Goal: Task Accomplishment & Management: Use online tool/utility

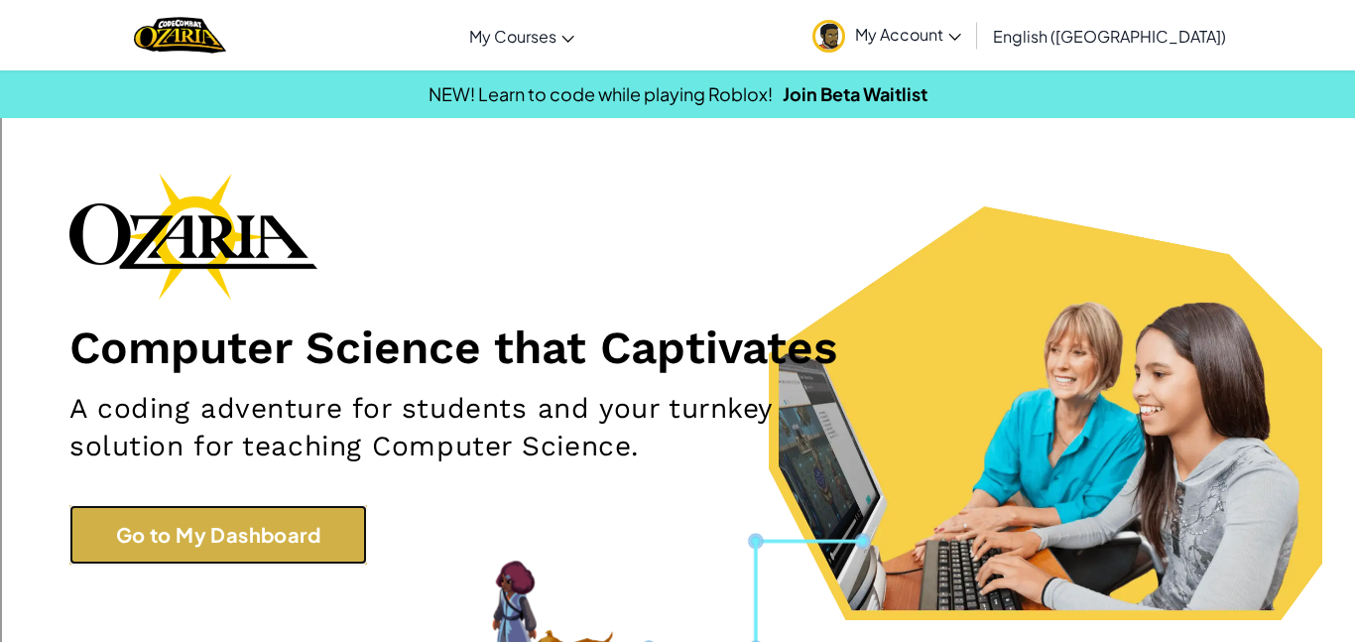
click at [140, 519] on link "Go to My Dashboard" at bounding box center [218, 535] width 298 height 60
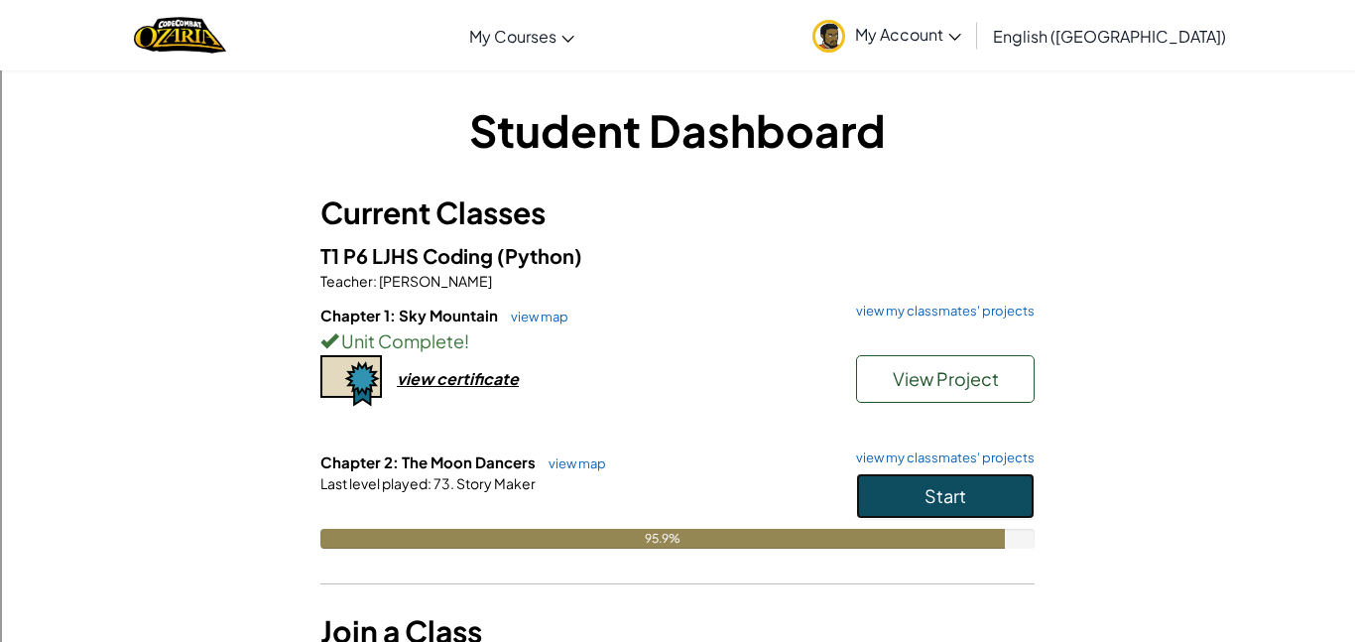
click at [1013, 476] on button "Start" at bounding box center [945, 496] width 179 height 46
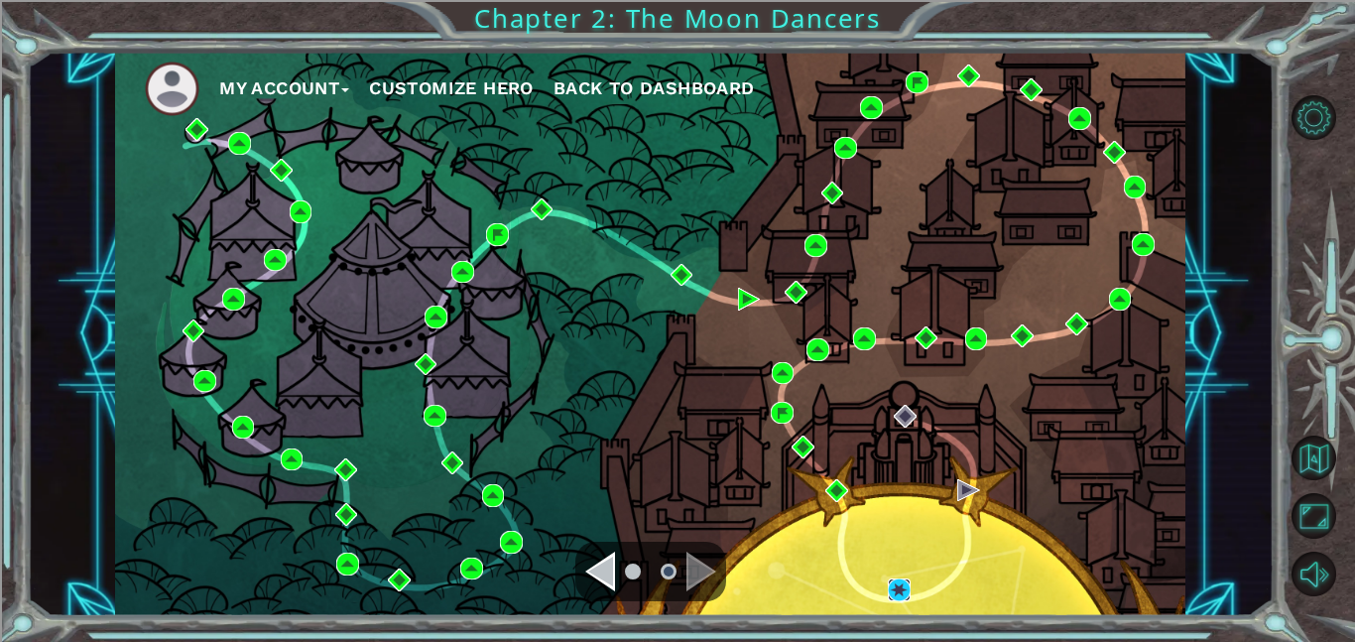
click at [900, 600] on img at bounding box center [899, 589] width 23 height 23
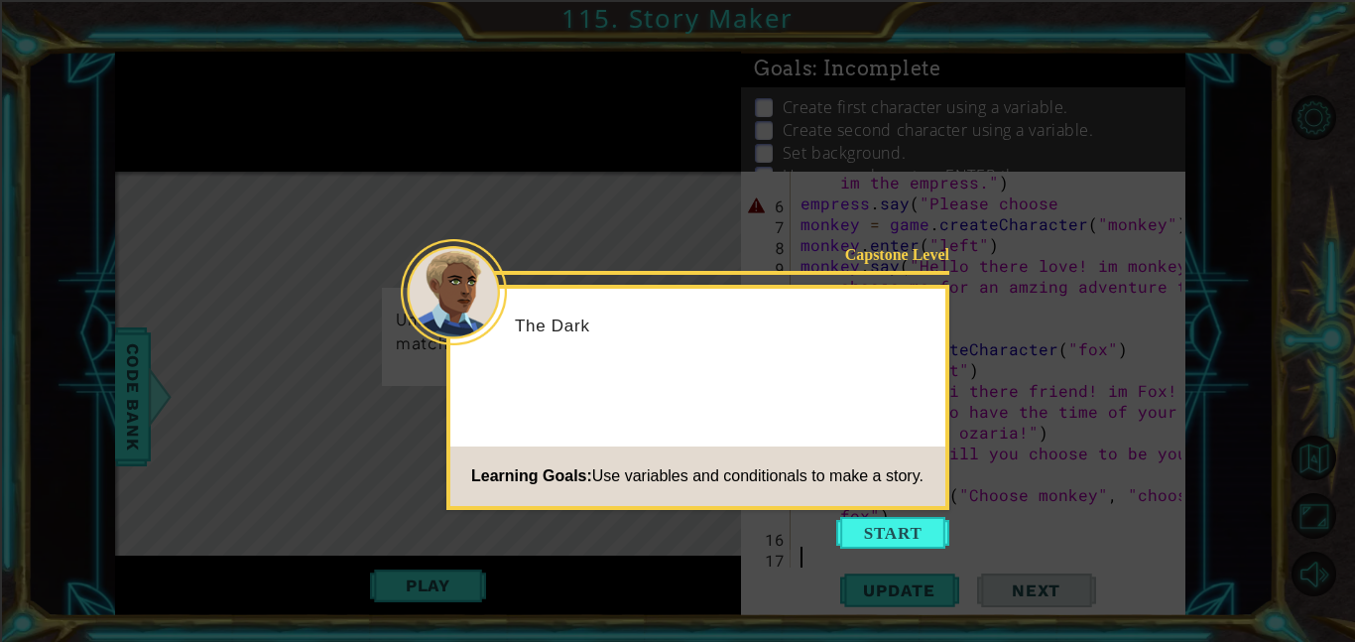
scroll to position [125, 0]
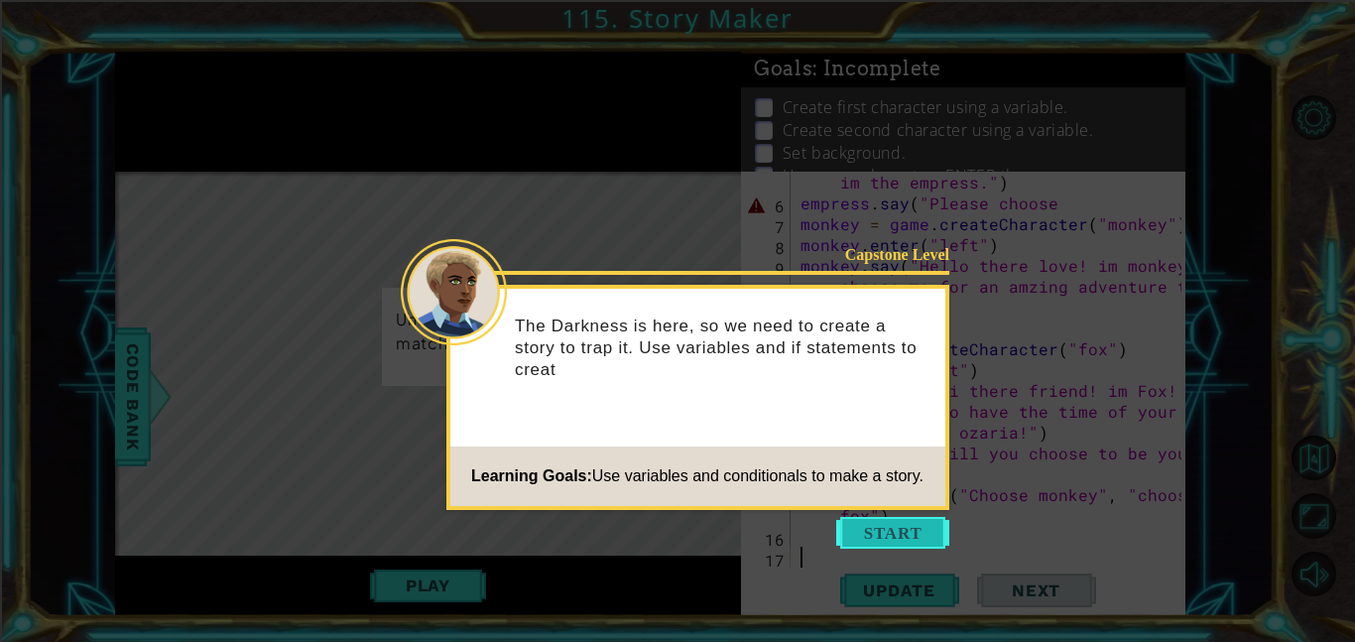
click at [872, 527] on button "Start" at bounding box center [892, 533] width 113 height 32
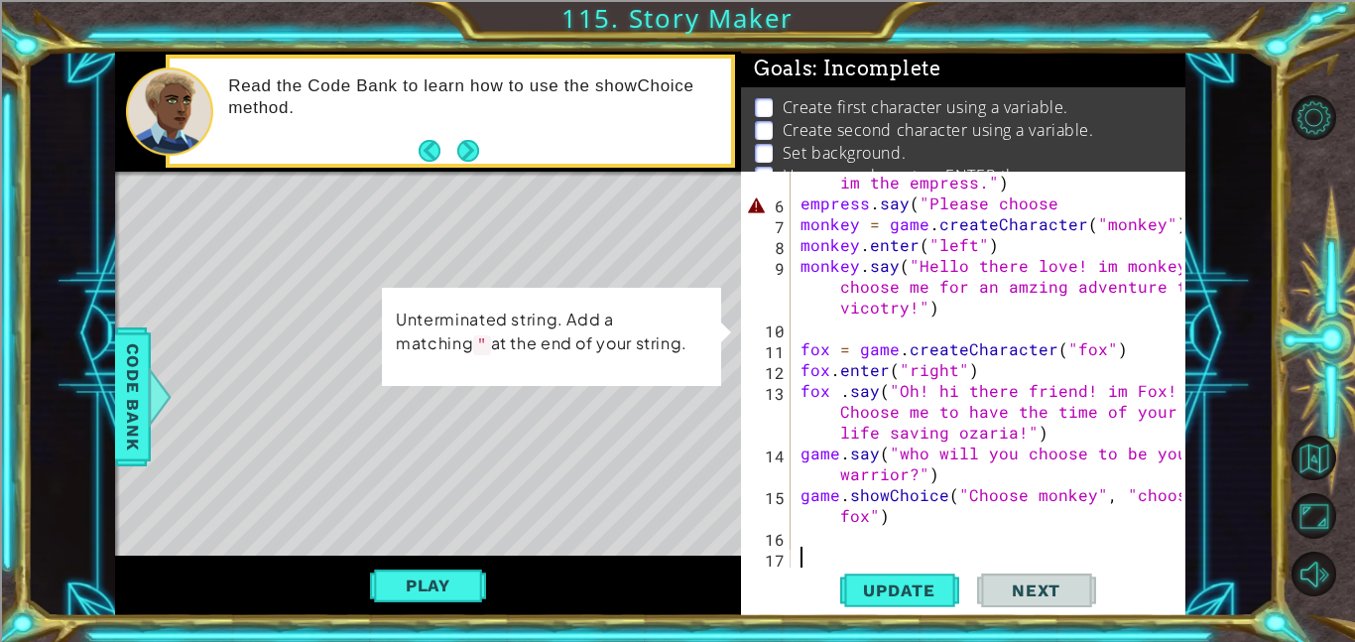
click at [1070, 196] on div "empress . say ( "Hello there brave travler. im the empress." ) empress . say ( …" at bounding box center [994, 380] width 395 height 458
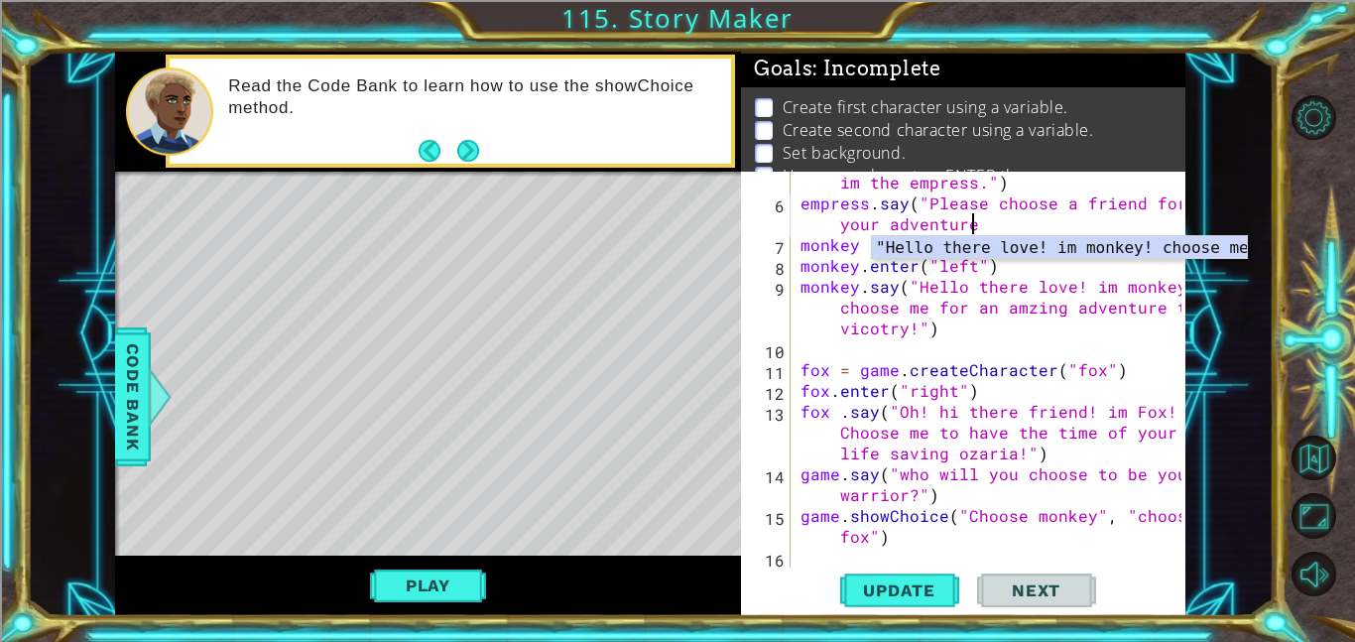
scroll to position [0, 32]
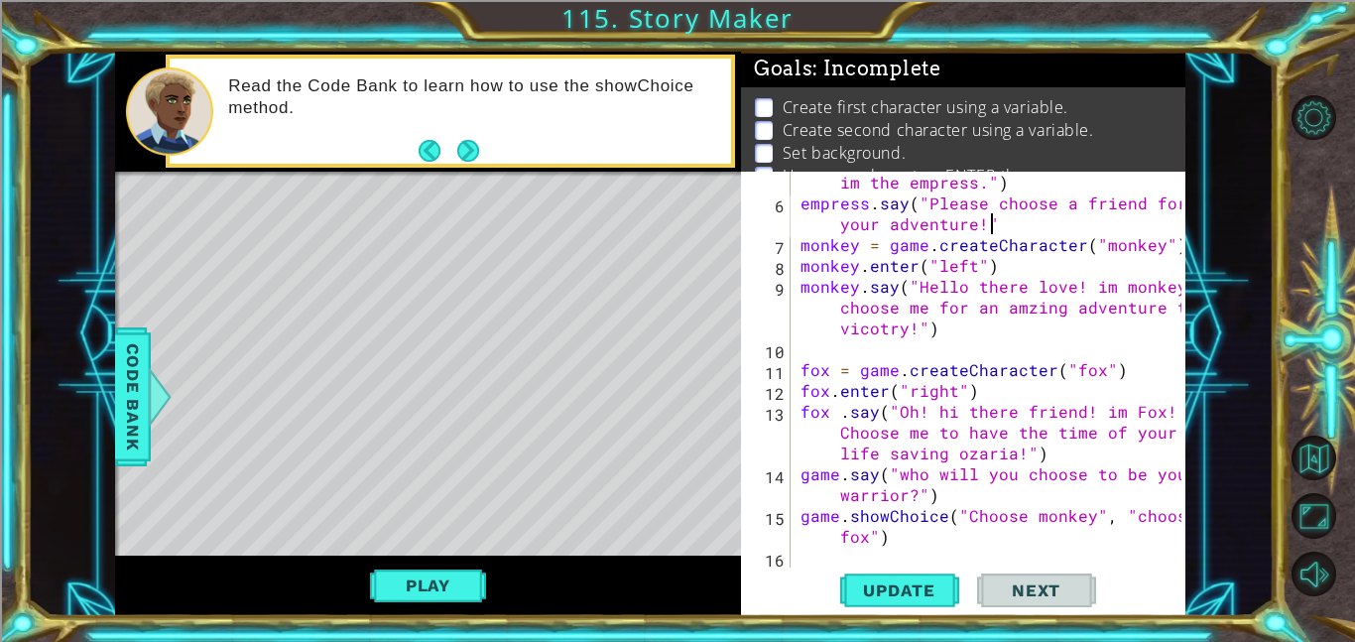
type textarea "empress.say("Please choose a friend for your adventure!")"
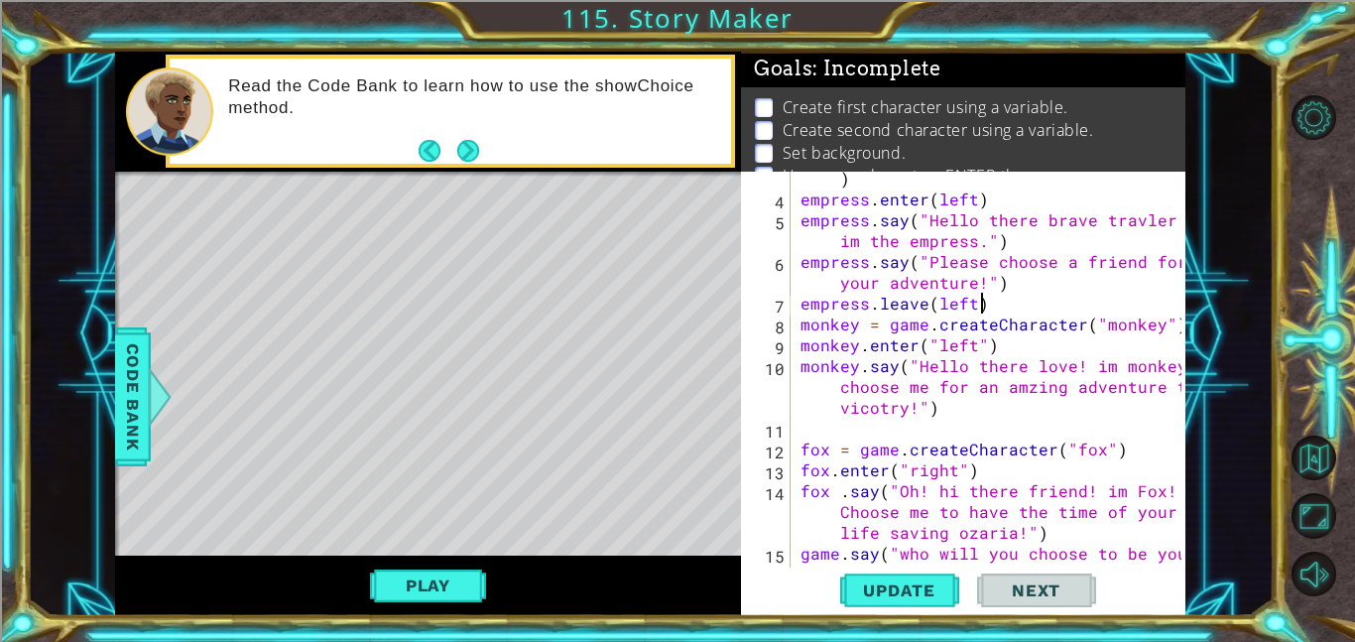
scroll to position [0, 10]
click at [876, 586] on span "Update" at bounding box center [899, 590] width 112 height 20
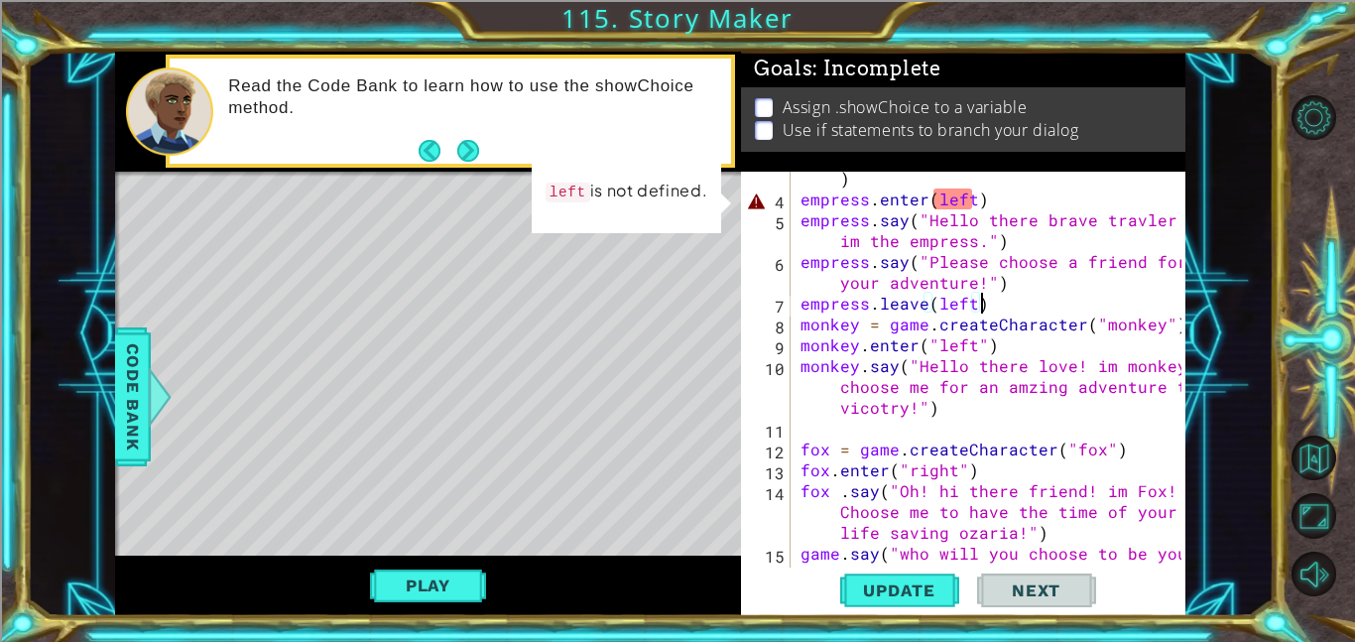
click at [966, 197] on div "empress = game . createCharacter ( "empress" ) empress . enter ( left ) empress…" at bounding box center [994, 386] width 395 height 479
click at [965, 200] on div "empress = game . createCharacter ( "empress" ) empress . enter ( left ) empress…" at bounding box center [994, 386] width 395 height 479
click at [967, 206] on div "empress = game . createCharacter ( "empress" ) empress . enter ( left ) empress…" at bounding box center [994, 386] width 395 height 479
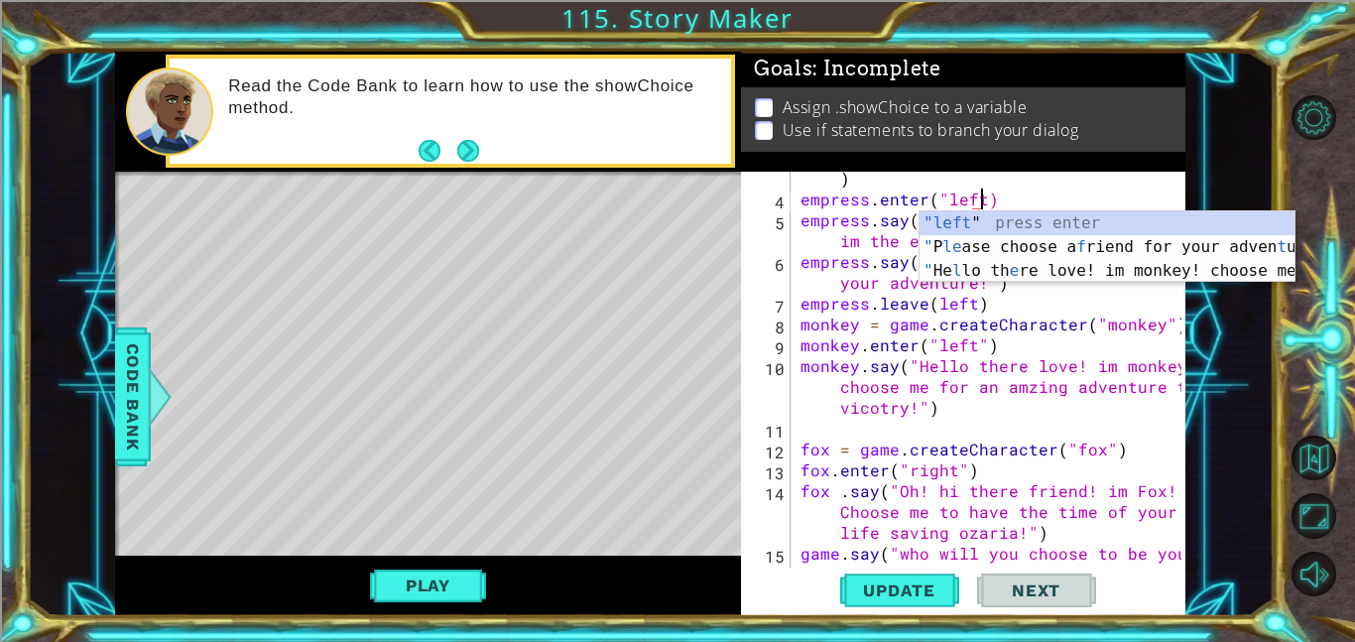
scroll to position [0, 11]
click at [1017, 291] on div "empress = game . createCharacter ( "empress" ) empress . enter ( "left" ) empre…" at bounding box center [994, 386] width 395 height 479
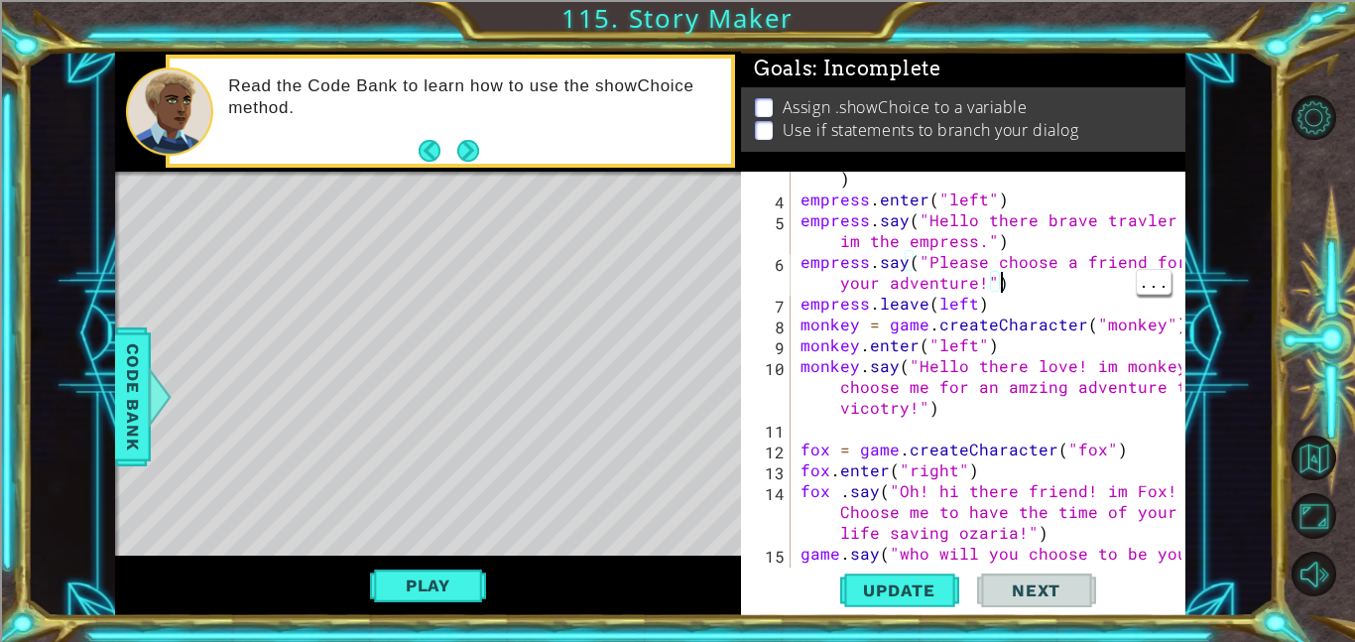
click at [951, 315] on div "empress = game . createCharacter ( "empress" ) empress . enter ( "left" ) empre…" at bounding box center [994, 386] width 395 height 479
click at [931, 299] on div "empress = game . createCharacter ( "empress" ) empress . enter ( "left" ) empre…" at bounding box center [994, 386] width 395 height 479
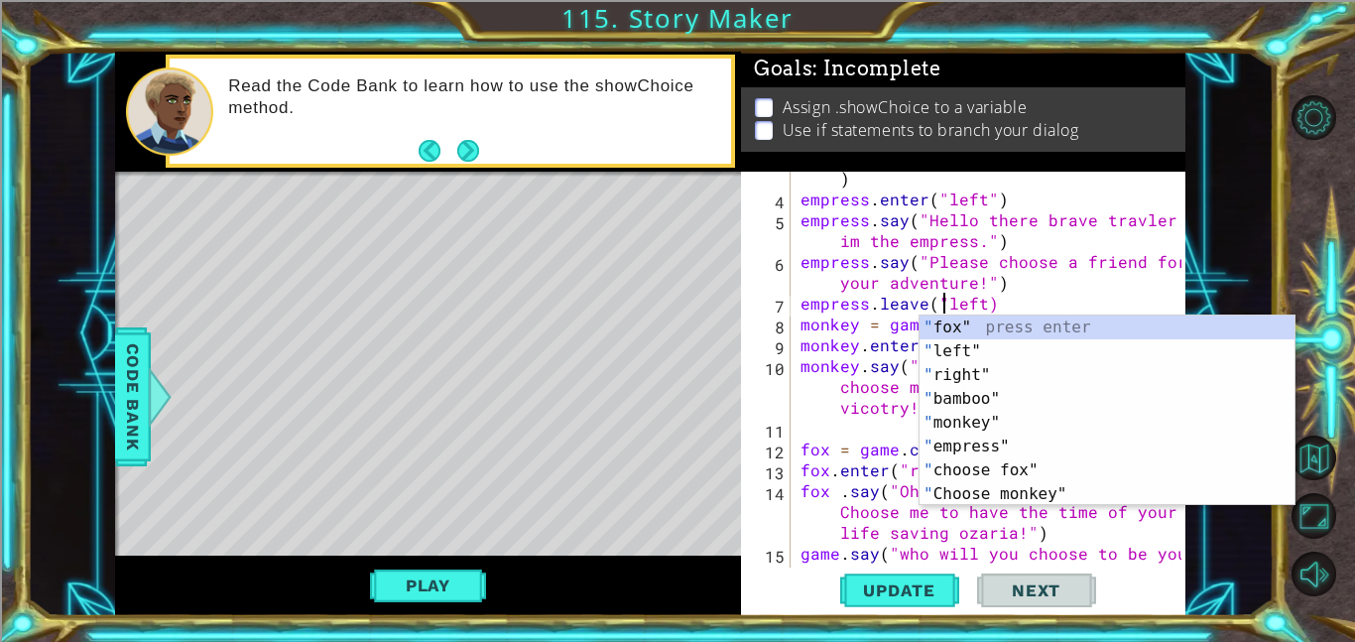
click at [979, 303] on div "empress = game . createCharacter ( "empress" ) empress . enter ( "left" ) empre…" at bounding box center [994, 386] width 395 height 479
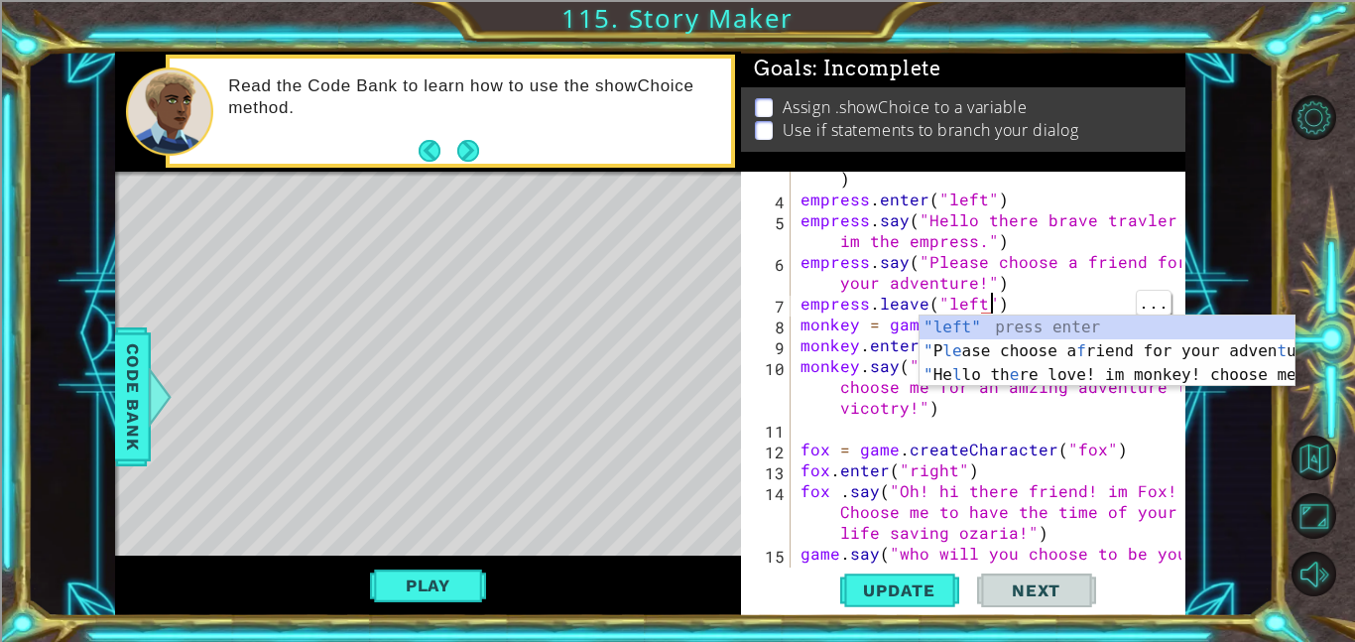
scroll to position [0, 11]
click at [884, 586] on span "Update" at bounding box center [899, 590] width 112 height 20
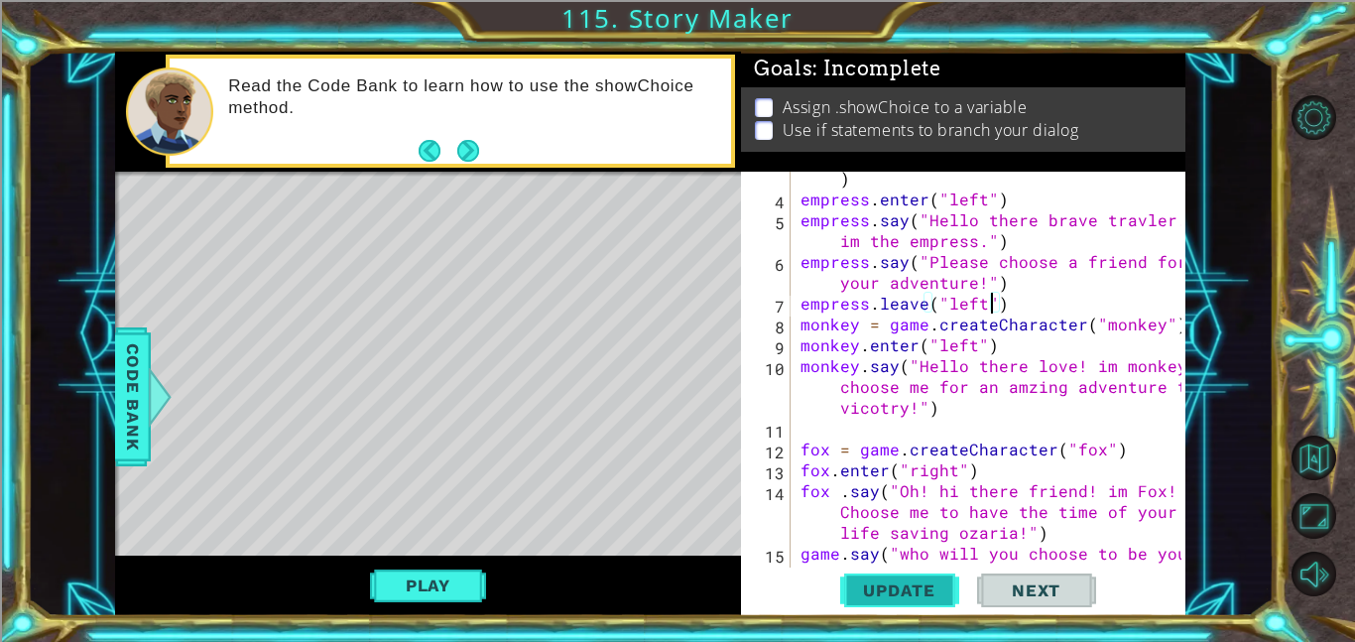
click at [897, 591] on span "Update" at bounding box center [899, 590] width 112 height 20
click at [398, 596] on button "Play" at bounding box center [428, 586] width 116 height 38
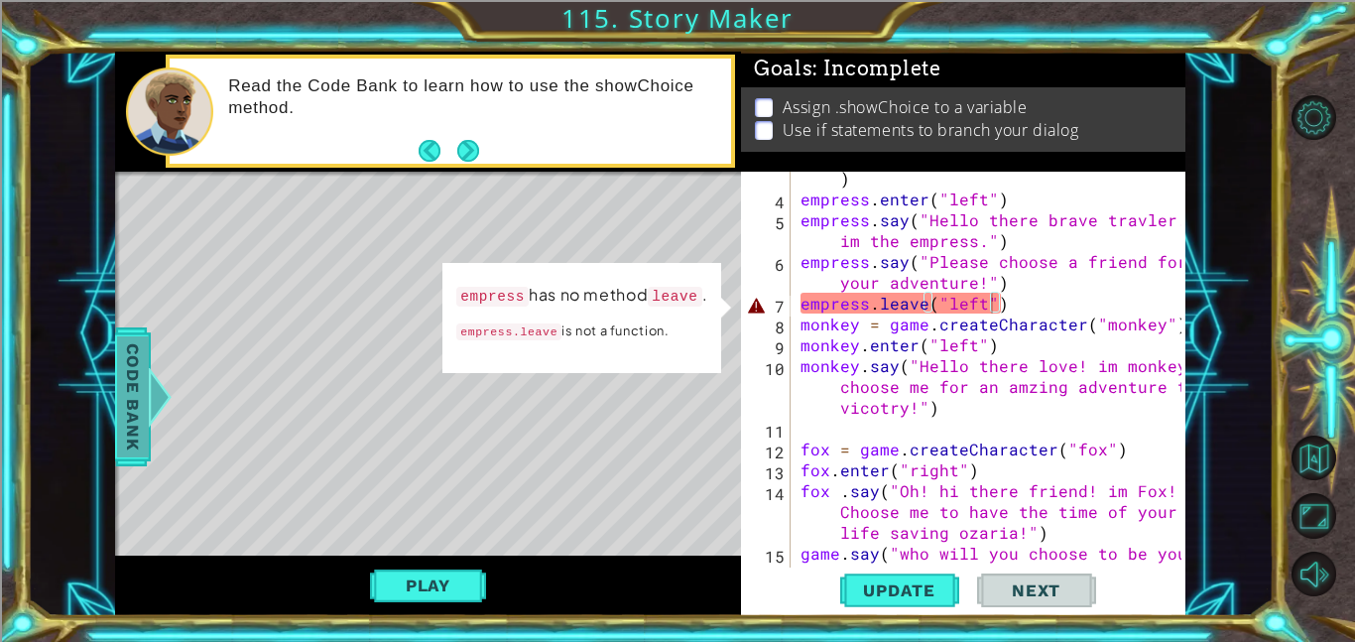
click at [121, 411] on span "Code Bank" at bounding box center [133, 396] width 32 height 121
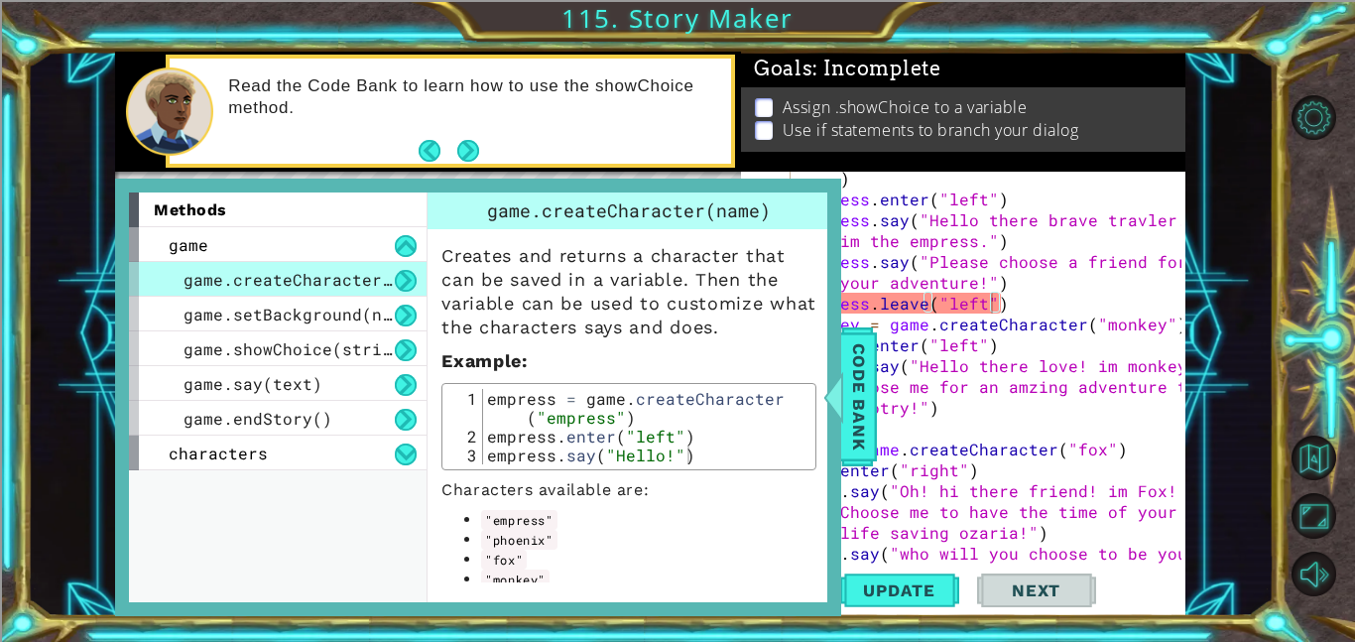
click at [173, 283] on div "game.createCharacter(name)" at bounding box center [278, 279] width 298 height 35
click at [160, 231] on div "game" at bounding box center [278, 244] width 298 height 35
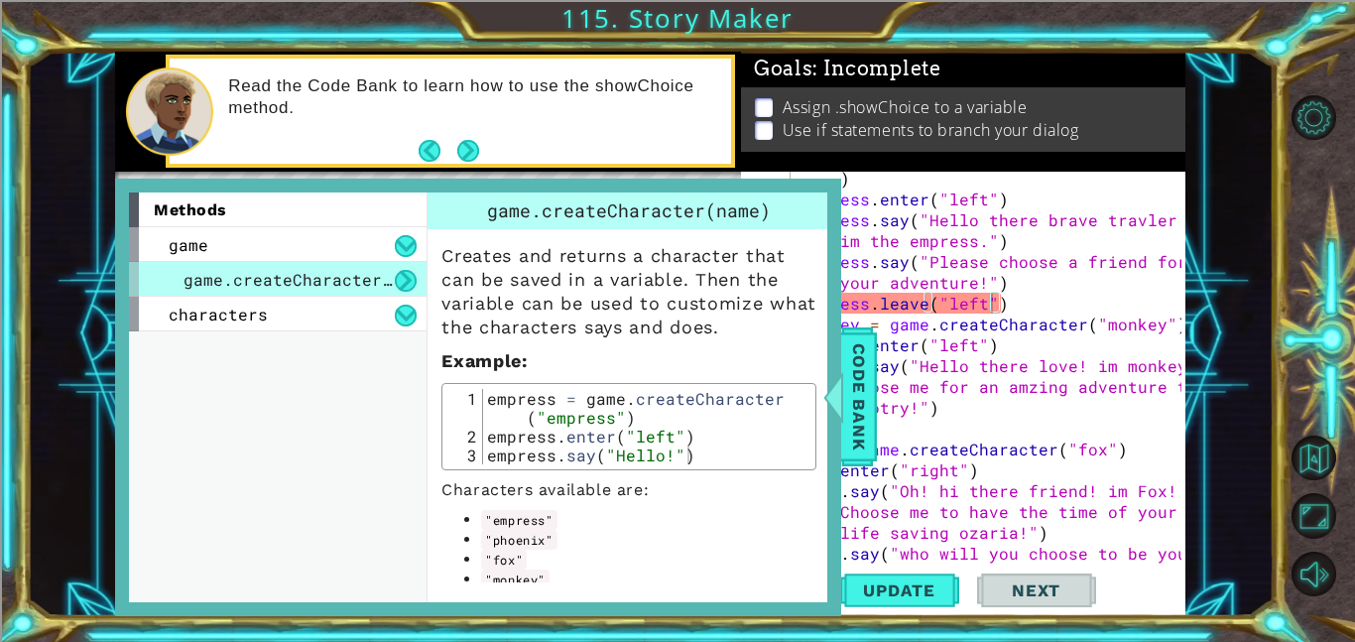
click at [186, 325] on div "methods game game.createCharacter(name) game.setBackground(name) game.showChoic…" at bounding box center [278, 397] width 298 height 411
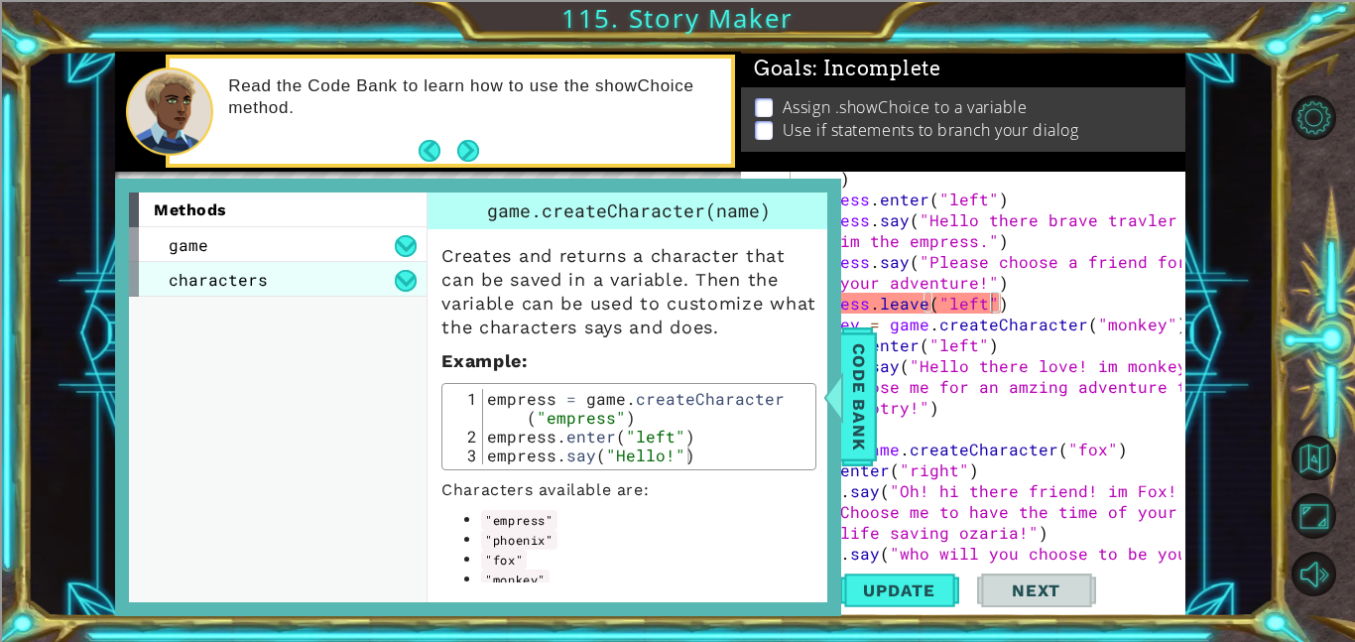
click at [171, 276] on span "characters" at bounding box center [218, 279] width 99 height 21
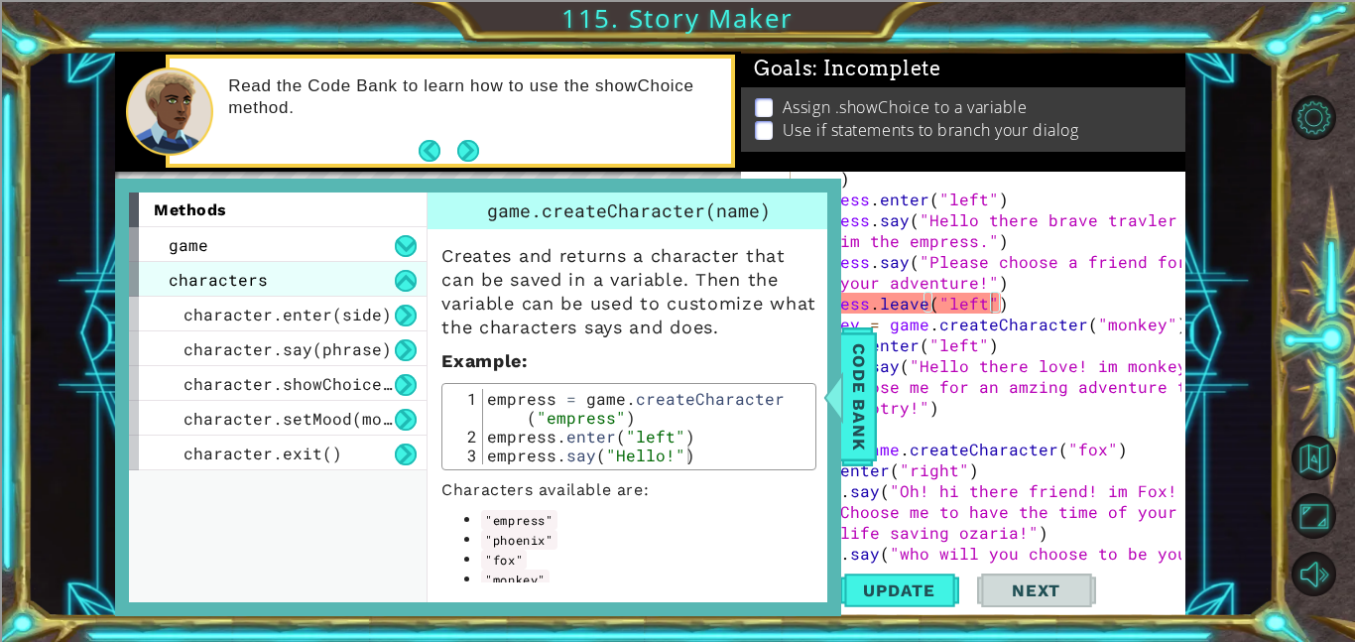
click at [177, 276] on span "characters" at bounding box center [218, 279] width 99 height 21
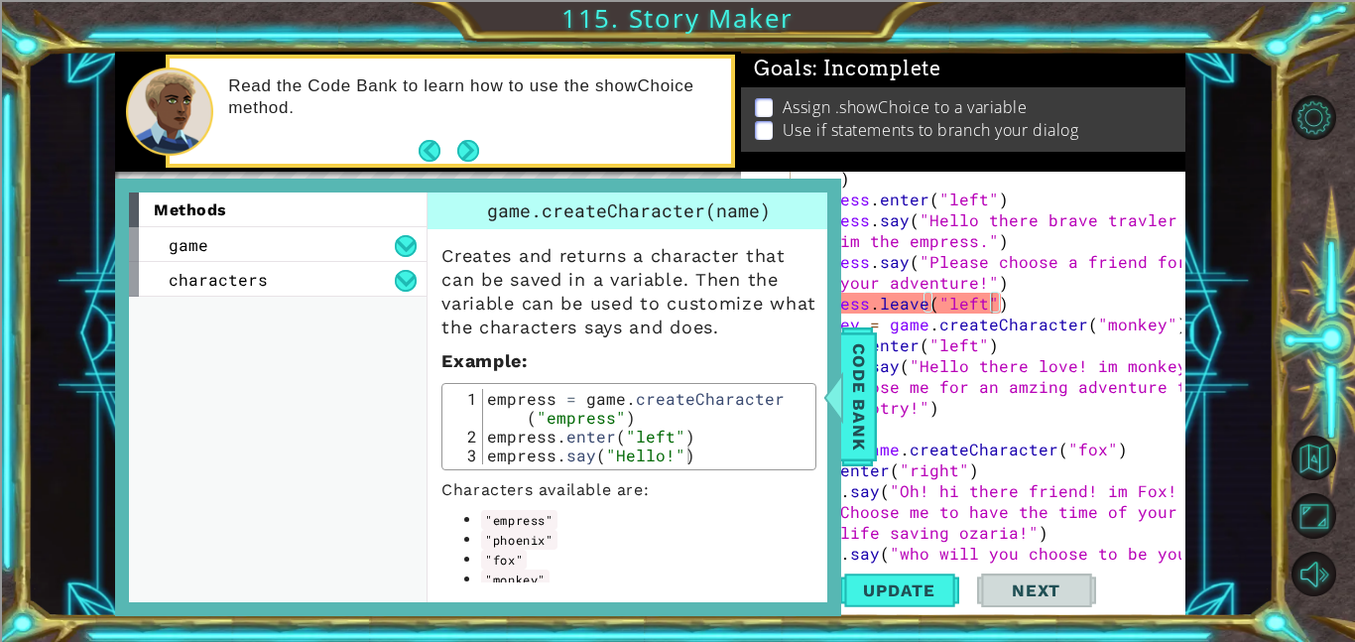
click at [66, 317] on div "1 ההההההההההההההההההההההההההההההההההההההההההההההההההההההההההההההההההההההההההההה…" at bounding box center [650, 334] width 1247 height 565
click at [906, 297] on div "empress = game . createCharacter ( "empress" ) empress . enter ( "left" ) empre…" at bounding box center [994, 386] width 395 height 479
click at [925, 299] on div "empress = game . createCharacter ( "empress" ) empress . enter ( "left" ) empre…" at bounding box center [994, 386] width 395 height 479
click at [882, 605] on button "Update" at bounding box center [899, 590] width 119 height 45
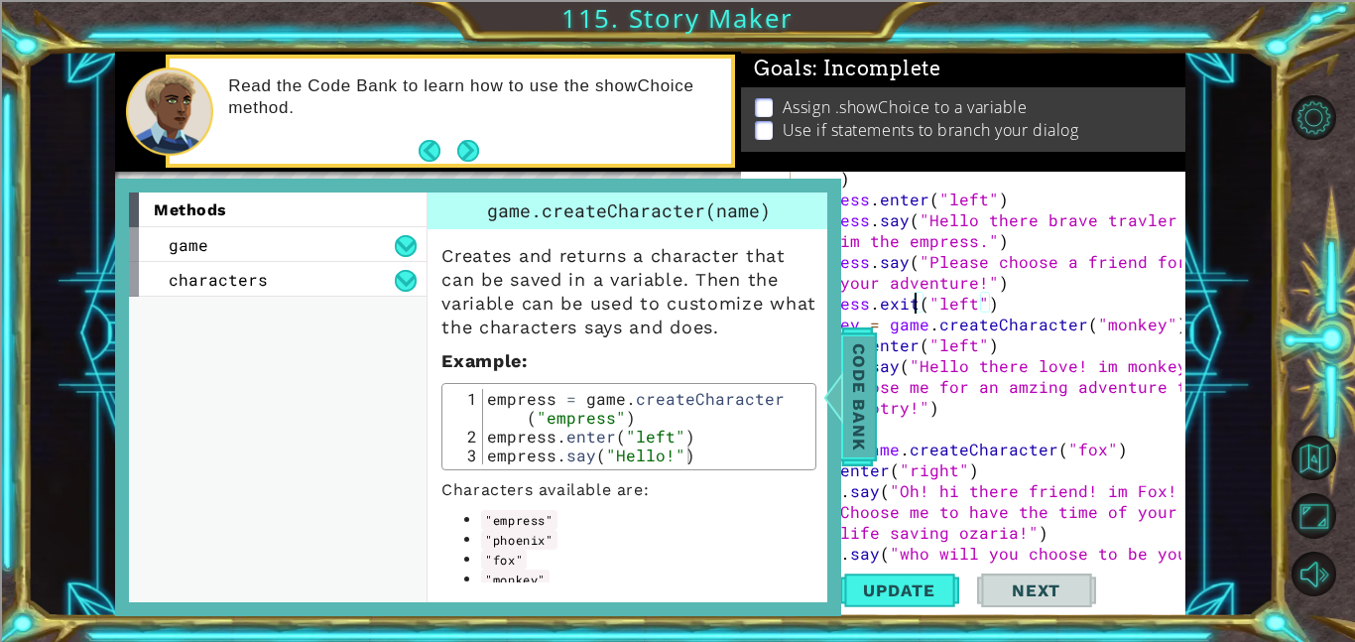
click at [843, 395] on div at bounding box center [834, 397] width 25 height 60
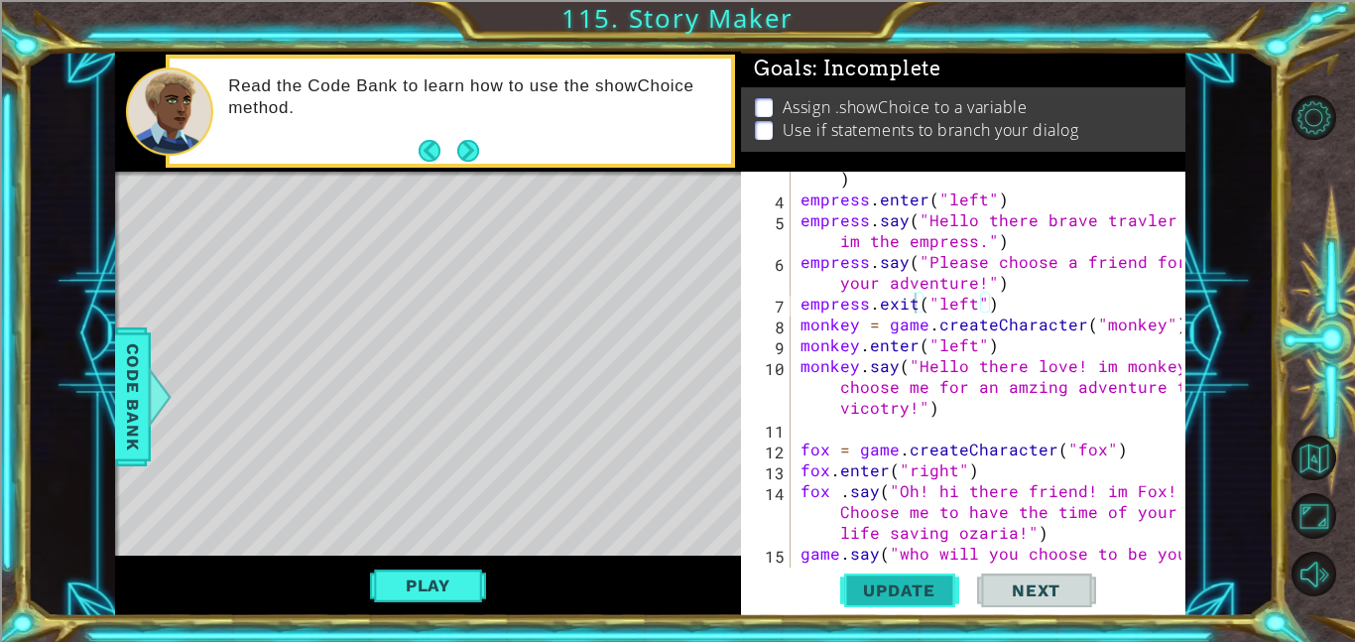
click at [900, 594] on span "Update" at bounding box center [899, 590] width 112 height 20
click at [400, 594] on button "Play" at bounding box center [428, 586] width 116 height 38
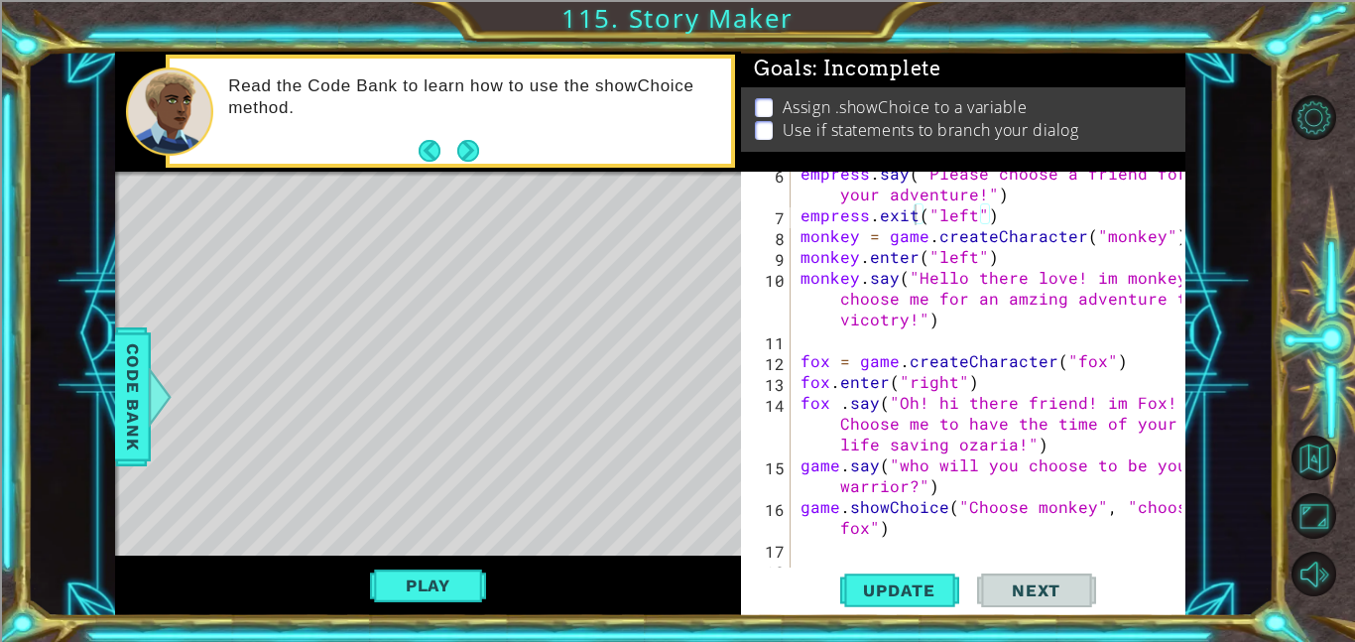
scroll to position [167, 0]
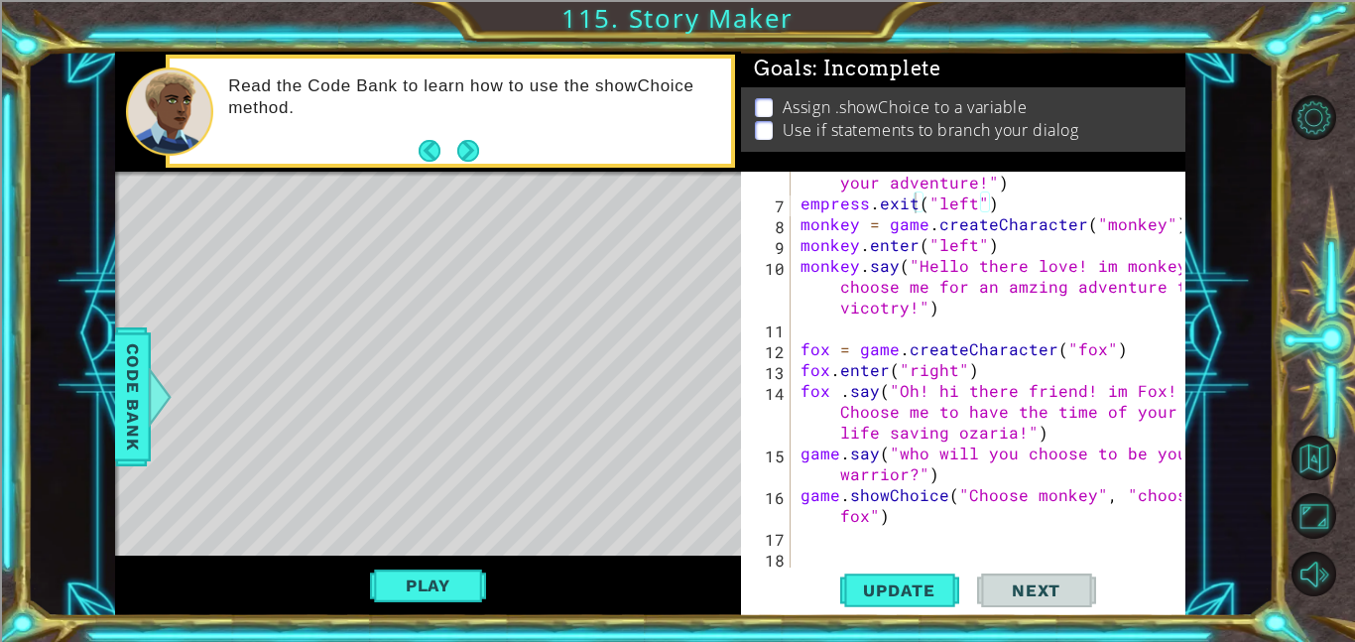
click at [834, 458] on div "empress . say ( "Please choose a friend for your adventure!" ) empress . exit (…" at bounding box center [994, 380] width 395 height 458
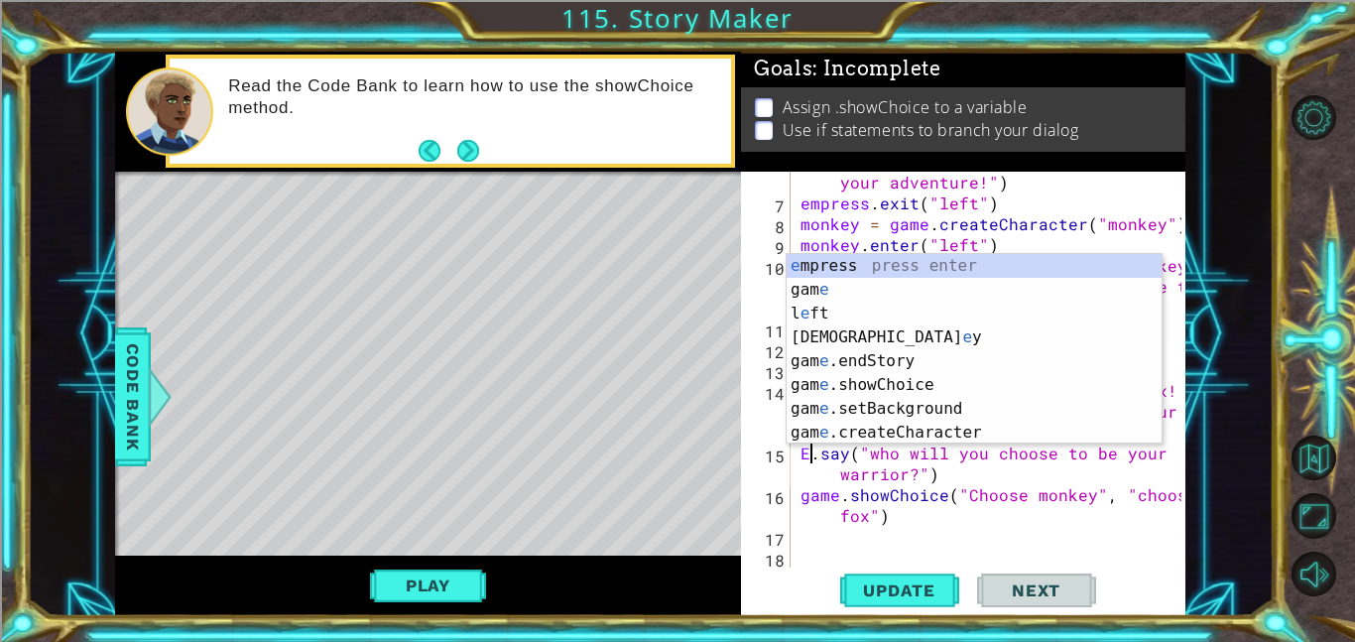
scroll to position [0, 1]
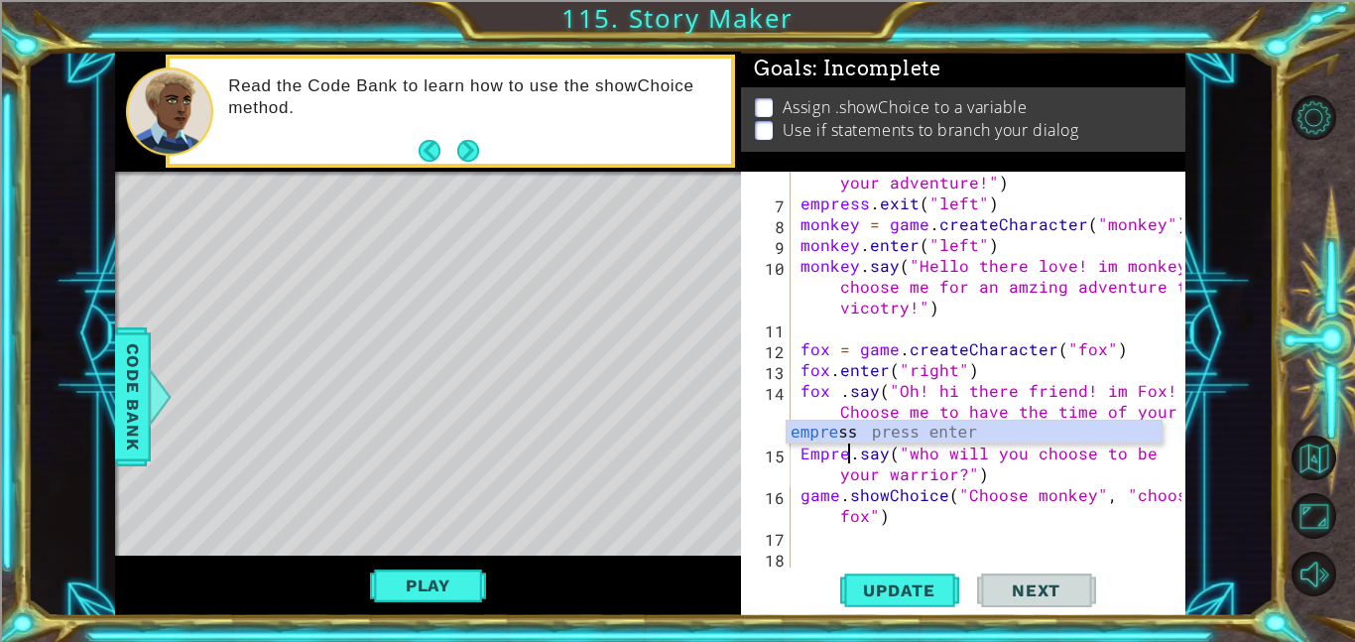
type textarea "Empress.say("who will you choose to be your warrior?")"
click at [846, 527] on div "empress . say ( "Please choose a friend for your adventure!" ) empress . exit (…" at bounding box center [994, 380] width 395 height 458
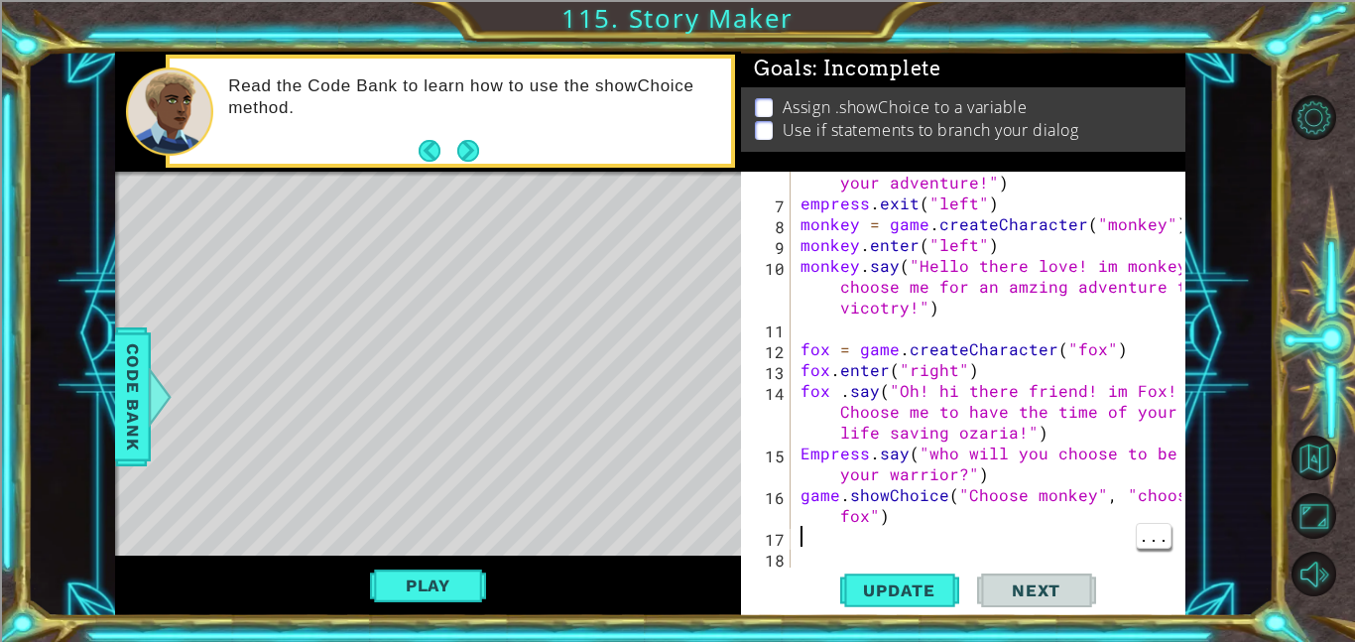
click at [844, 490] on div "empress . say ( "Please choose a friend for your adventure!" ) empress . exit (…" at bounding box center [994, 380] width 395 height 458
click at [839, 495] on div "empress . say ( "Please choose a friend for your adventure!" ) empress . exit (…" at bounding box center [994, 380] width 395 height 458
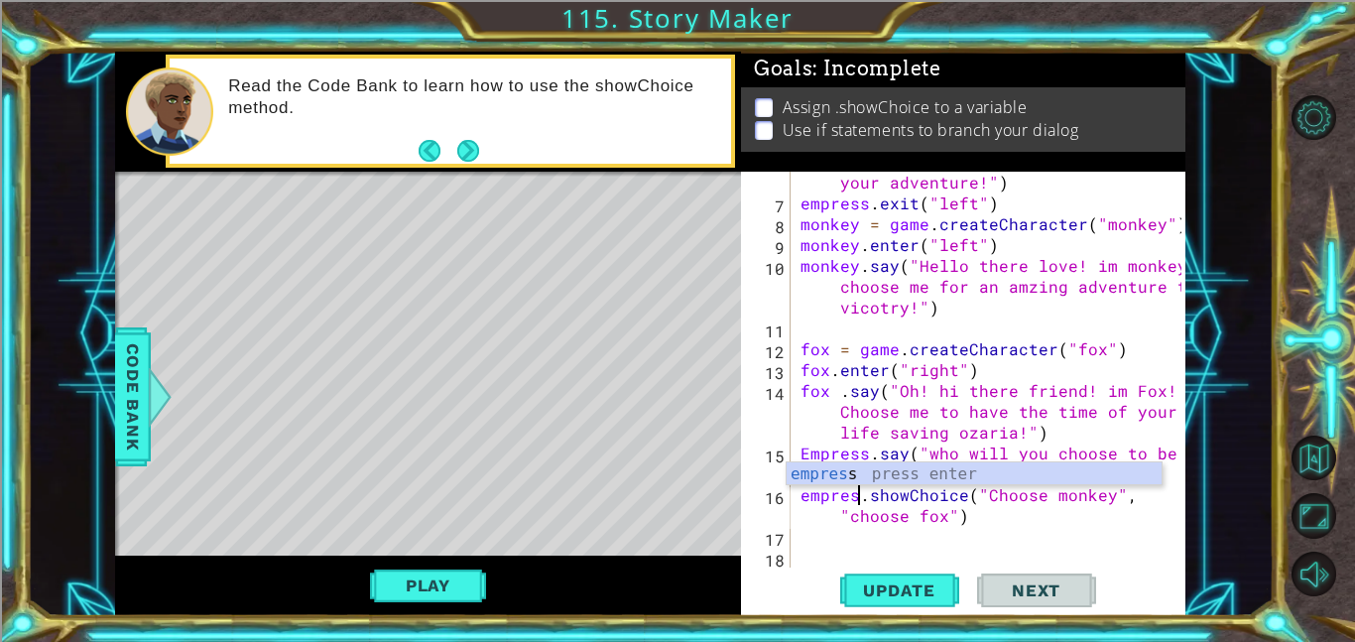
scroll to position [0, 4]
click at [810, 454] on div "empress . say ( "Please choose a friend for your adventure!" ) empress . exit (…" at bounding box center [994, 380] width 395 height 458
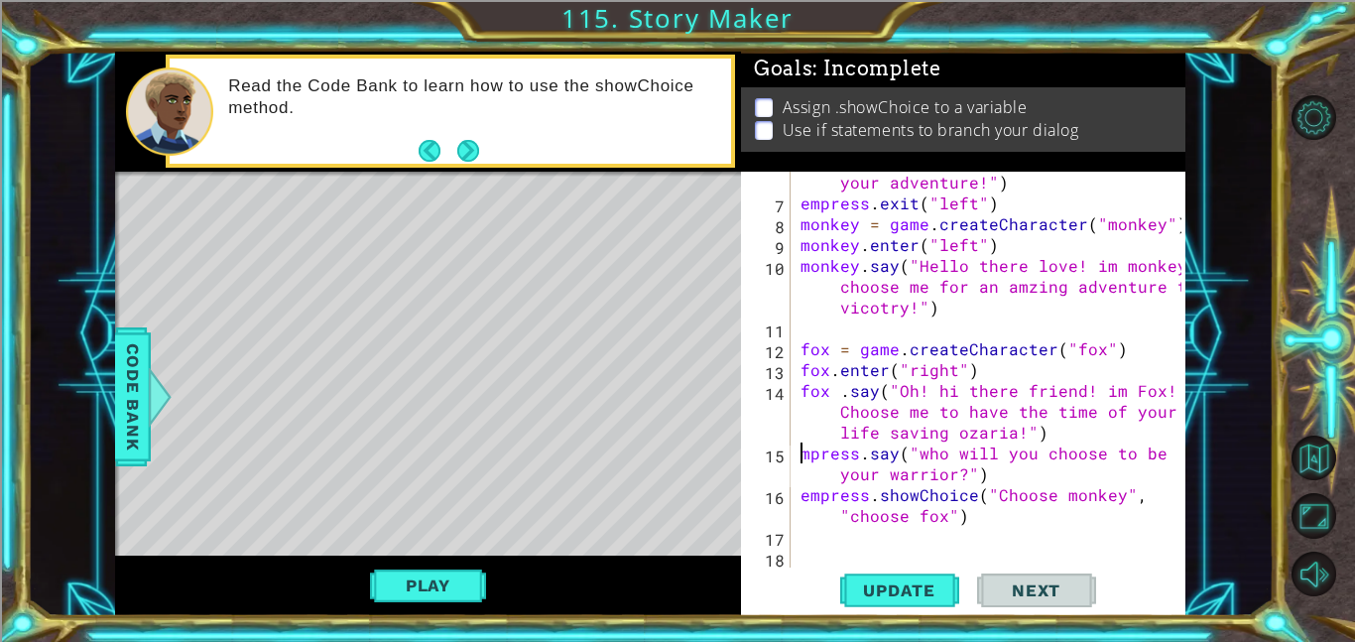
scroll to position [0, 0]
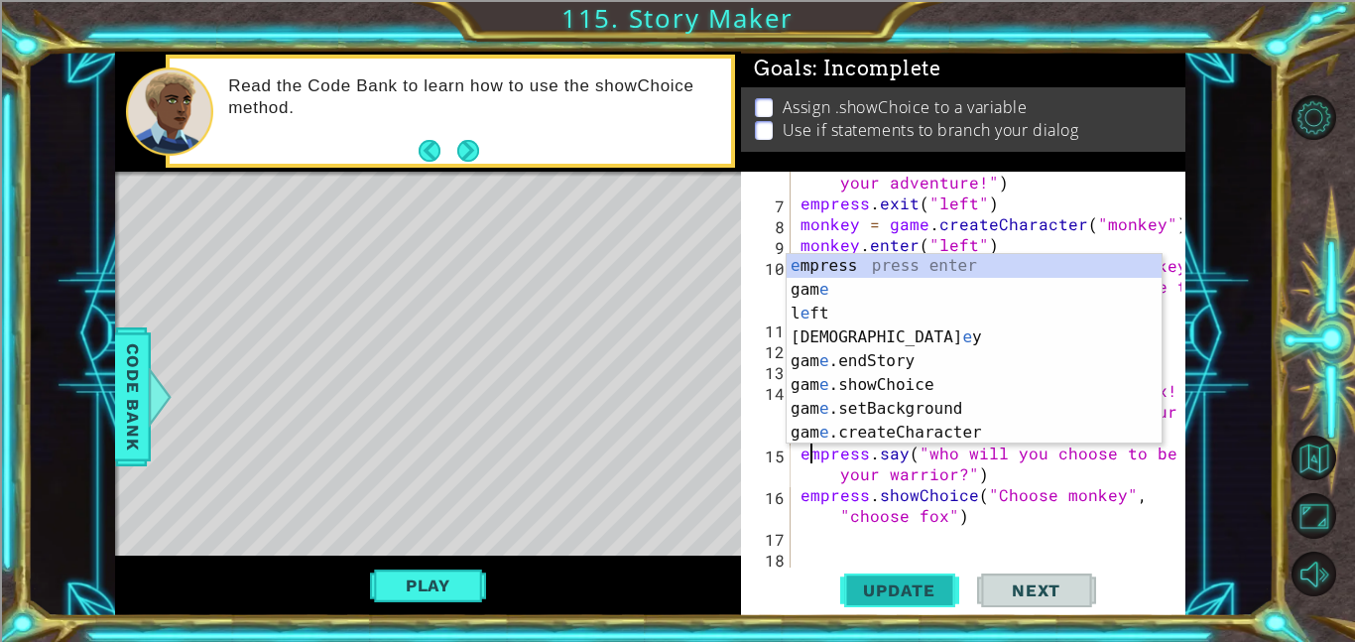
click at [918, 583] on span "Update" at bounding box center [899, 590] width 112 height 20
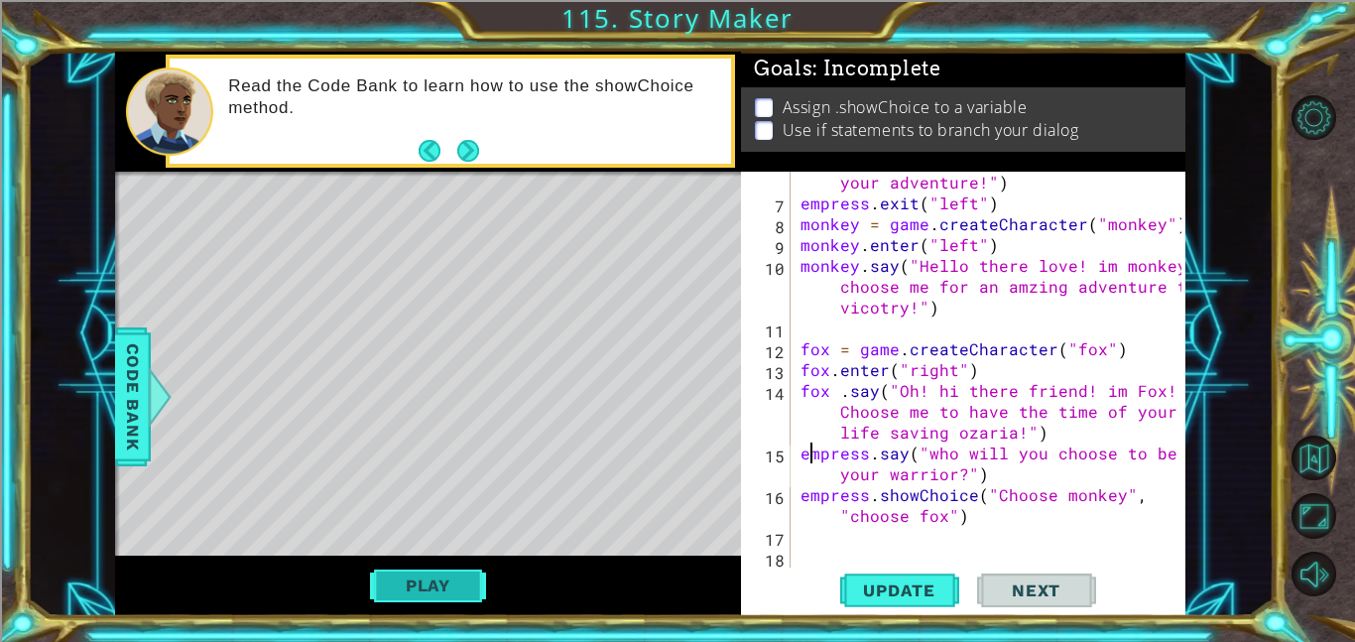
click at [420, 582] on button "Play" at bounding box center [428, 586] width 116 height 38
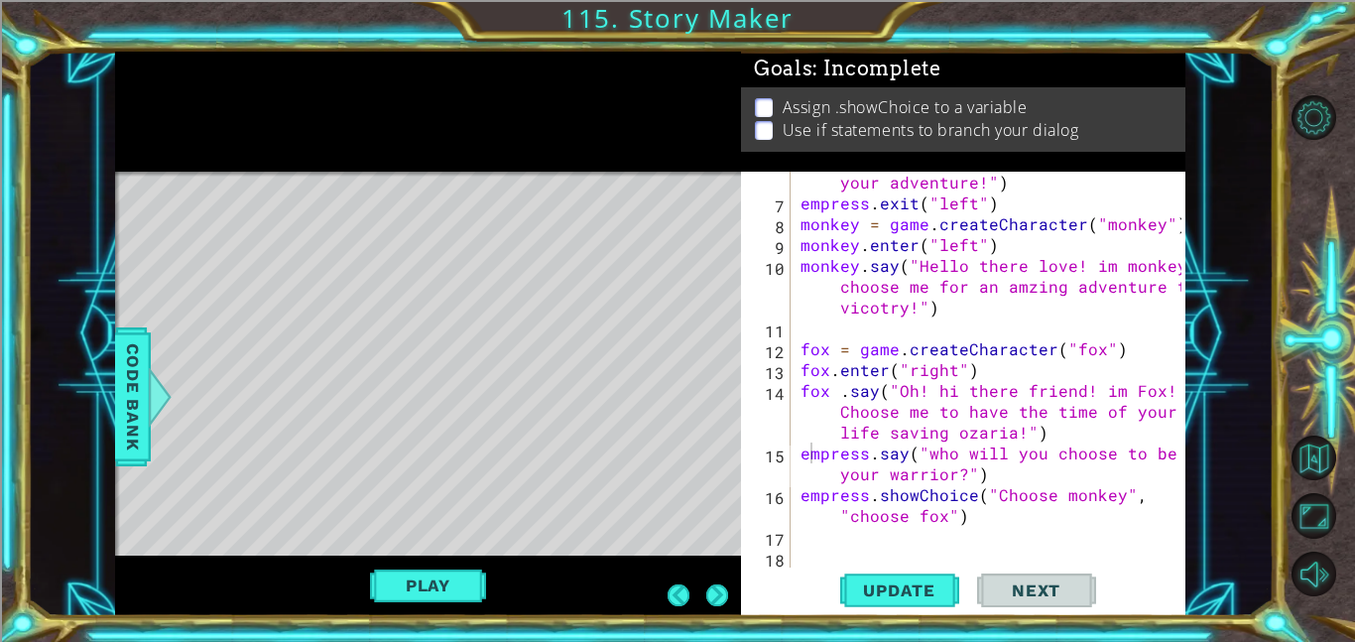
click at [983, 519] on div "empress . say ( "Please choose a friend for your adventure!" ) empress . exit (…" at bounding box center [994, 380] width 395 height 458
type textarea "empress.showChoice("Choose monkey", "choose fox")"
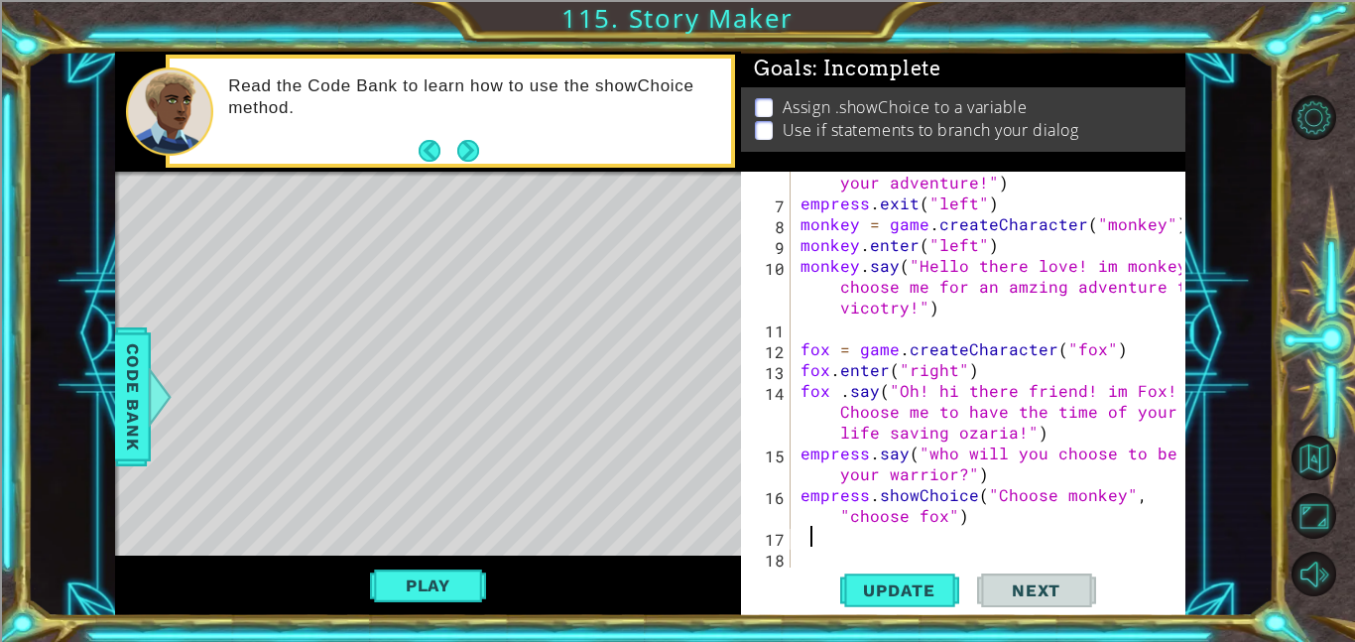
type textarea "i"
type textarea "monkeyChoice ="
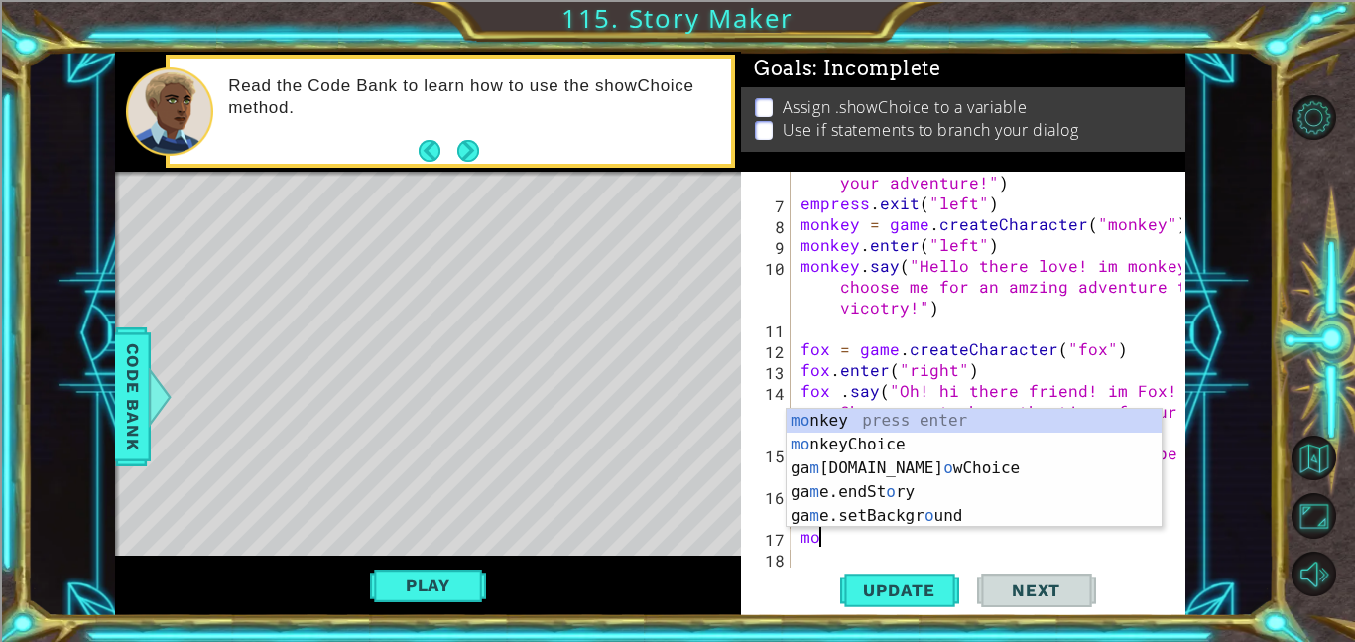
type textarea "m"
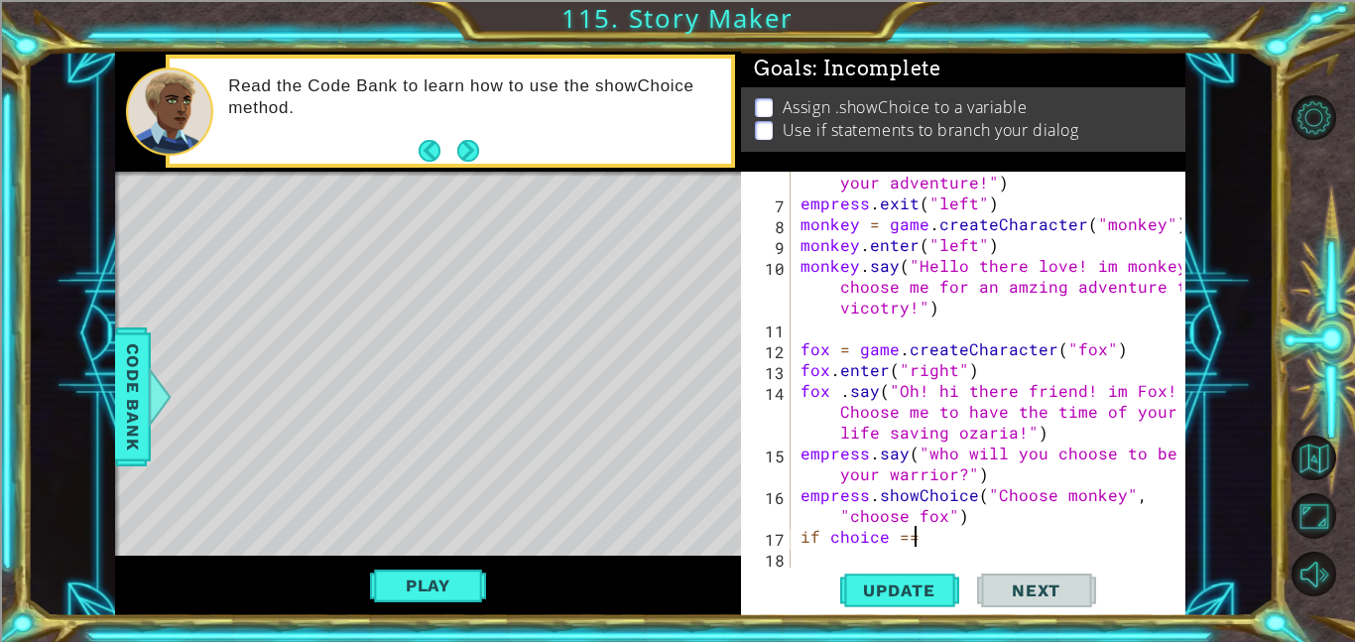
scroll to position [0, 6]
type textarea "if choice == 1:"
click at [979, 529] on div "empress . say ( "Please choose a friend for your adventure!" ) empress . exit (…" at bounding box center [994, 380] width 395 height 458
click at [958, 554] on div "empress . say ( "Please choose a friend for your adventure!" ) empress . exit (…" at bounding box center [994, 380] width 395 height 458
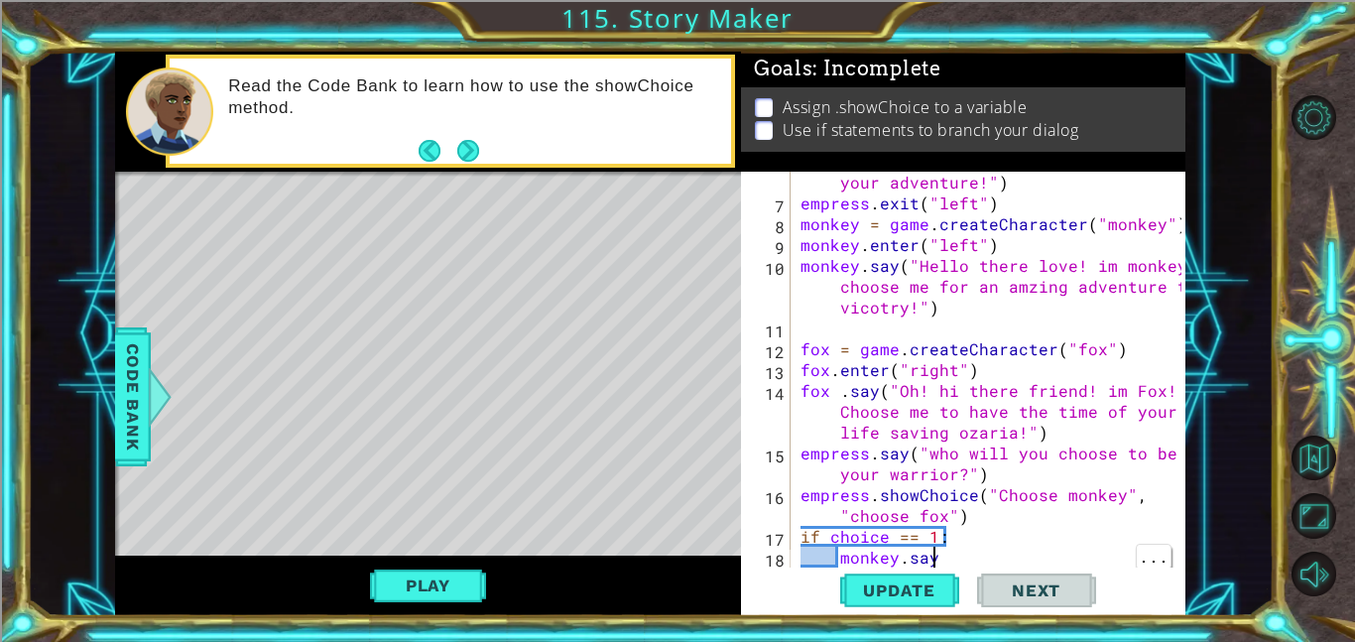
click at [957, 544] on div "empress . say ( "Please choose a friend for your adventure!" ) empress . exit (…" at bounding box center [994, 380] width 395 height 458
type textarea "if choice == 1:"
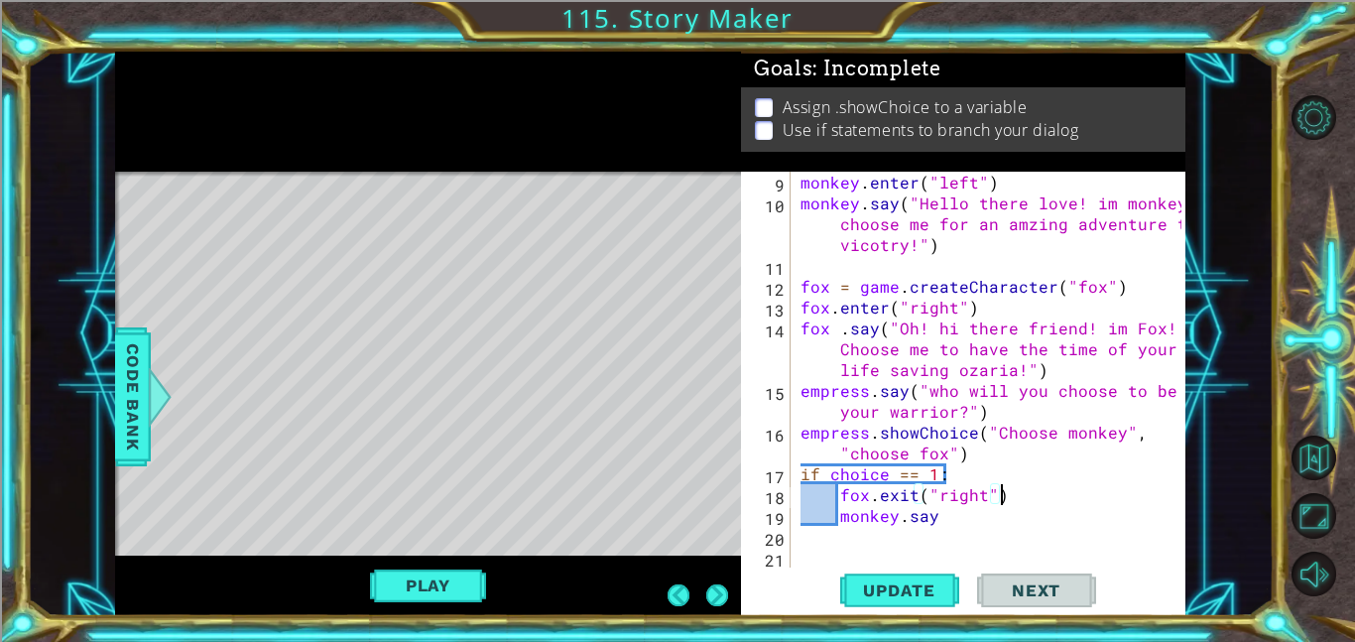
click at [964, 524] on div "monkey = game . createCharacter ( "monkey" ) monkey . enter ( "left" ) monkey .…" at bounding box center [994, 370] width 395 height 438
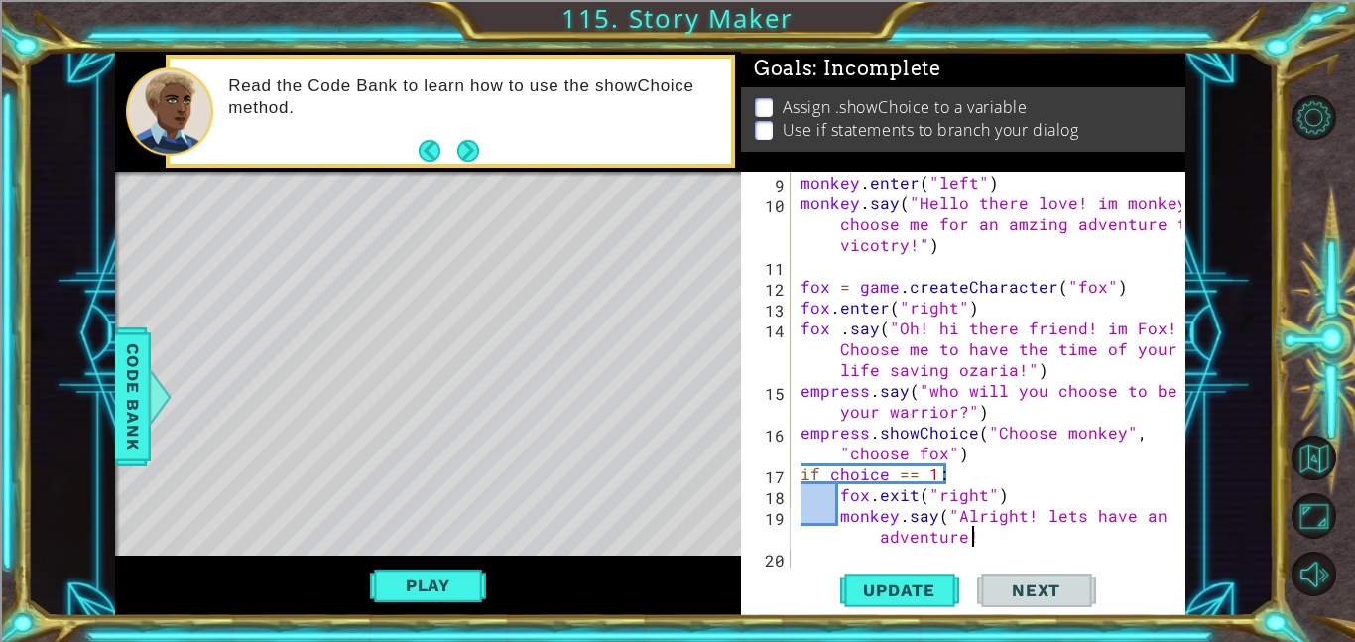
scroll to position [0, 28]
type textarea "monkey.say("Alright! lets have an adventure!")"
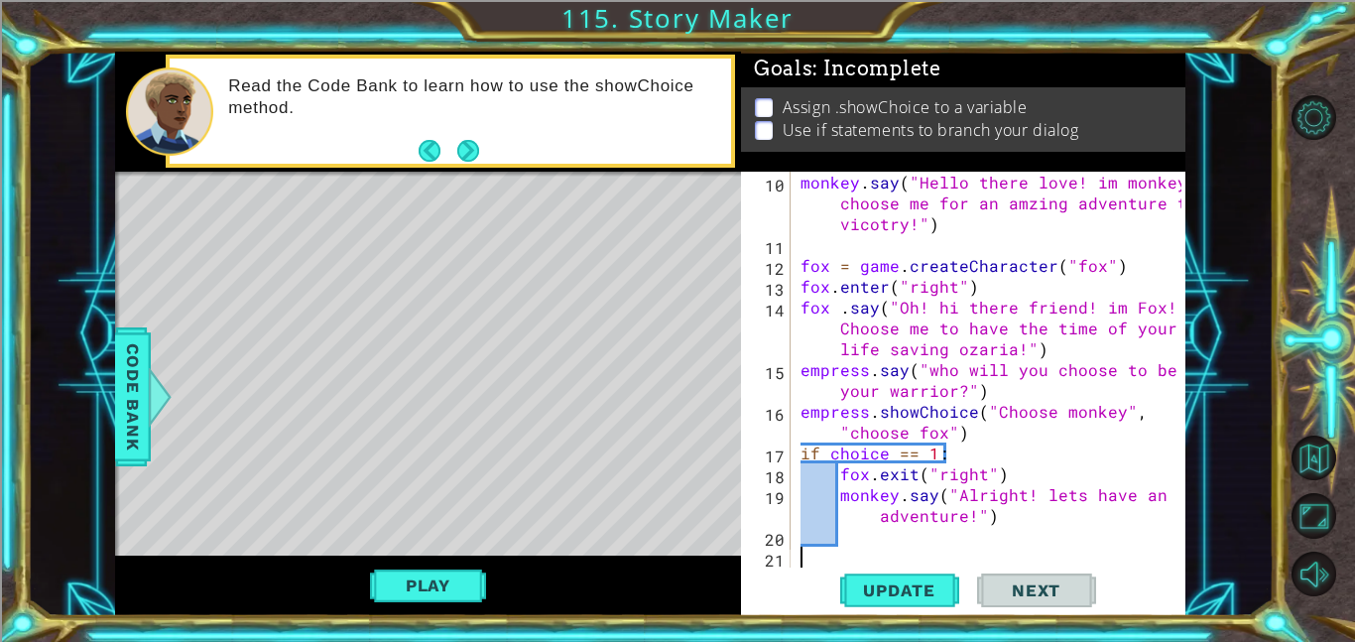
click at [845, 538] on div "monkey . say ( "Hello there love! im monkey! choose me for an amzing adventure …" at bounding box center [994, 411] width 395 height 479
type textarea "if choice == 2:"
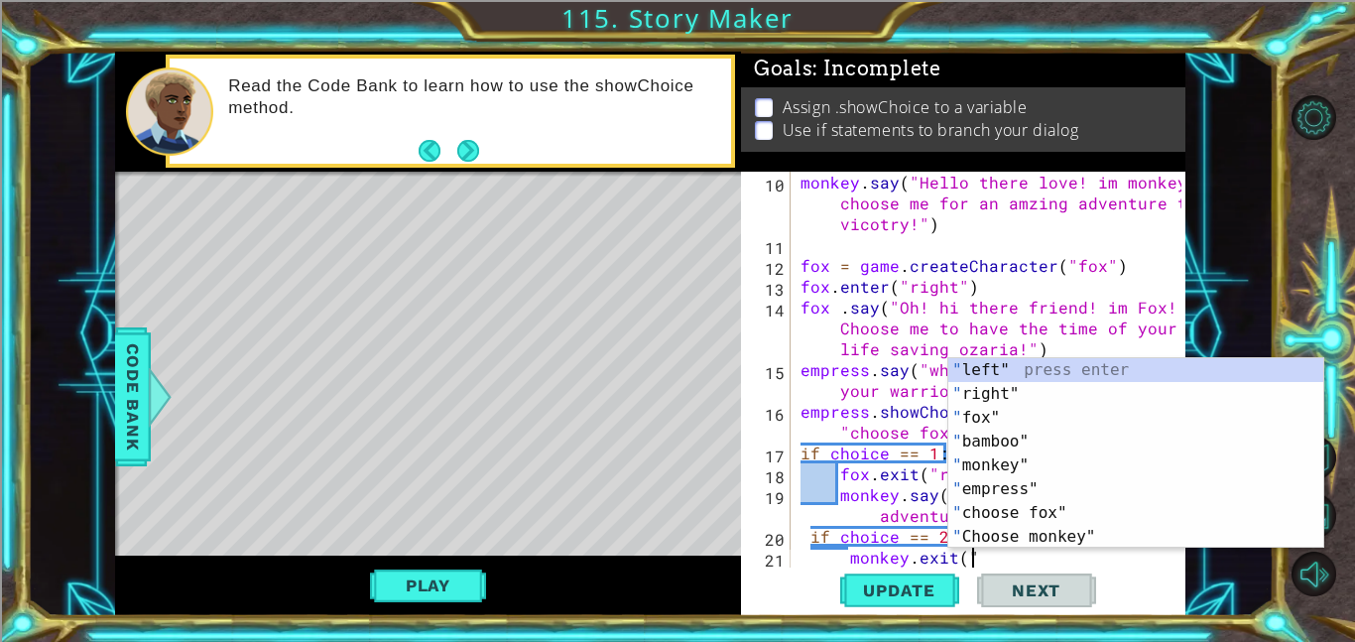
click at [1057, 368] on div "" left" press enter " right" press enter " fox" press enter " bamboo" press ent…" at bounding box center [1136, 477] width 375 height 238
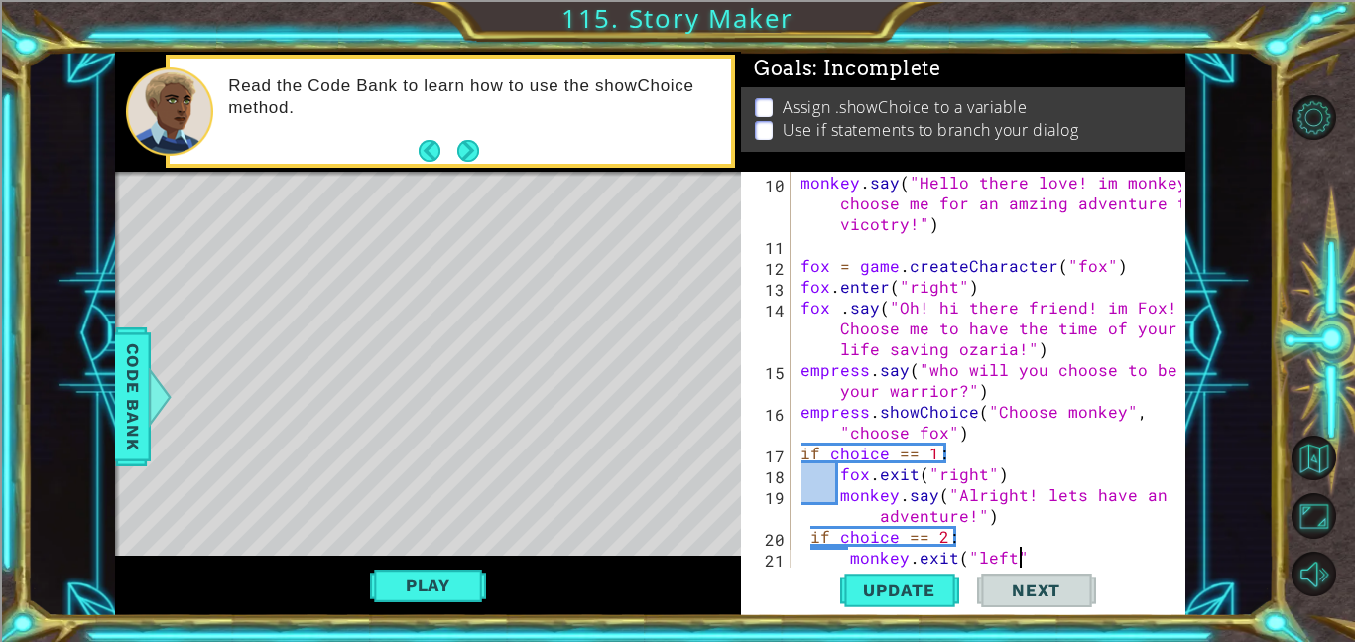
type textarea "monkey.exit("left")"
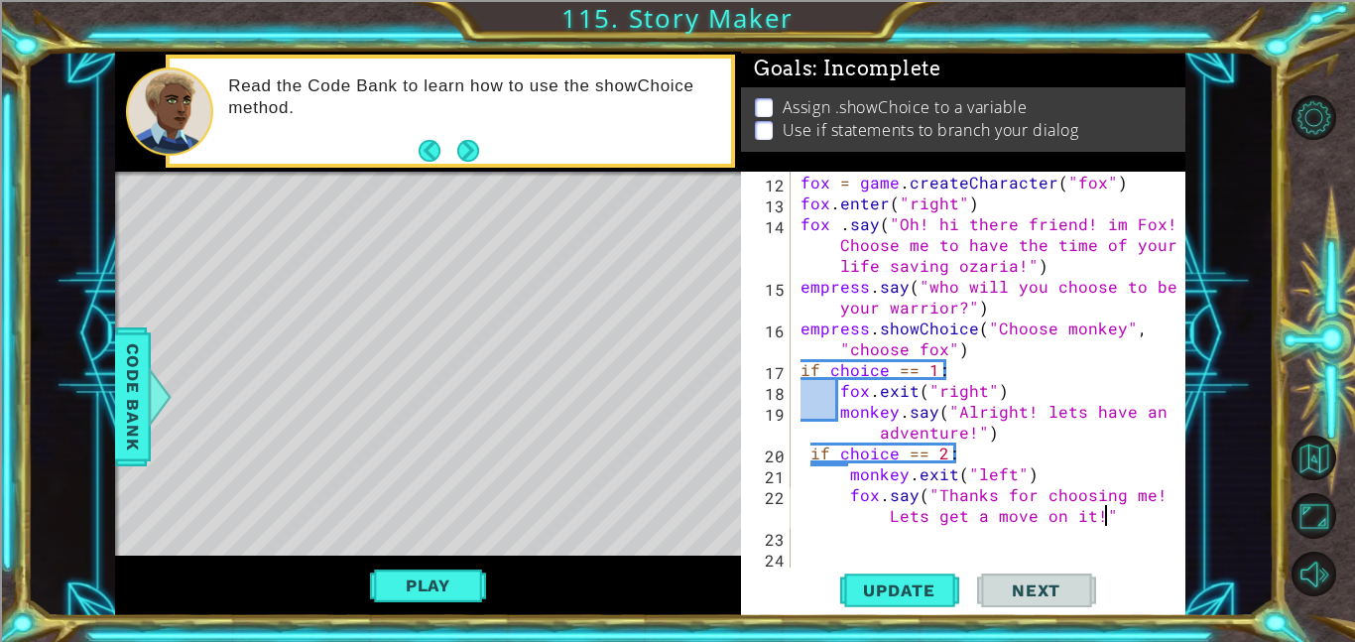
scroll to position [0, 36]
click at [908, 583] on span "Update" at bounding box center [899, 590] width 112 height 20
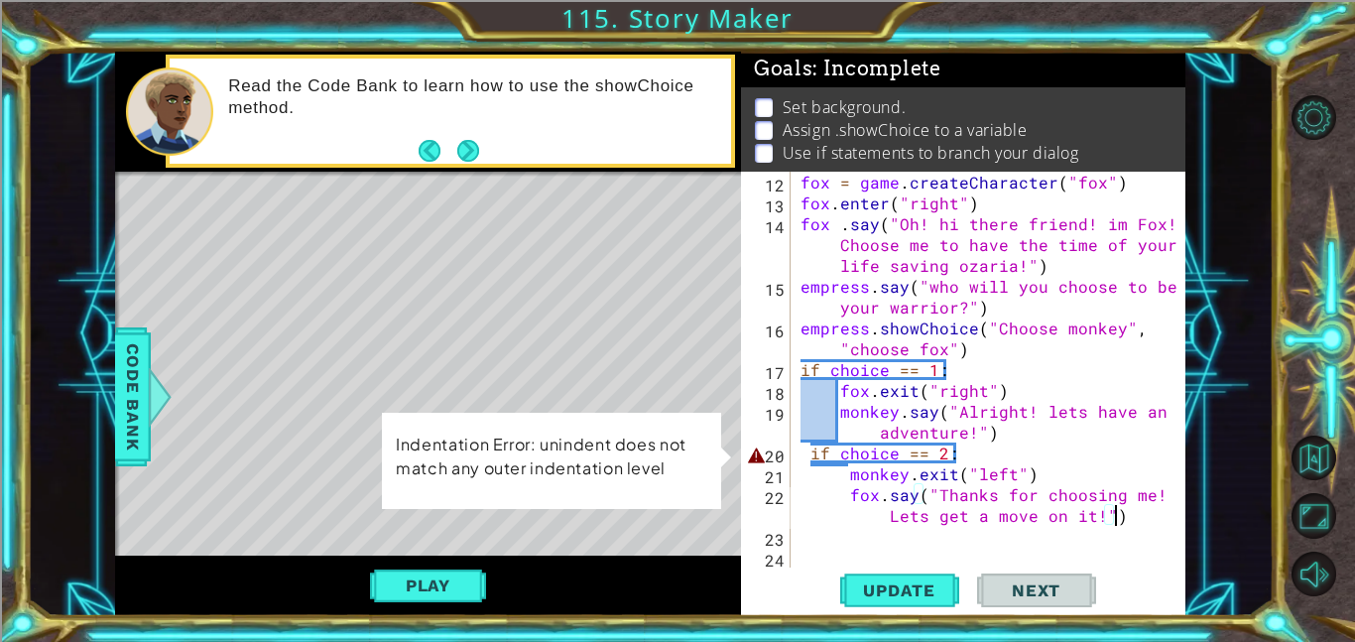
click at [803, 452] on div "fox = game . createCharacter ( "fox" ) fox . enter ( "right" ) fox . say ( "Oh!…" at bounding box center [994, 391] width 395 height 438
click at [809, 453] on div "fox = game . createCharacter ( "fox" ) fox . enter ( "right" ) fox . say ( "Oh!…" at bounding box center [994, 391] width 395 height 438
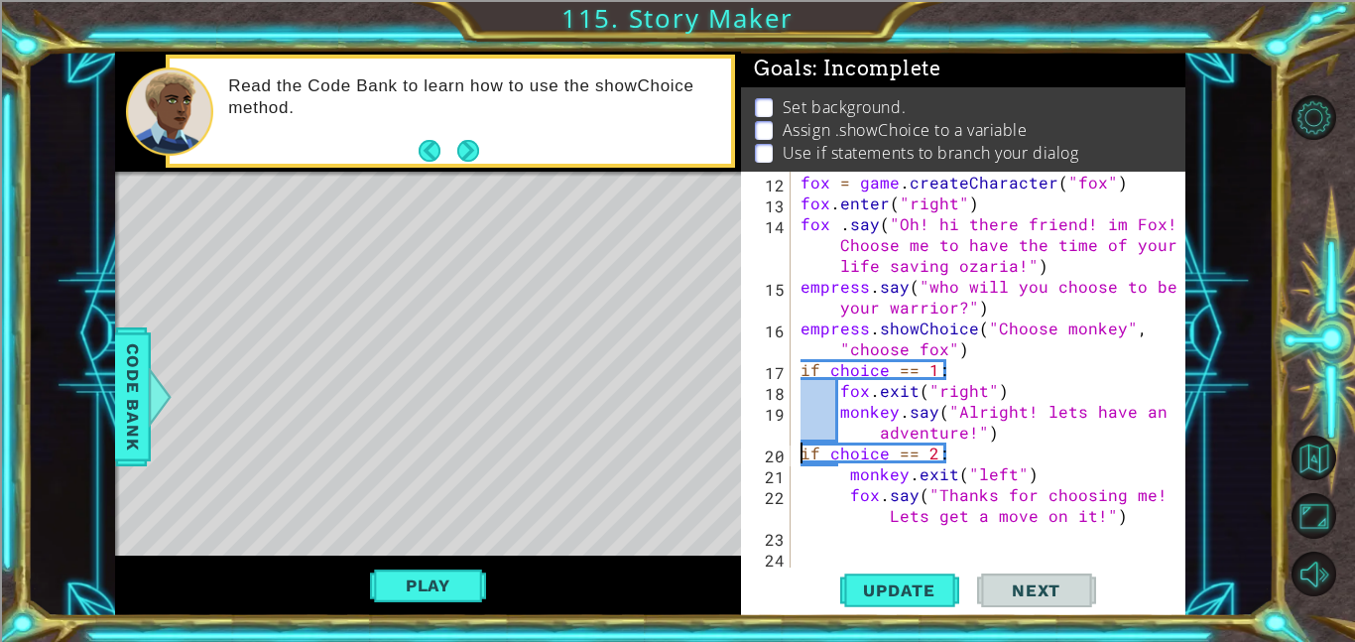
scroll to position [0, 8]
click at [910, 580] on span "Update" at bounding box center [899, 590] width 112 height 20
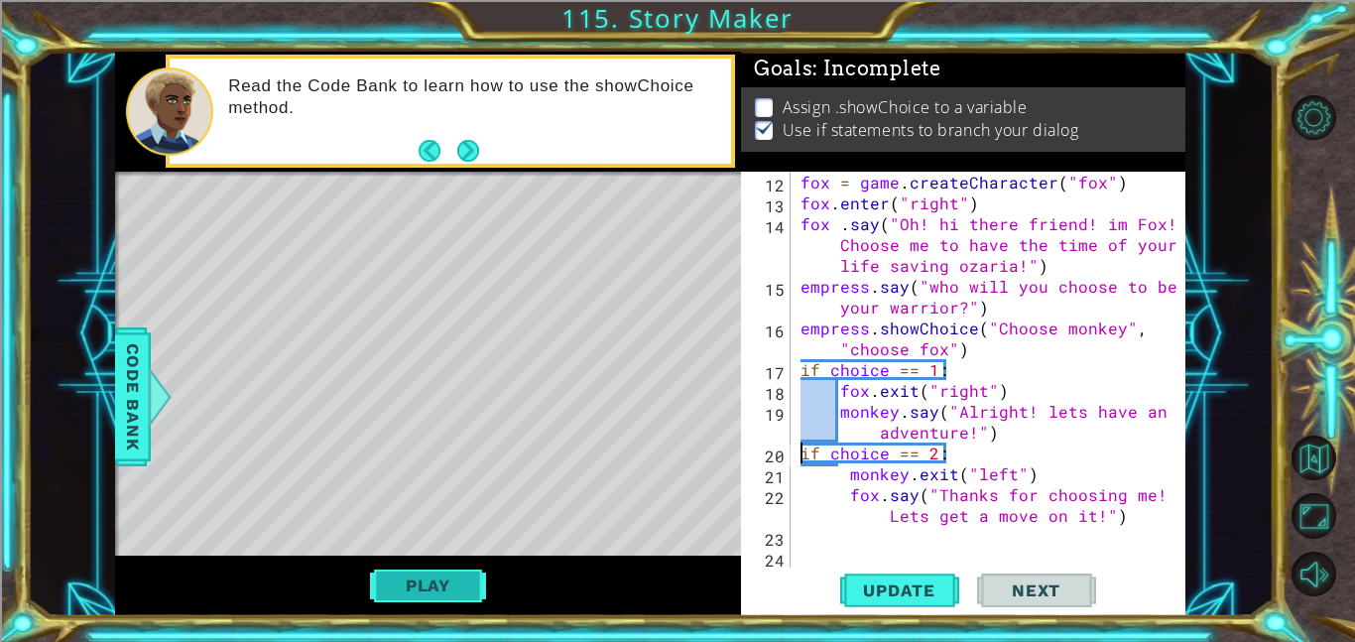
click at [410, 598] on button "Play" at bounding box center [428, 586] width 116 height 38
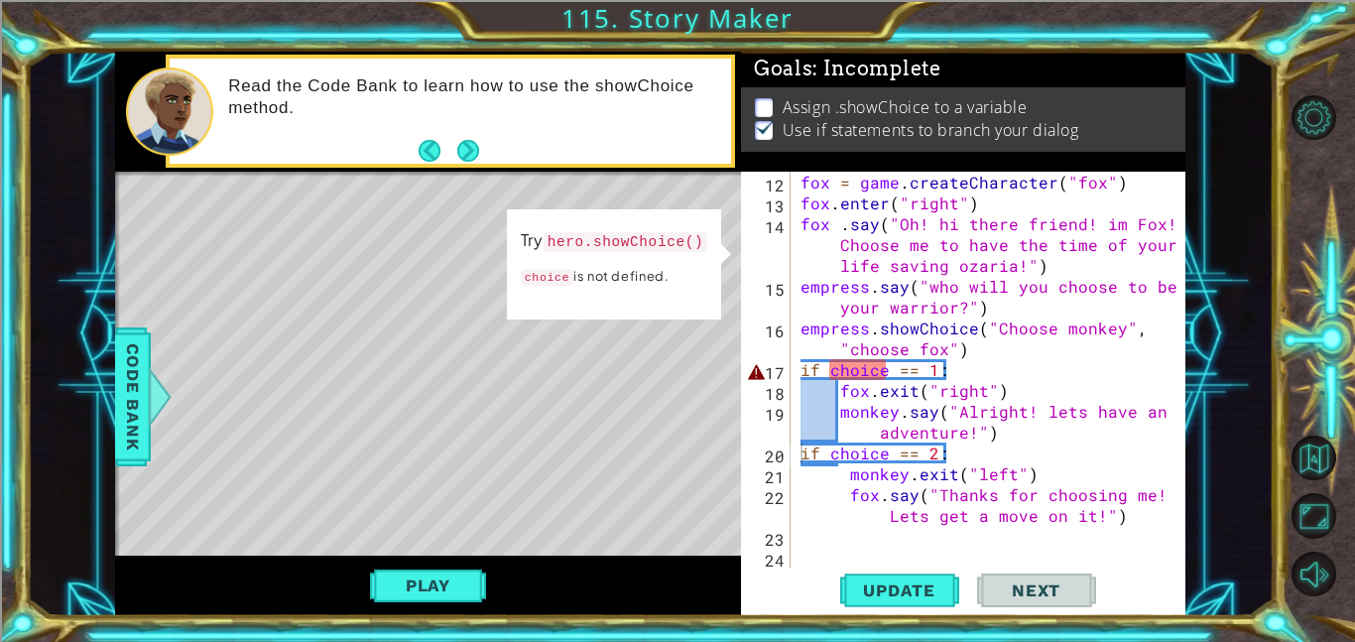
click at [842, 373] on div "fox = game . createCharacter ( "fox" ) fox . enter ( "right" ) fox . say ( "Oh!…" at bounding box center [994, 391] width 395 height 438
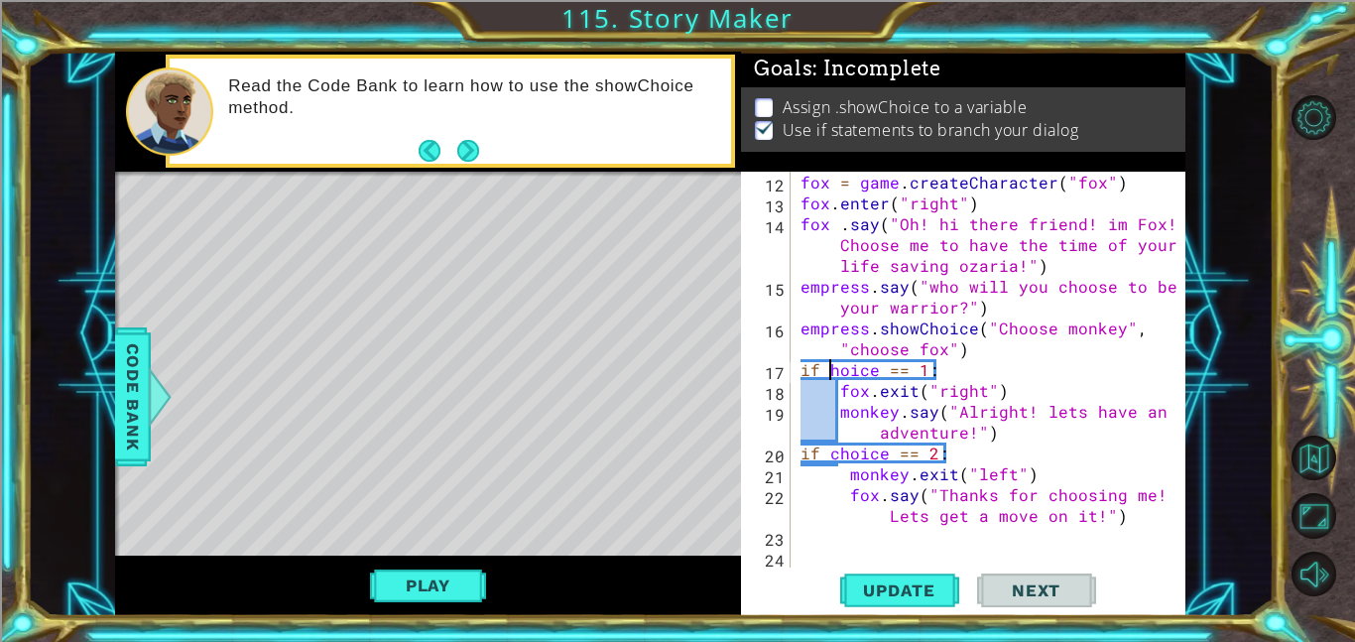
scroll to position [0, 2]
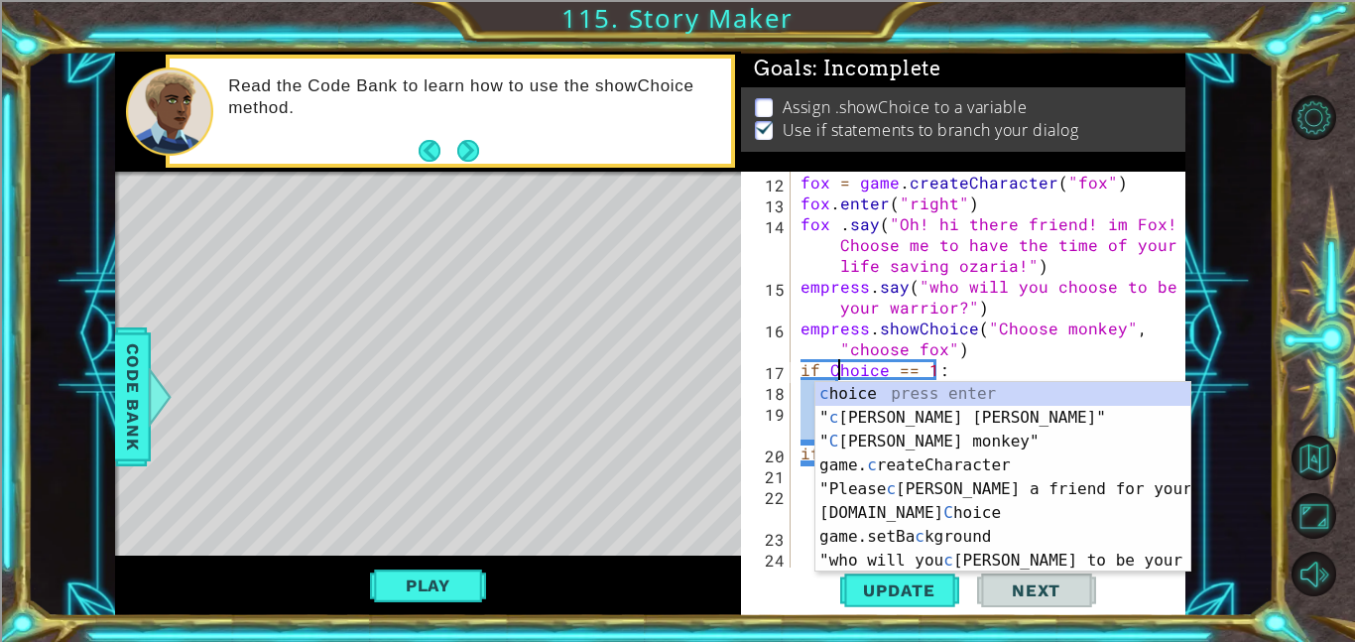
click at [1089, 343] on div "fox = game . createCharacter ( "fox" ) fox . enter ( "right" ) fox . say ( "Oh!…" at bounding box center [994, 391] width 395 height 438
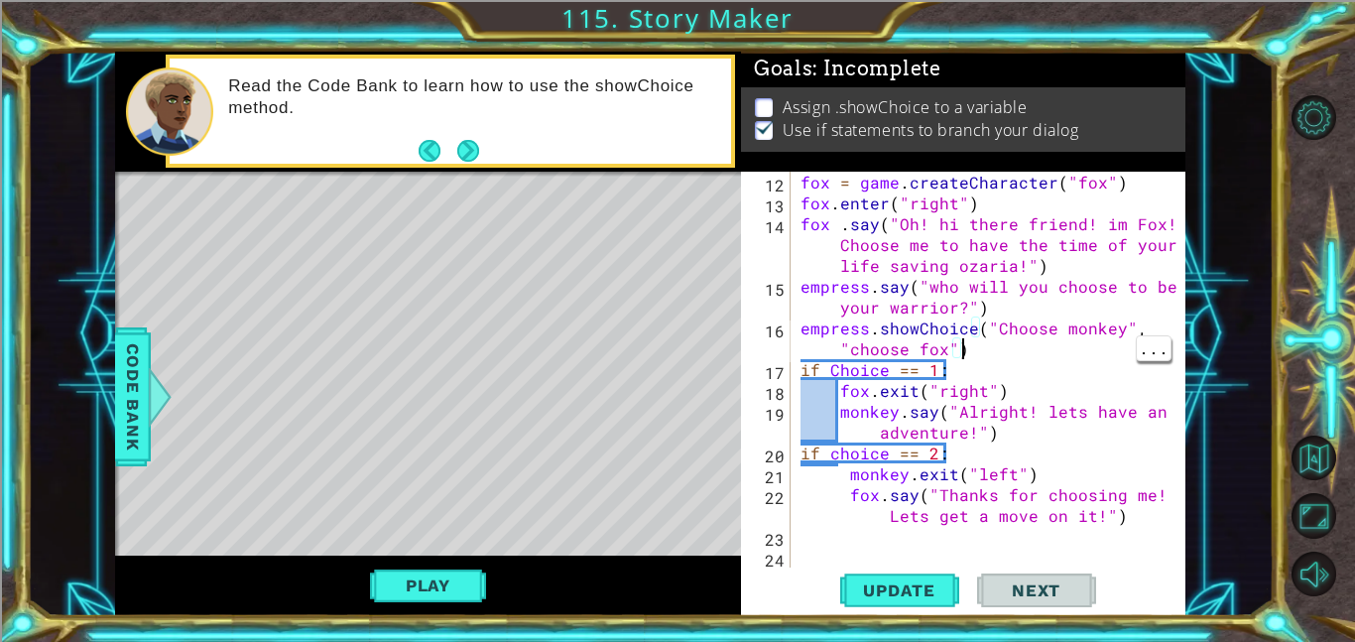
click at [848, 453] on div "fox = game . createCharacter ( "fox" ) fox . enter ( "right" ) fox . say ( "Oh!…" at bounding box center [994, 391] width 395 height 438
click at [845, 455] on div "fox = game . createCharacter ( "fox" ) fox . enter ( "right" ) fox . say ( "Oh!…" at bounding box center [994, 391] width 395 height 438
click at [841, 459] on div "fox = game . createCharacter ( "fox" ) fox . enter ( "right" ) fox . say ( "Oh!…" at bounding box center [994, 391] width 395 height 438
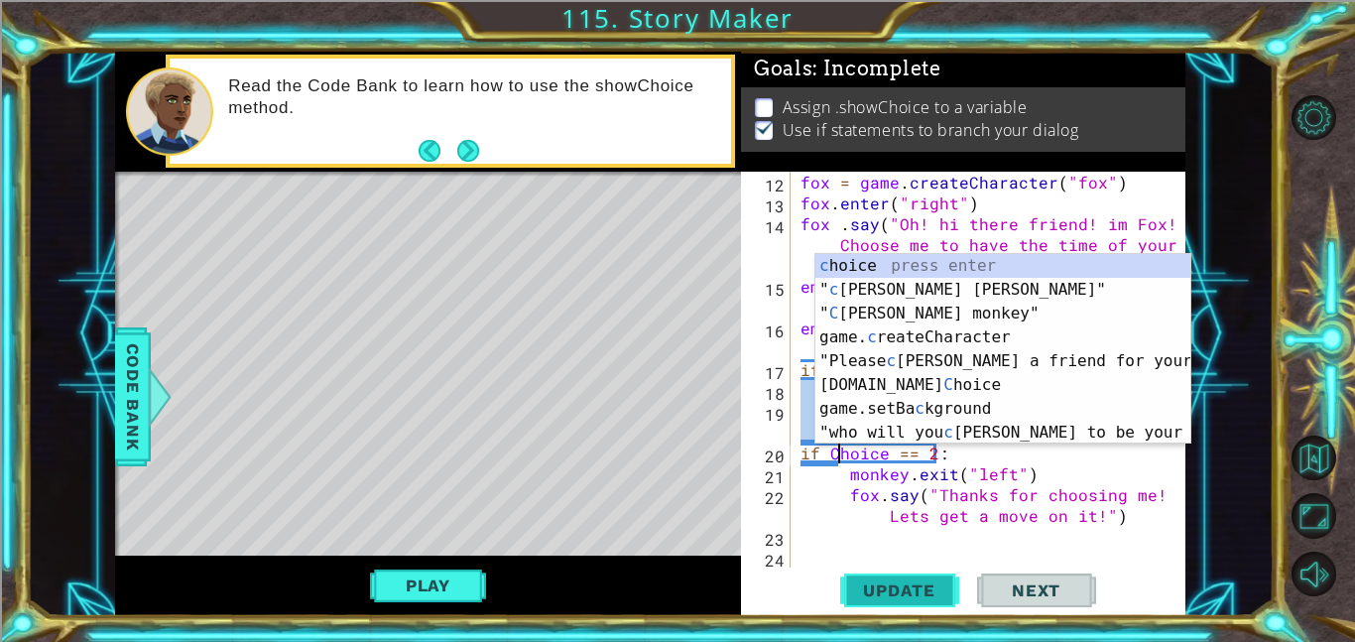
click at [908, 598] on span "Update" at bounding box center [899, 590] width 112 height 20
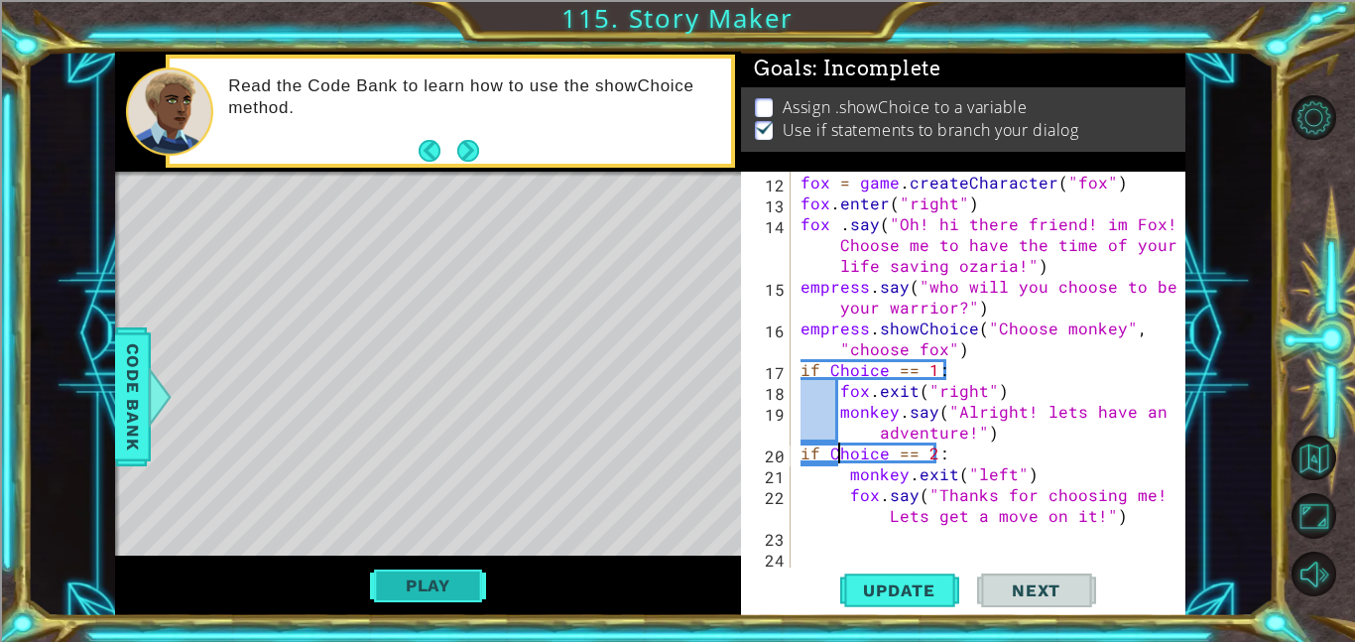
click at [435, 582] on button "Play" at bounding box center [428, 586] width 116 height 38
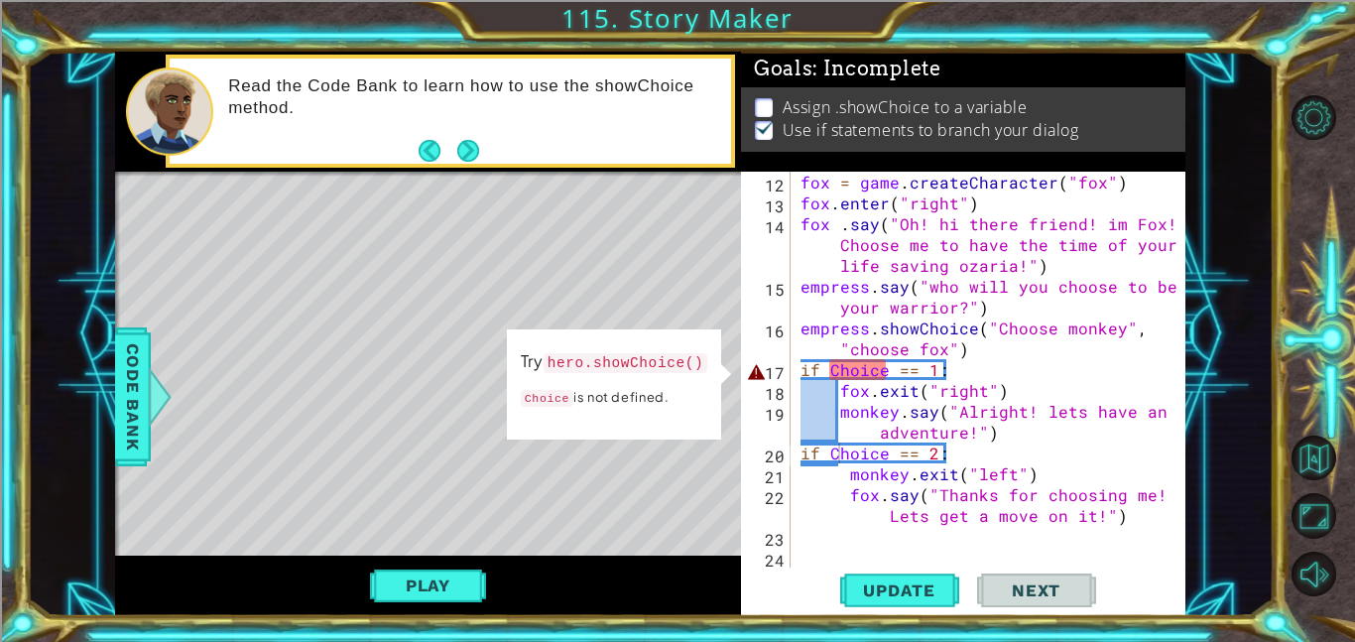
click at [972, 356] on div "fox = game . createCharacter ( "fox" ) fox . enter ( "right" ) fox . say ( "Oh!…" at bounding box center [994, 391] width 395 height 438
click at [1070, 303] on div "fox = game . createCharacter ( "fox" ) fox . enter ( "right" ) fox . say ( "Oh!…" at bounding box center [994, 391] width 395 height 438
type textarea "empress.say("who will you choose to be your warrior?")"
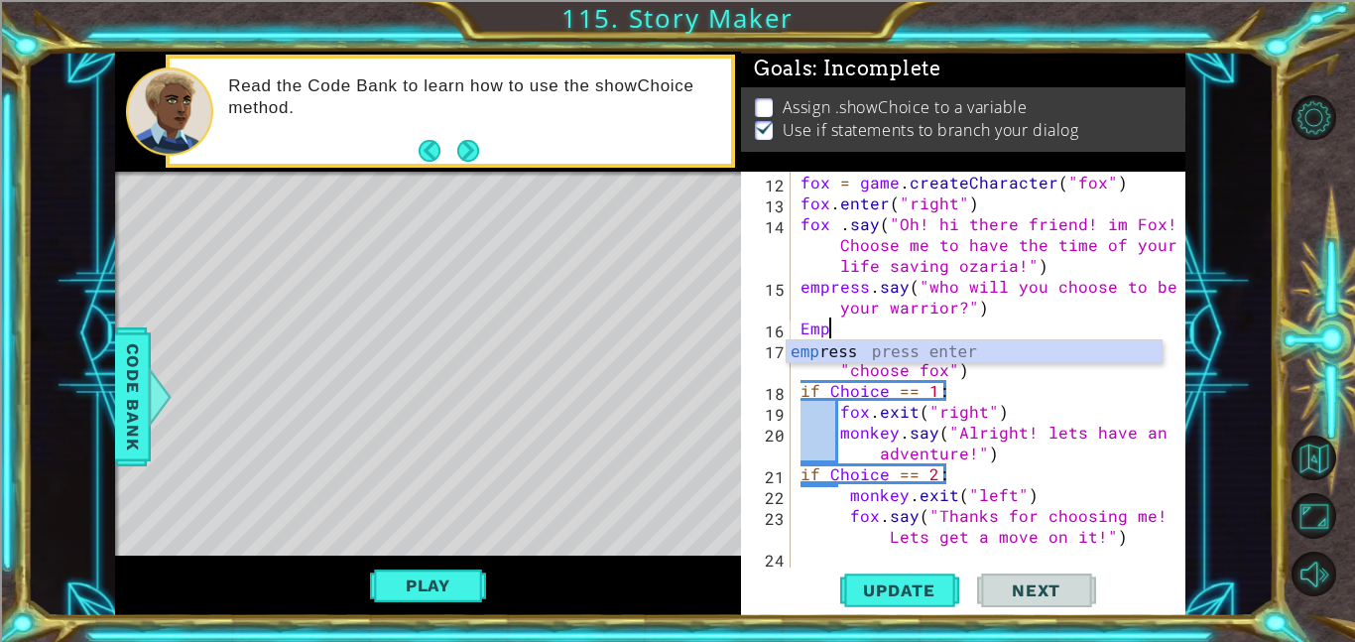
scroll to position [0, 0]
type textarea "E"
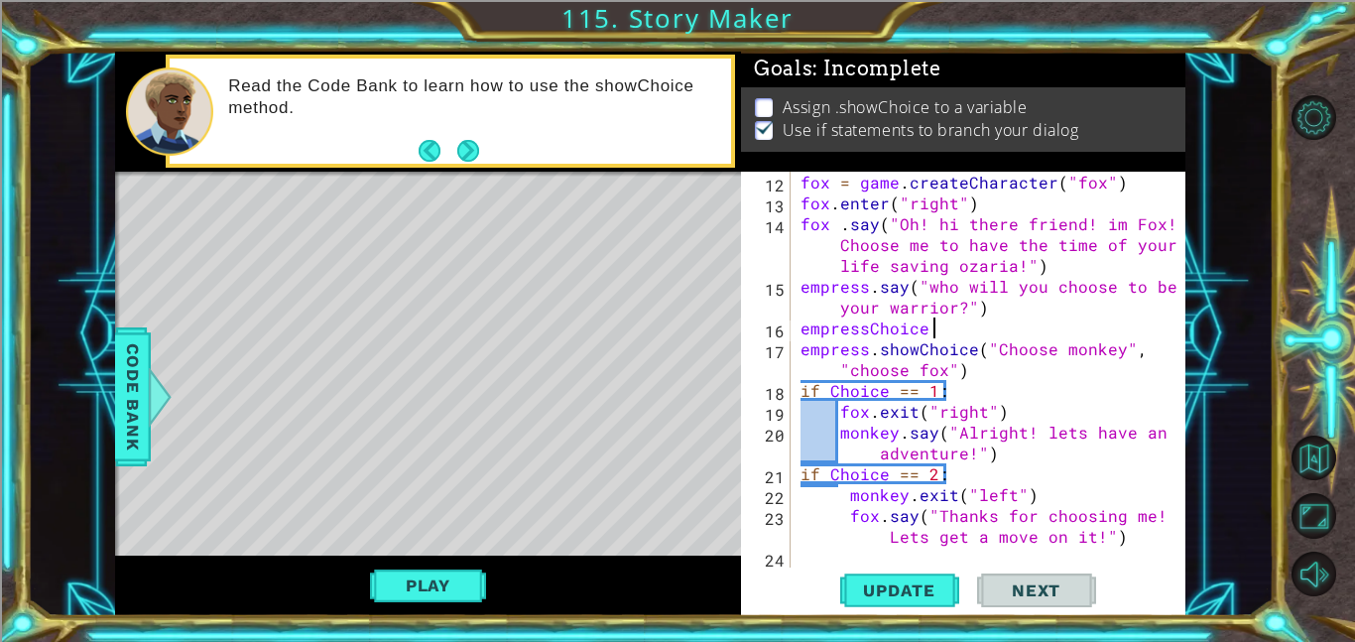
scroll to position [0, 8]
click at [886, 577] on button "Update" at bounding box center [899, 590] width 119 height 45
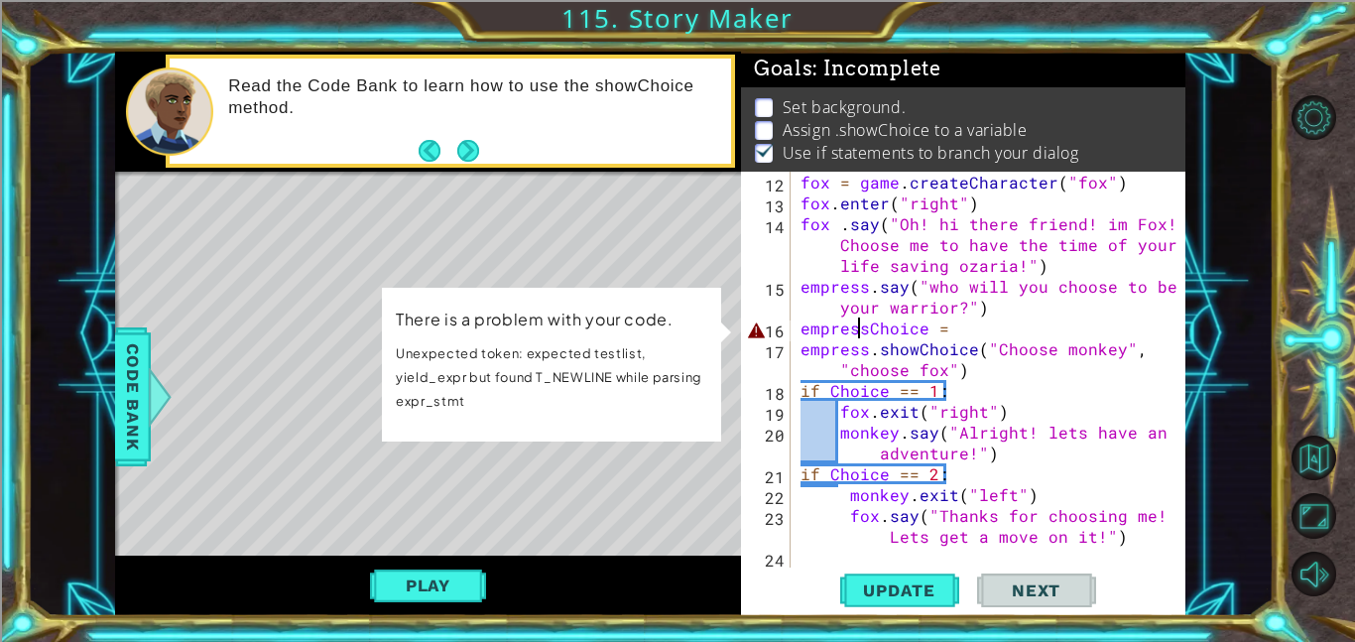
click at [862, 327] on div "fox = game . createCharacter ( "fox" ) fox . enter ( "right" ) fox . say ( "Oh!…" at bounding box center [994, 391] width 395 height 438
click at [869, 329] on div "fox = game . createCharacter ( "fox" ) fox . enter ( "right" ) fox . say ( "Oh!…" at bounding box center [994, 391] width 395 height 438
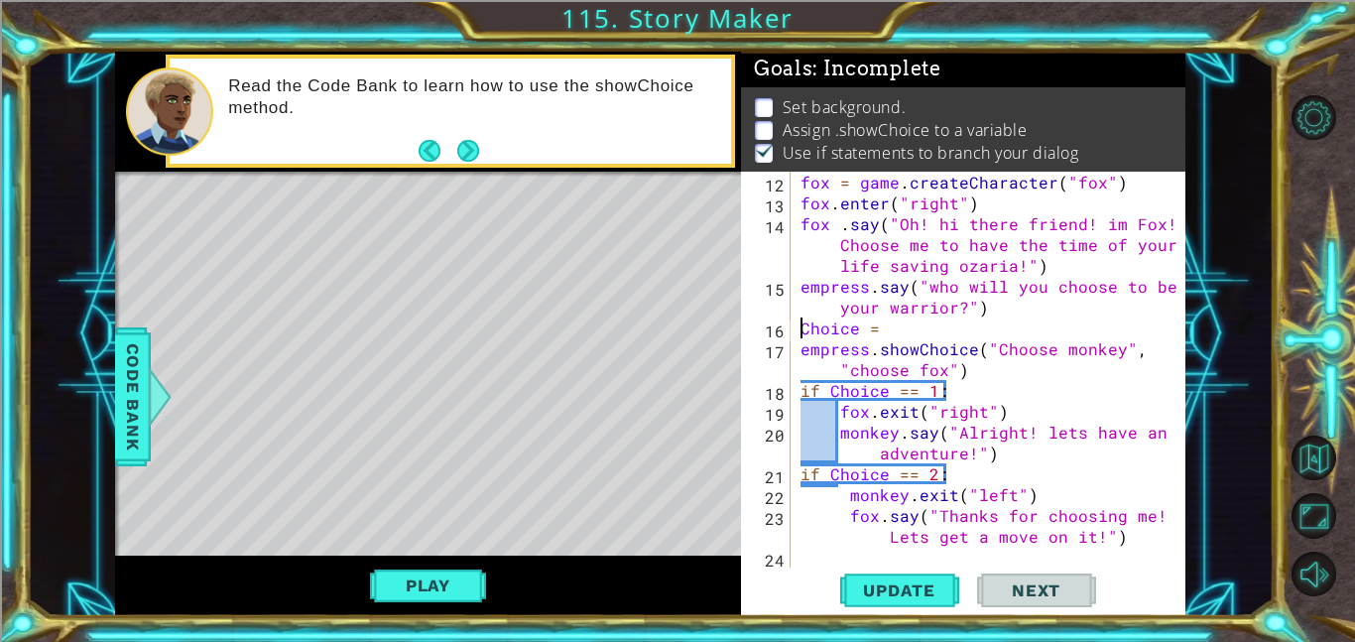
scroll to position [0, 4]
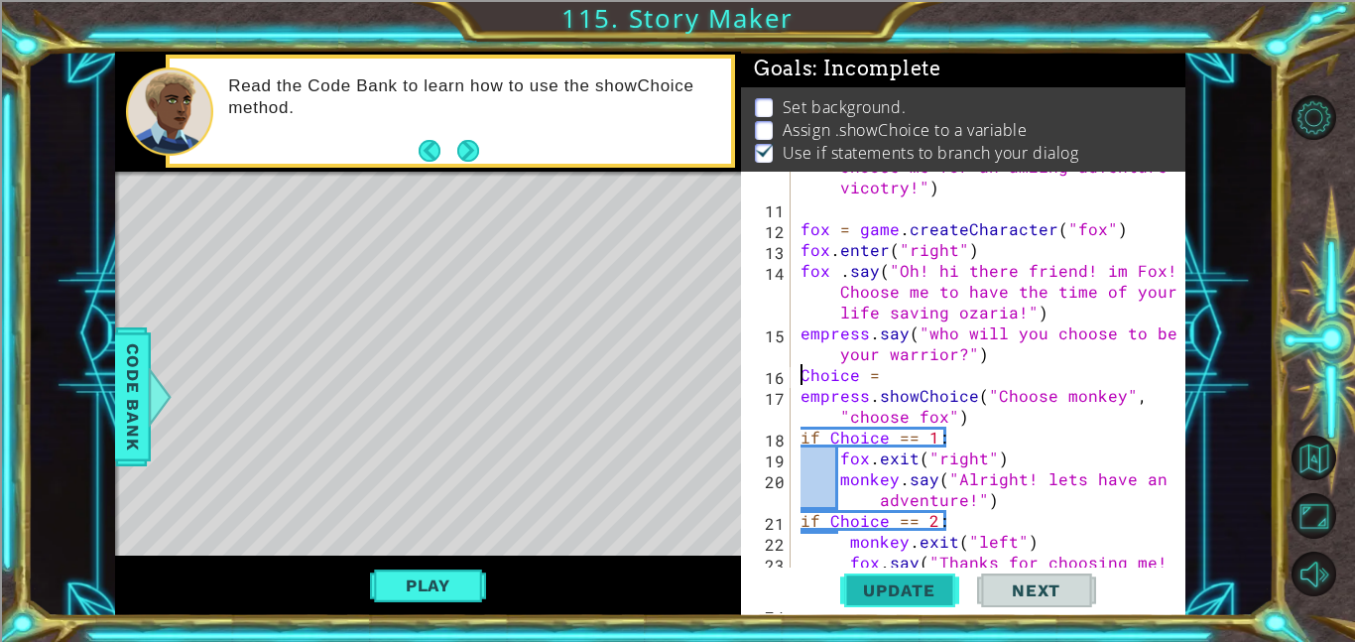
click at [921, 603] on button "Update" at bounding box center [899, 590] width 119 height 45
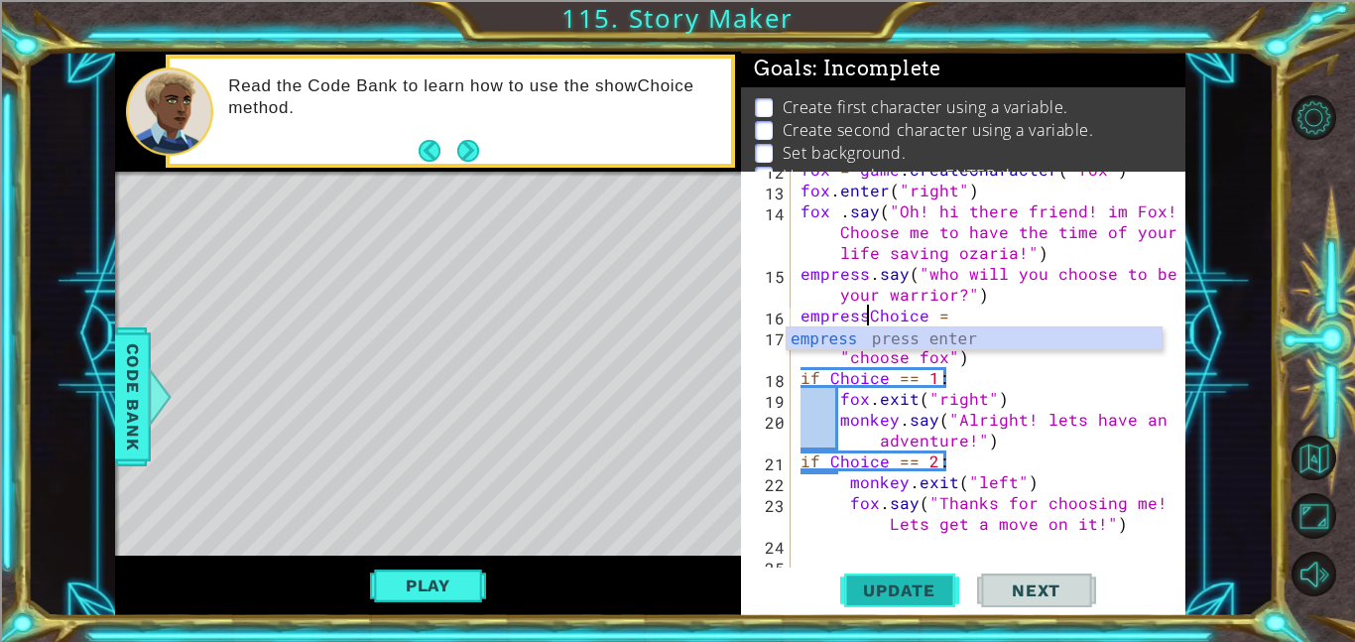
click at [914, 576] on button "Update" at bounding box center [899, 590] width 119 height 45
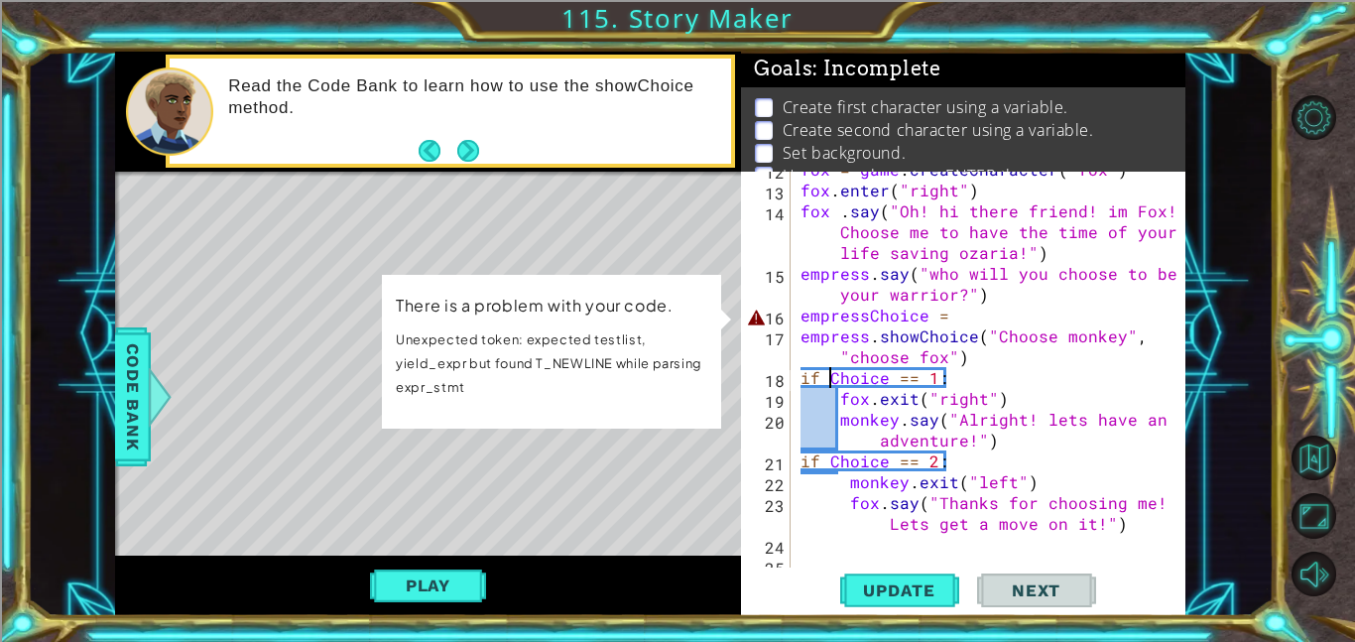
click at [828, 380] on div "fox = game . createCharacter ( "fox" ) fox . enter ( "right" ) fox . say ( "Oh!…" at bounding box center [994, 378] width 395 height 438
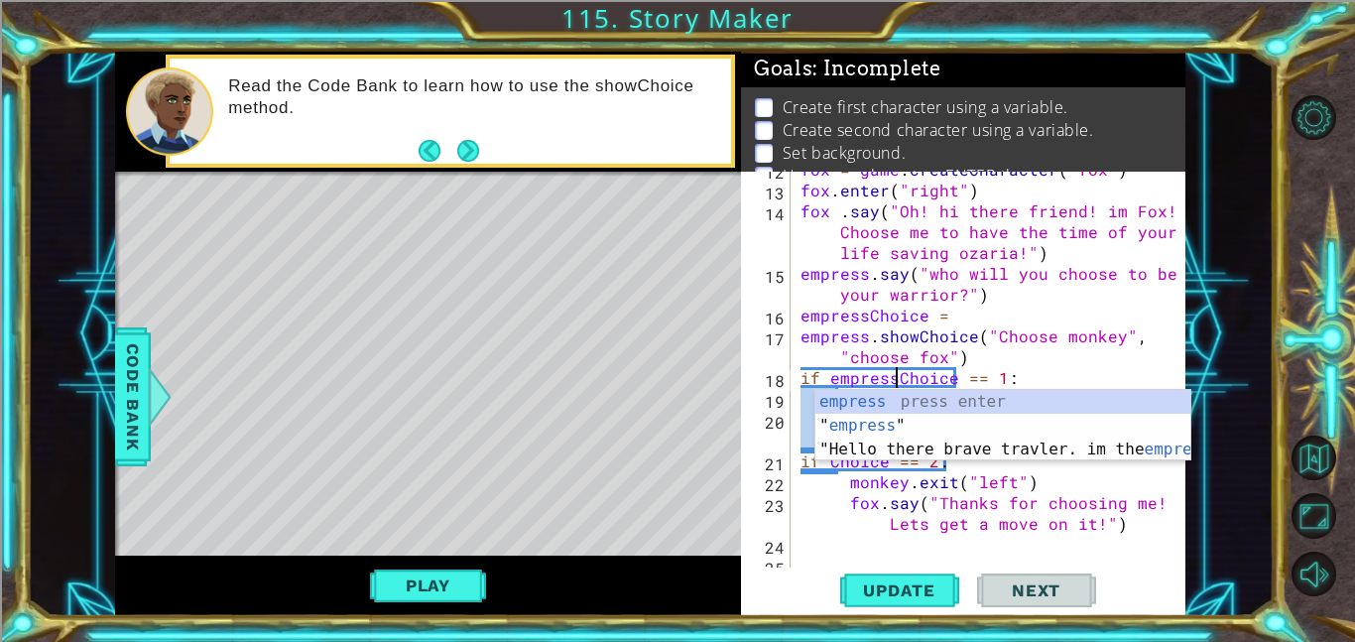
scroll to position [0, 6]
click at [850, 460] on div "fox = game . createCharacter ( "fox" ) fox . enter ( "right" ) fox . say ( "Oh!…" at bounding box center [994, 378] width 395 height 438
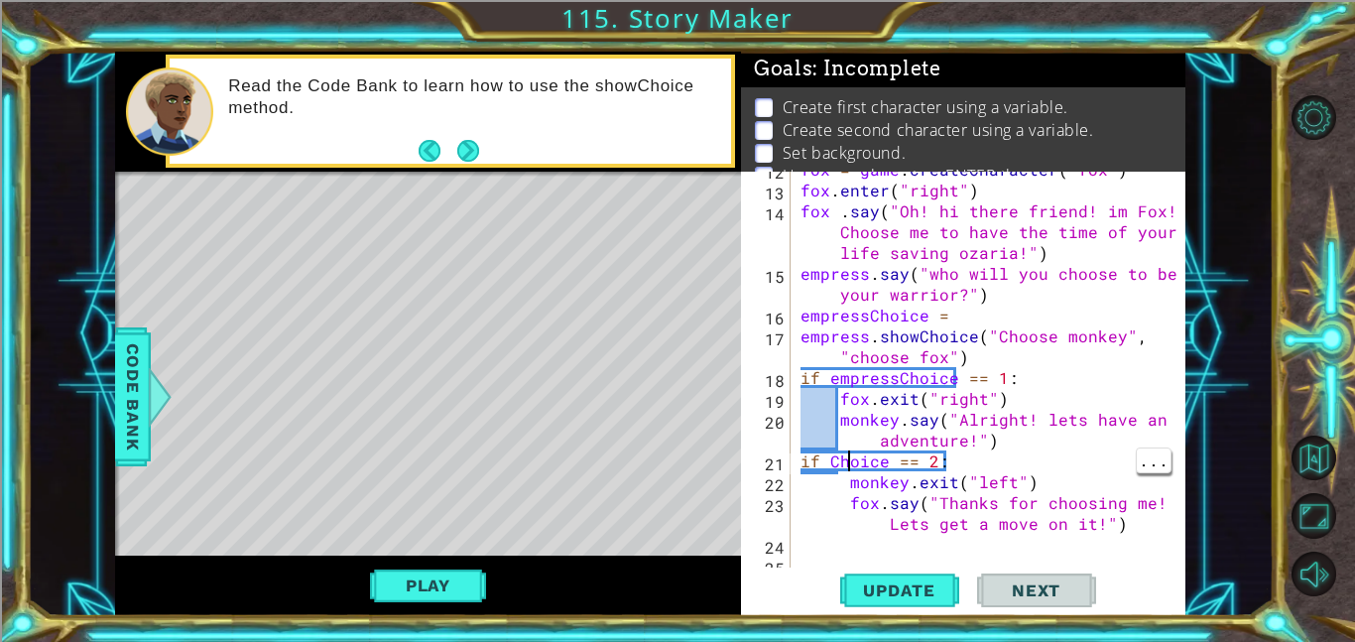
click at [828, 459] on div "fox = game . createCharacter ( "fox" ) fox . enter ( "right" ) fox . say ( "Oh!…" at bounding box center [994, 378] width 395 height 438
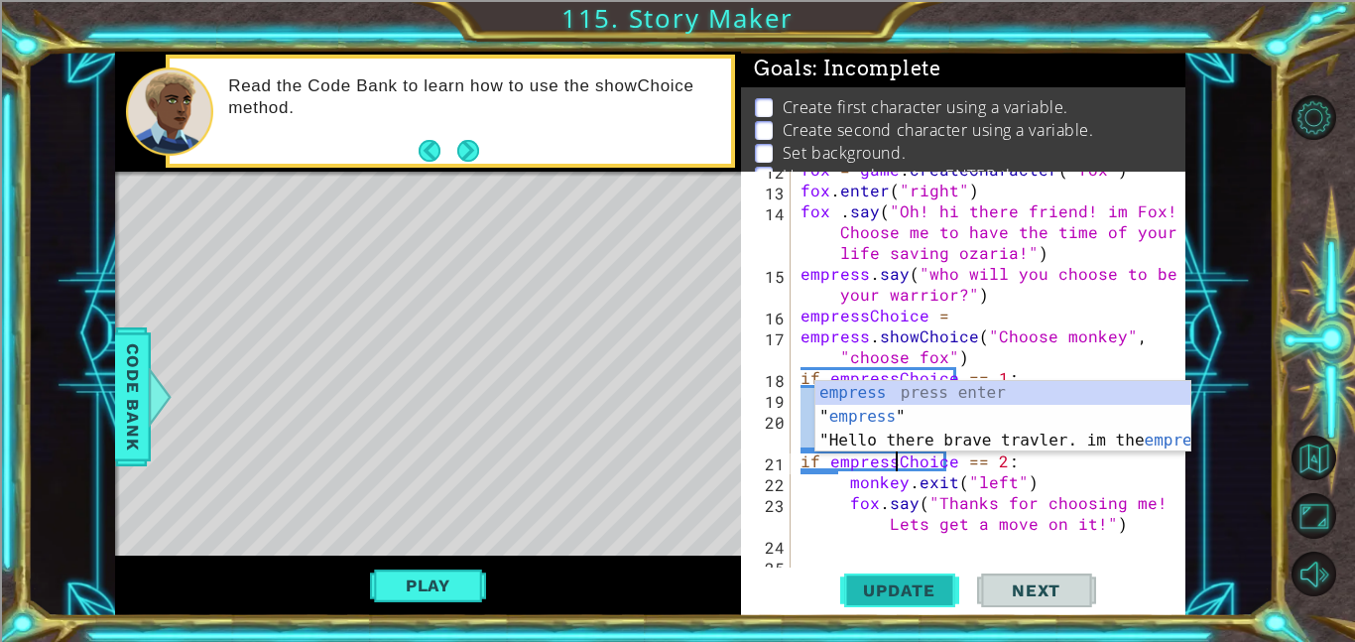
click at [924, 589] on span "Update" at bounding box center [899, 590] width 112 height 20
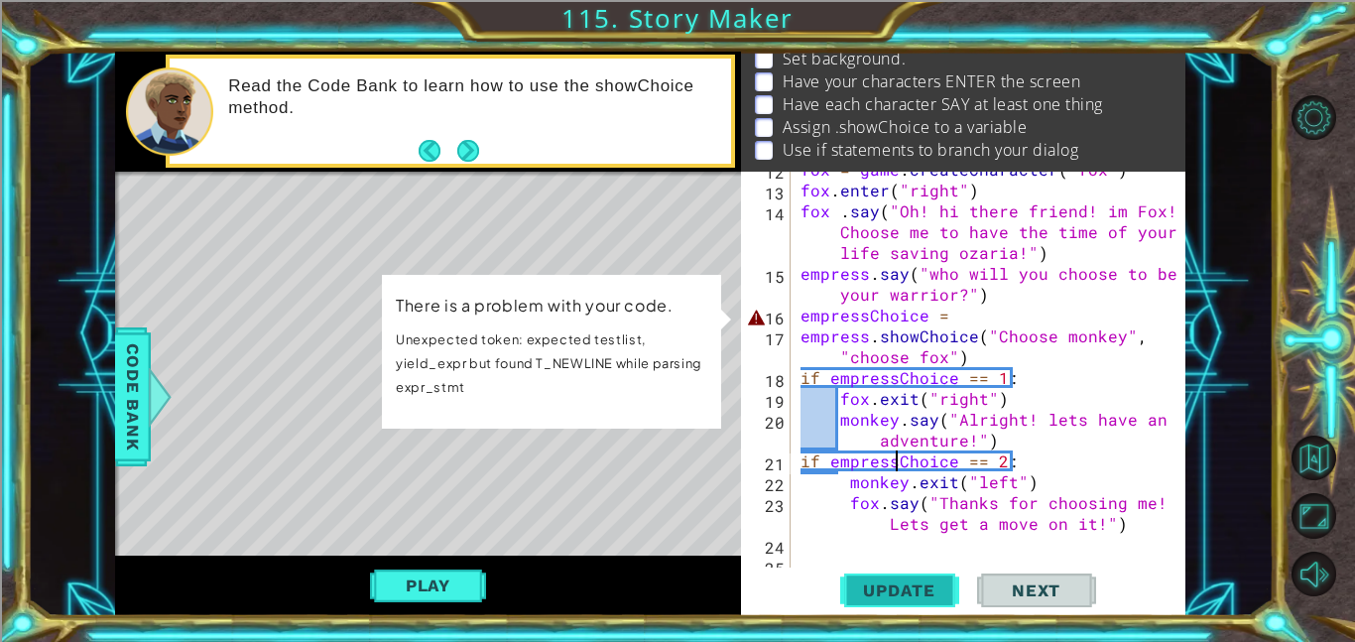
scroll to position [93, 0]
click at [882, 578] on button "Update" at bounding box center [899, 590] width 119 height 45
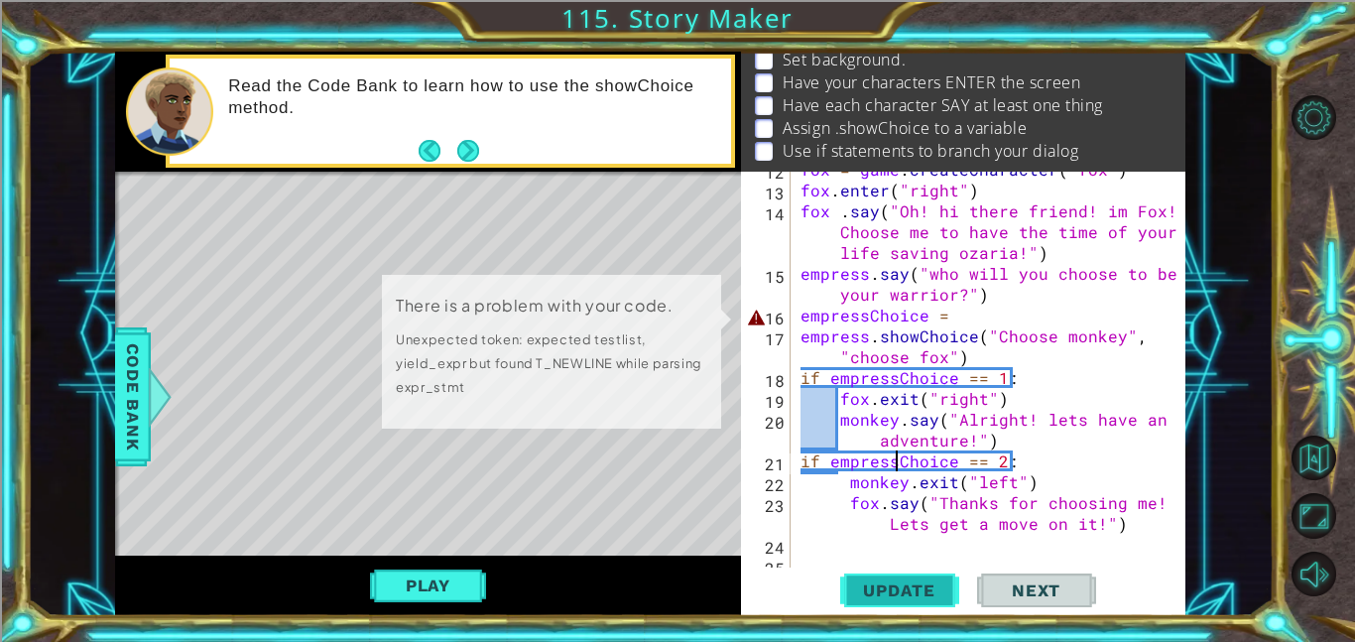
click at [908, 595] on span "Update" at bounding box center [899, 590] width 112 height 20
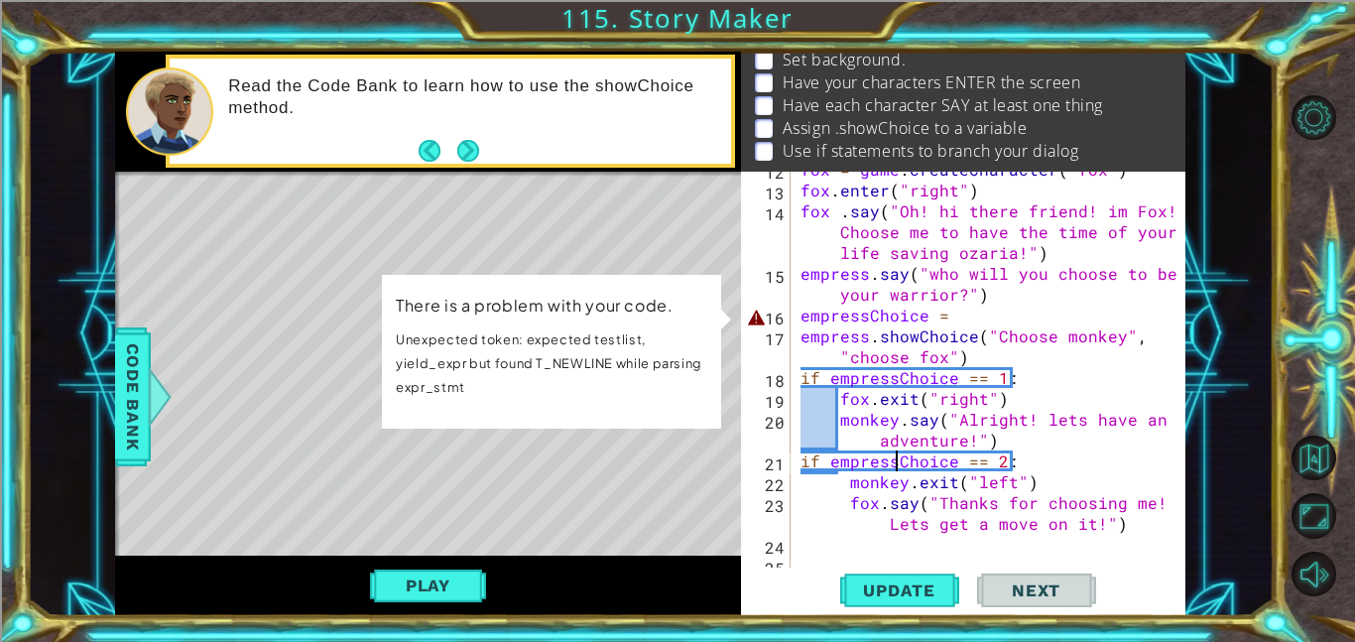
click at [1002, 288] on div "fox = game . createCharacter ( "fox" ) fox . enter ( "right" ) fox . say ( "Oh!…" at bounding box center [994, 378] width 395 height 438
type textarea "empress.say("who will you choose to be your warrior?")"
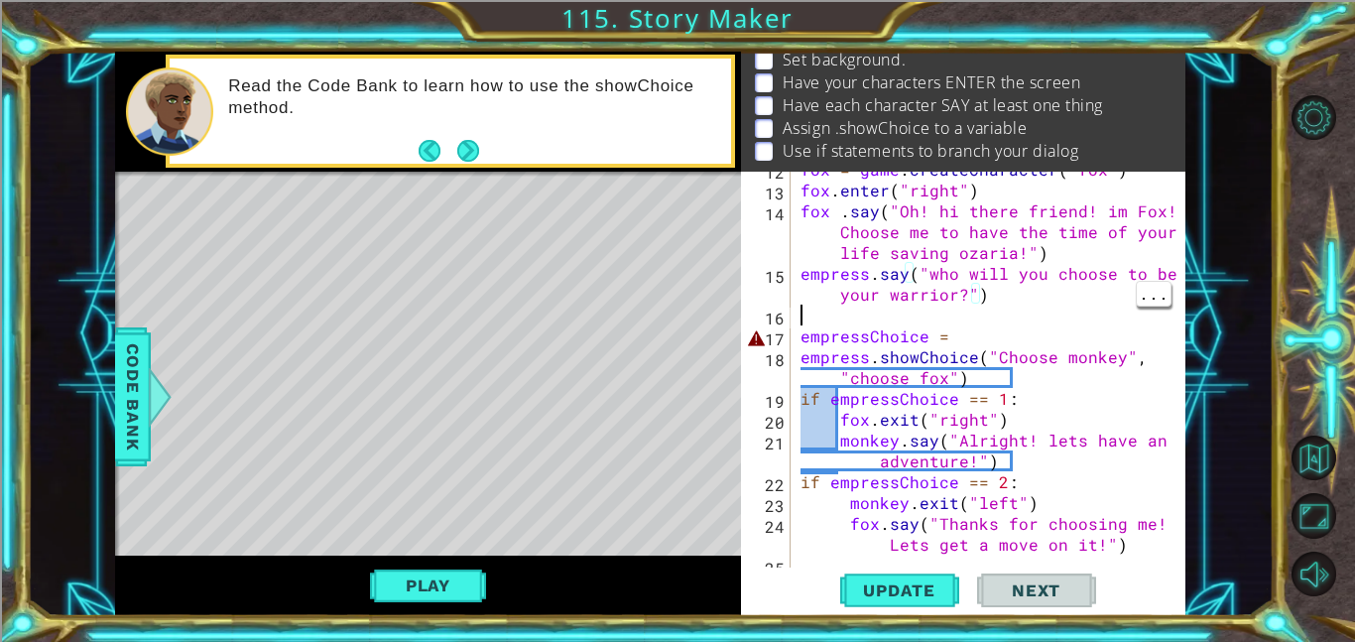
scroll to position [0, 0]
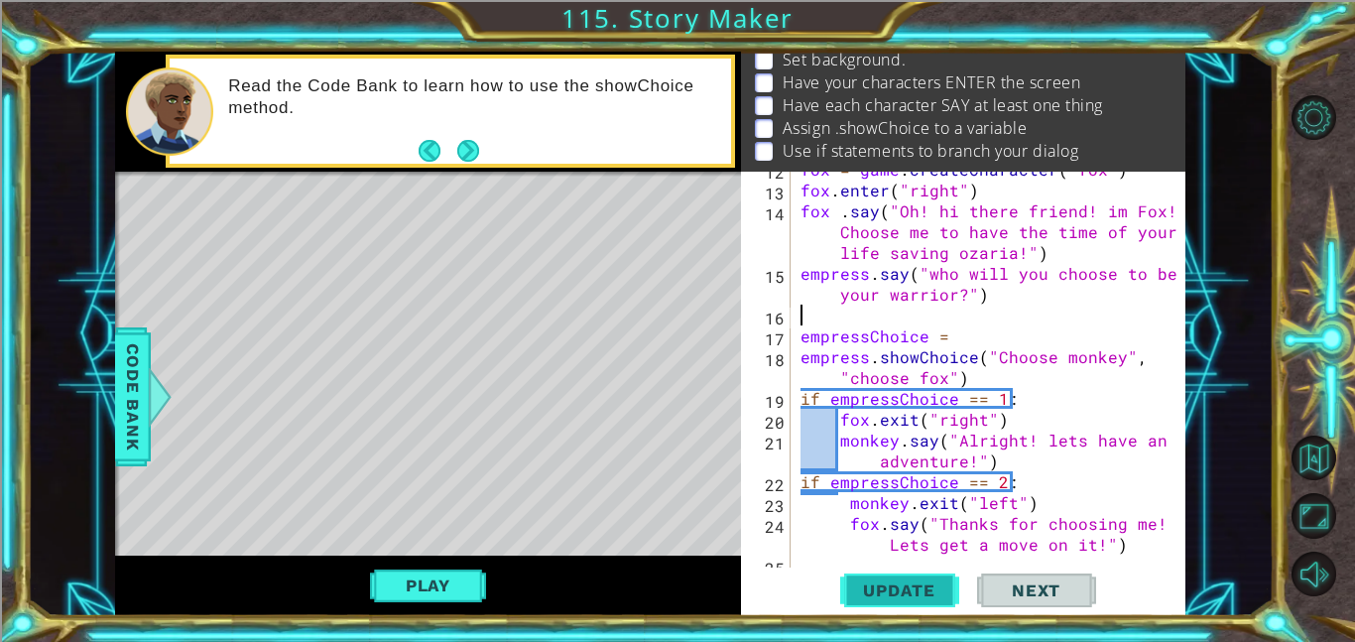
click at [918, 598] on span "Update" at bounding box center [899, 590] width 112 height 20
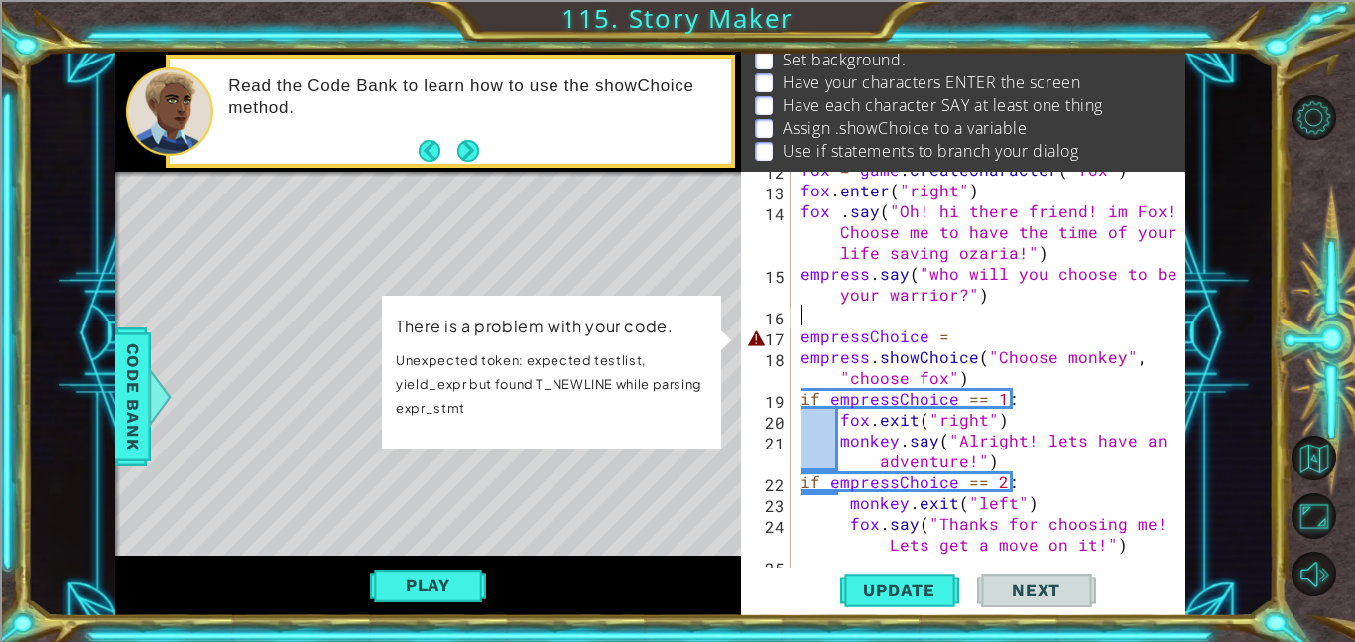
click at [961, 341] on div "fox = game . createCharacter ( "fox" ) fox . enter ( "right" ) fox . say ( "Oh!…" at bounding box center [994, 378] width 395 height 438
type textarea "empressChoice ="
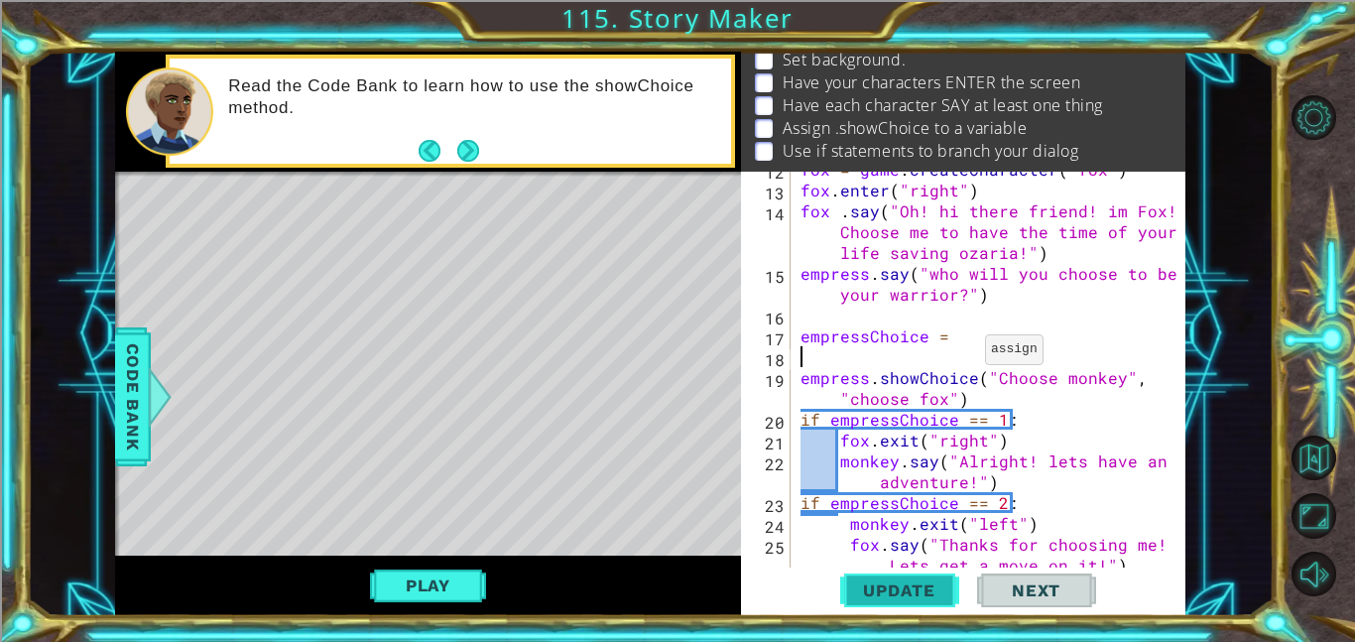
click at [929, 611] on button "Update" at bounding box center [899, 590] width 119 height 45
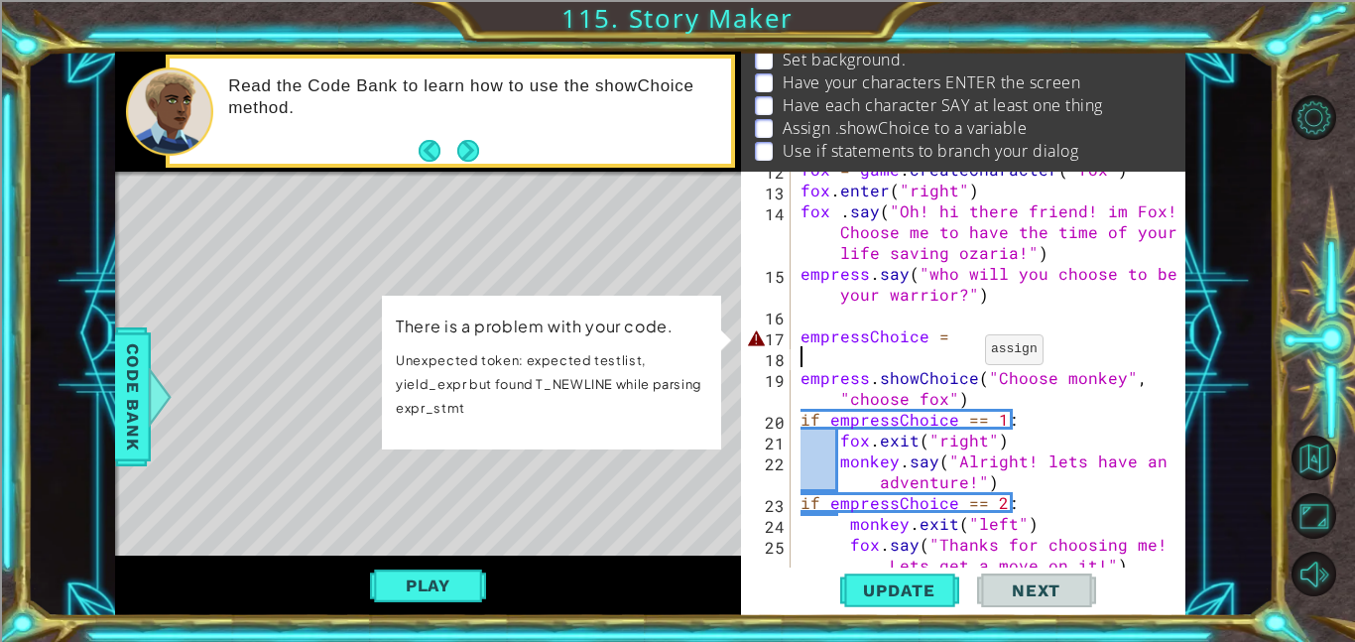
click at [967, 335] on div "fox = game . createCharacter ( "fox" ) fox . enter ( "right" ) fox . say ( "Oh!…" at bounding box center [994, 388] width 395 height 458
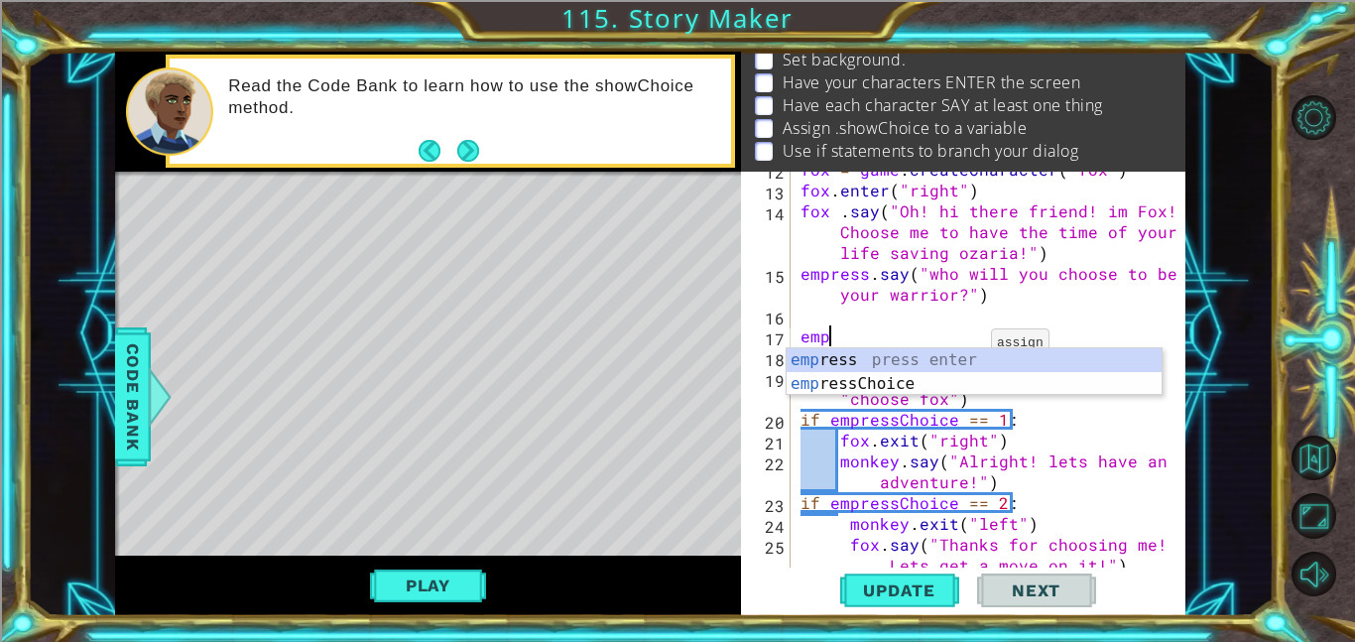
type textarea "e"
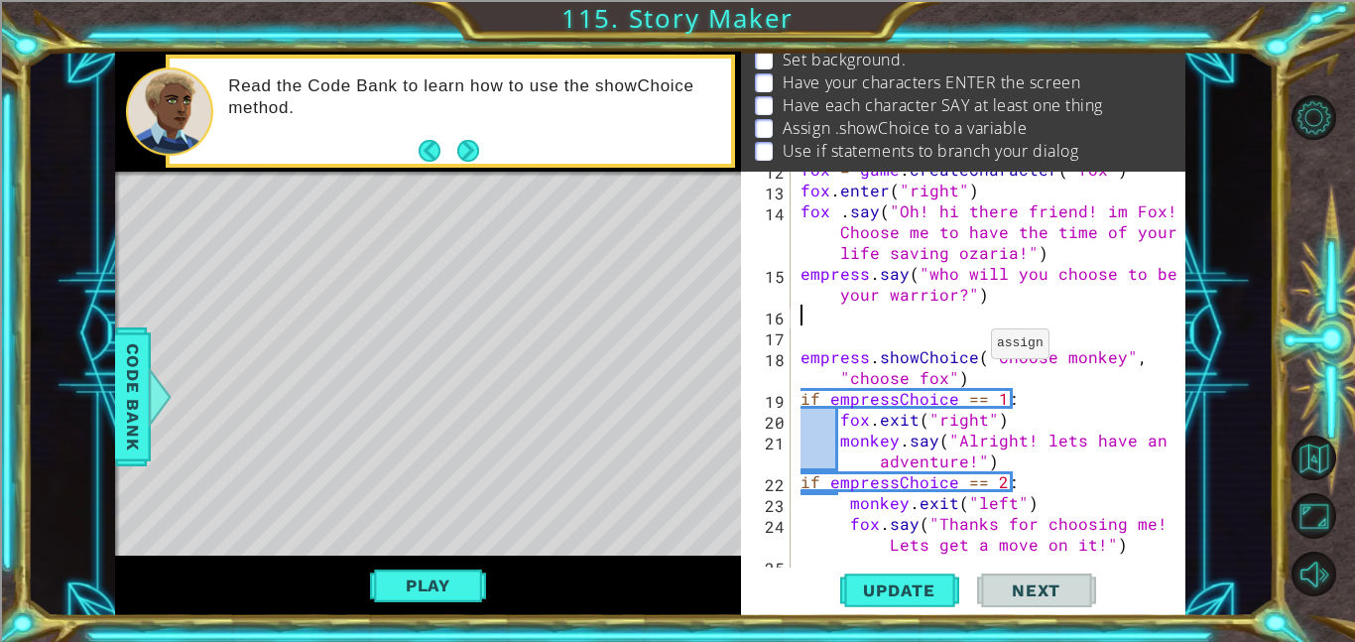
type textarea "empress.say("who will you choose to be your warrior?")"
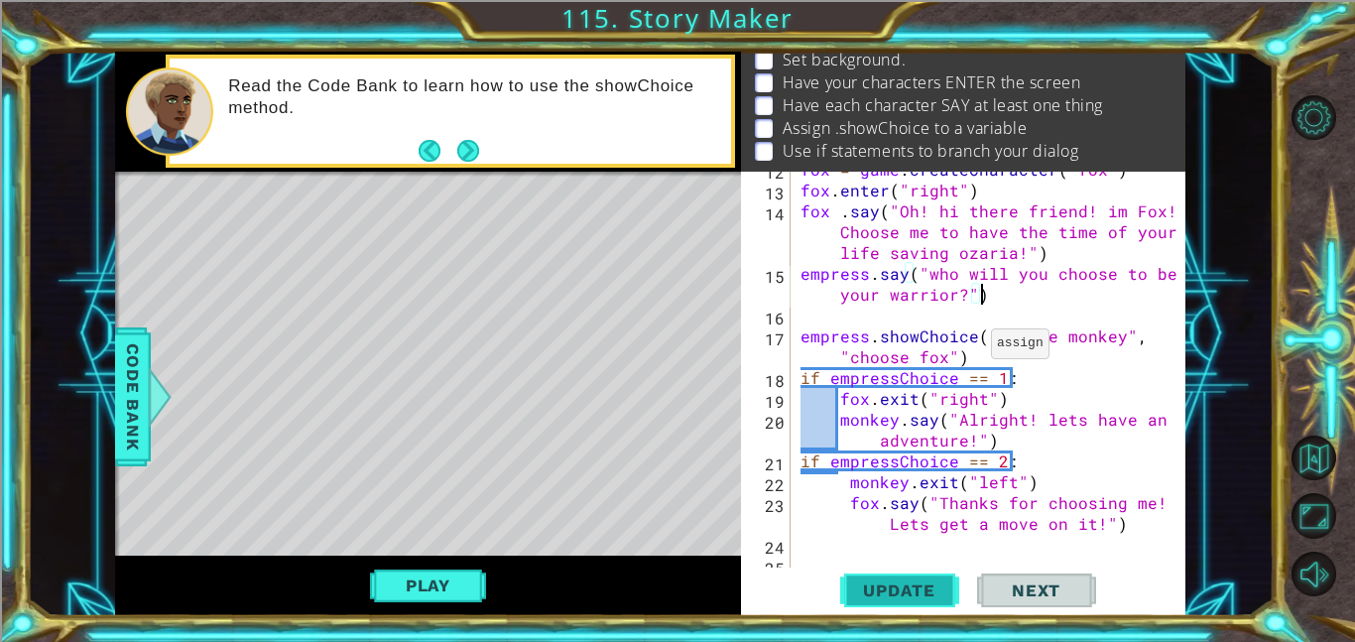
click at [913, 580] on span "Update" at bounding box center [899, 590] width 112 height 20
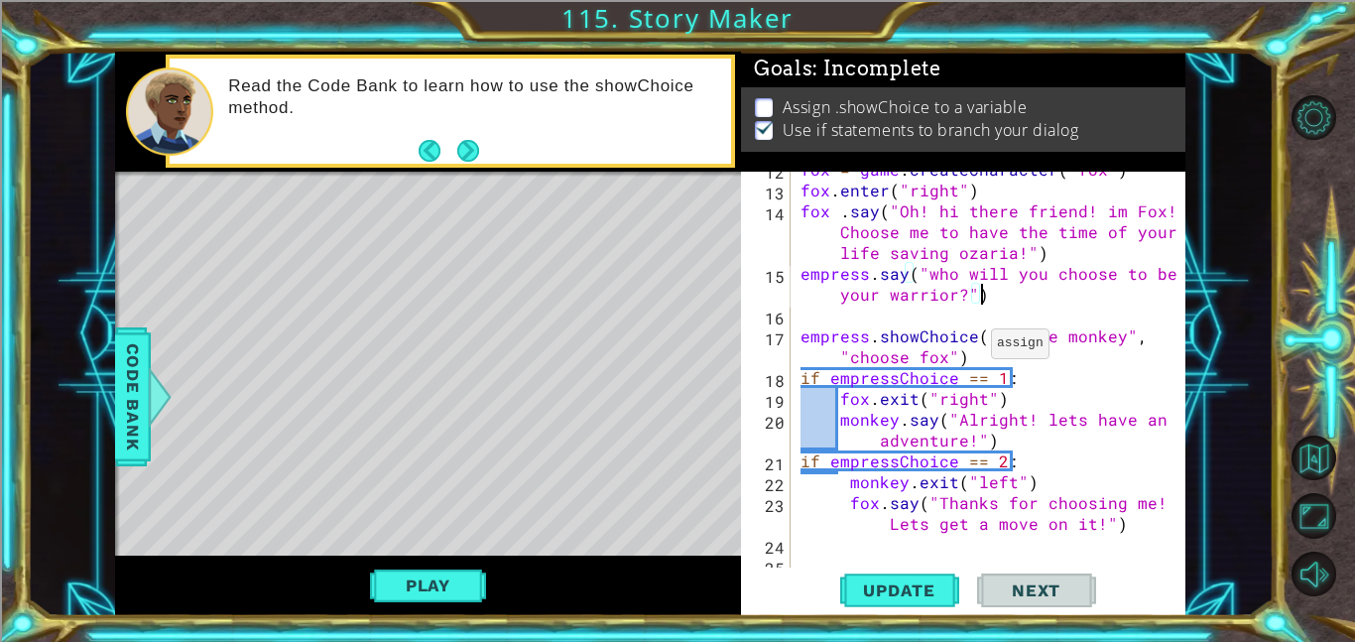
click at [819, 313] on div "fox = game . createCharacter ( "fox" ) fox . enter ( "right" ) fox . say ( "Oh!…" at bounding box center [994, 378] width 395 height 438
click at [901, 581] on span "Update" at bounding box center [899, 590] width 112 height 20
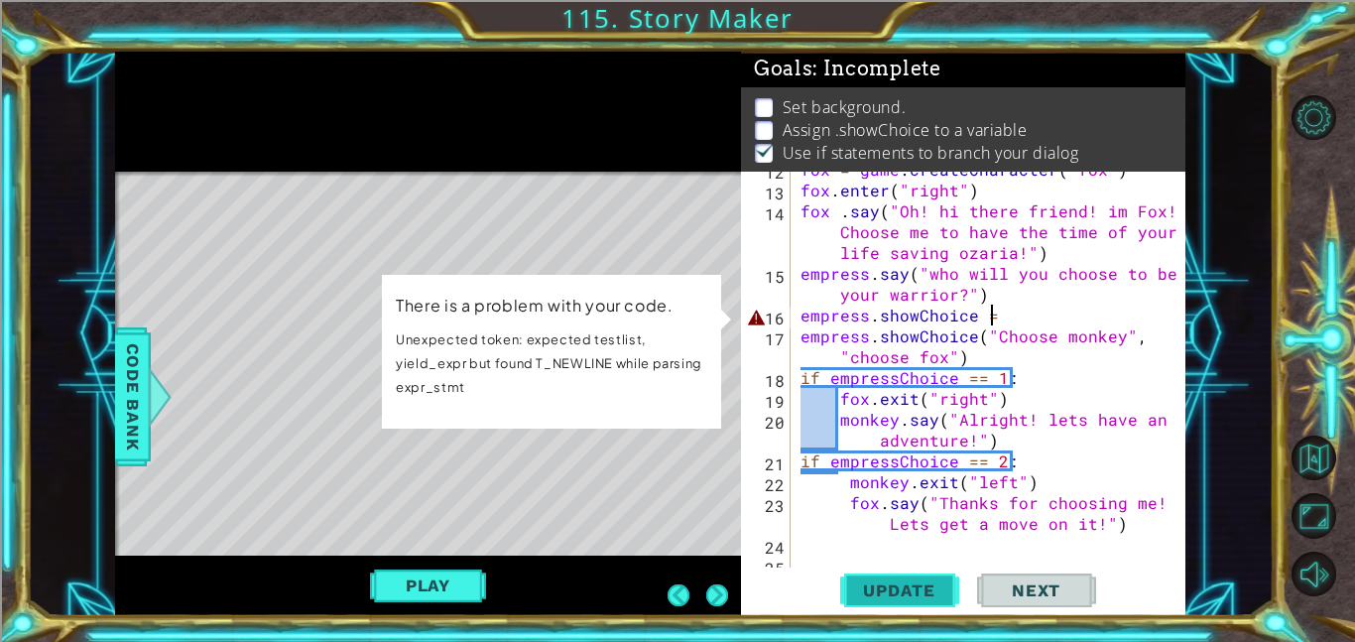
scroll to position [3, 0]
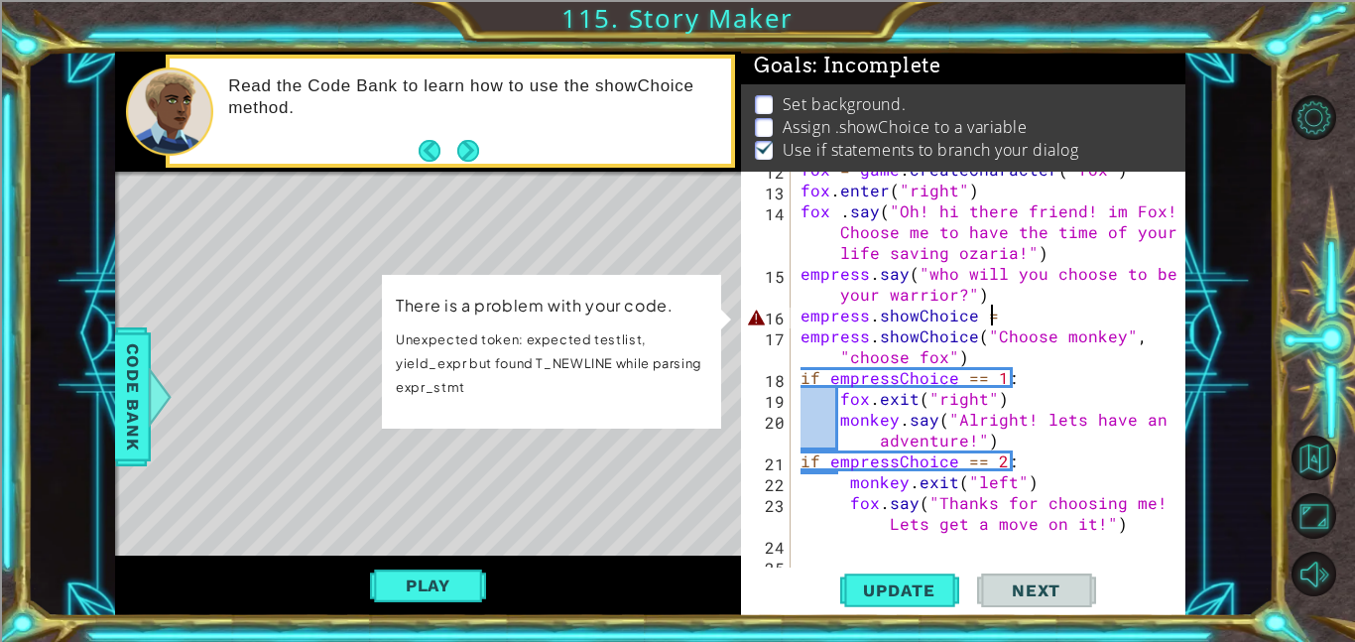
click at [916, 317] on div "fox = game . createCharacter ( "fox" ) fox . enter ( "right" ) fox . say ( "Oh!…" at bounding box center [994, 378] width 395 height 438
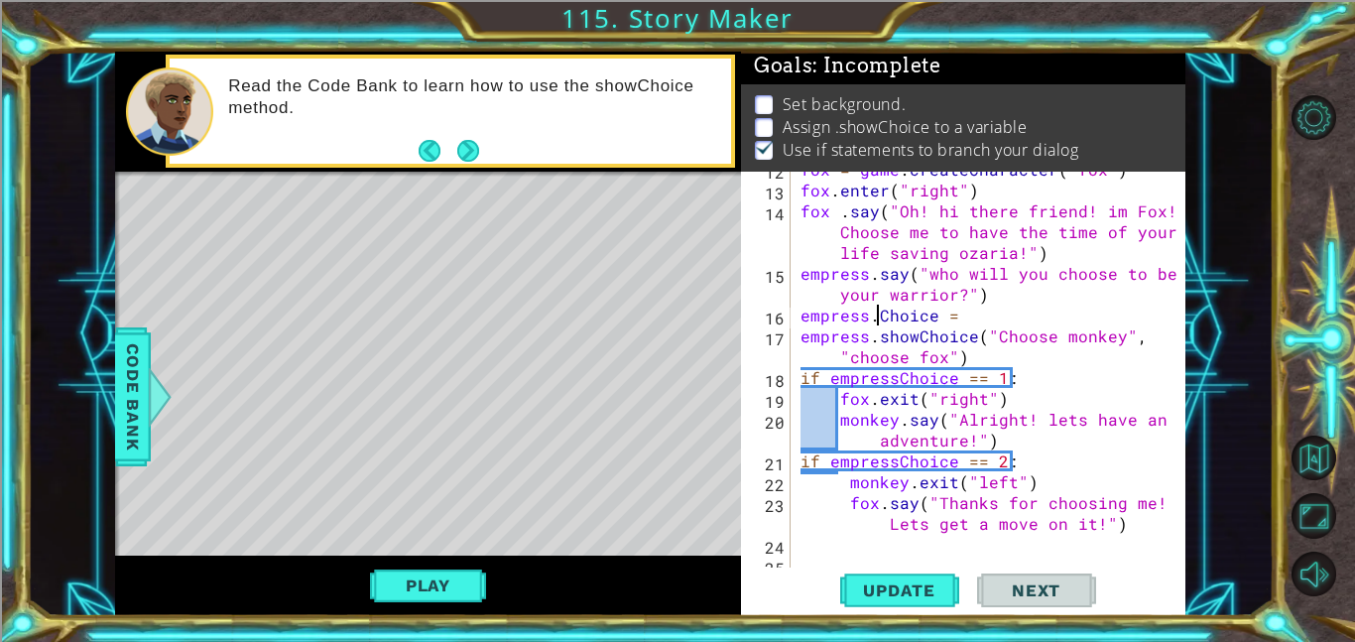
scroll to position [0, 8]
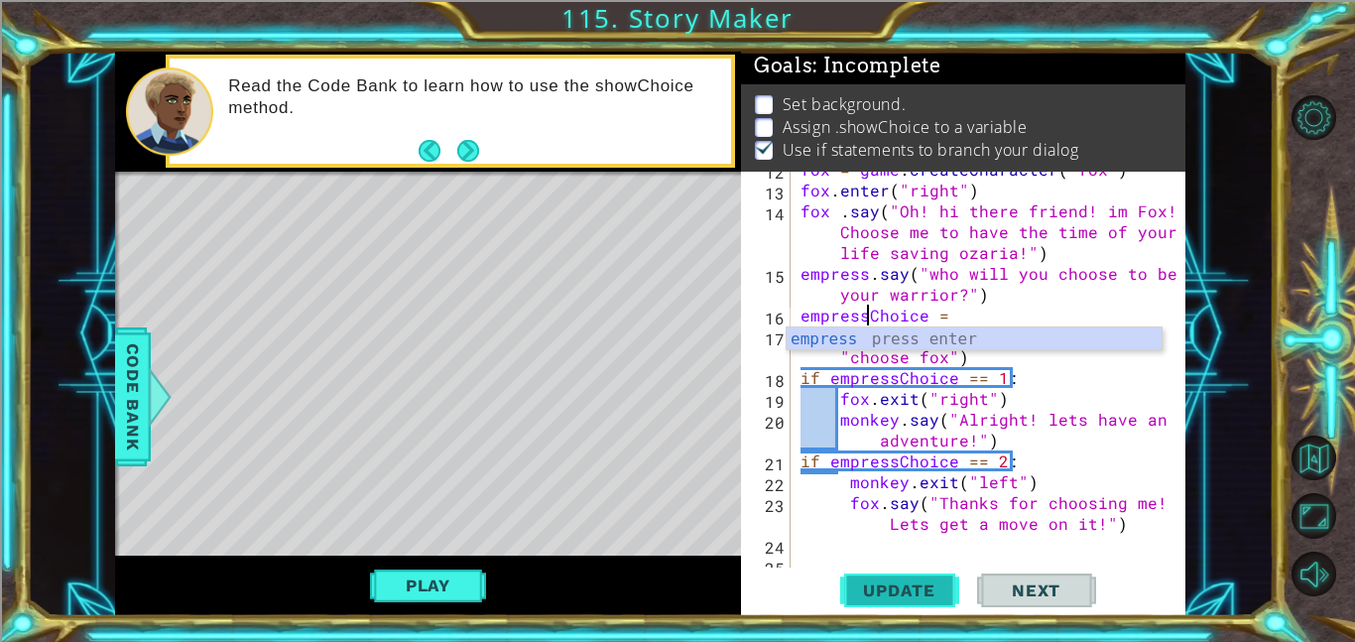
click at [894, 604] on button "Update" at bounding box center [899, 590] width 119 height 45
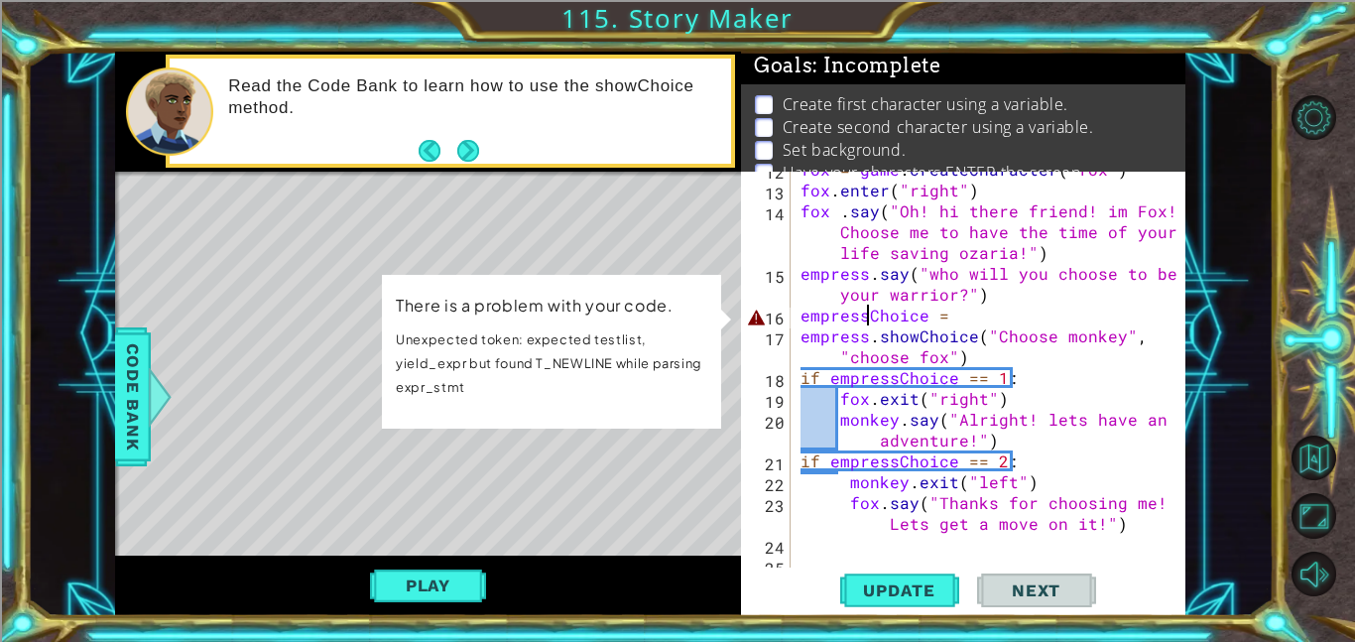
click at [807, 329] on div "fox = game . createCharacter ( "fox" ) fox . enter ( "right" ) fox . say ( "Oh!…" at bounding box center [994, 378] width 395 height 438
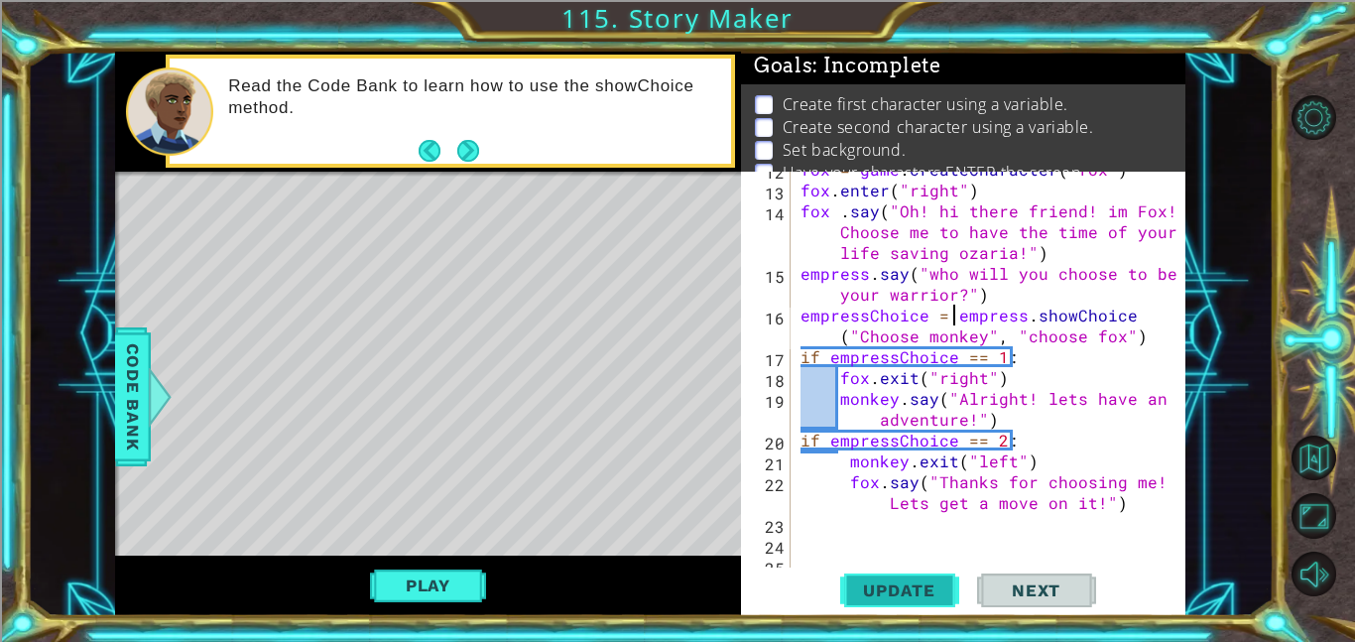
click at [914, 583] on span "Update" at bounding box center [899, 590] width 112 height 20
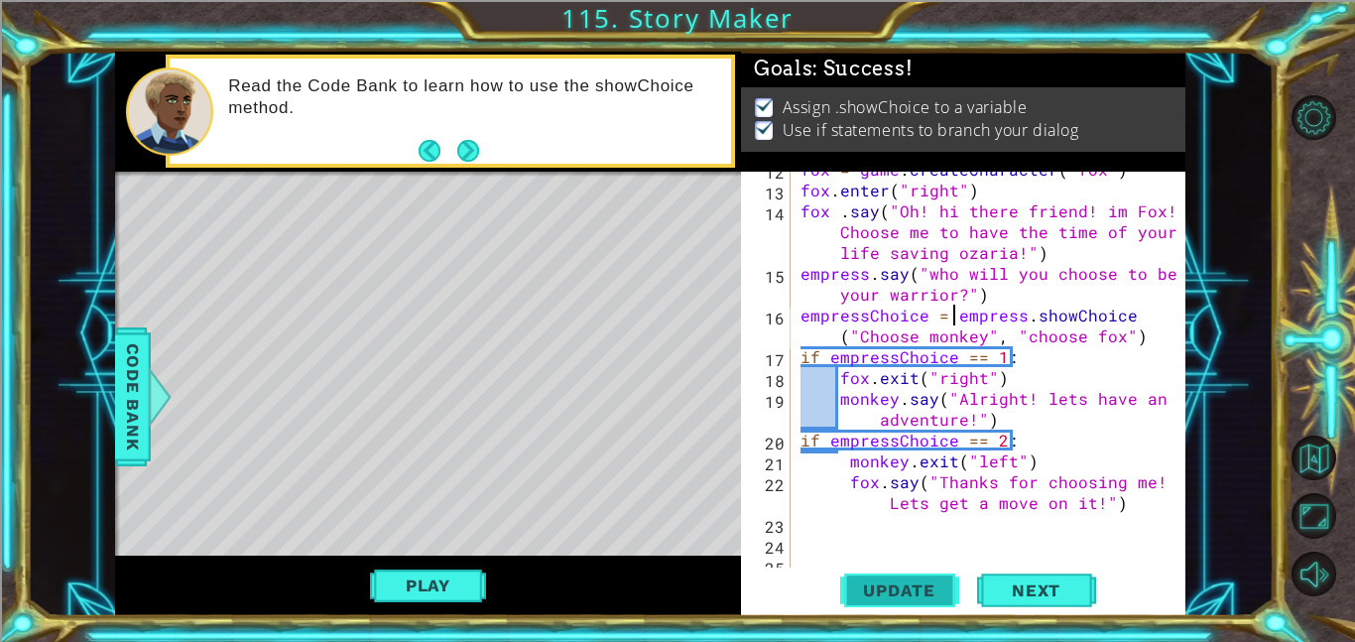
scroll to position [0, 0]
click at [447, 595] on button "Play" at bounding box center [428, 586] width 116 height 38
click at [1158, 595] on div "Update Next" at bounding box center [967, 590] width 444 height 45
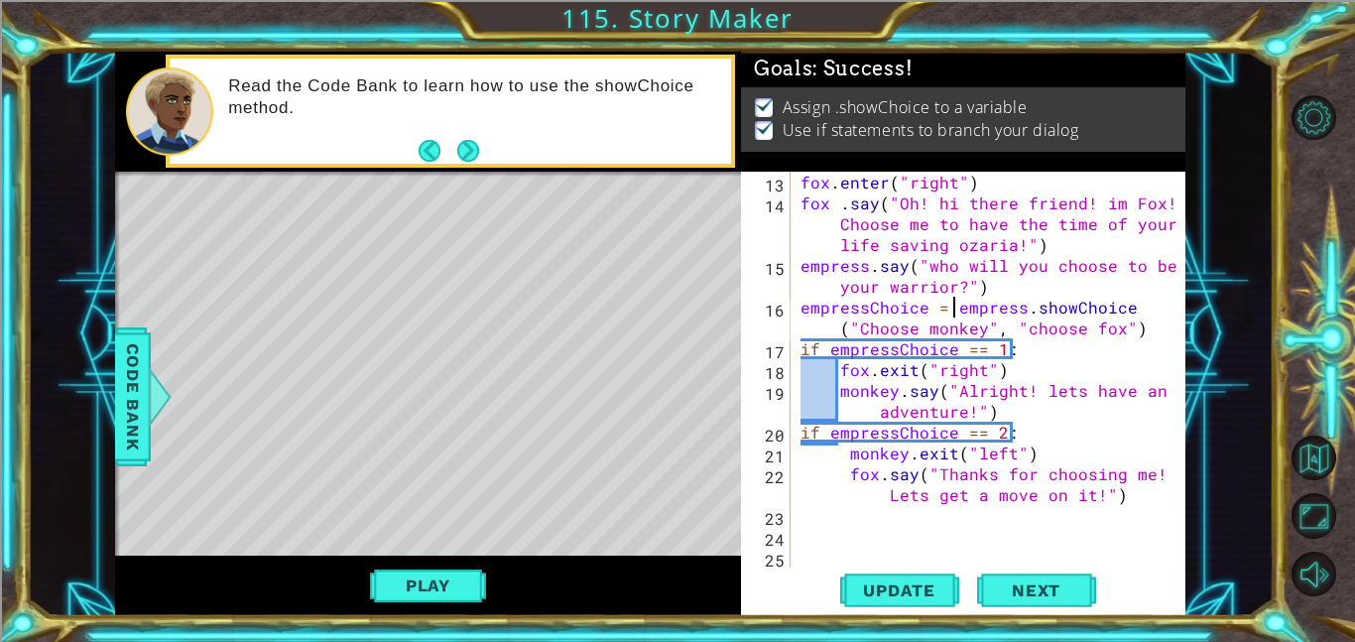
scroll to position [354, 0]
click at [1131, 492] on div "fox . enter ( "right" ) fox . say ( "Oh! hi there friend! im Fox! Choose me to …" at bounding box center [994, 391] width 395 height 438
type textarea "fox.say("Thanks for choosing me! Lets get a move on it!")"
click at [1065, 585] on span "Next" at bounding box center [1036, 595] width 88 height 20
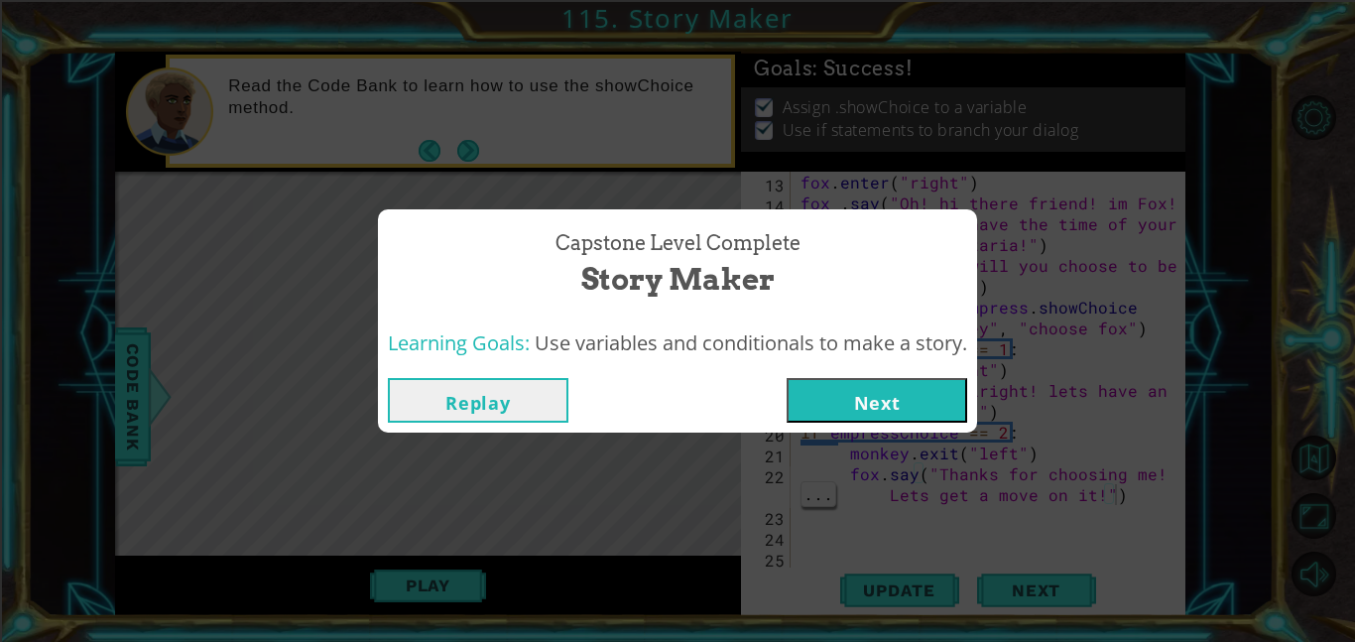
click at [906, 404] on button "Next" at bounding box center [877, 400] width 181 height 45
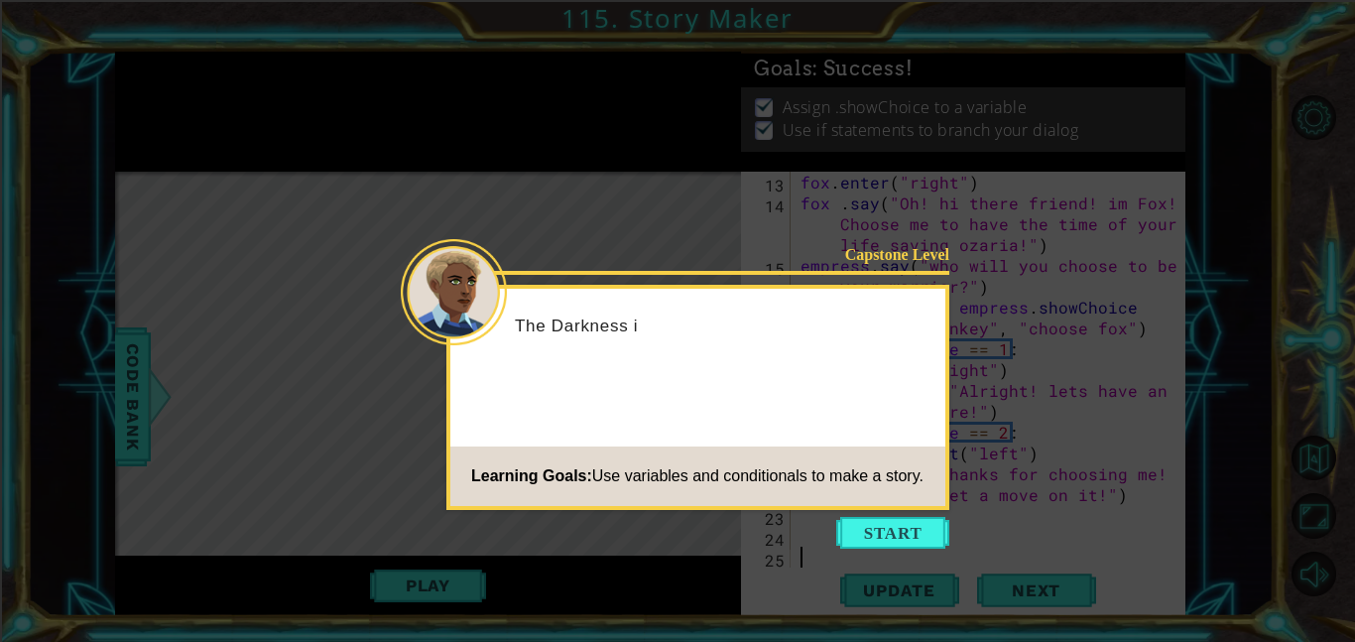
scroll to position [354, 0]
click at [901, 528] on button "Start" at bounding box center [892, 533] width 113 height 32
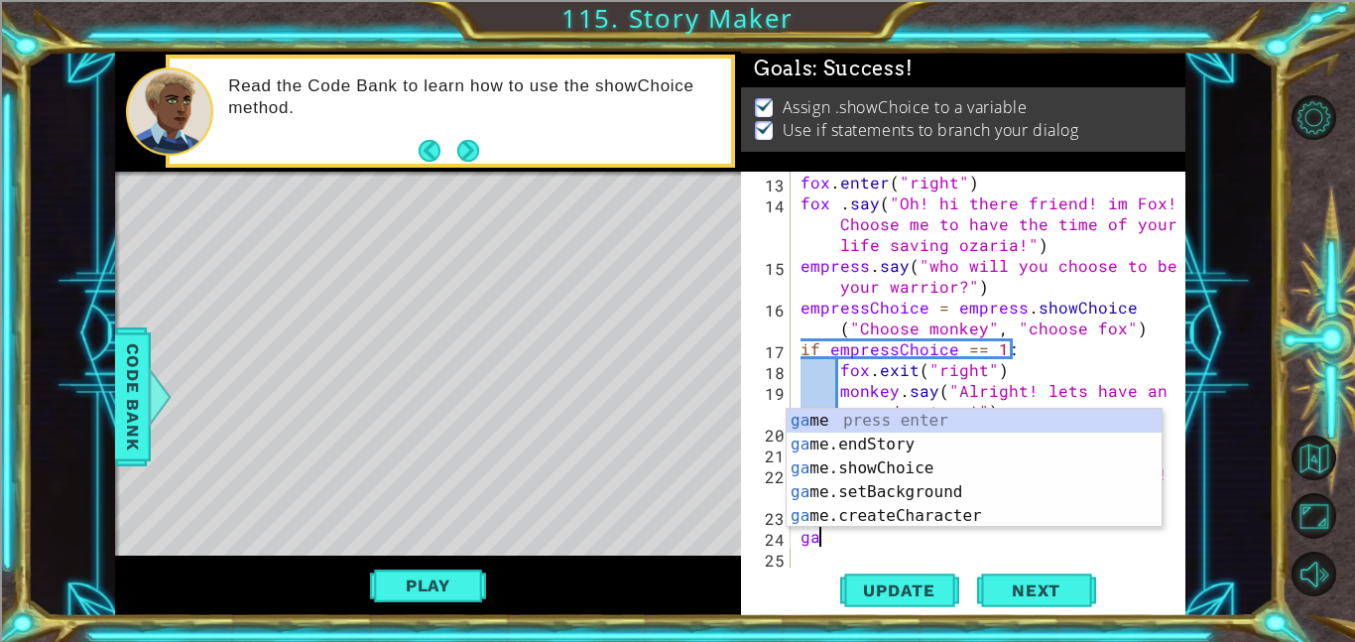
scroll to position [0, 0]
type textarea "g"
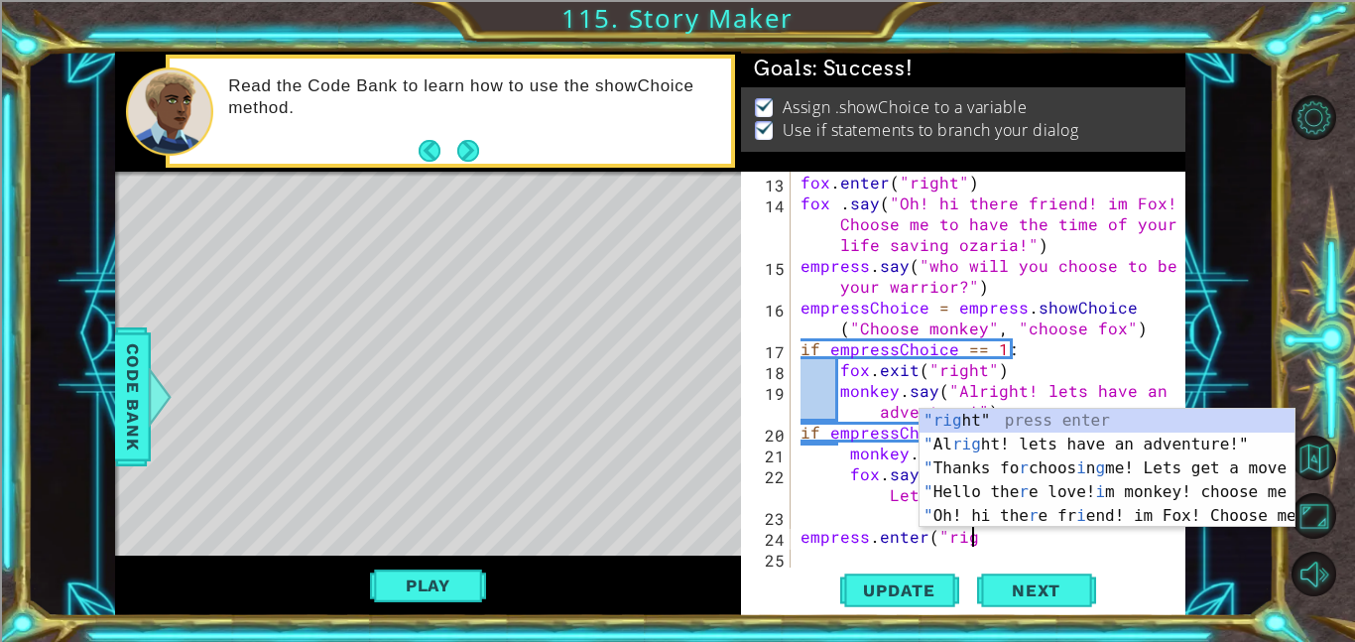
scroll to position [0, 11]
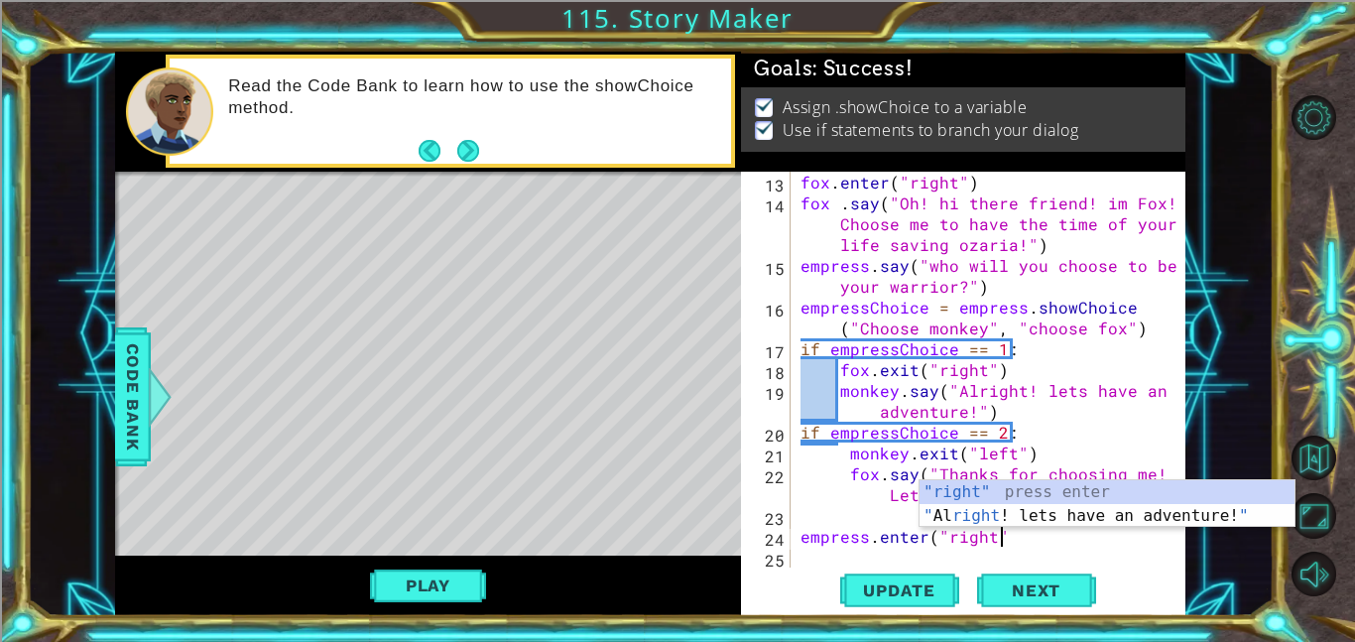
type textarea "empress.enter("right")"
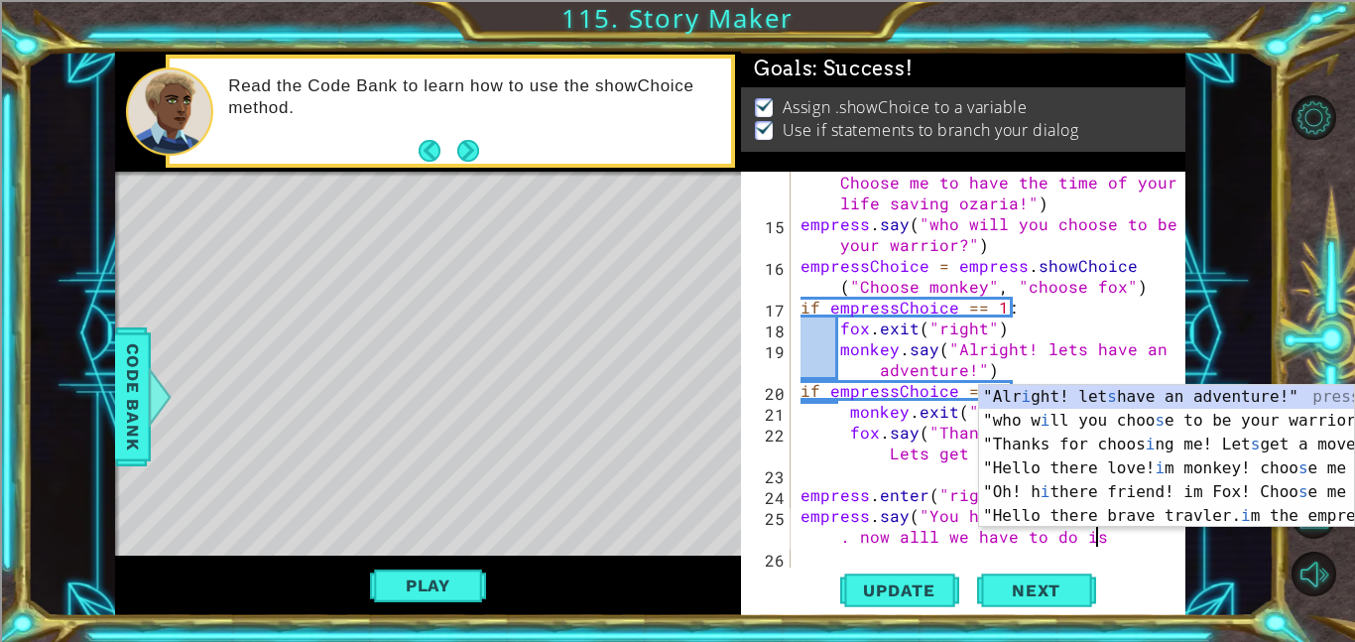
scroll to position [0, 39]
click at [940, 527] on div "fox . say ( "Oh! hi there friend! im Fox! Choose me to have the time of your li…" at bounding box center [994, 390] width 395 height 479
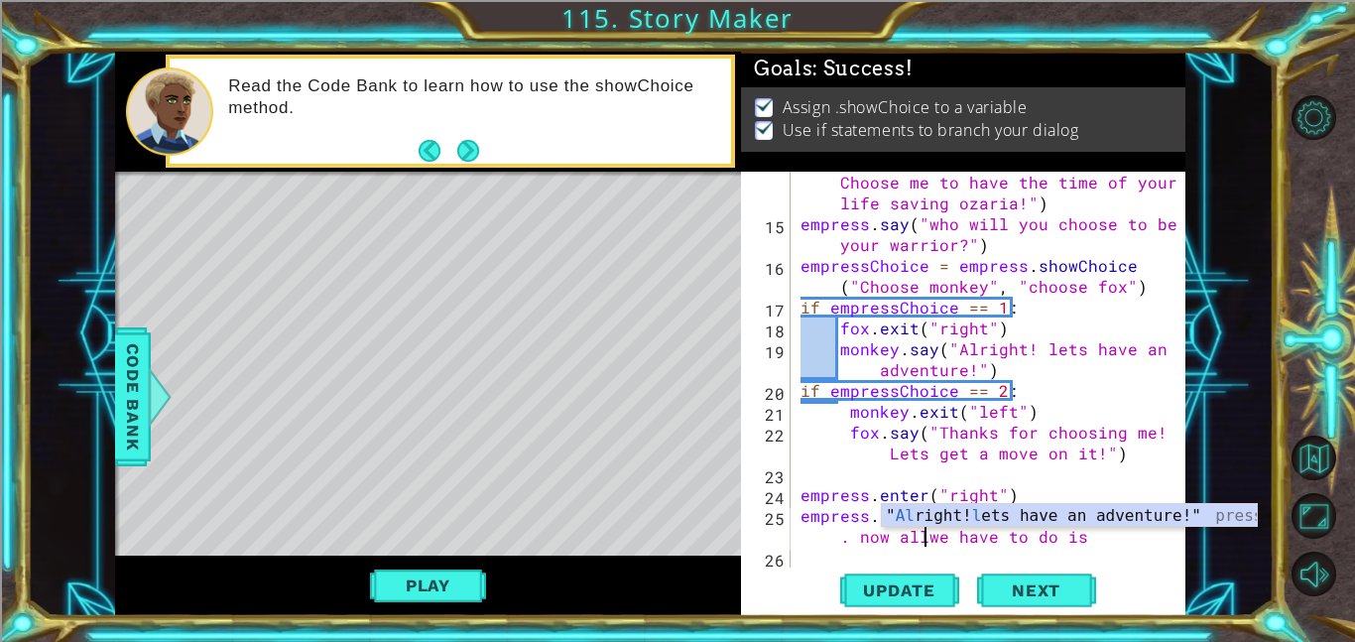
scroll to position [0, 38]
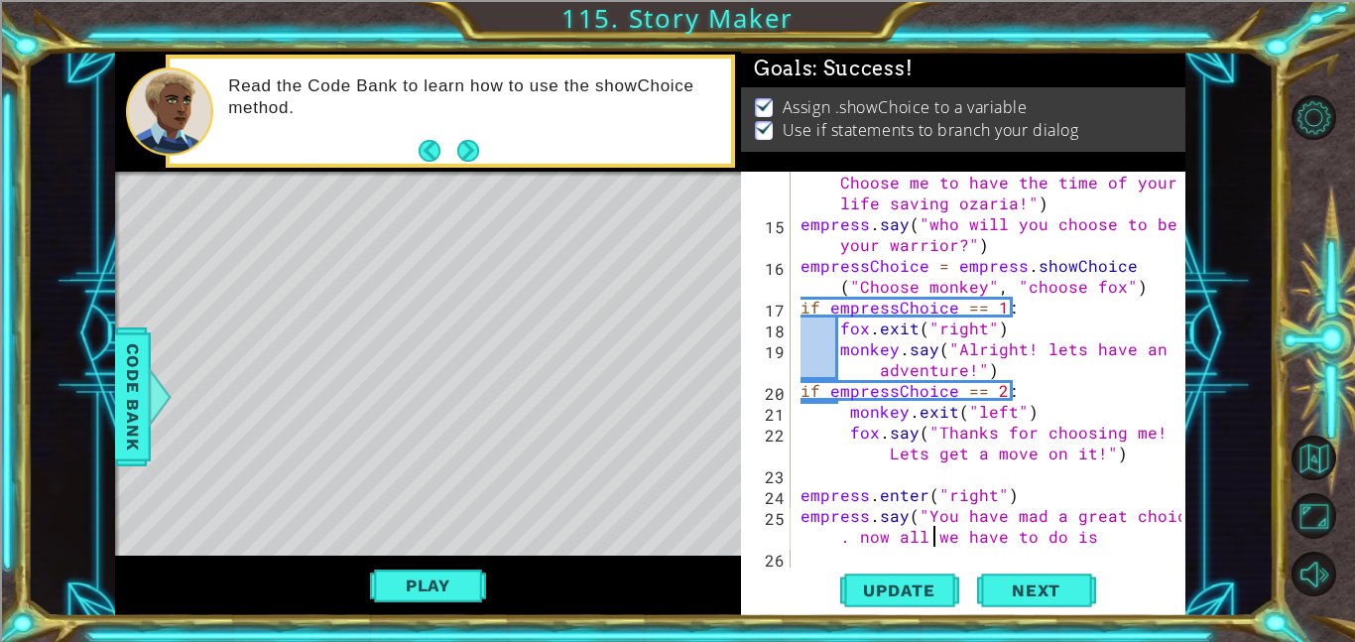
click at [1115, 540] on div "fox . say ( "Oh! hi there friend! im Fox! Choose me to have the time of your li…" at bounding box center [994, 390] width 395 height 479
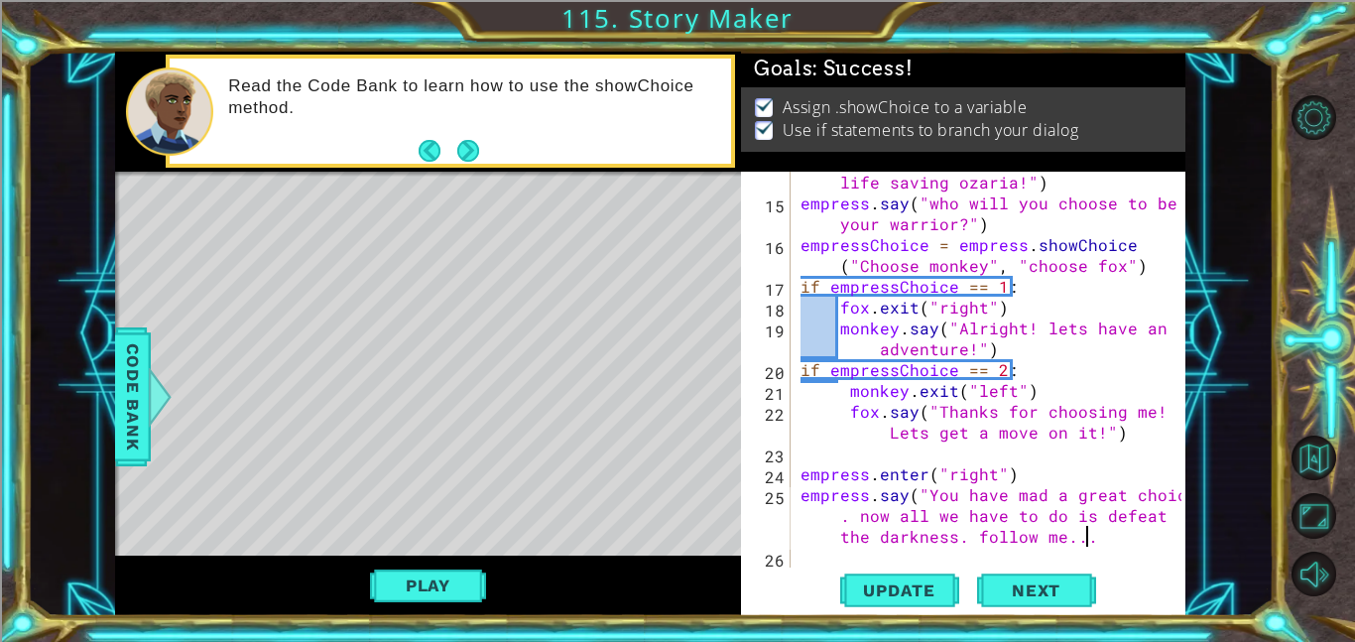
scroll to position [0, 59]
type textarea "empress.say("You have mad a great choice. now all we have to do is defeat the d…"
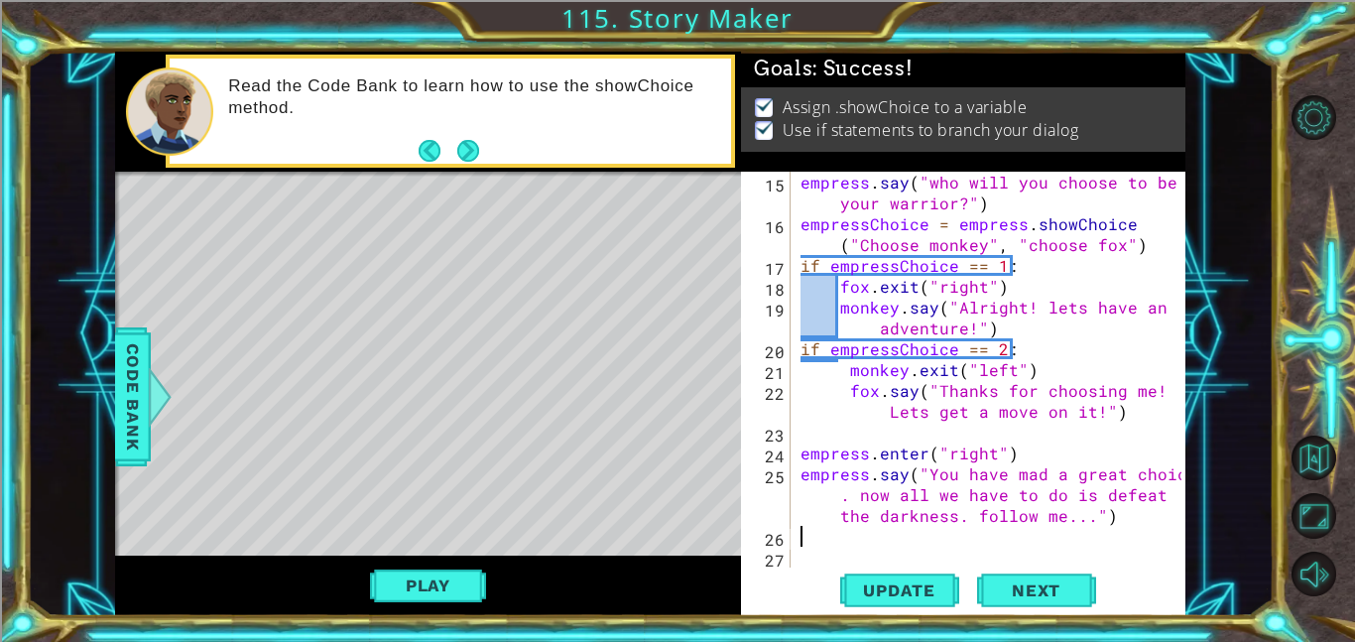
type textarea "g"
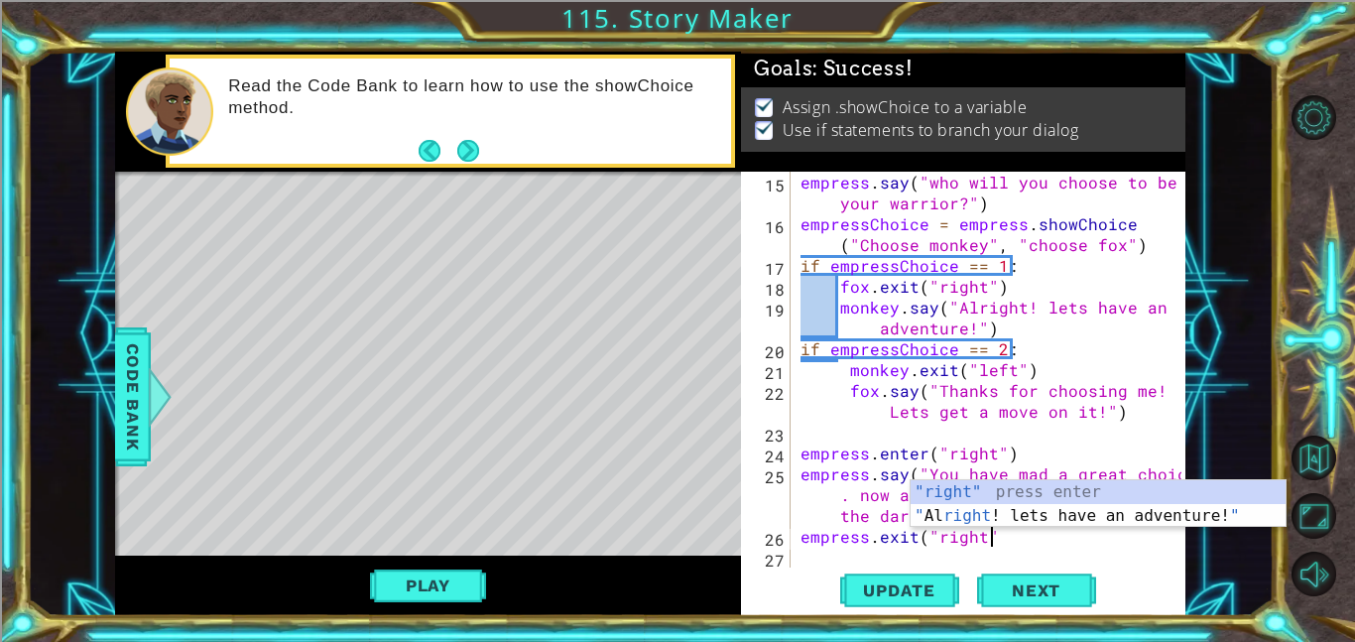
scroll to position [0, 11]
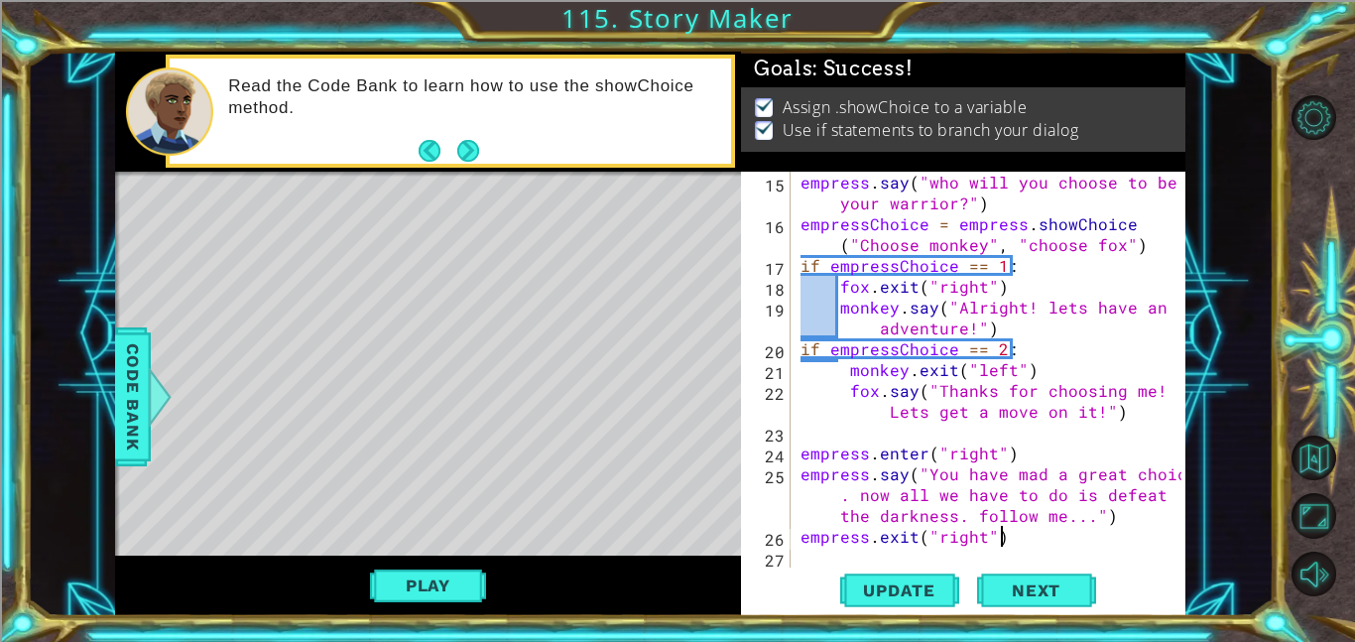
type textarea "empress.exit("right")"
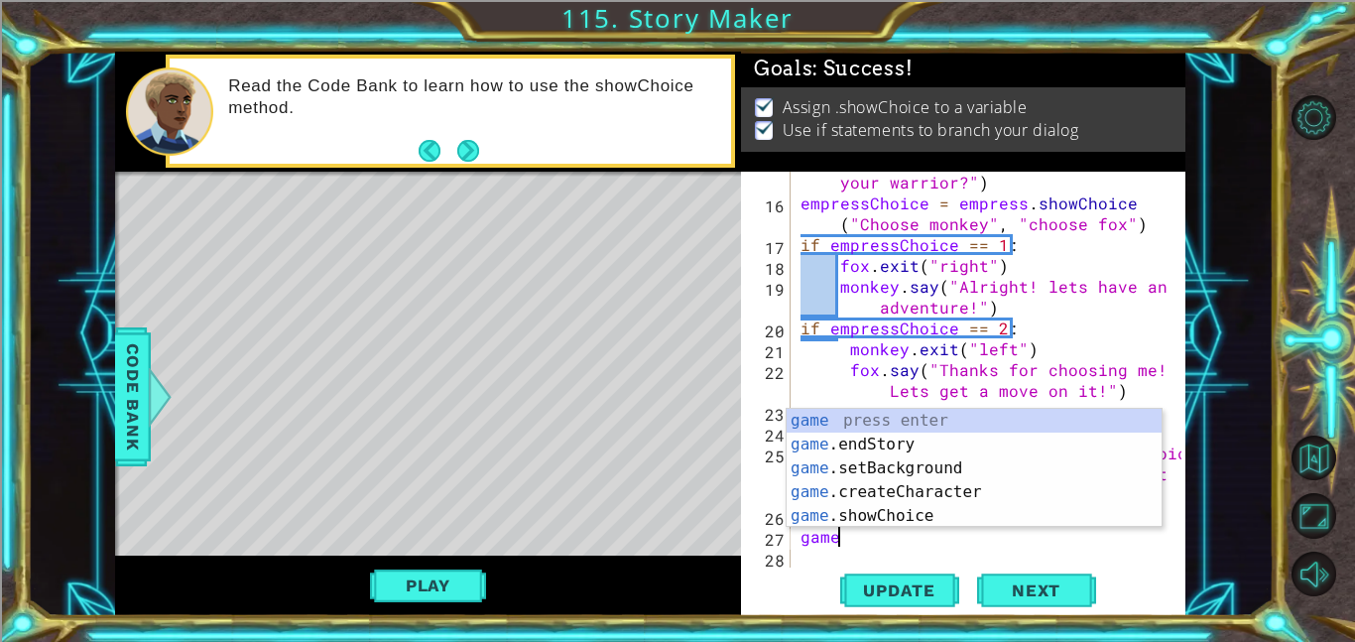
scroll to position [0, 2]
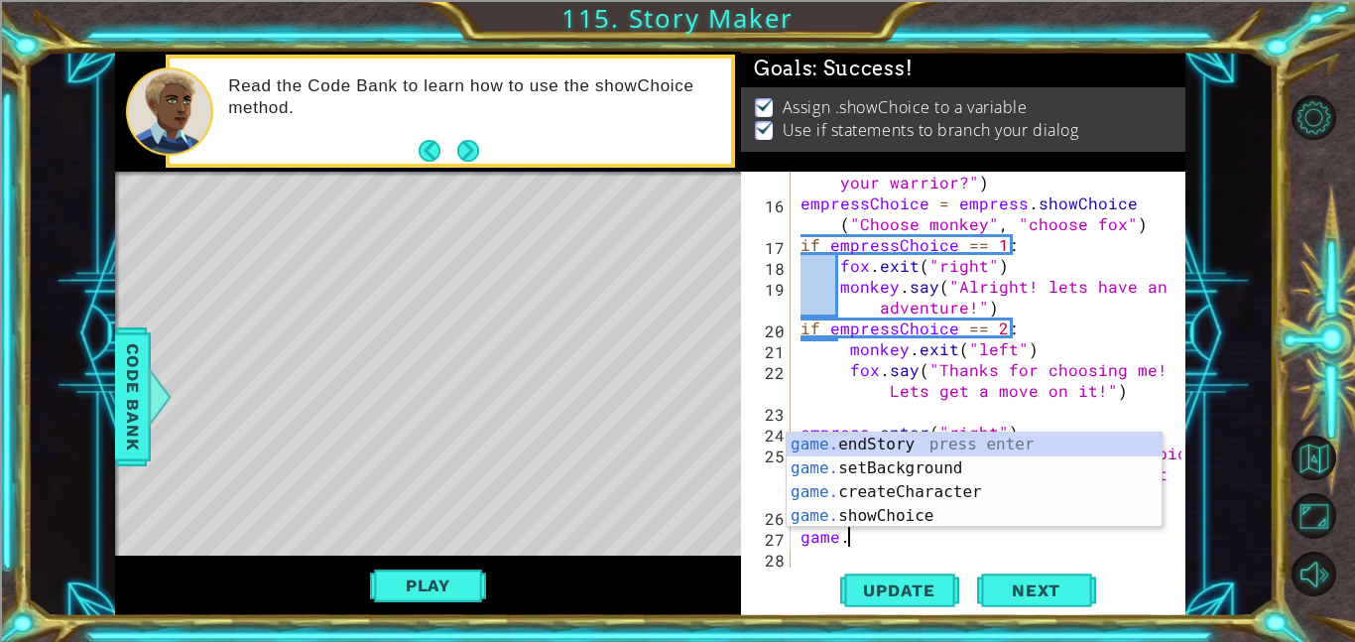
click at [936, 466] on div "game. endStory press enter game. setBackground press enter game. createCharacte…" at bounding box center [974, 504] width 375 height 143
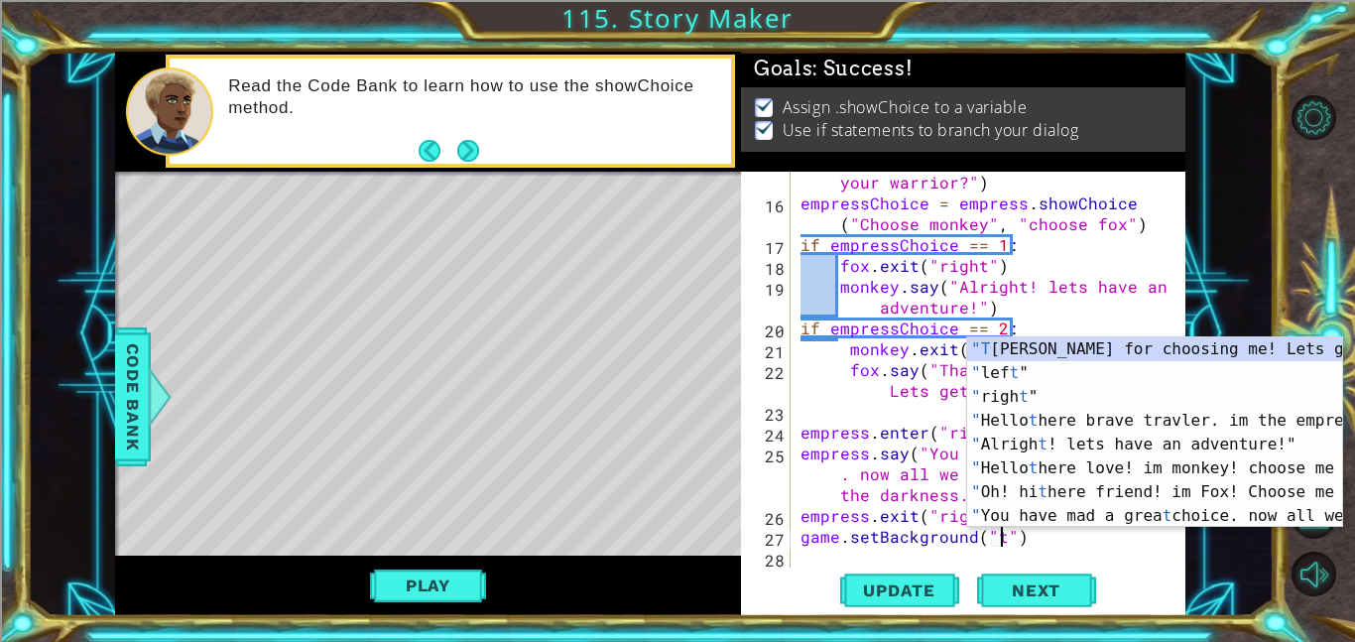
scroll to position [0, 12]
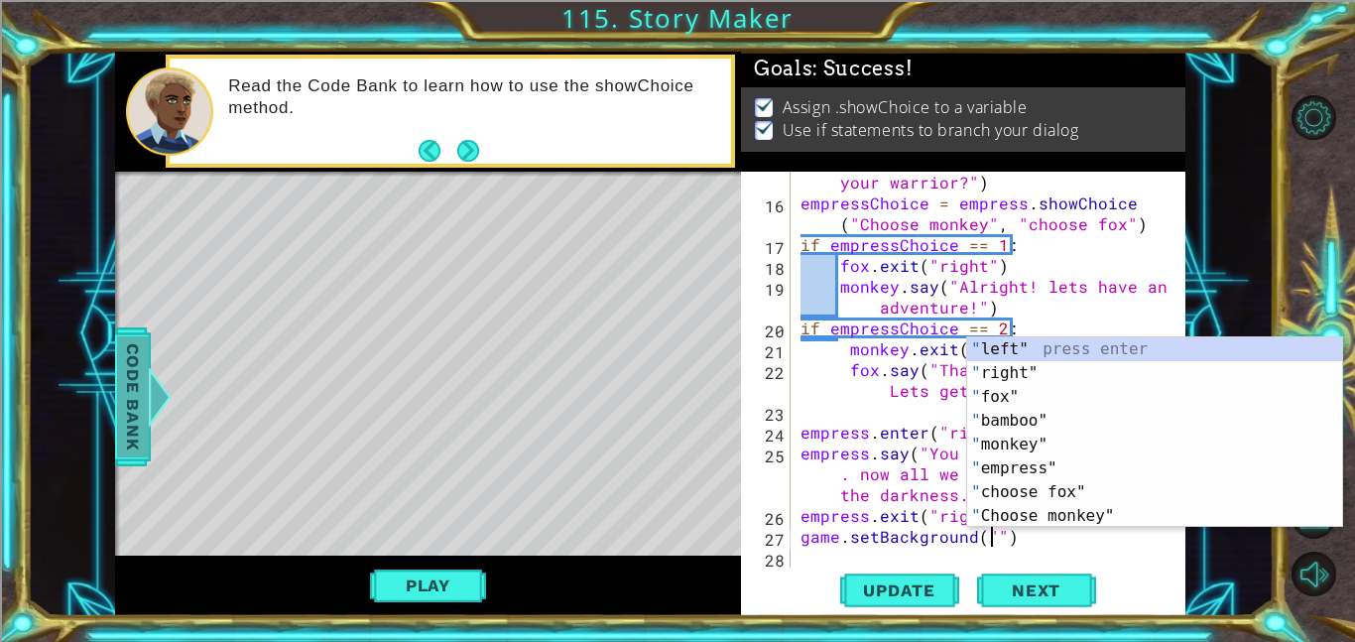
click at [143, 405] on span "Code Bank" at bounding box center [133, 396] width 32 height 121
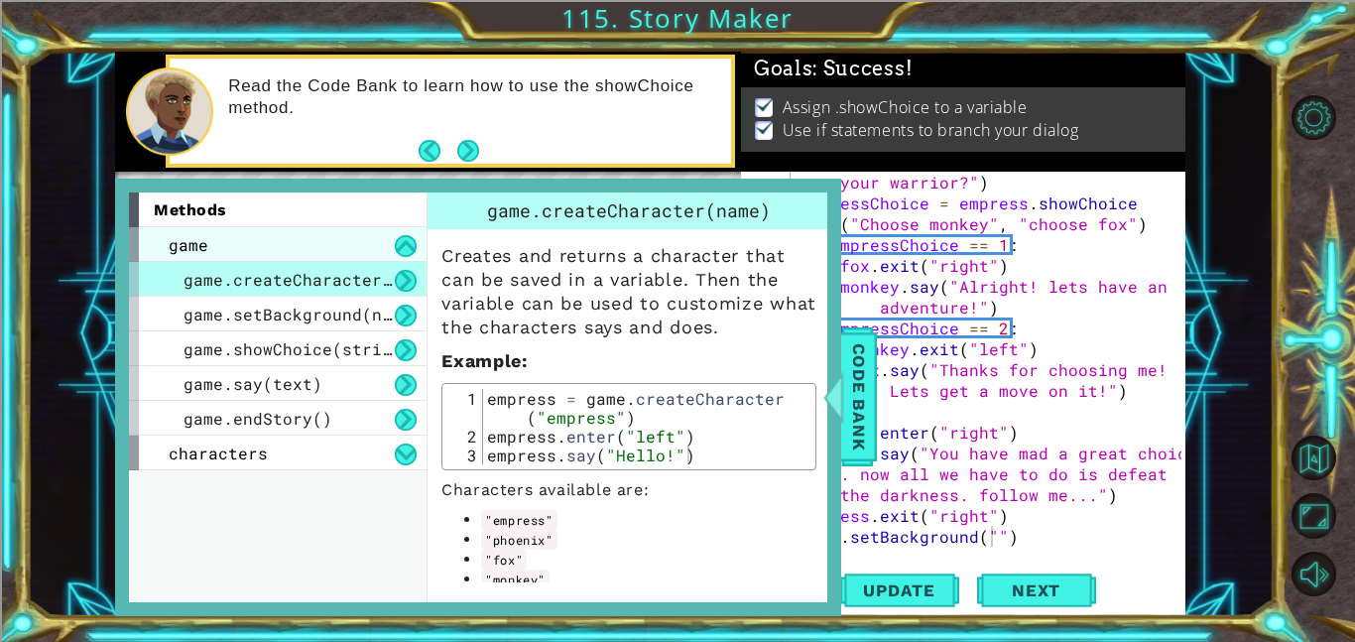
click at [176, 239] on span "game" at bounding box center [189, 244] width 40 height 21
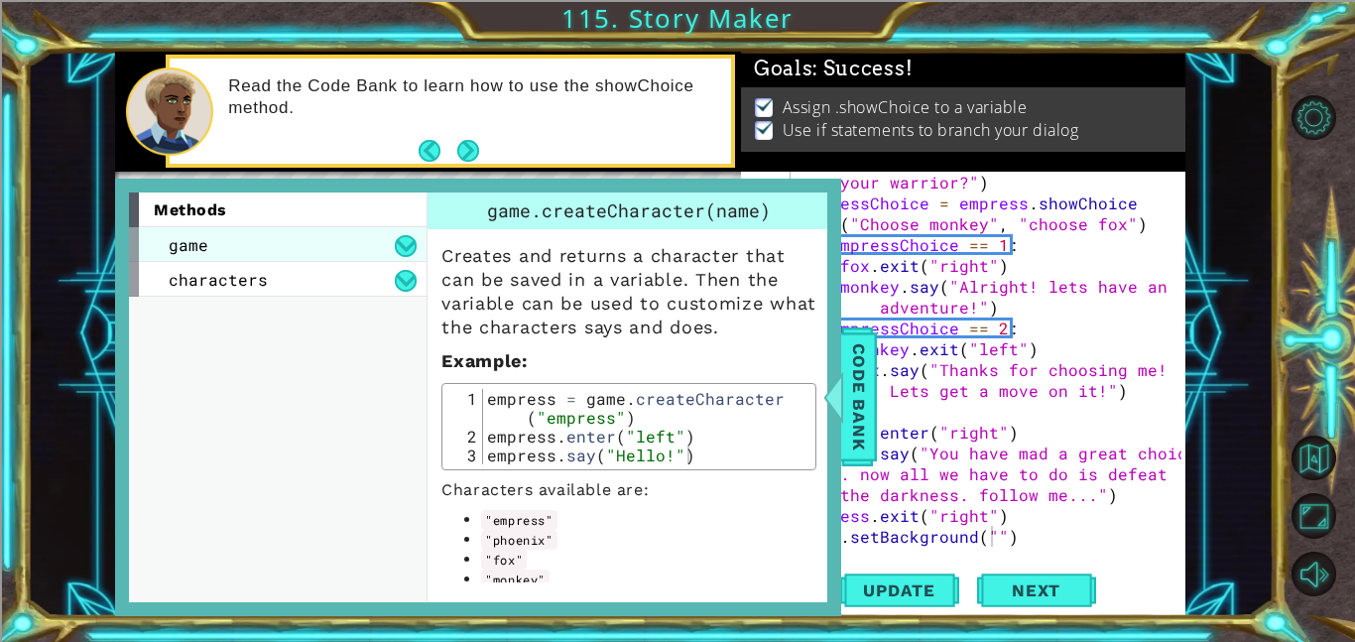
click at [181, 249] on span "game" at bounding box center [189, 244] width 40 height 21
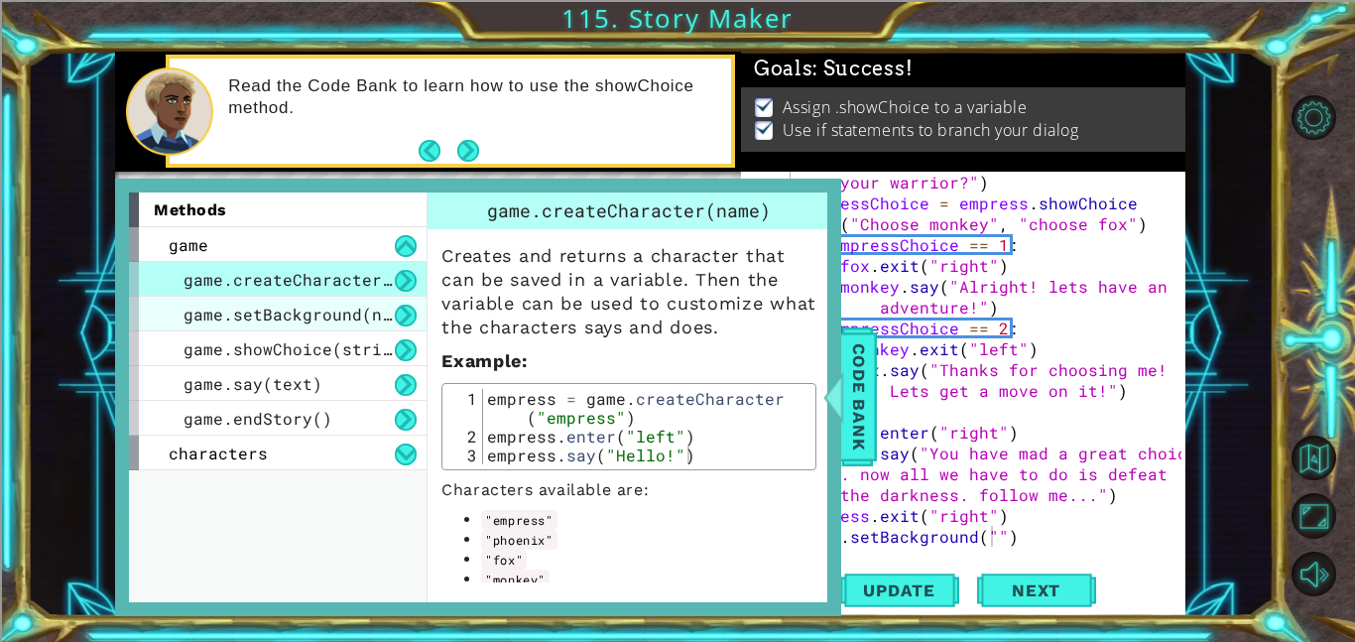
click at [202, 315] on span "game.setBackground(name)" at bounding box center [303, 314] width 238 height 21
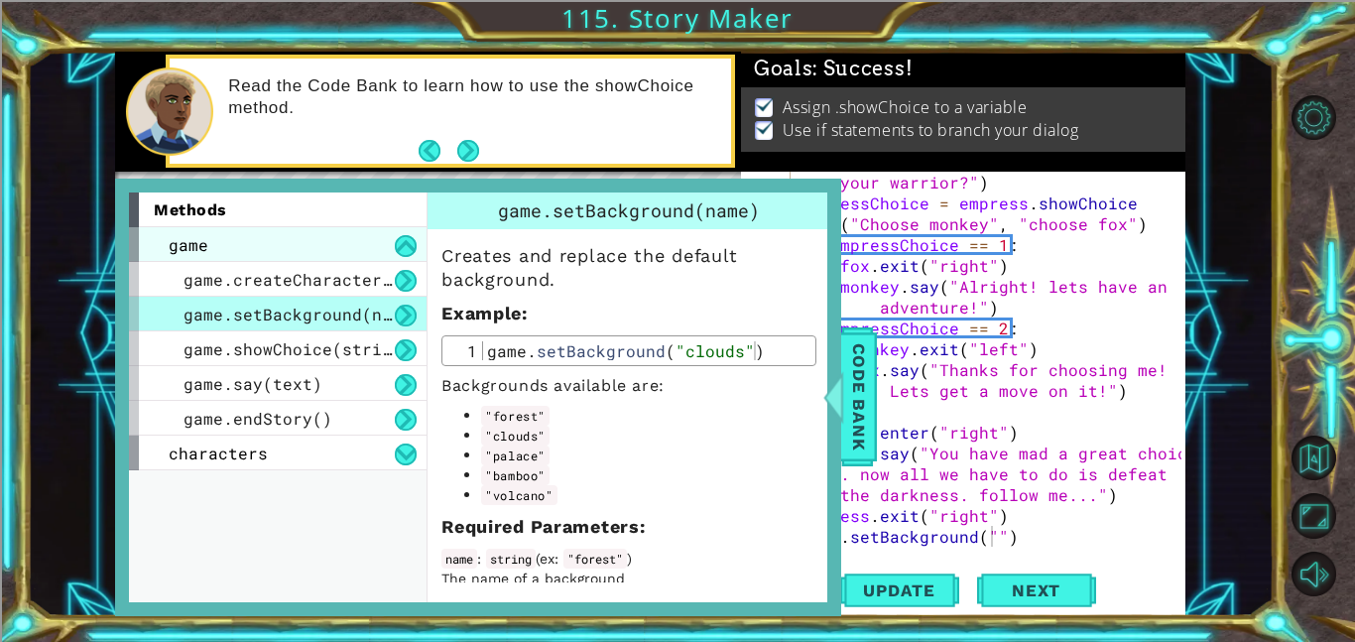
click at [185, 247] on span "game" at bounding box center [189, 244] width 40 height 21
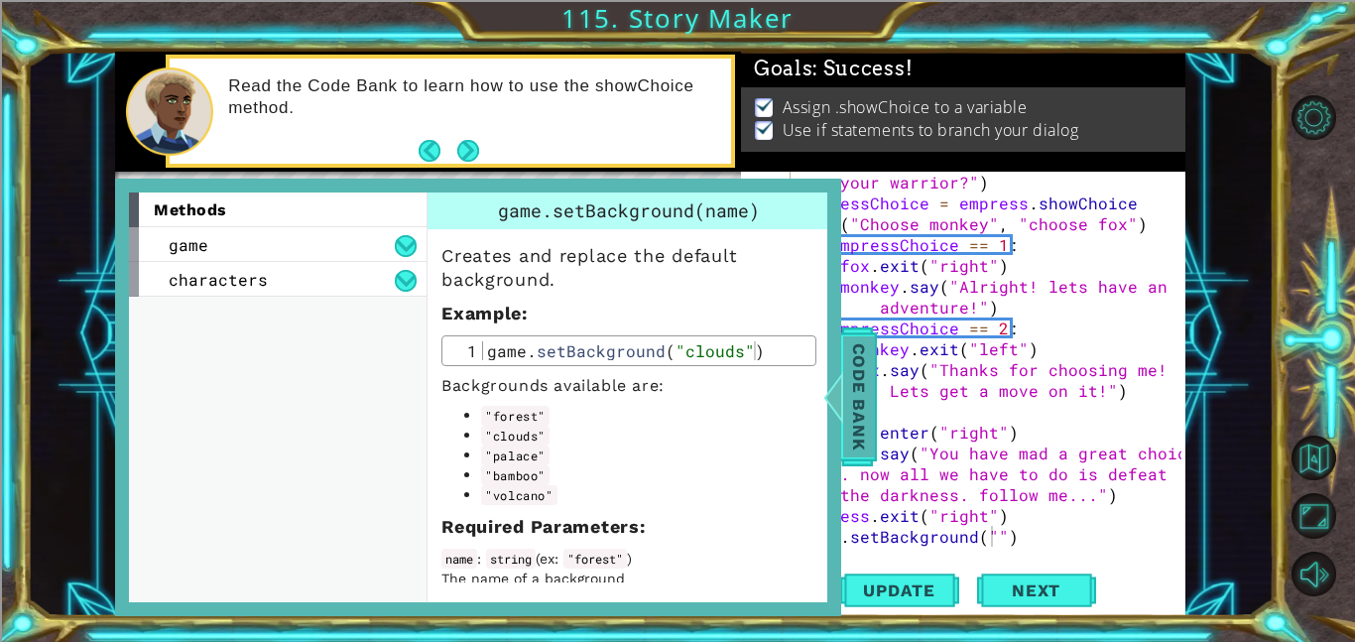
click at [854, 400] on span "Code Bank" at bounding box center [859, 396] width 32 height 121
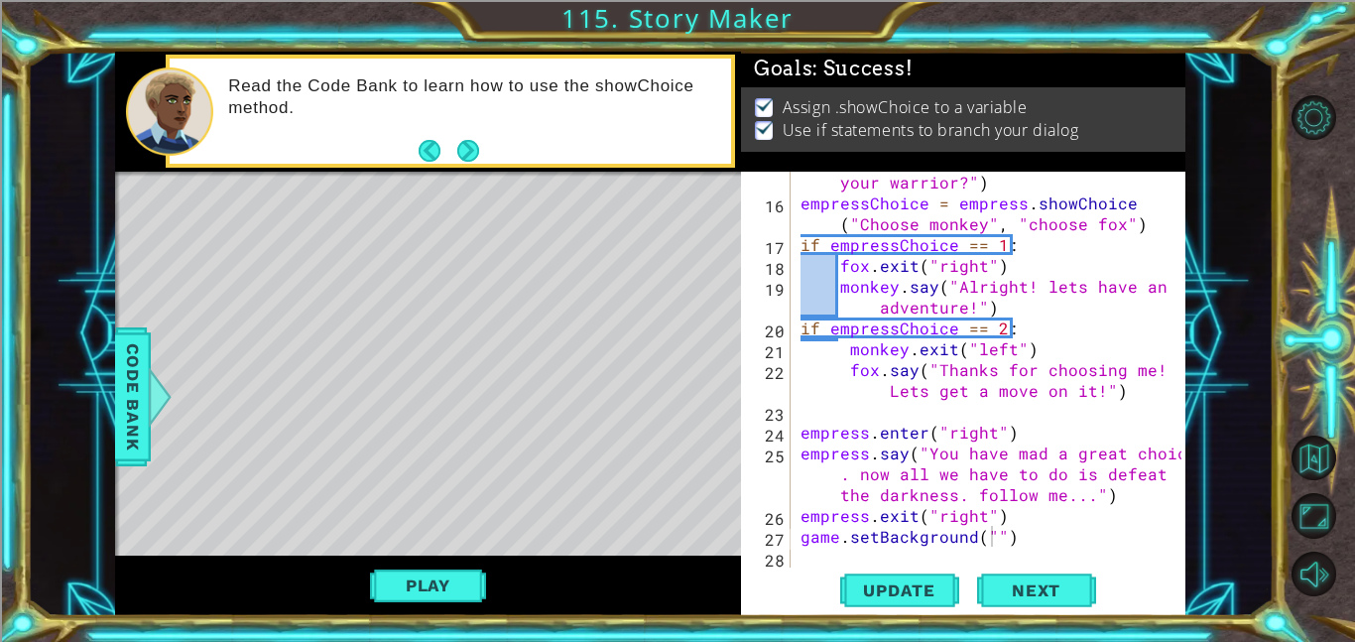
click at [991, 533] on div "empress . say ( "who will you choose to be your warrior?" ) empressChoice = emp…" at bounding box center [994, 380] width 395 height 458
type textarea "game.setBackground("palace")"
click at [1102, 543] on div "empress . say ( "who will you choose to be your warrior?" ) empressChoice = emp…" at bounding box center [994, 380] width 395 height 458
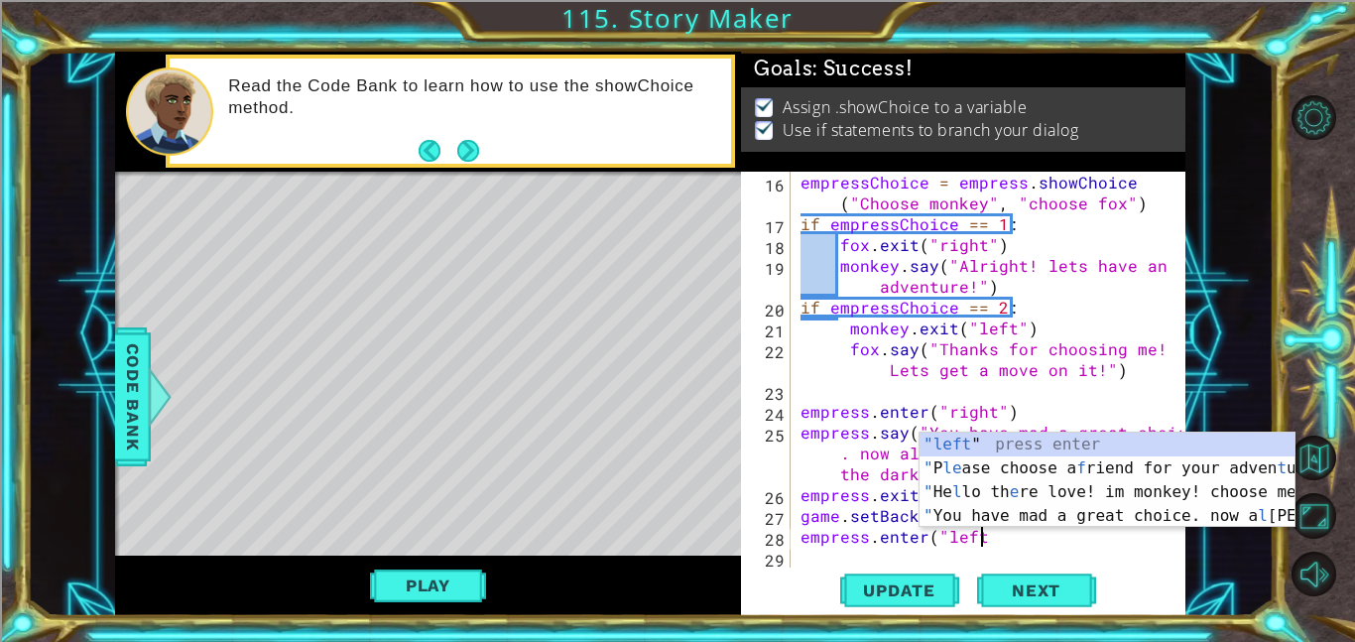
scroll to position [0, 11]
type textarea "empress.enter("left")"
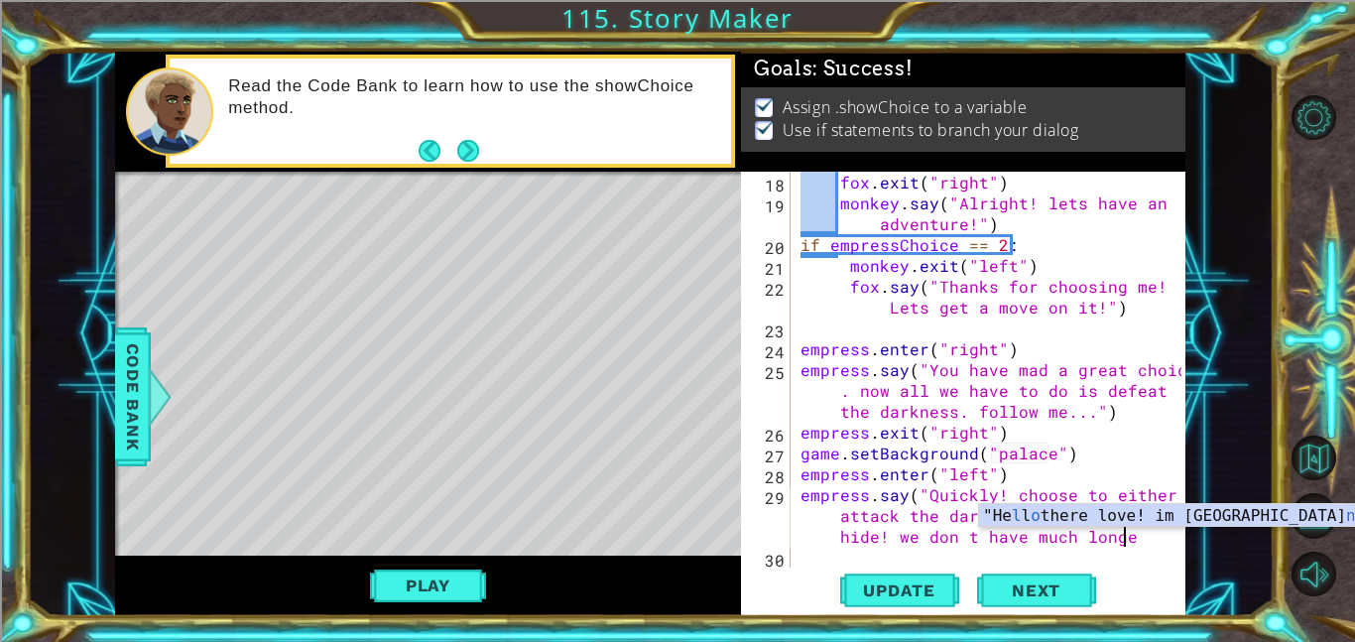
scroll to position [0, 63]
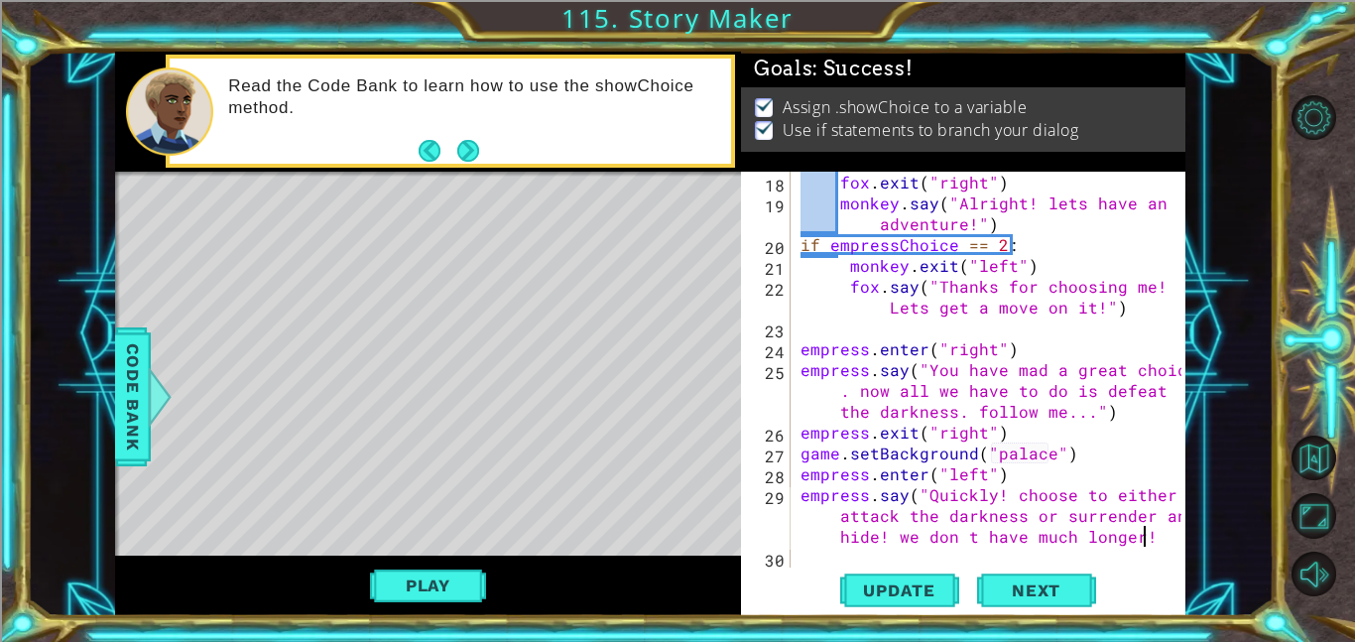
type textarea "empress.say("Quickly! choose to either attack the darkness or surrender and hid…"
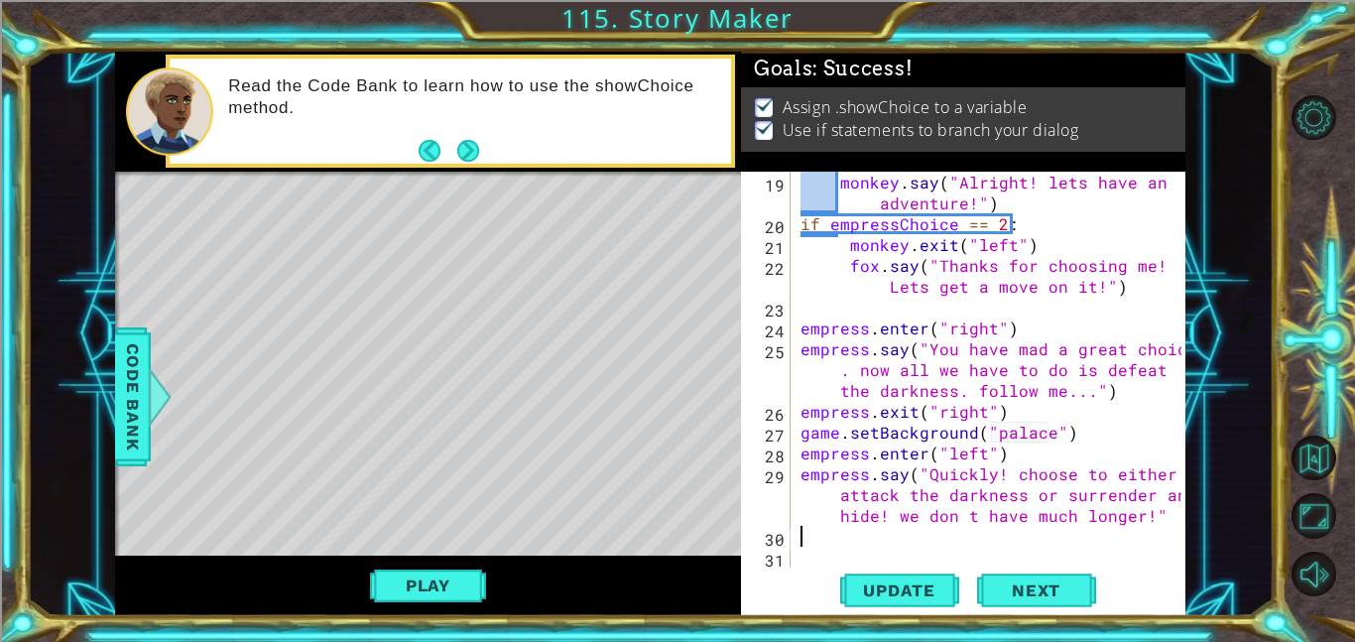
click at [951, 527] on div "monkey . say ( "Alright! lets have an adventure!" ) if empressChoice == 2 : mon…" at bounding box center [994, 401] width 395 height 458
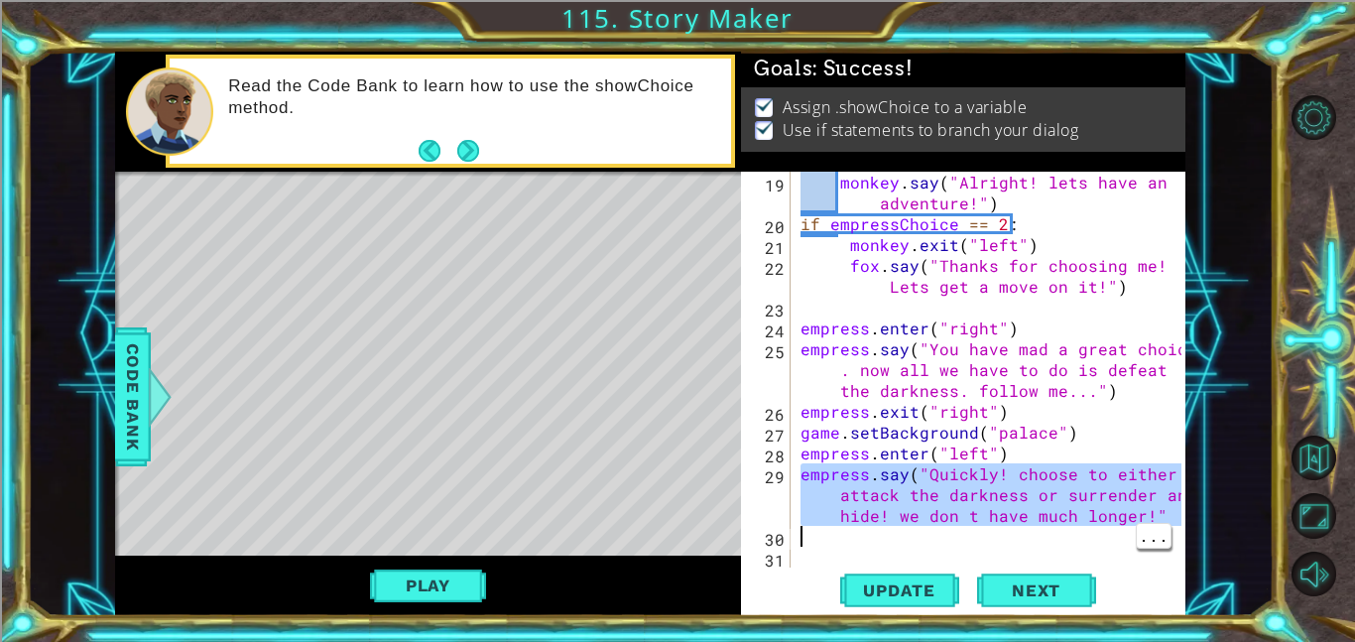
click at [956, 517] on div "monkey . say ( "Alright! lets have an adventure!" ) if empressChoice == 2 : mon…" at bounding box center [994, 401] width 395 height 458
type textarea "empress.say("Quickly! choose to either attack the darkness or surrender and hid…"
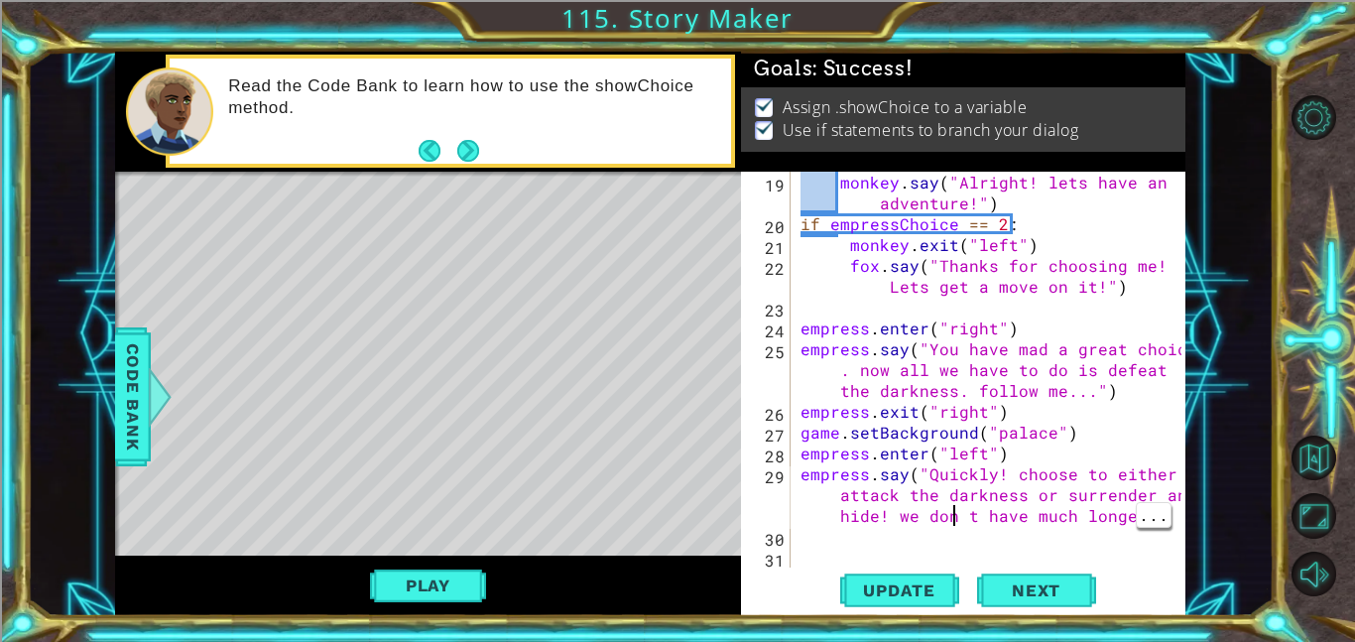
click at [978, 551] on div "monkey . say ( "Alright! lets have an adventure!" ) if empressChoice == 2 : mon…" at bounding box center [994, 401] width 395 height 458
click at [962, 528] on div "monkey . say ( "Alright! lets have an adventure!" ) if empressChoice == 2 : mon…" at bounding box center [994, 401] width 395 height 458
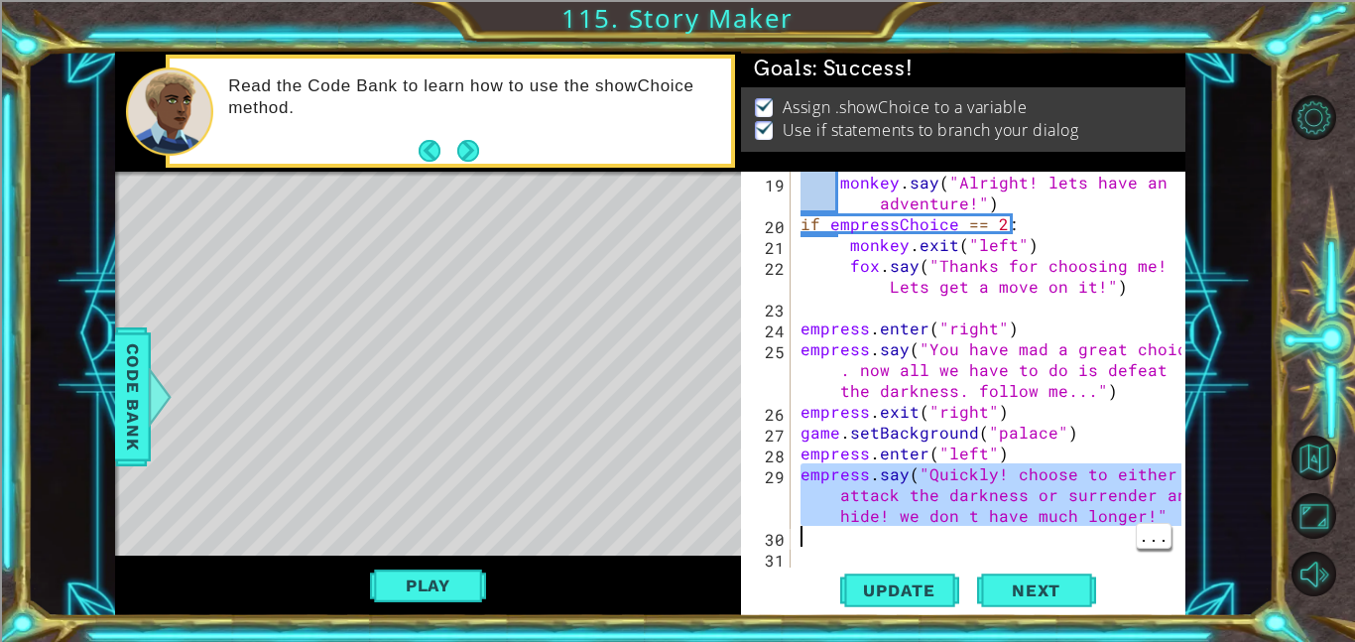
click at [1168, 520] on div at bounding box center [1172, 88] width 20 height 958
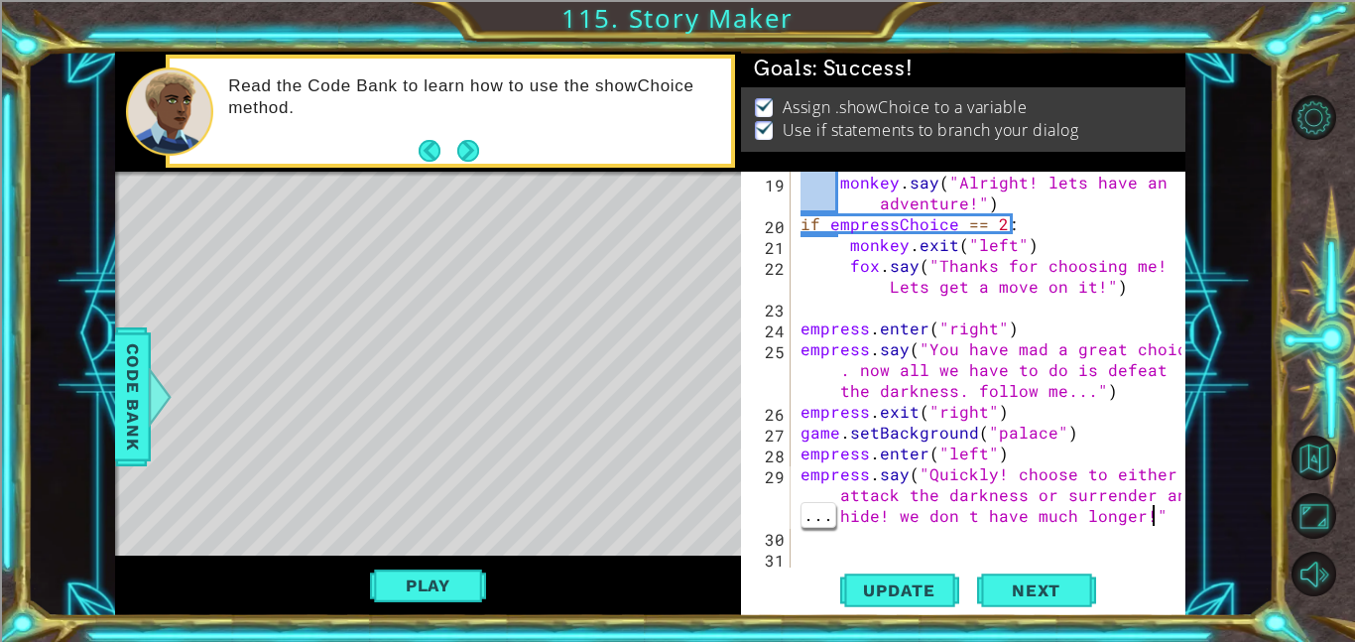
scroll to position [0, 64]
click at [961, 515] on div "monkey . say ( "Alright! lets have an adventure!" ) if empressChoice == 2 : mon…" at bounding box center [994, 401] width 395 height 458
type textarea "empress.say("Quickly! choose to either attack the darkness or surrender and hid…"
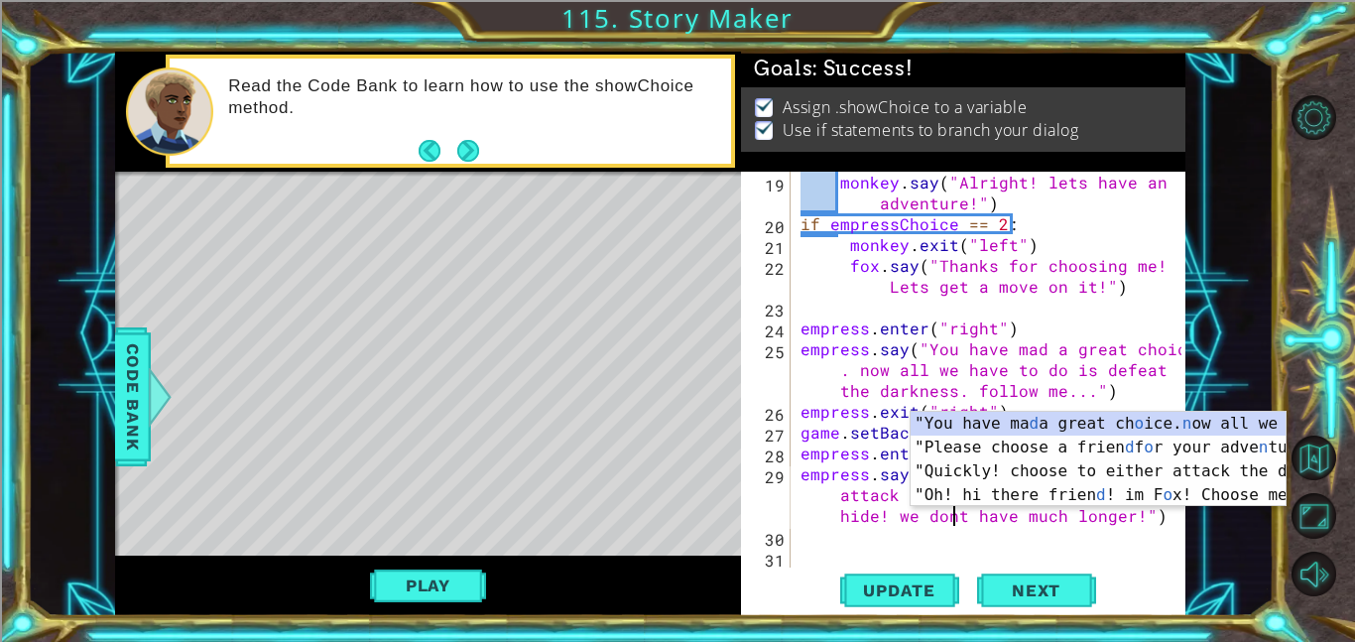
scroll to position [0, 63]
click at [853, 531] on div "monkey . say ( "Alright! lets have an adventure!" ) if empressChoice == 2 : mon…" at bounding box center [994, 401] width 395 height 458
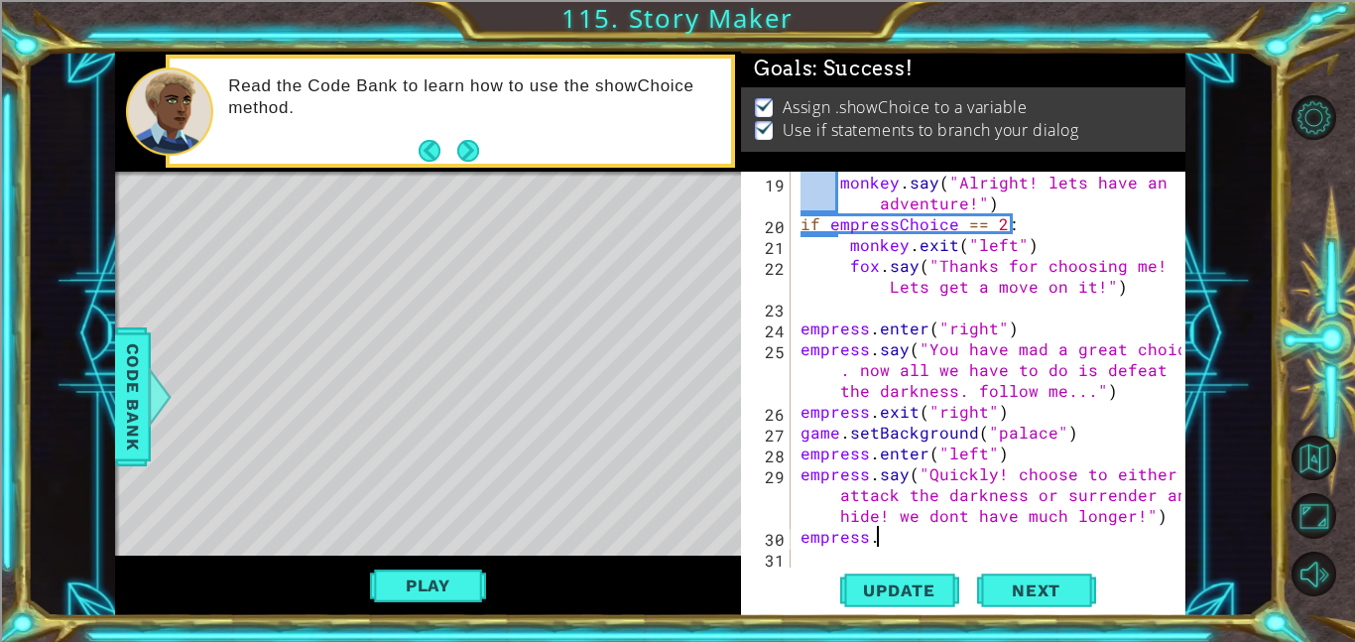
scroll to position [0, 3]
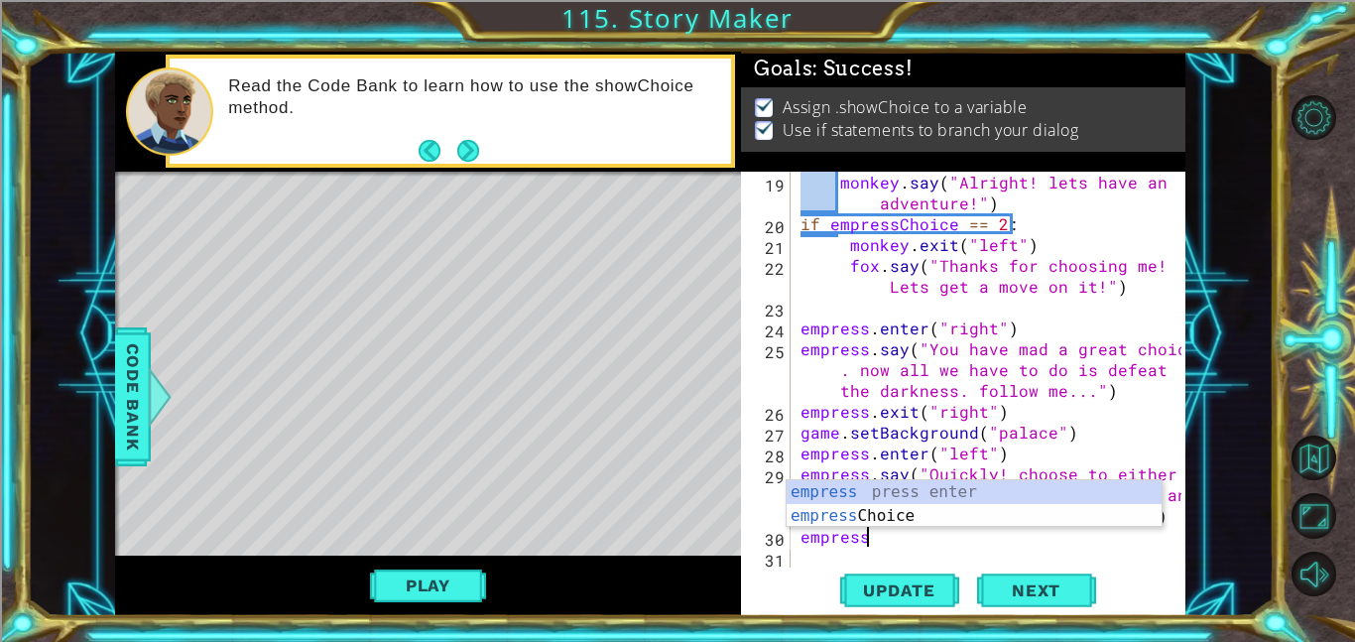
click at [913, 533] on div "monkey . say ( "Alright! lets have an adventure!" ) if empressChoice == 2 : mon…" at bounding box center [994, 401] width 395 height 458
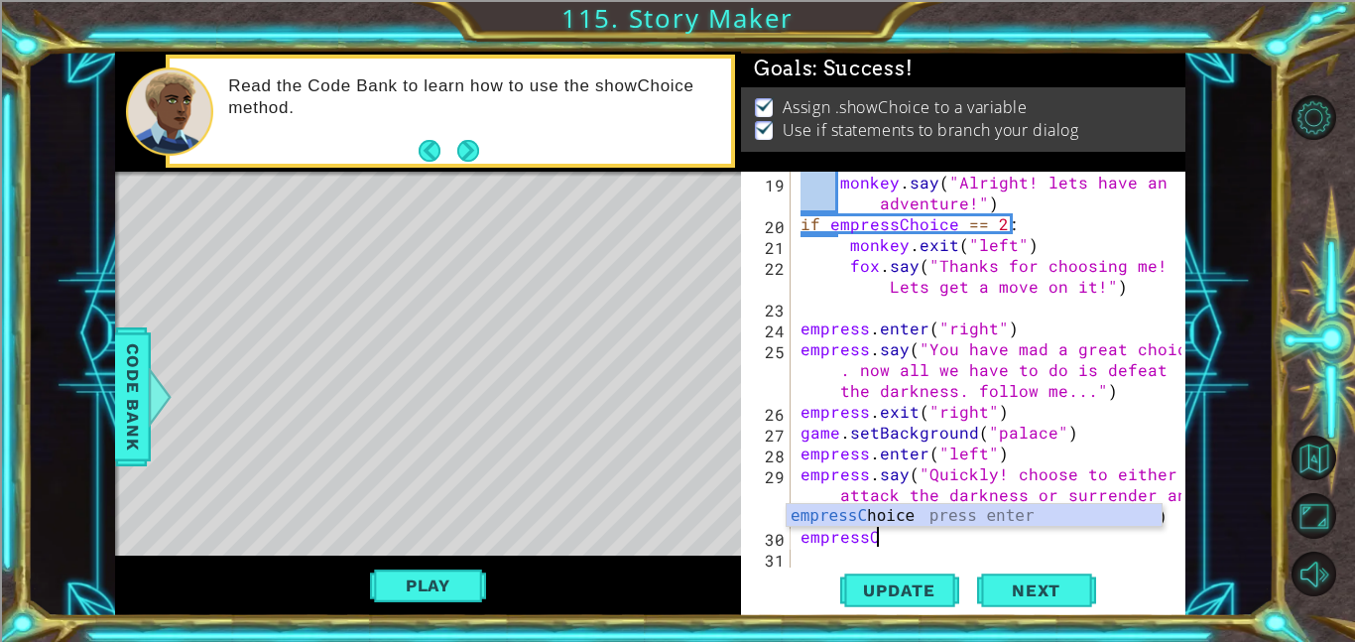
click at [920, 521] on div "empressC hoice press enter" at bounding box center [974, 539] width 375 height 71
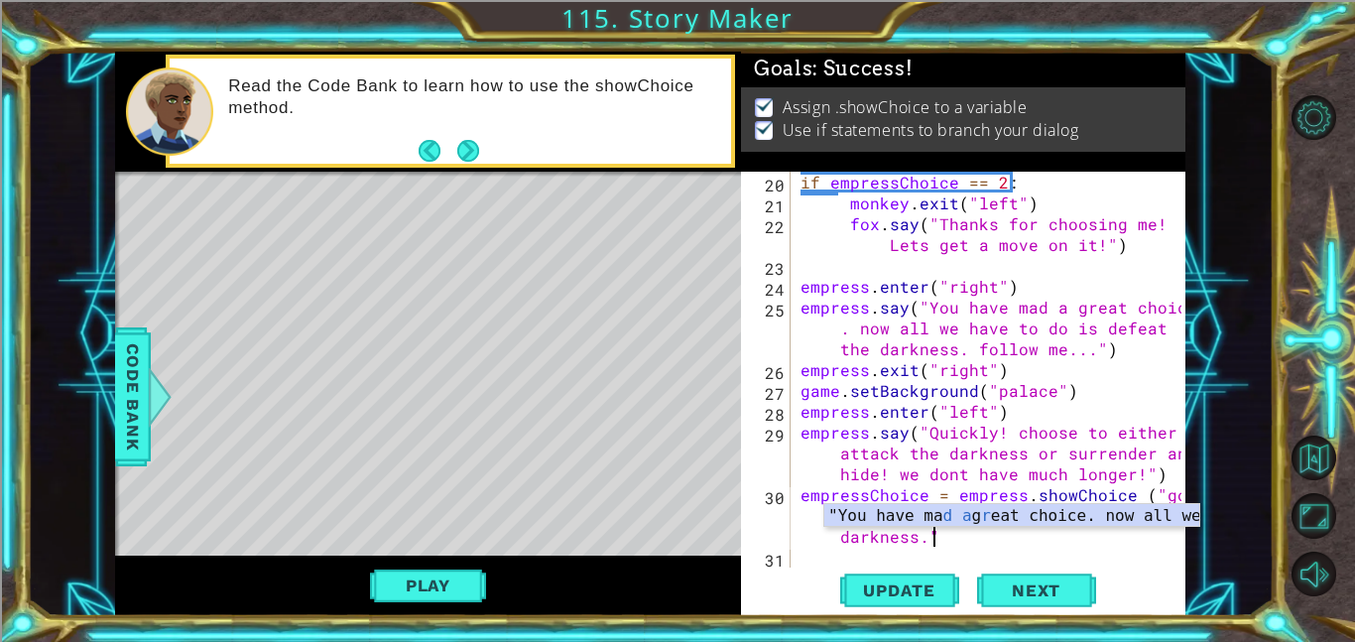
scroll to position [0, 48]
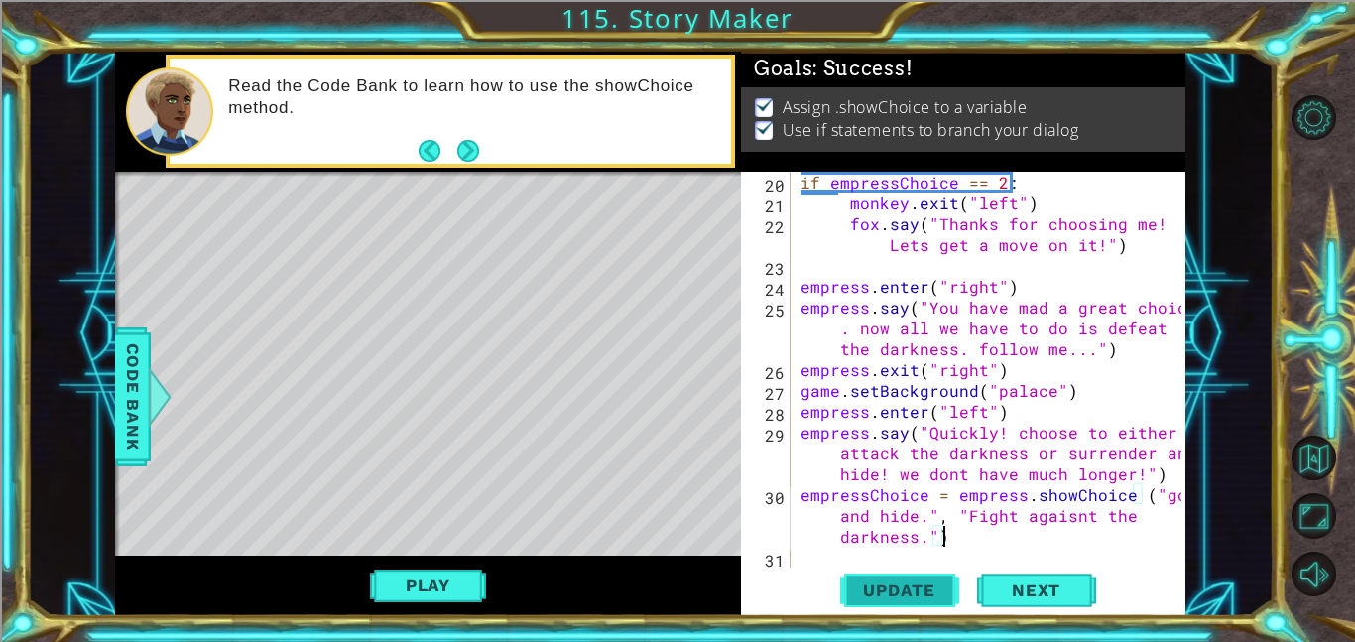
click at [885, 605] on button "Update" at bounding box center [899, 590] width 119 height 45
click at [874, 594] on span "Update" at bounding box center [899, 590] width 112 height 20
click at [423, 591] on button "Play" at bounding box center [428, 586] width 116 height 38
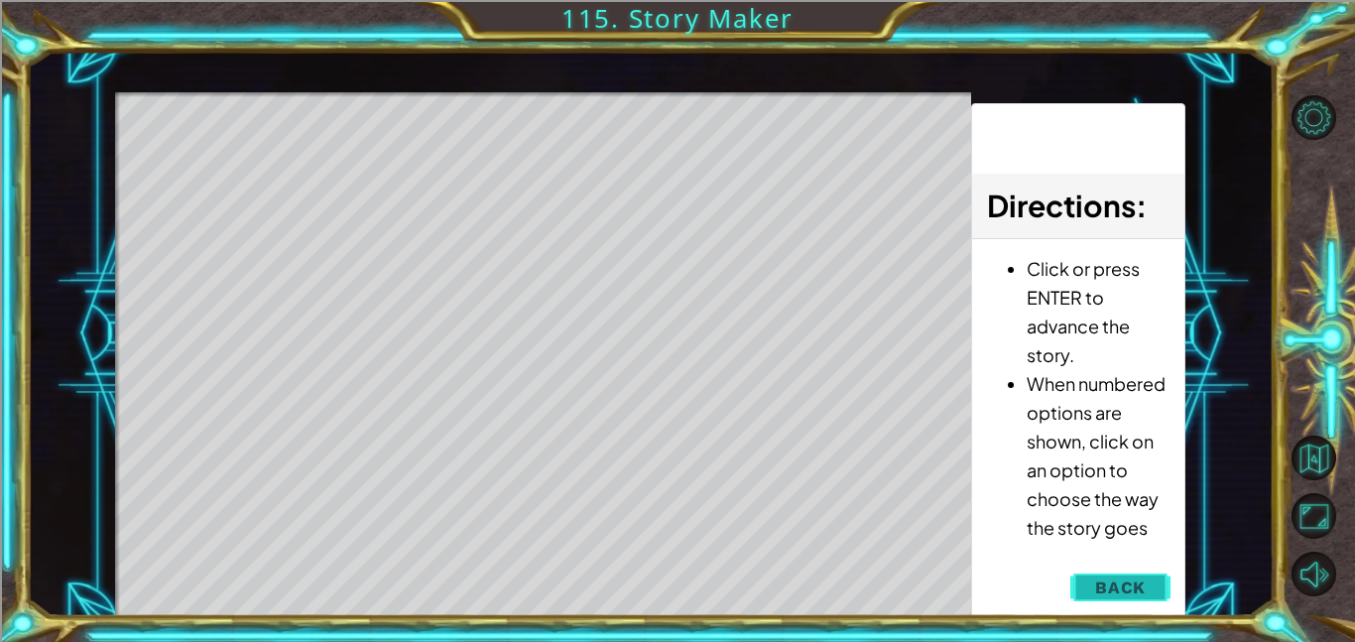
click at [1139, 580] on span "Back" at bounding box center [1120, 587] width 51 height 20
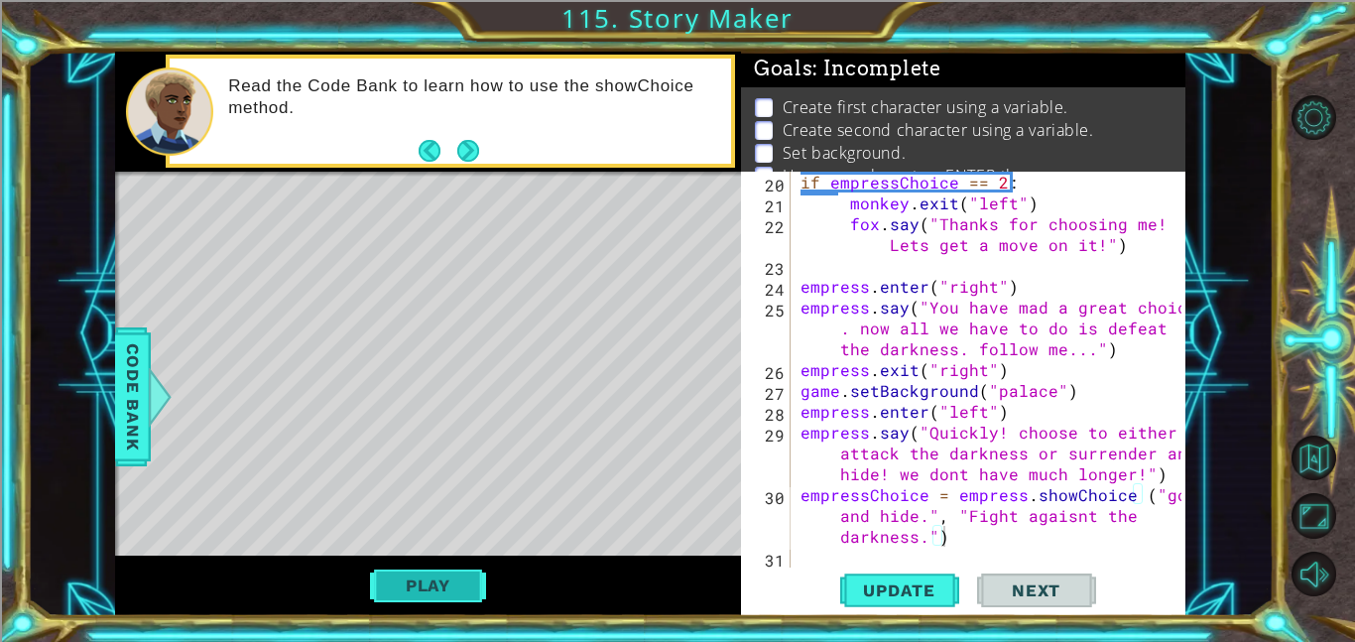
click at [415, 589] on button "Play" at bounding box center [428, 586] width 116 height 38
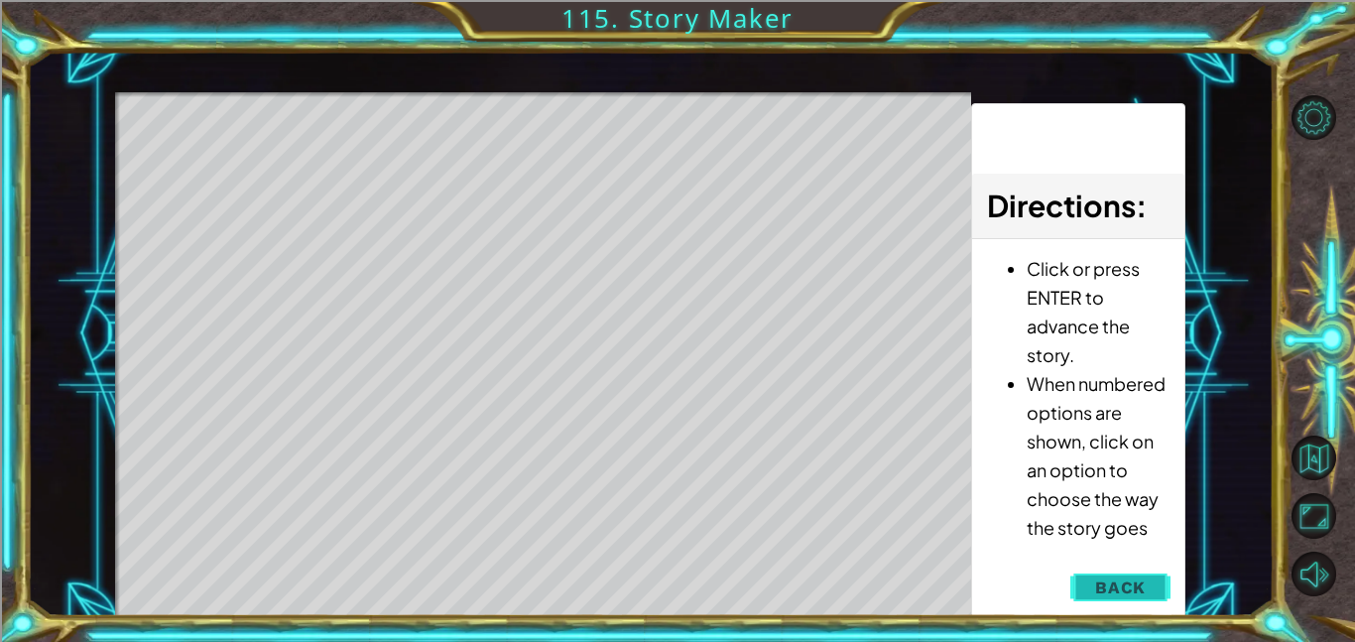
click at [1133, 582] on span "Back" at bounding box center [1120, 587] width 51 height 20
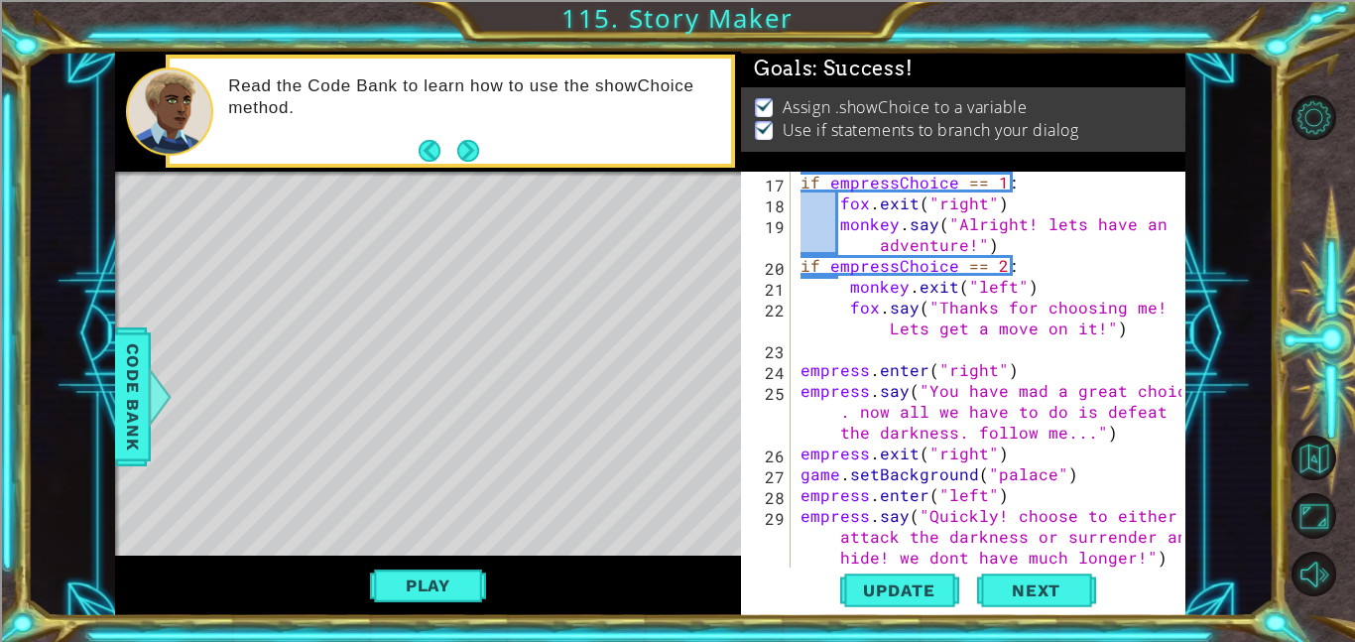
scroll to position [520, 0]
click at [1007, 239] on div "empressChoice = empress . showChoice ( "Choose monkey" , "choose fox" ) if empr…" at bounding box center [994, 381] width 395 height 500
type textarea "monkey.say("Alright! lets have an adventure!")"
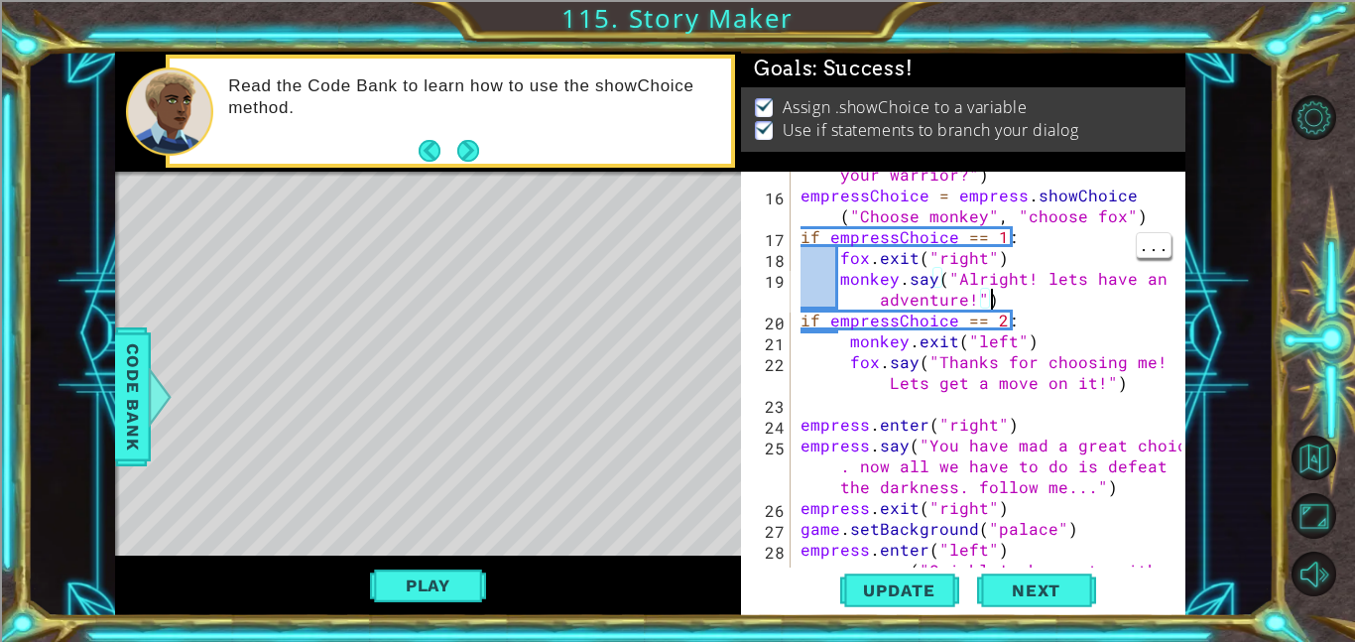
scroll to position [463, 0]
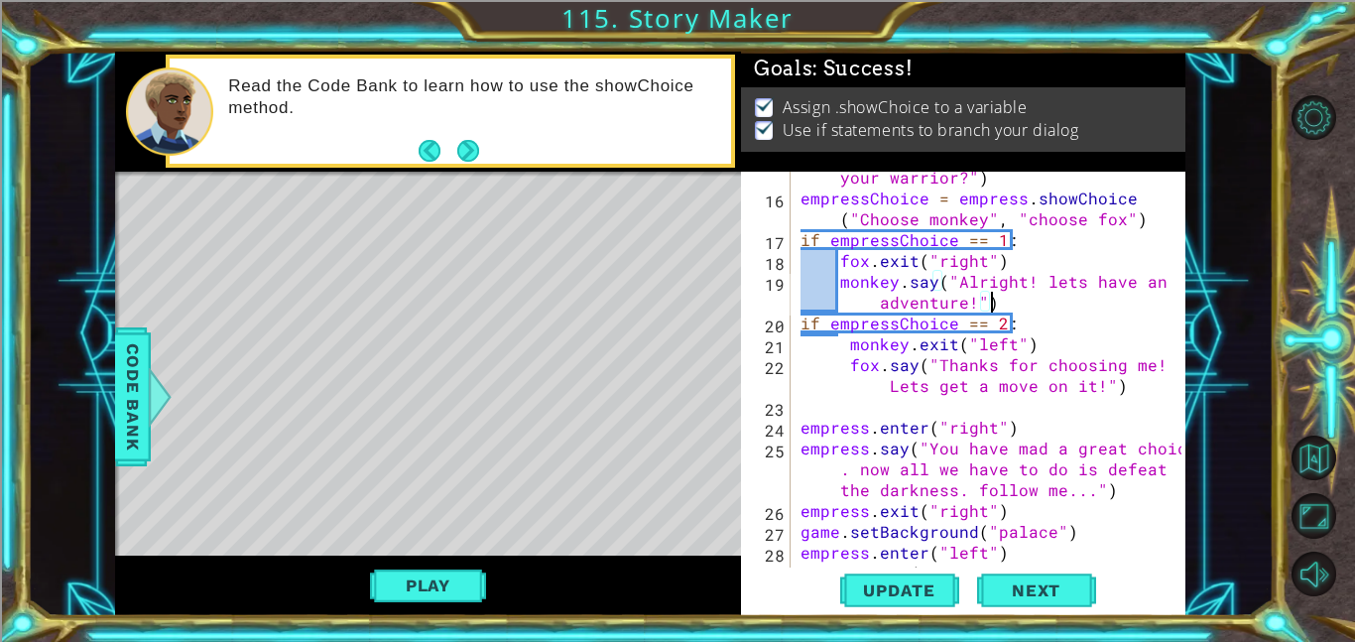
click at [1017, 297] on div "empress . say ( "who will you choose to be your warrior?" ) empressChoice = emp…" at bounding box center [994, 396] width 395 height 500
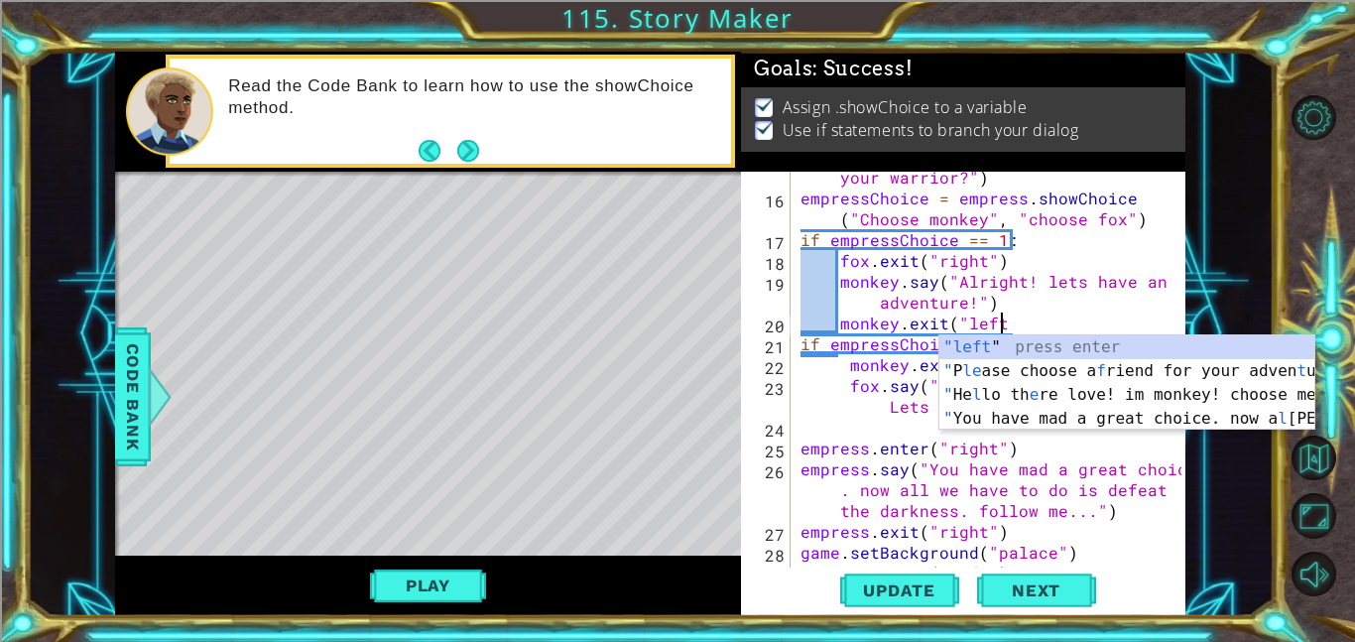
scroll to position [0, 12]
type textarea "monkey.exit("left")"
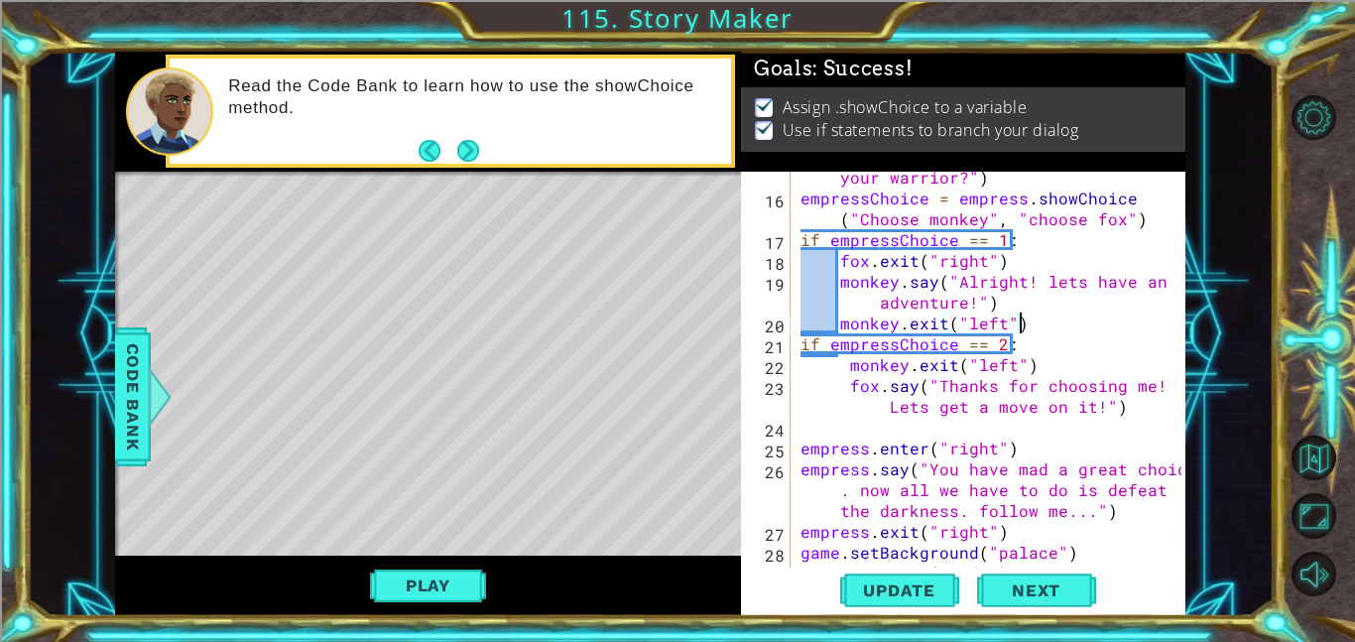
click at [978, 421] on div "empress . say ( "who will you choose to be your warrior?" ) empressChoice = emp…" at bounding box center [994, 375] width 395 height 458
click at [1118, 412] on div "empress . say ( "who will you choose to be your warrior?" ) empressChoice = emp…" at bounding box center [994, 375] width 395 height 458
type textarea "fox.say("Thanks for choosing me! Lets get a move on it!")"
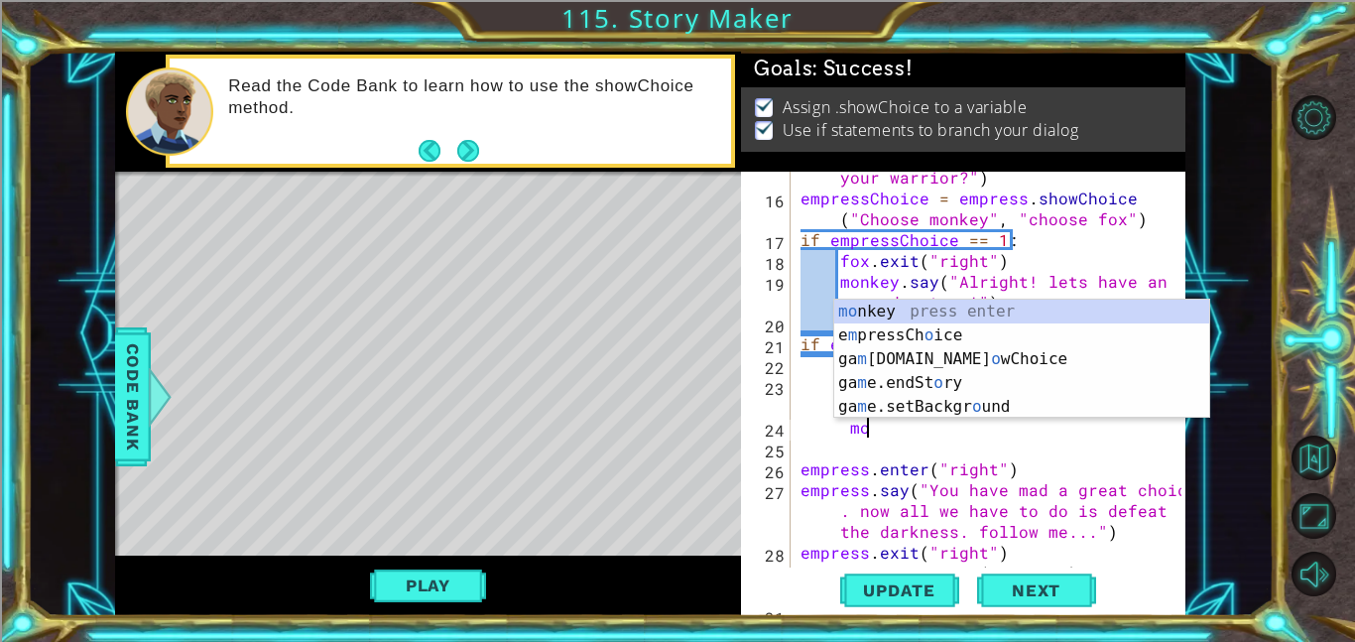
type textarea "m"
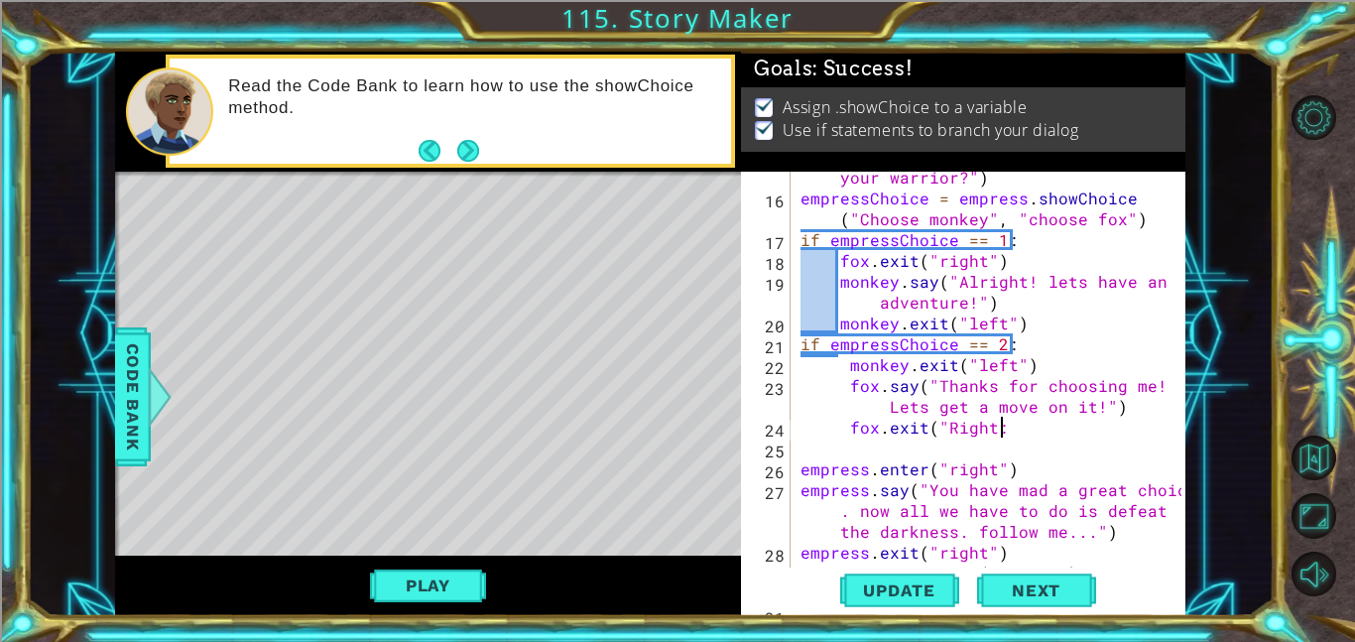
scroll to position [0, 12]
click at [944, 433] on div "empress . say ( "who will you choose to be your warrior?" ) empressChoice = emp…" at bounding box center [994, 375] width 395 height 458
click at [946, 428] on div "empress . say ( "who will you choose to be your warrior?" ) empressChoice = emp…" at bounding box center [994, 375] width 395 height 458
click at [1045, 463] on div "empress . say ( "who will you choose to be your warrior?" ) empressChoice = emp…" at bounding box center [994, 375] width 395 height 458
click at [999, 425] on div "empress . say ( "who will you choose to be your warrior?" ) empressChoice = emp…" at bounding box center [994, 375] width 395 height 458
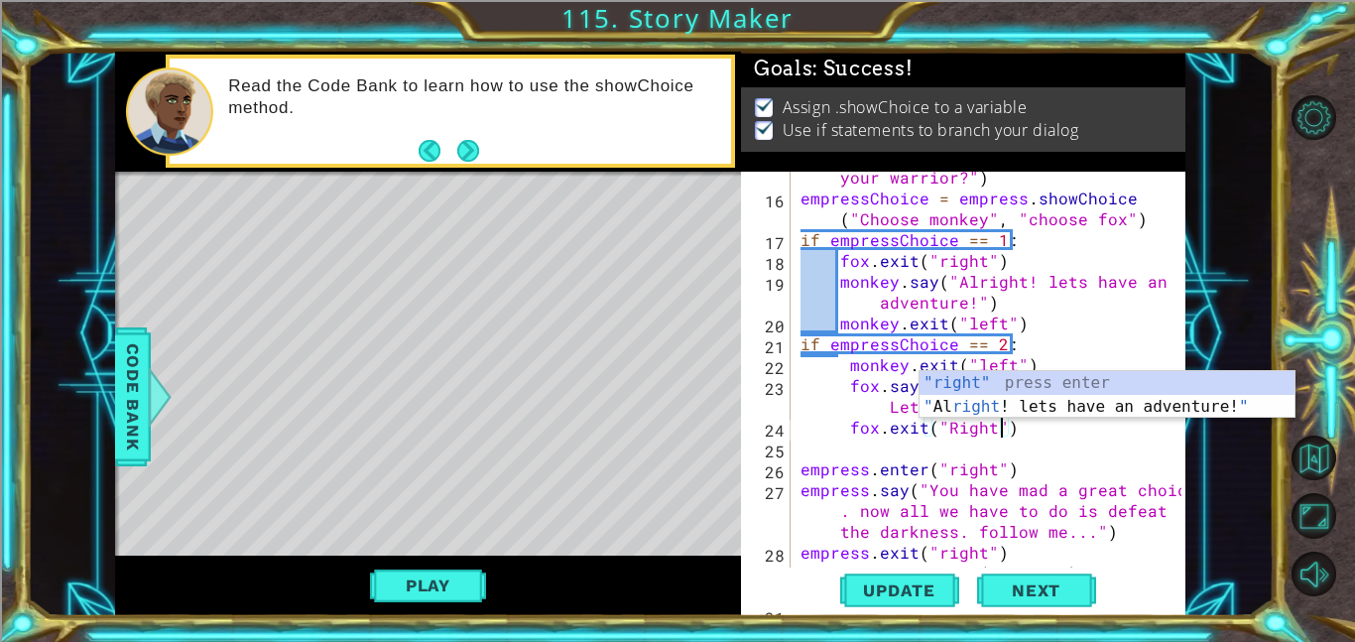
click at [958, 423] on div "empress . say ( "who will you choose to be your warrior?" ) empressChoice = emp…" at bounding box center [994, 375] width 395 height 458
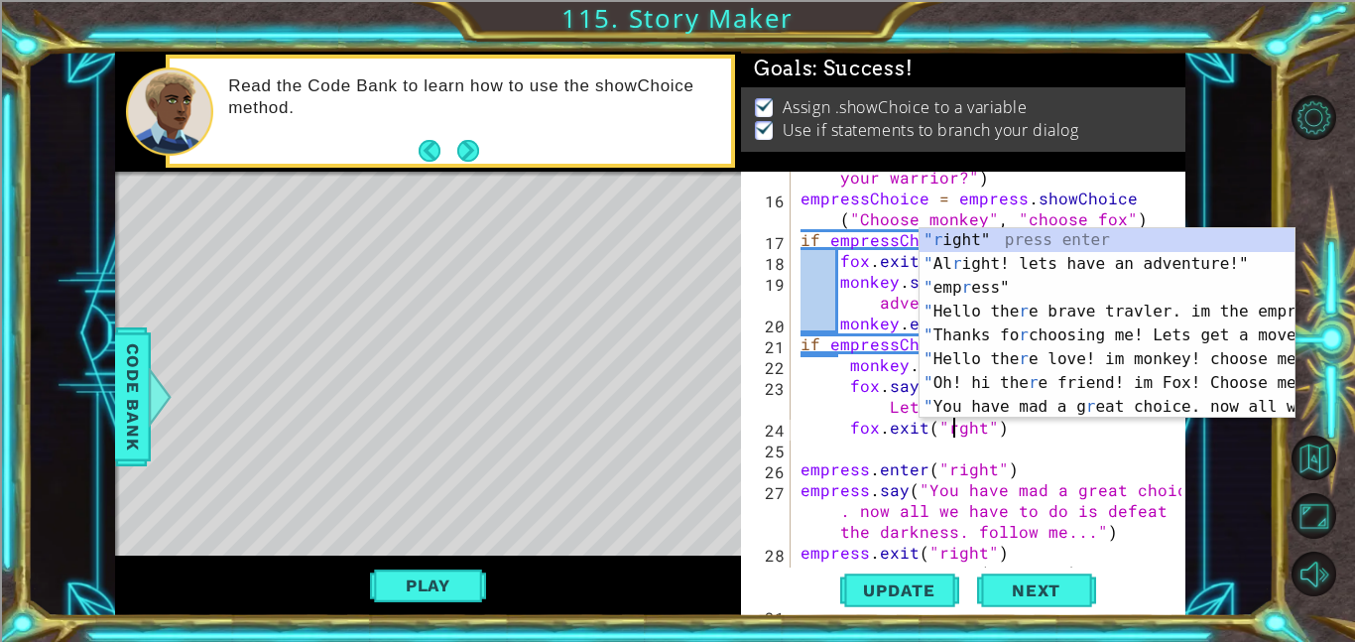
scroll to position [0, 10]
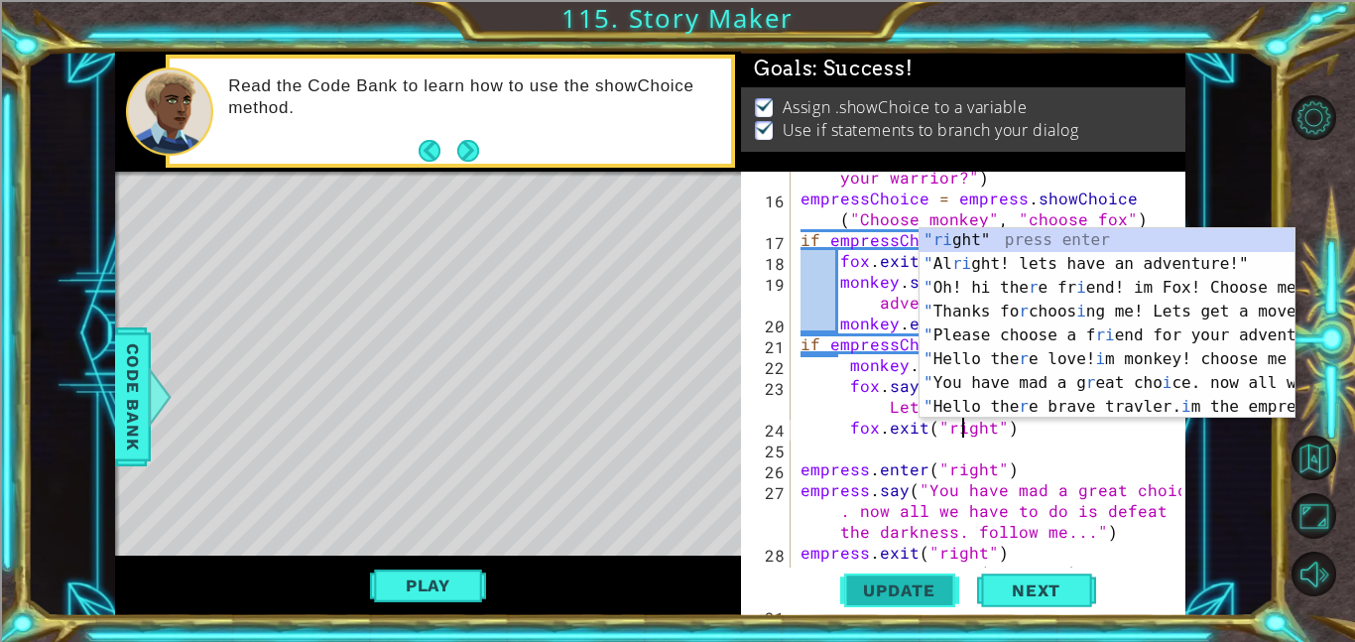
click at [932, 590] on span "Update" at bounding box center [899, 590] width 112 height 20
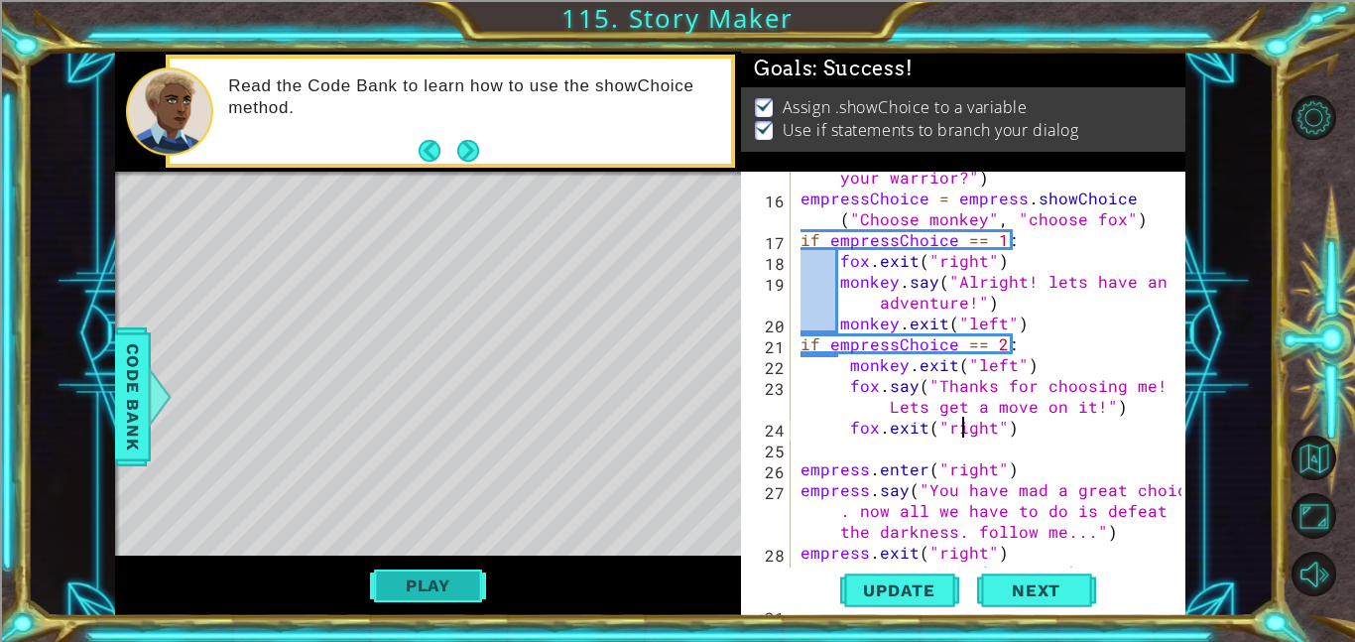
click at [405, 585] on button "Play" at bounding box center [428, 586] width 116 height 38
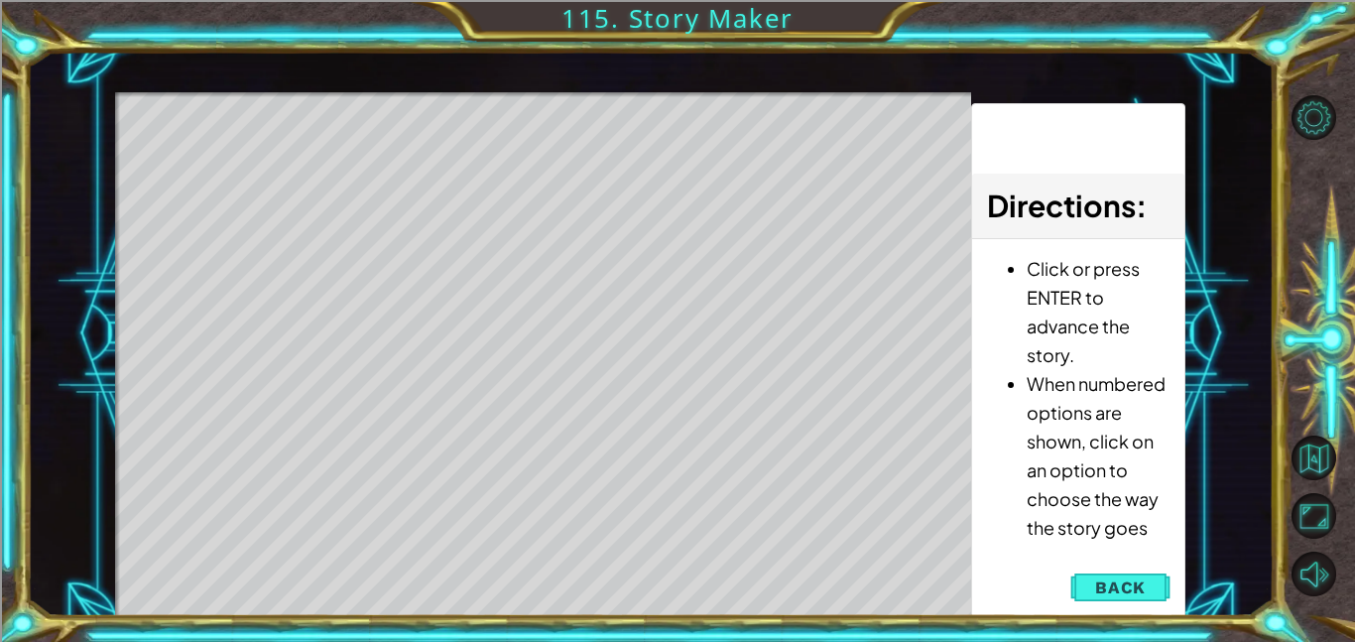
click at [1134, 608] on div "Directions : Click or press ENTER to advance the story. When numbered options a…" at bounding box center [1078, 360] width 214 height 515
click at [1134, 596] on span "Back" at bounding box center [1120, 587] width 51 height 20
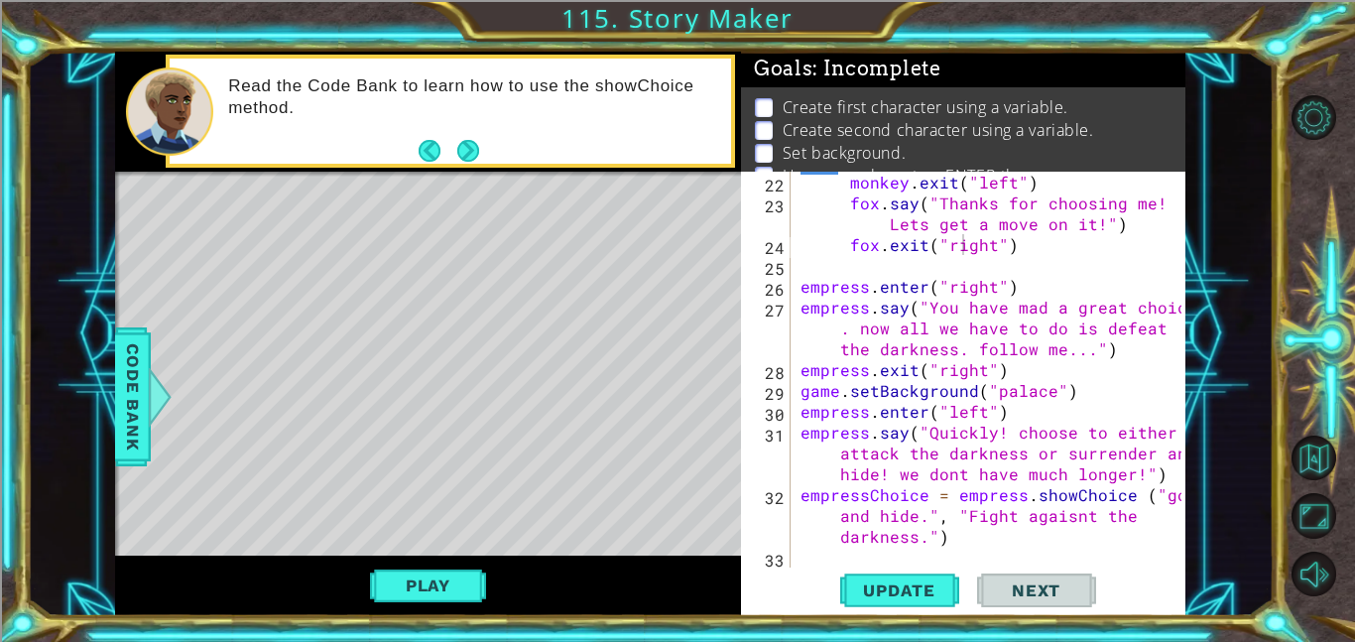
scroll to position [646, 0]
click at [995, 540] on div "monkey . exit ( "left" ) fox . say ( "Thanks for choosing me! Lets get a move o…" at bounding box center [994, 391] width 395 height 438
type textarea "empressChoice = empress.showChoice ("go and hide.", "Fight agaisnt the darkness…"
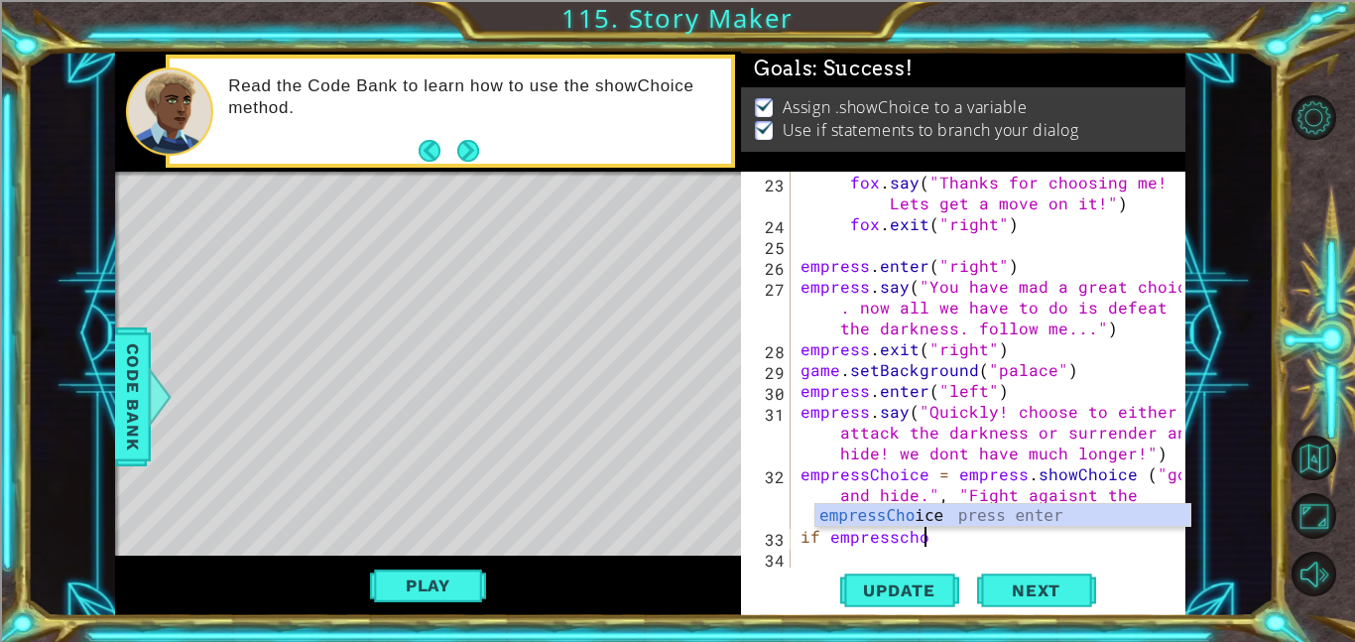
scroll to position [0, 8]
click at [1071, 513] on div "empressChoice press enter" at bounding box center [1003, 539] width 375 height 71
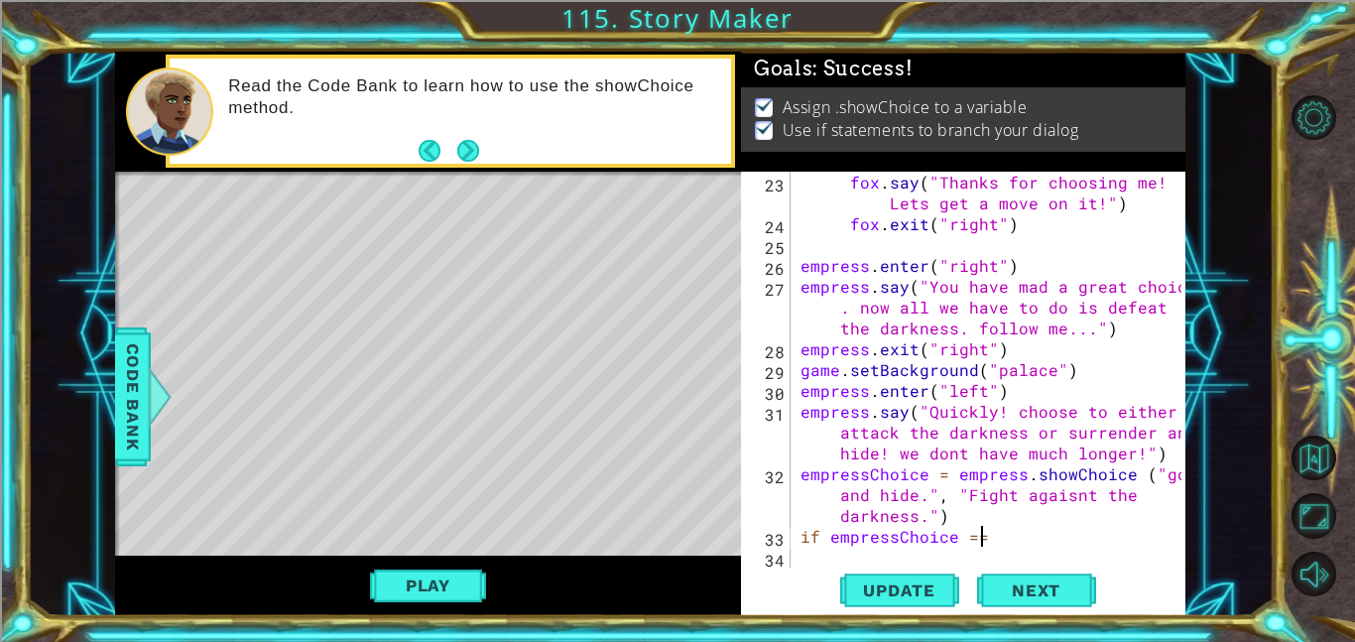
scroll to position [0, 10]
type textarea "if empressChoice == !:"
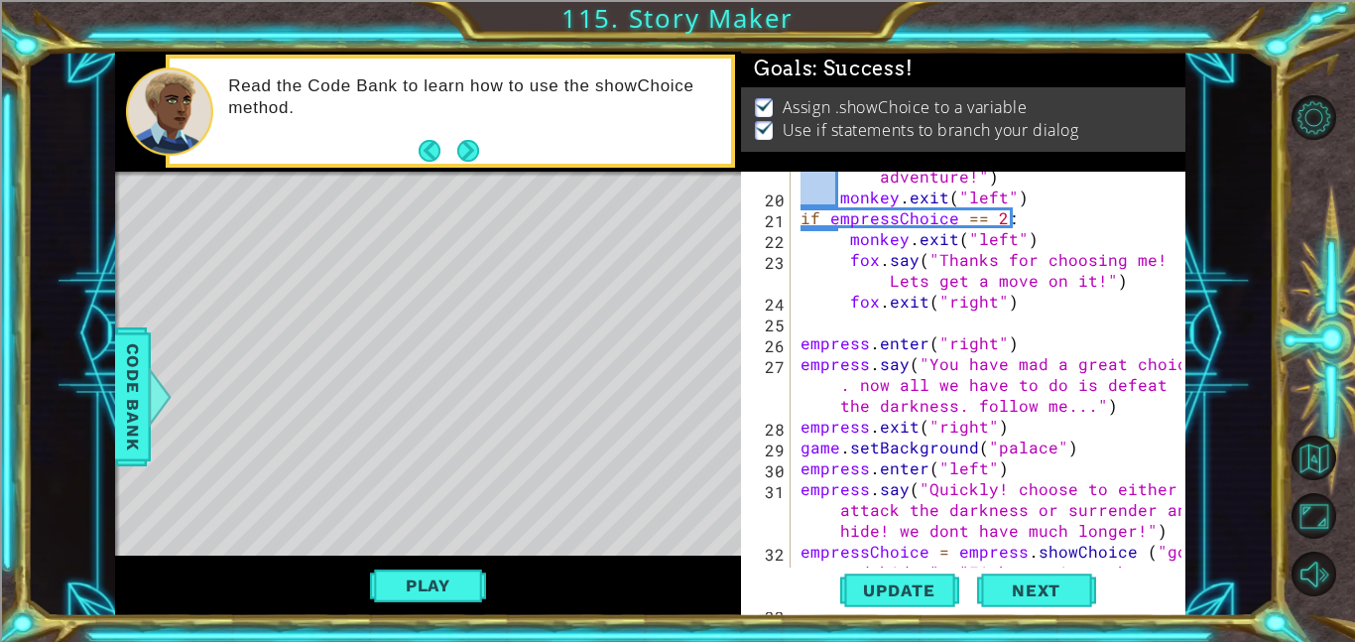
scroll to position [688, 0]
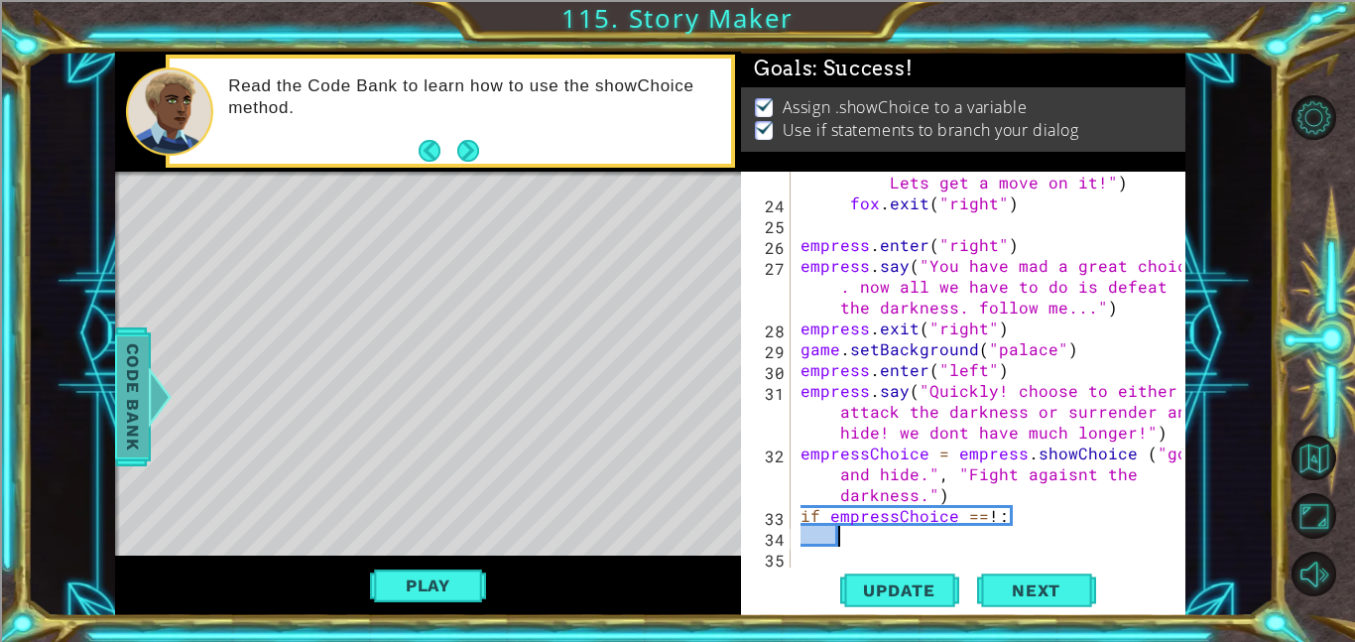
click at [148, 388] on div at bounding box center [160, 397] width 25 height 60
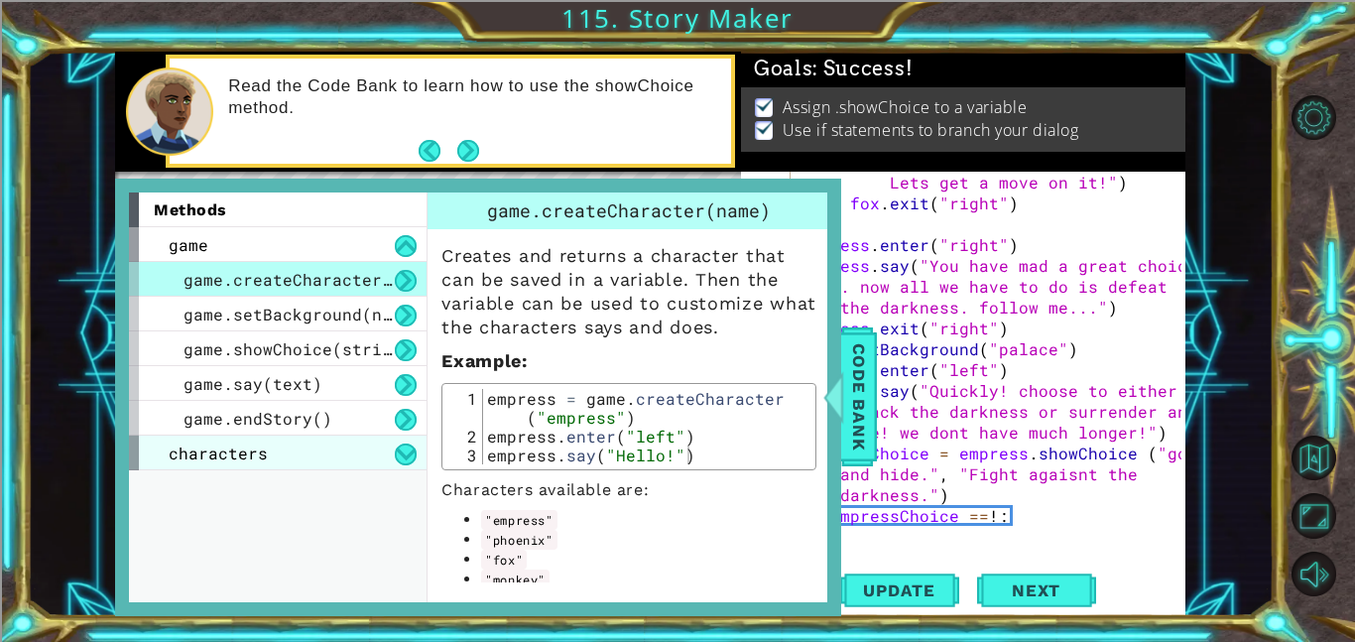
click at [275, 454] on div "characters" at bounding box center [278, 453] width 298 height 35
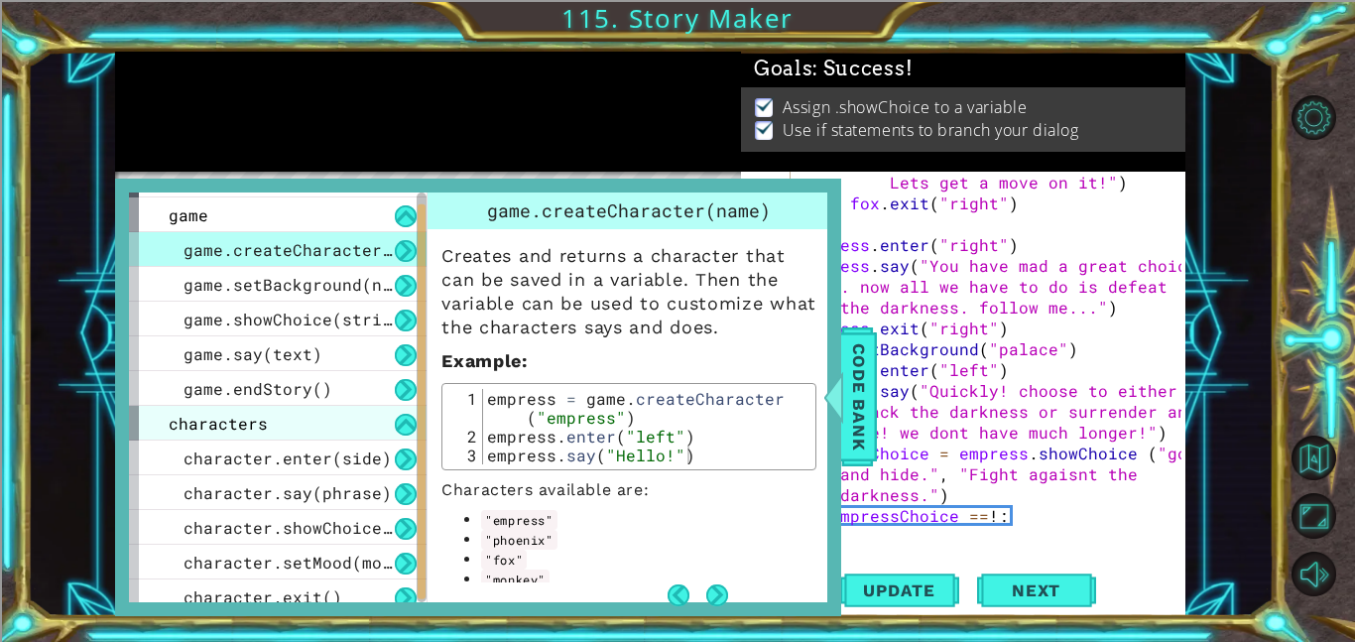
scroll to position [25, 0]
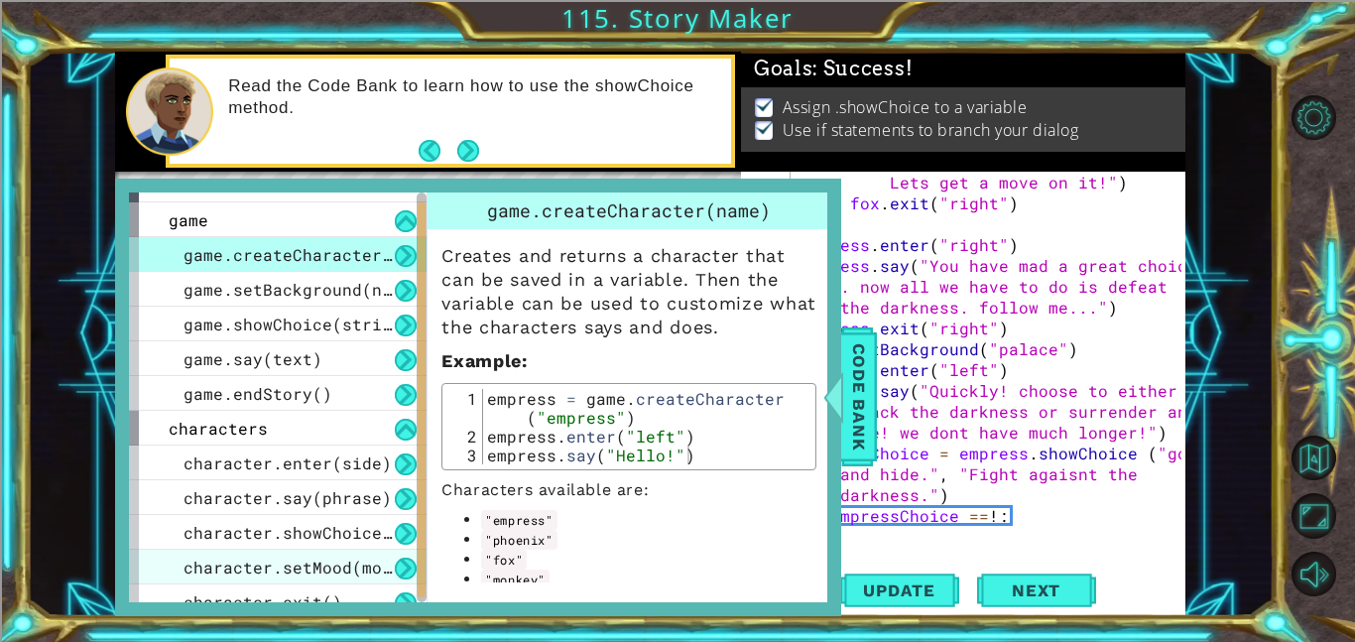
click at [209, 567] on span "character.setMood(mood)" at bounding box center [298, 567] width 228 height 21
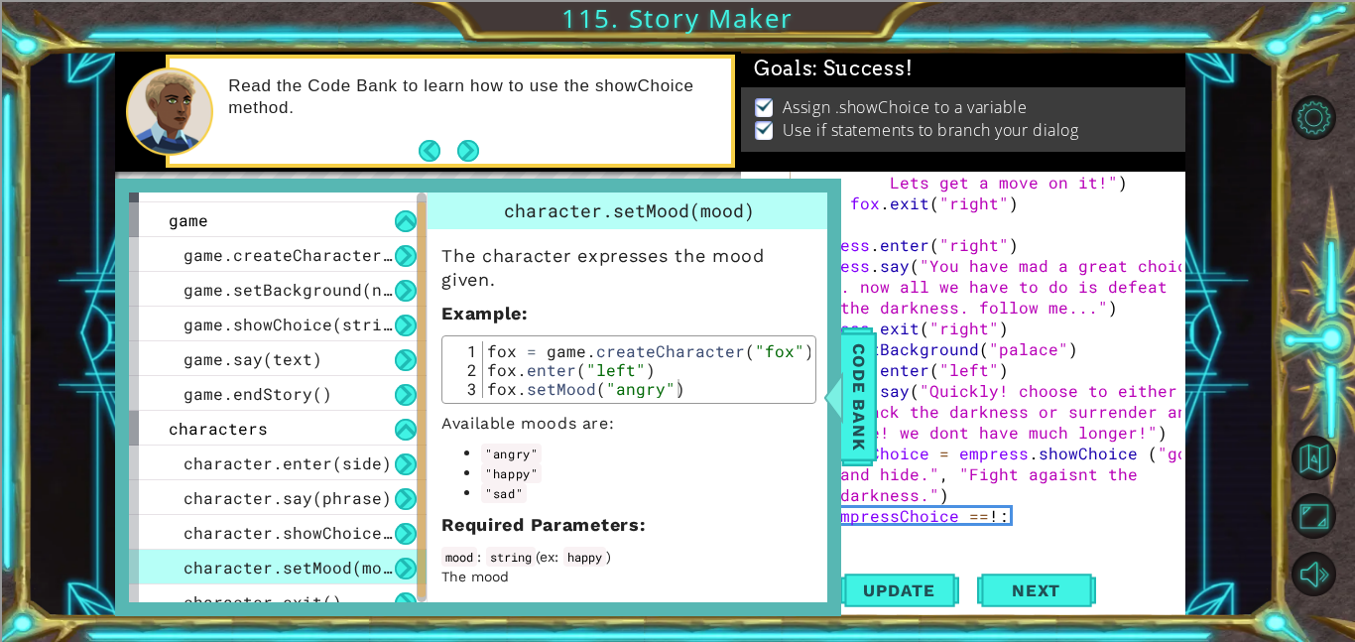
scroll to position [41, 0]
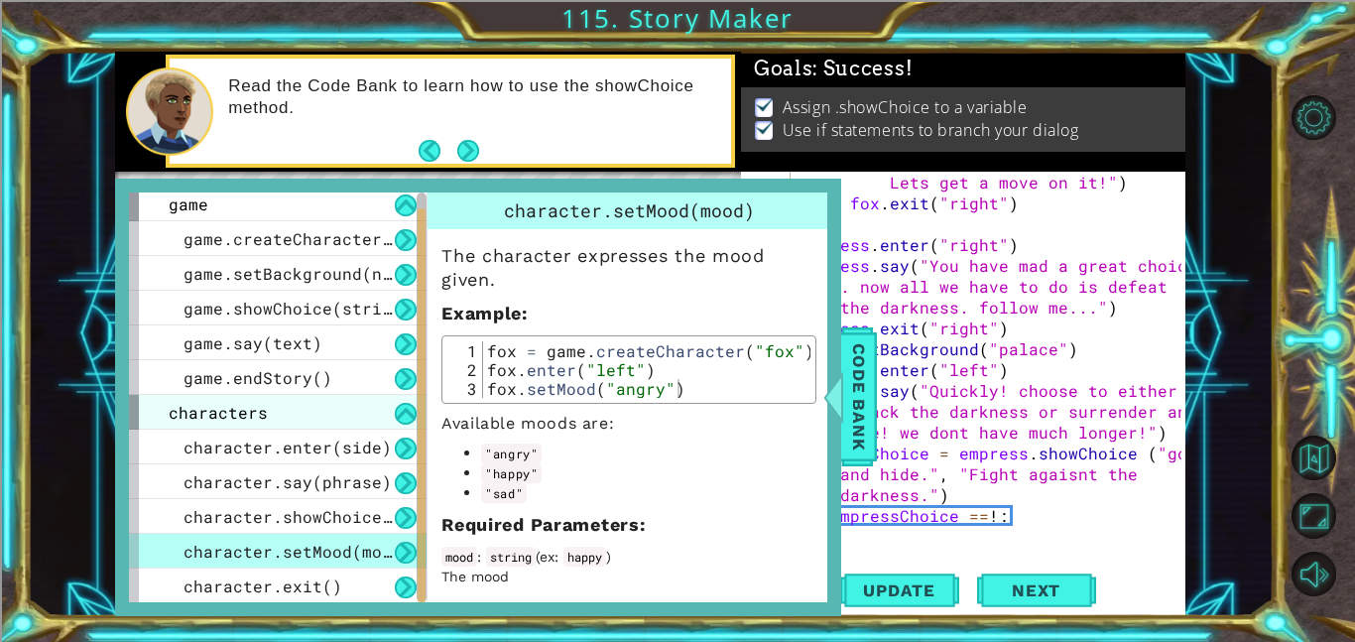
click at [180, 427] on div "characters" at bounding box center [278, 412] width 298 height 35
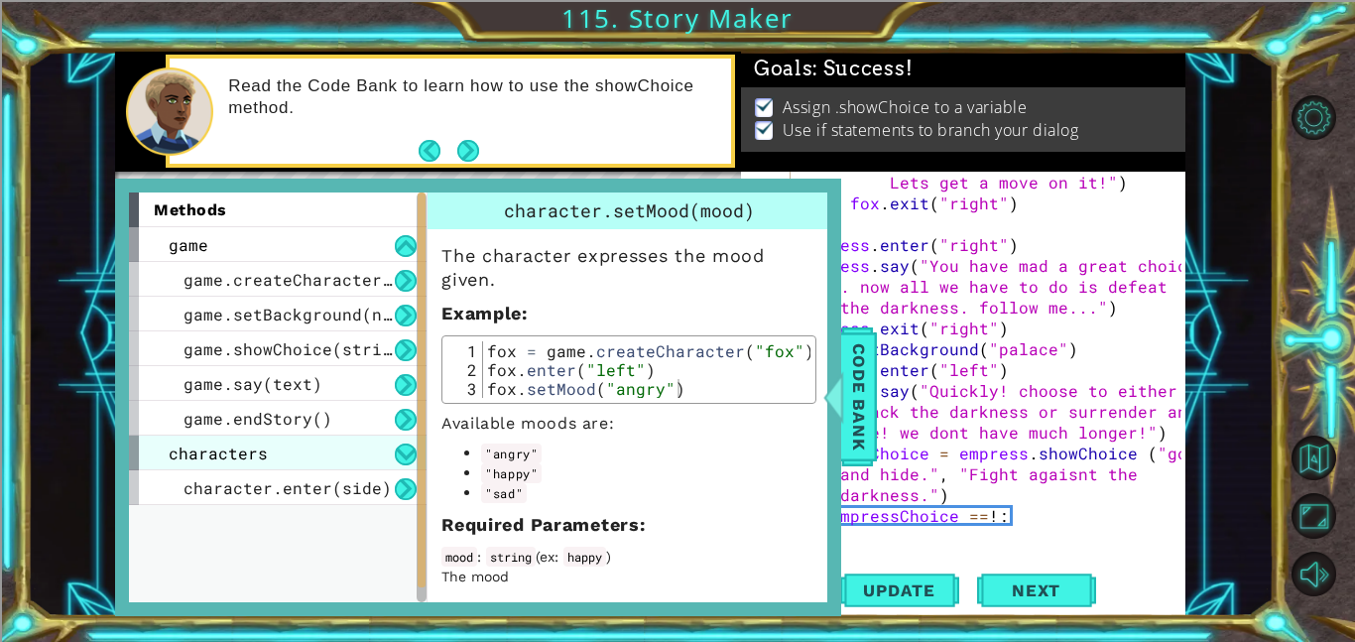
scroll to position [0, 0]
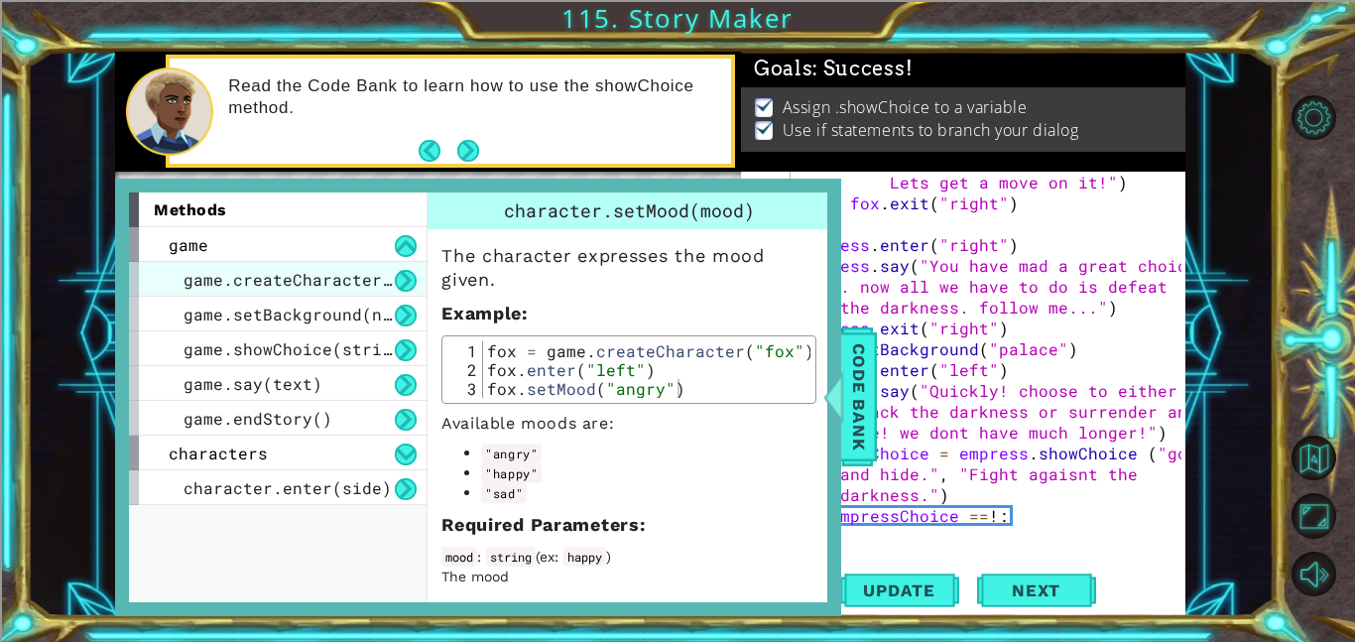
click at [180, 262] on div "game.createCharacter(name)" at bounding box center [278, 279] width 298 height 35
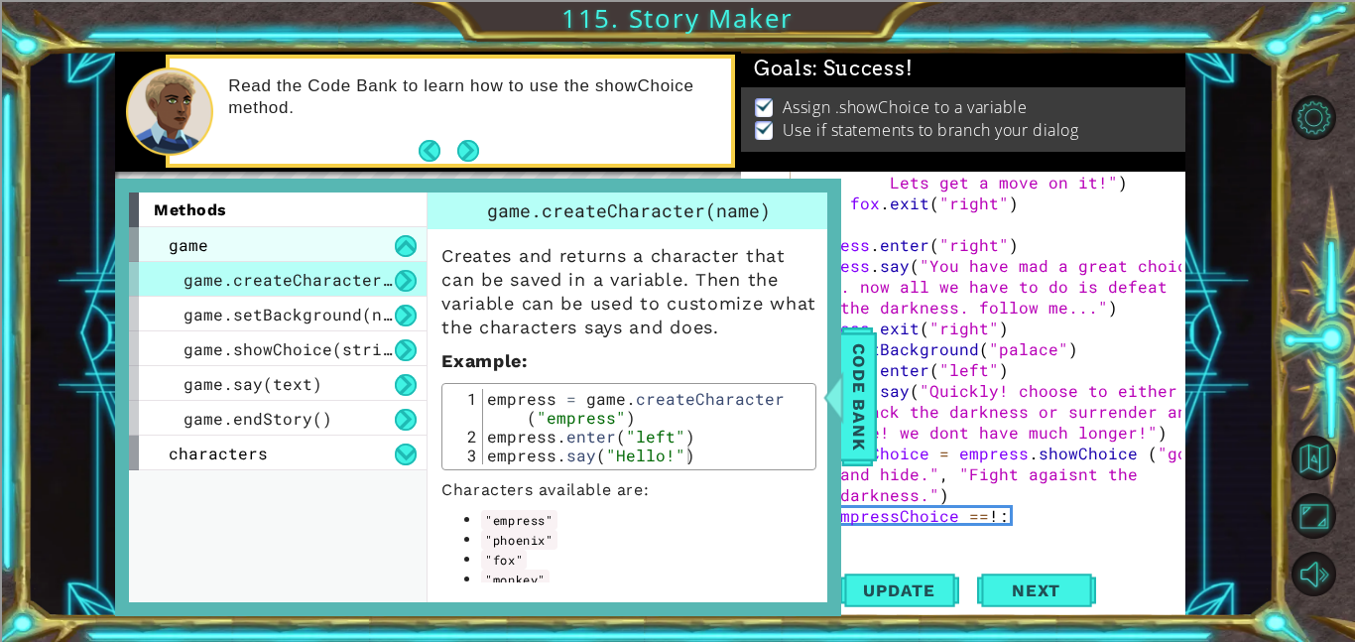
click at [175, 253] on span "game" at bounding box center [189, 244] width 40 height 21
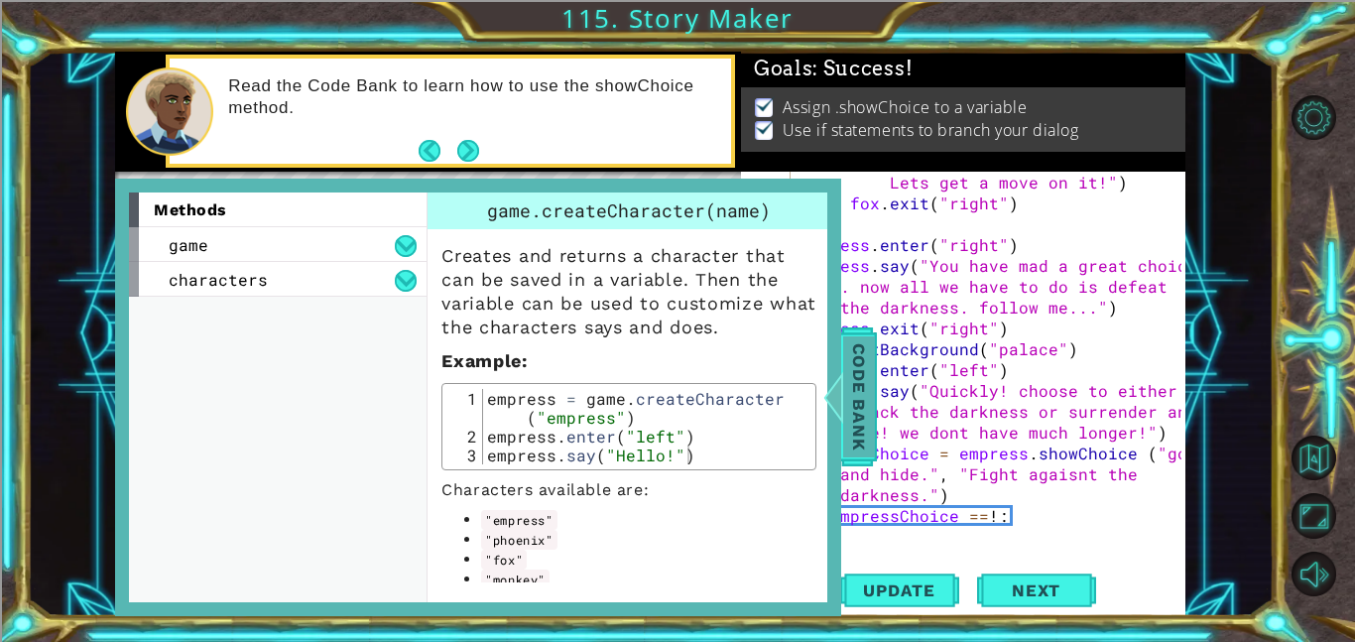
click at [858, 402] on span "Code Bank" at bounding box center [859, 396] width 32 height 121
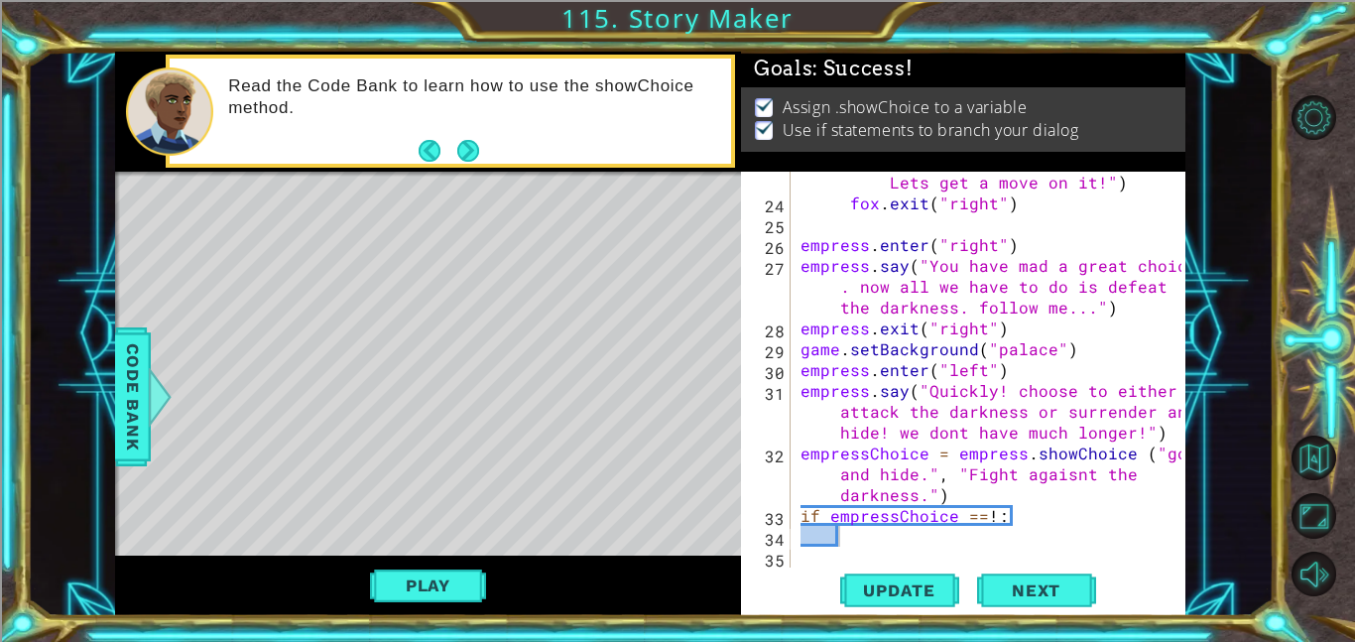
click at [1016, 507] on div "fox . say ( "Thanks for choosing me! Lets get a move on it!" ) fox . exit ( "ri…" at bounding box center [994, 380] width 395 height 458
click at [992, 505] on div "fox . say ( "Thanks for choosing me! Lets get a move on it!" ) fox . exit ( "ri…" at bounding box center [994, 380] width 395 height 458
click at [1001, 508] on div "fox . say ( "Thanks for choosing me! Lets get a move on it!" ) fox . exit ( "ri…" at bounding box center [994, 380] width 395 height 458
type textarea "if empressChoice == 1:"
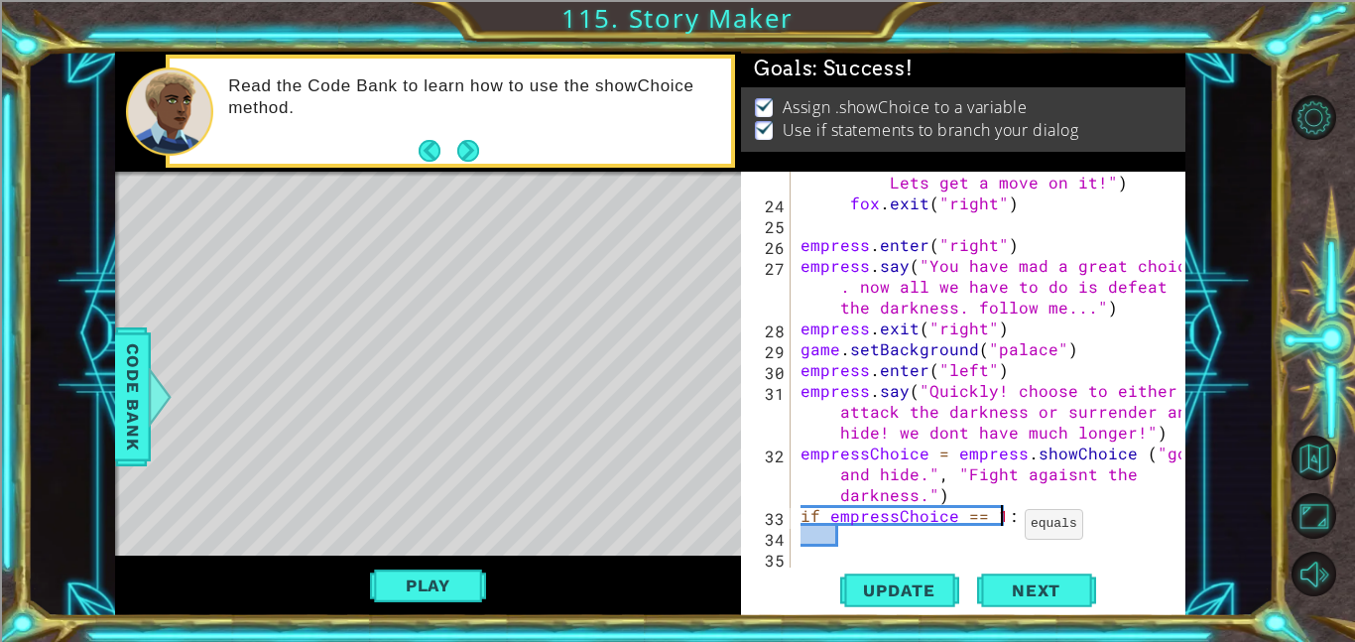
click at [896, 547] on div "fox . say ( "Thanks for choosing me! Lets get a move on it!" ) fox . exit ( "ri…" at bounding box center [994, 380] width 395 height 458
click at [964, 489] on div "fox . say ( "Thanks for choosing me! Lets get a move on it!" ) fox . exit ( "ri…" at bounding box center [994, 380] width 395 height 458
click at [1161, 424] on div "fox . say ( "Thanks for choosing me! Lets get a move on it!" ) fox . exit ( "ri…" at bounding box center [994, 380] width 395 height 458
type textarea "empress.say("Quickly! choose to either attack the darkness or surrender and hid…"
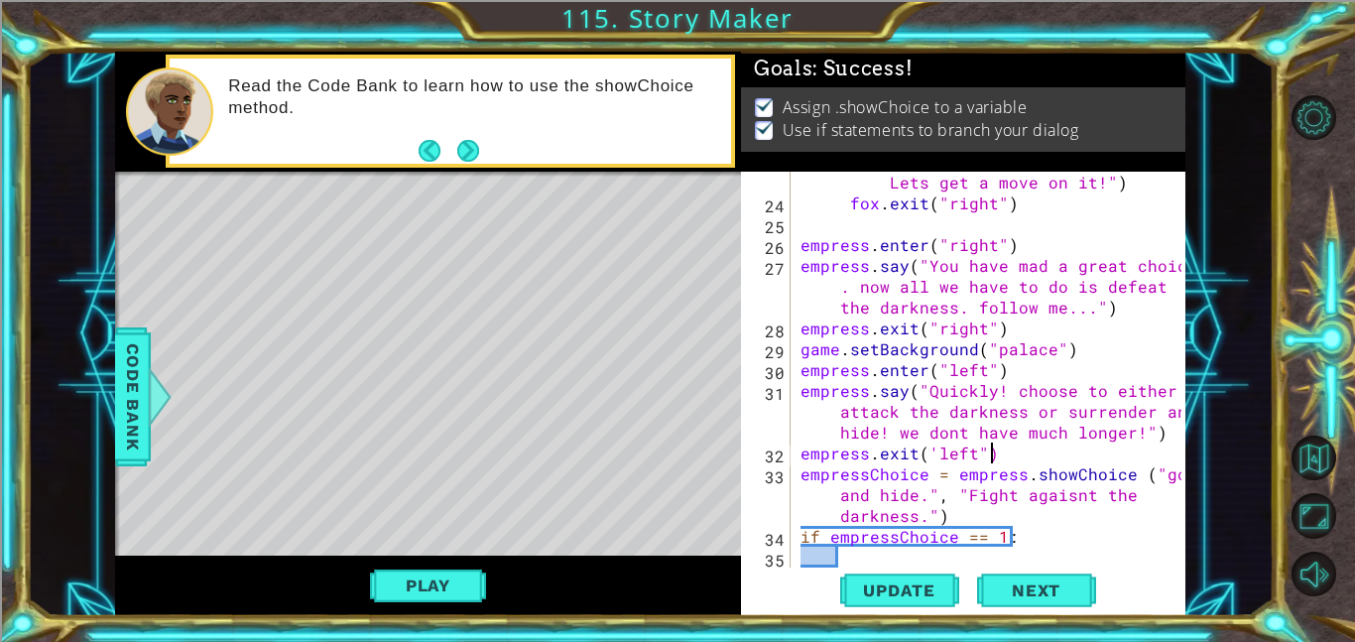
scroll to position [0, 11]
click at [933, 450] on div "fox . say ( "Thanks for choosing me! Lets get a move on it!" ) fox . exit ( "ri…" at bounding box center [994, 380] width 395 height 458
type textarea "empress.exit("left")"
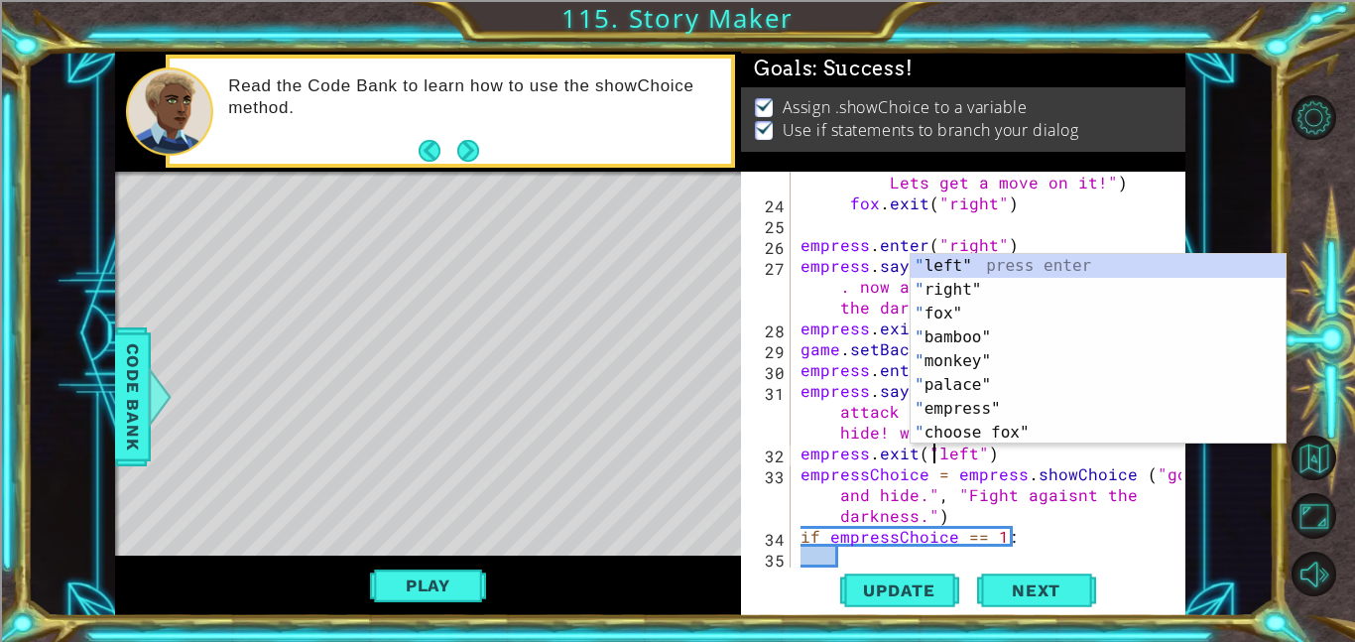
click at [906, 552] on div "fox . say ( "Thanks for choosing me! Lets get a move on it!" ) fox . exit ( "ri…" at bounding box center [994, 380] width 395 height 458
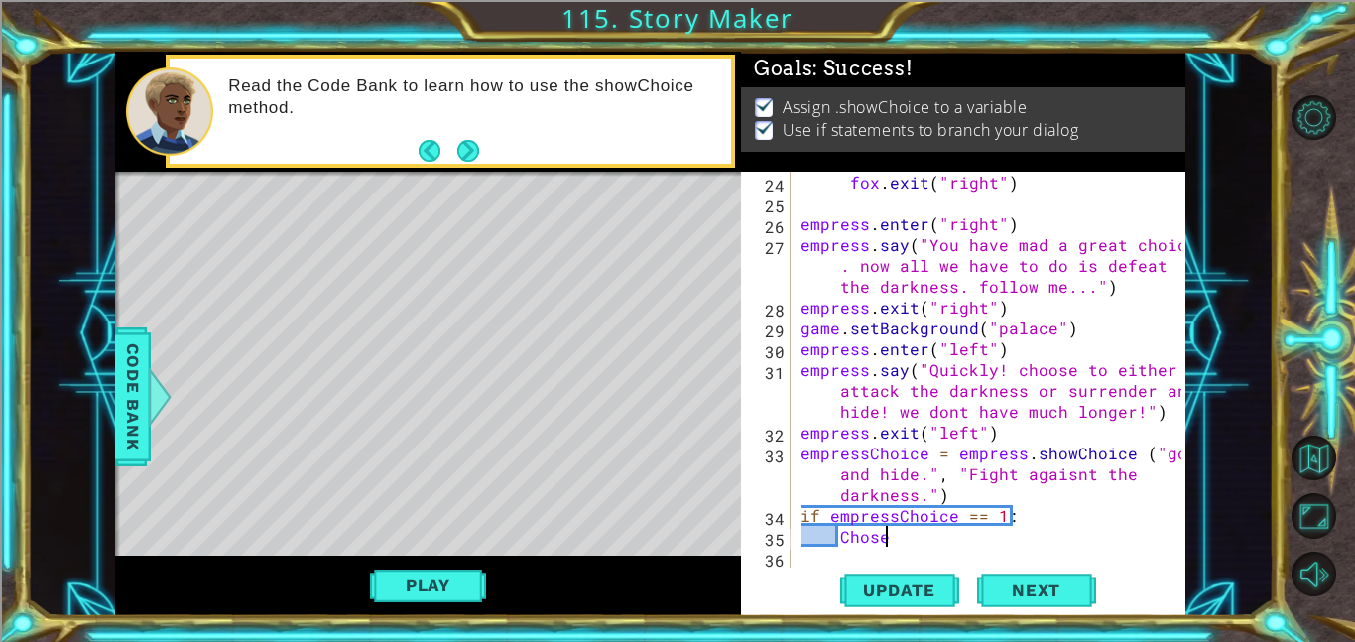
scroll to position [0, 5]
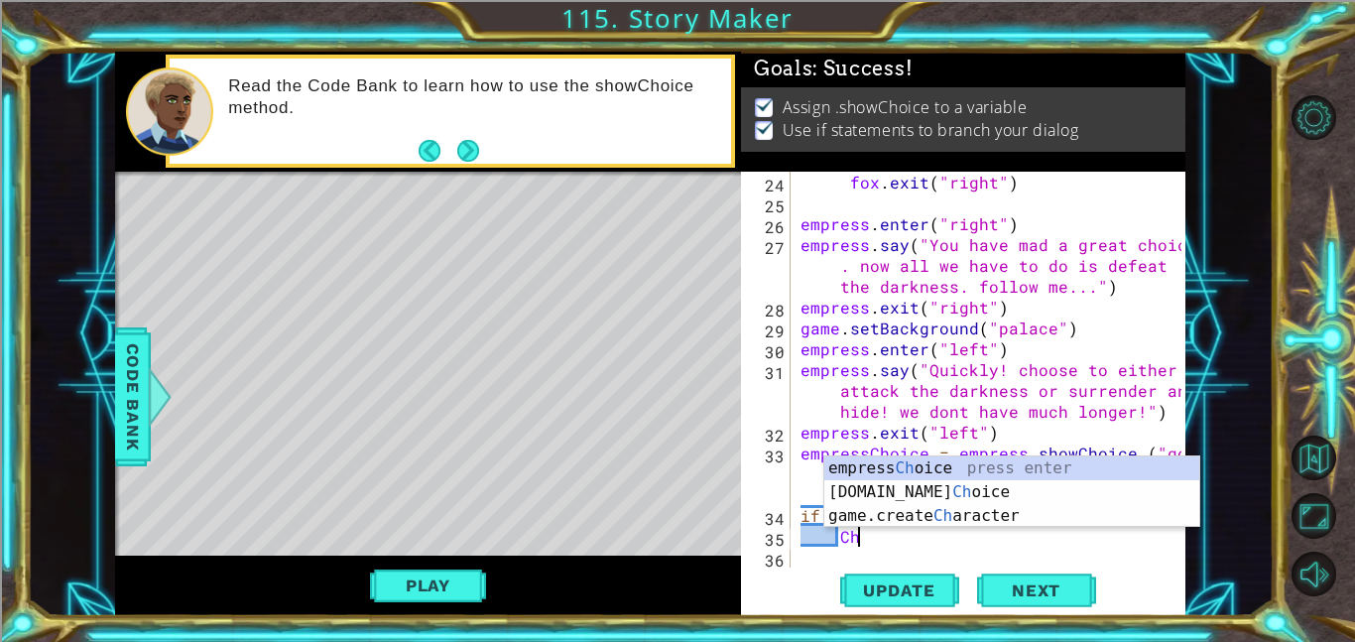
type textarea "C"
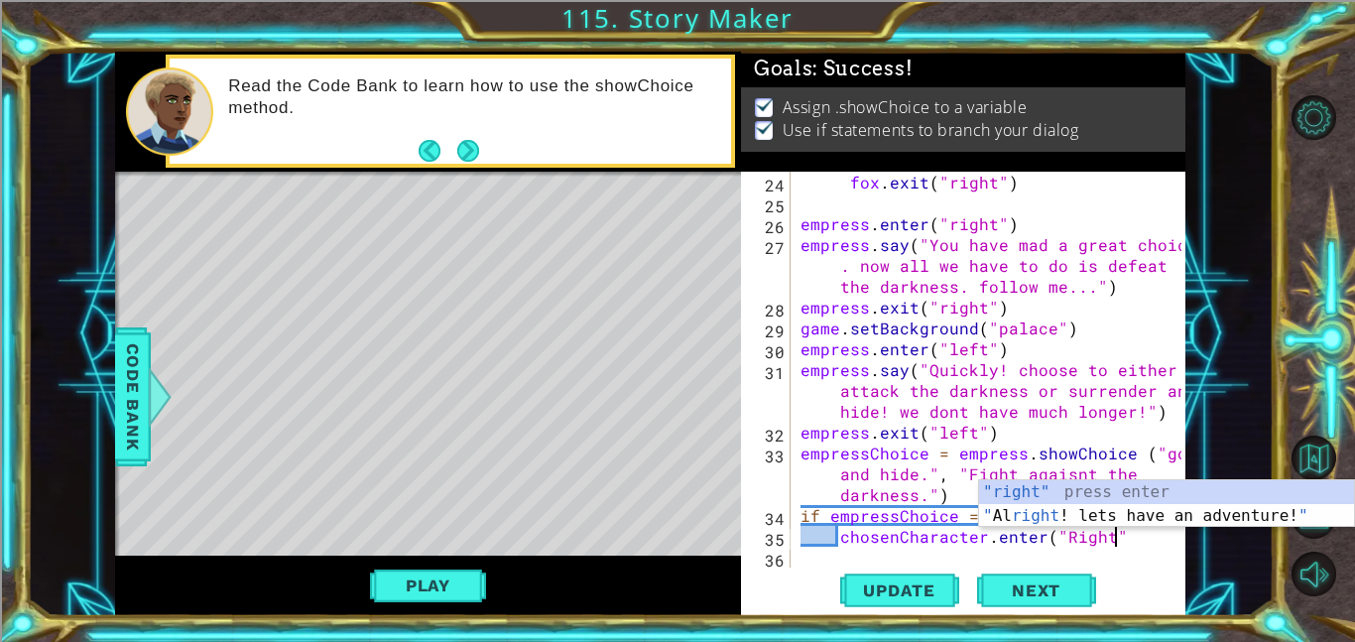
scroll to position [0, 19]
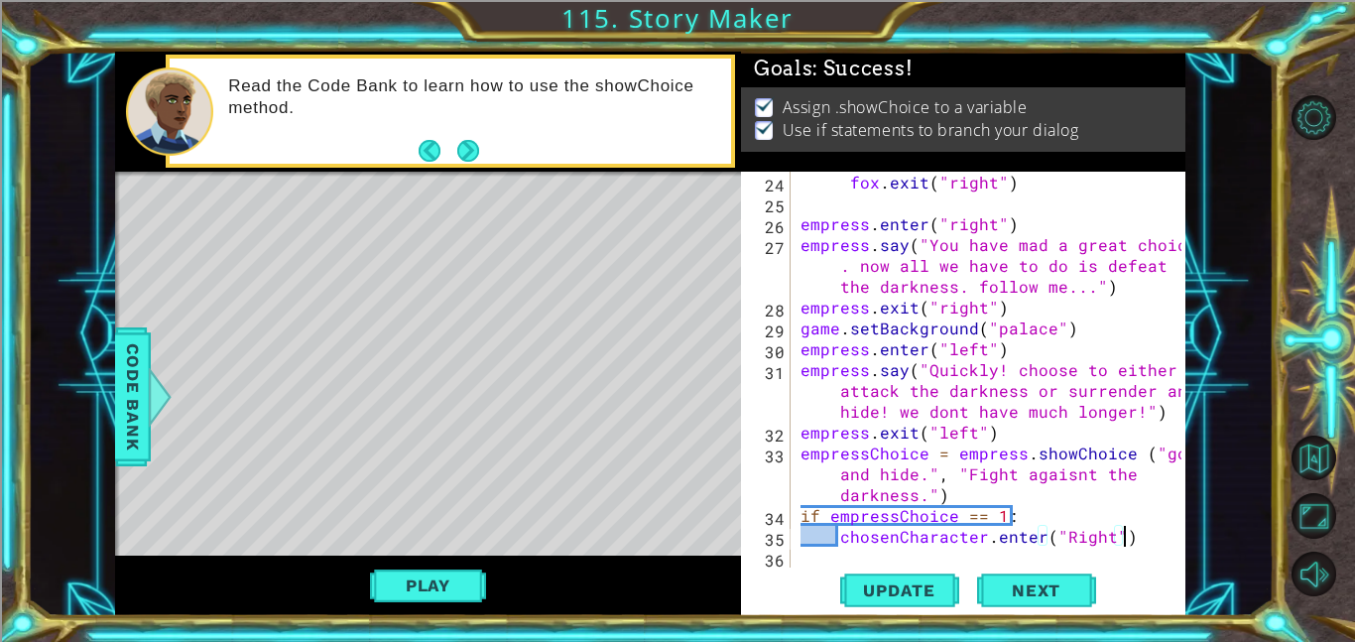
click at [913, 494] on div "fox . exit ( "right" ) empress . enter ( "right" ) empress . say ( "You have ma…" at bounding box center [994, 391] width 395 height 438
click at [931, 488] on div "fox . exit ( "right" ) empress . enter ( "right" ) empress . say ( "You have ma…" at bounding box center [994, 391] width 395 height 438
click at [923, 497] on div "fox . exit ( "right" ) empress . enter ( "right" ) empress . say ( "You have ma…" at bounding box center [994, 391] width 395 height 438
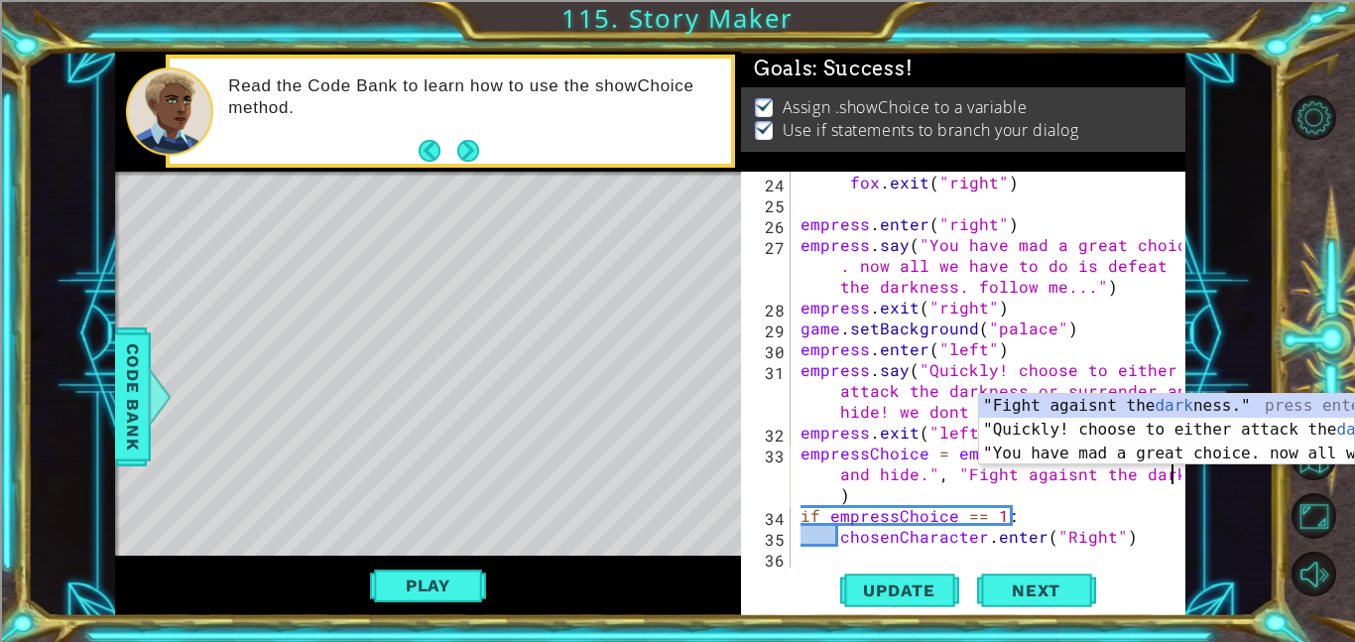
scroll to position [688, 0]
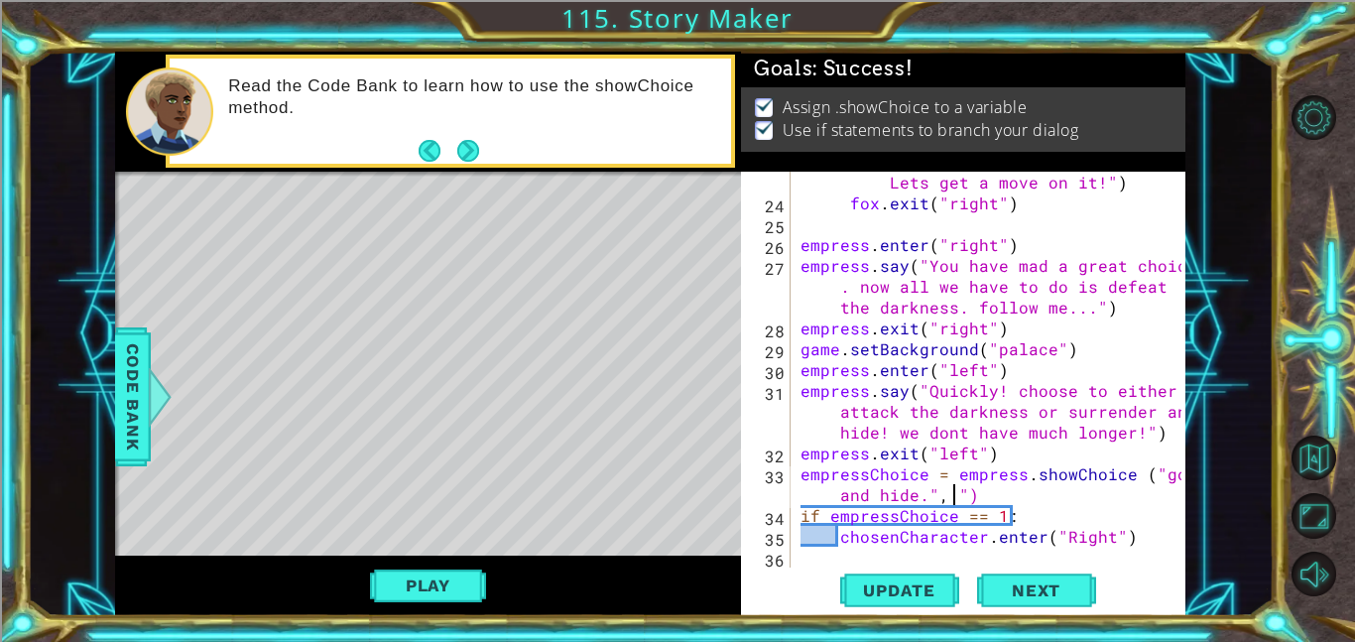
click at [1135, 542] on div "fox . say ( "Thanks for choosing me! Lets get a move on it!" ) fox . exit ( "ri…" at bounding box center [994, 380] width 395 height 458
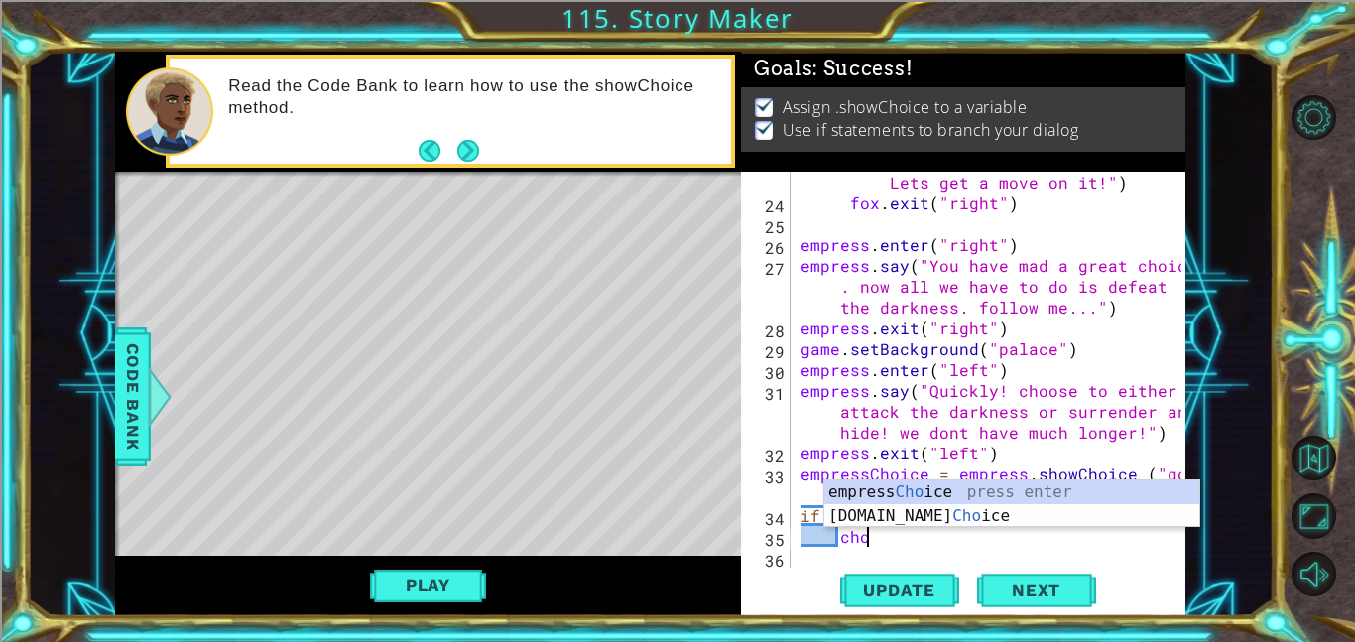
scroll to position [0, 3]
type textarea "c"
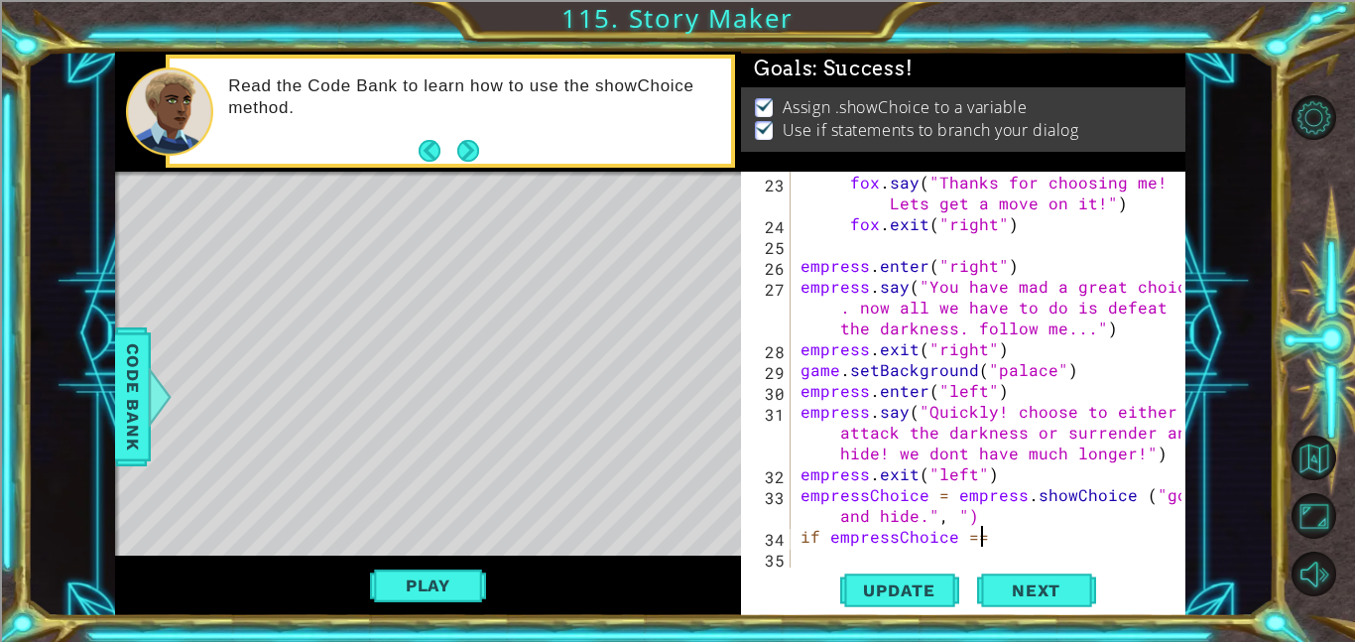
scroll to position [667, 0]
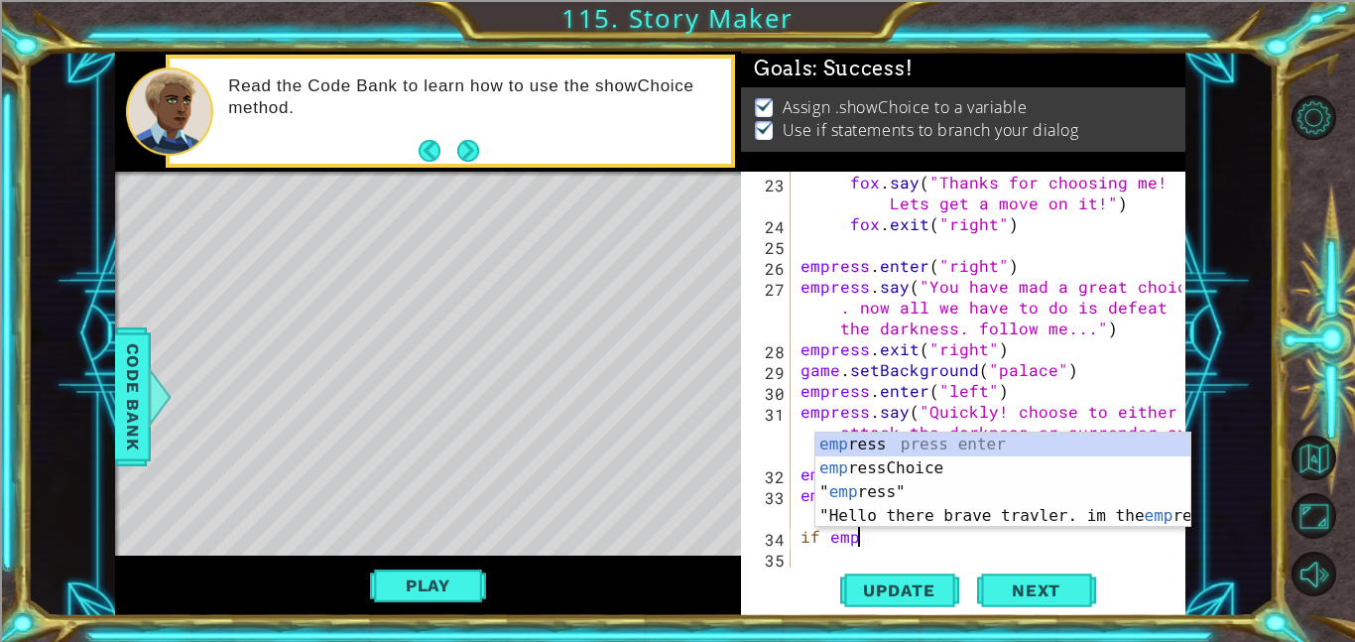
type textarea "i"
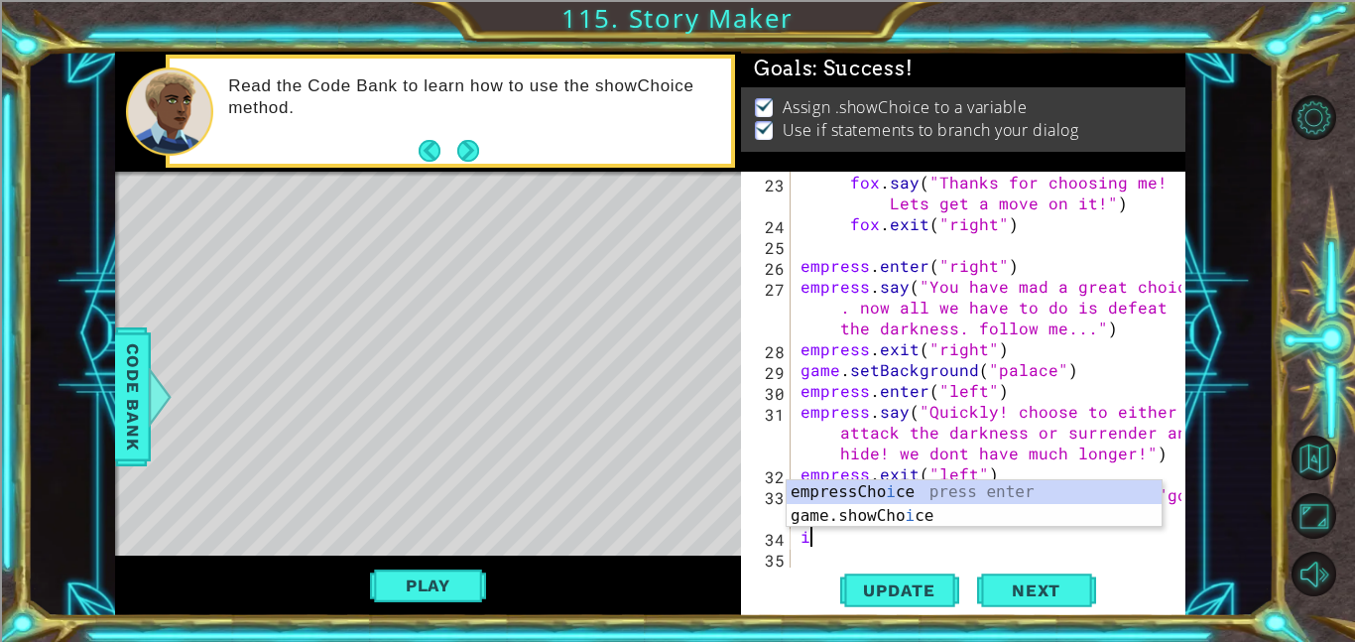
scroll to position [646, 0]
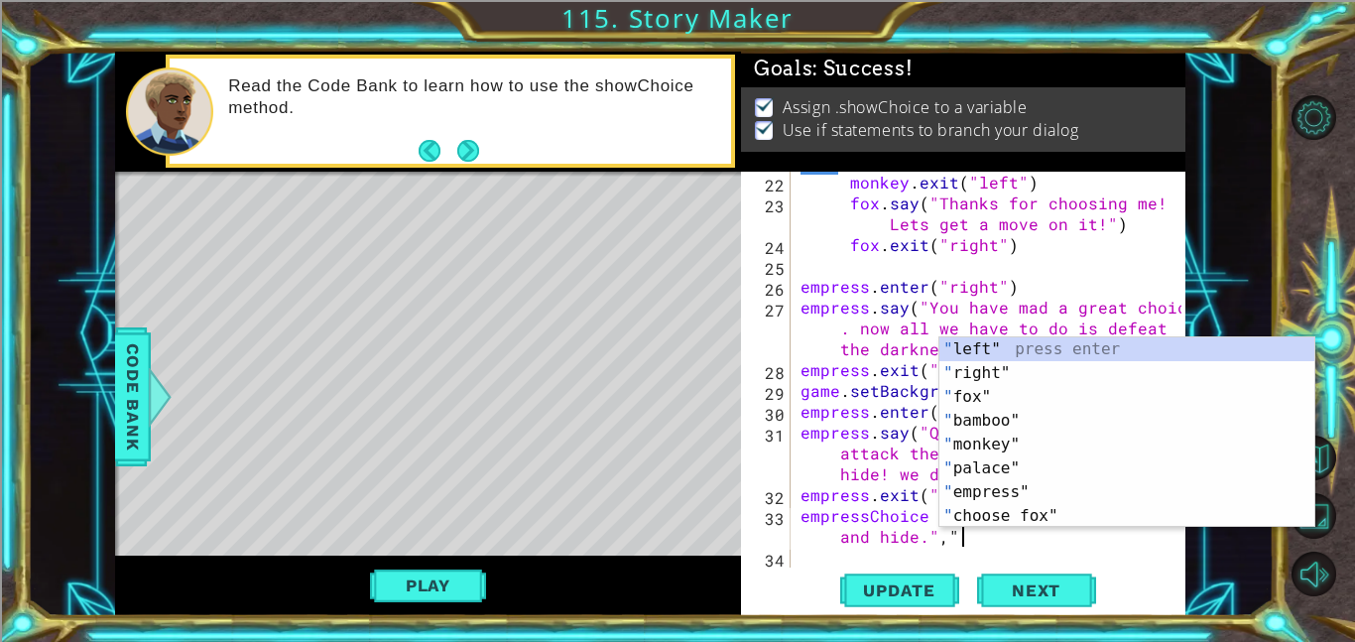
click at [1090, 532] on div "monkey . exit ( "left" ) fox . say ( "Thanks for choosing me! Lets get a move o…" at bounding box center [994, 391] width 395 height 438
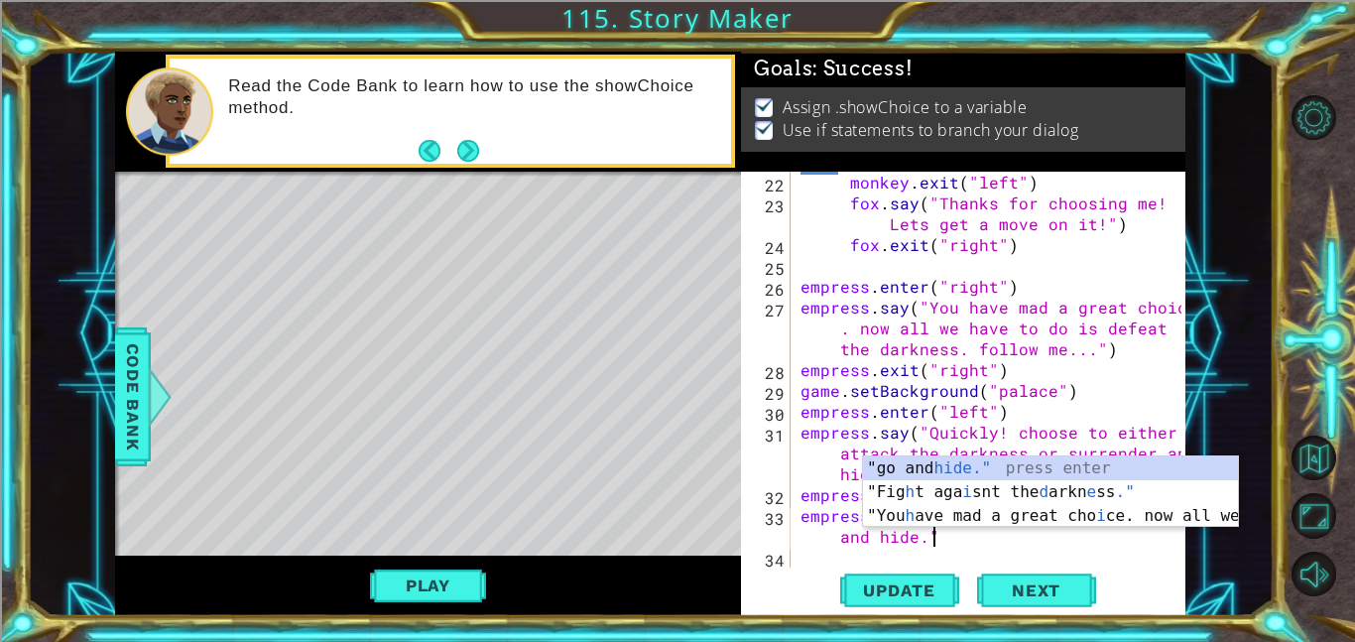
click at [870, 498] on div ""go and hide." press enter "Fig h t aga i snt the d arkn e ss ." press enter "Y…" at bounding box center [1050, 515] width 375 height 119
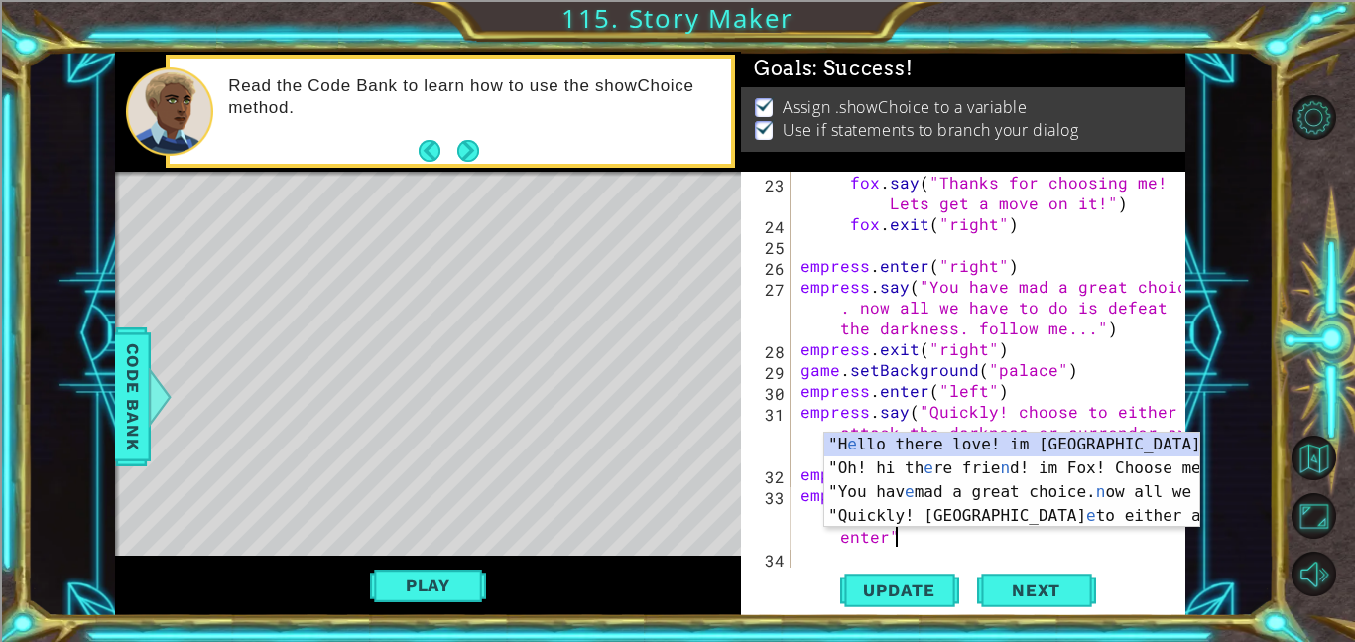
scroll to position [0, 43]
type textarea "empressChoice = empress.showChoice ("Have monkey enter.", "Have fox enter")"
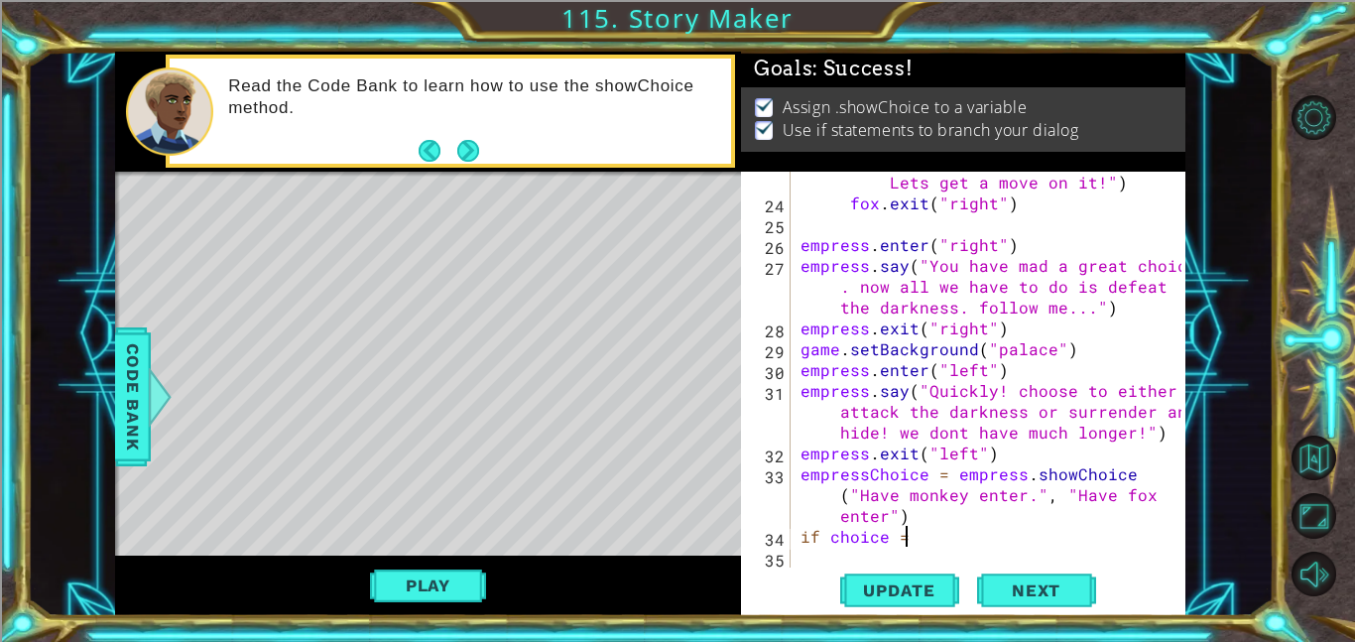
scroll to position [0, 6]
type textarea "if choice == 1:"
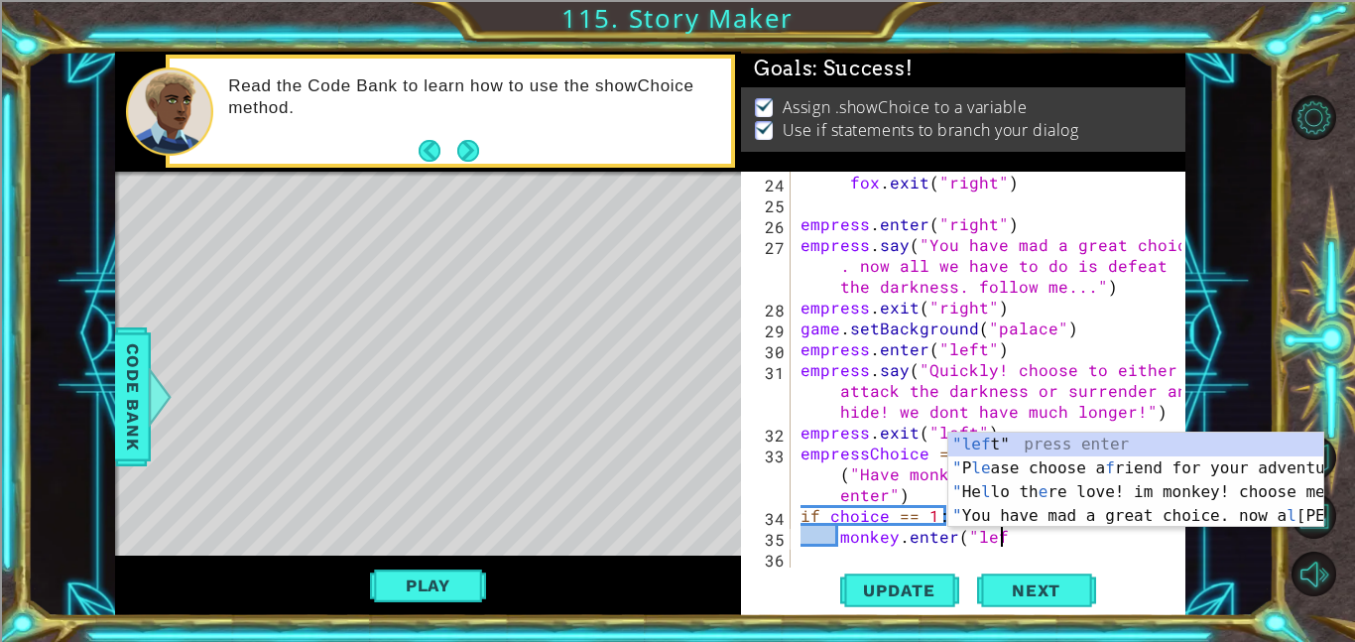
scroll to position [0, 12]
type textarea "monkey.enter("left")"
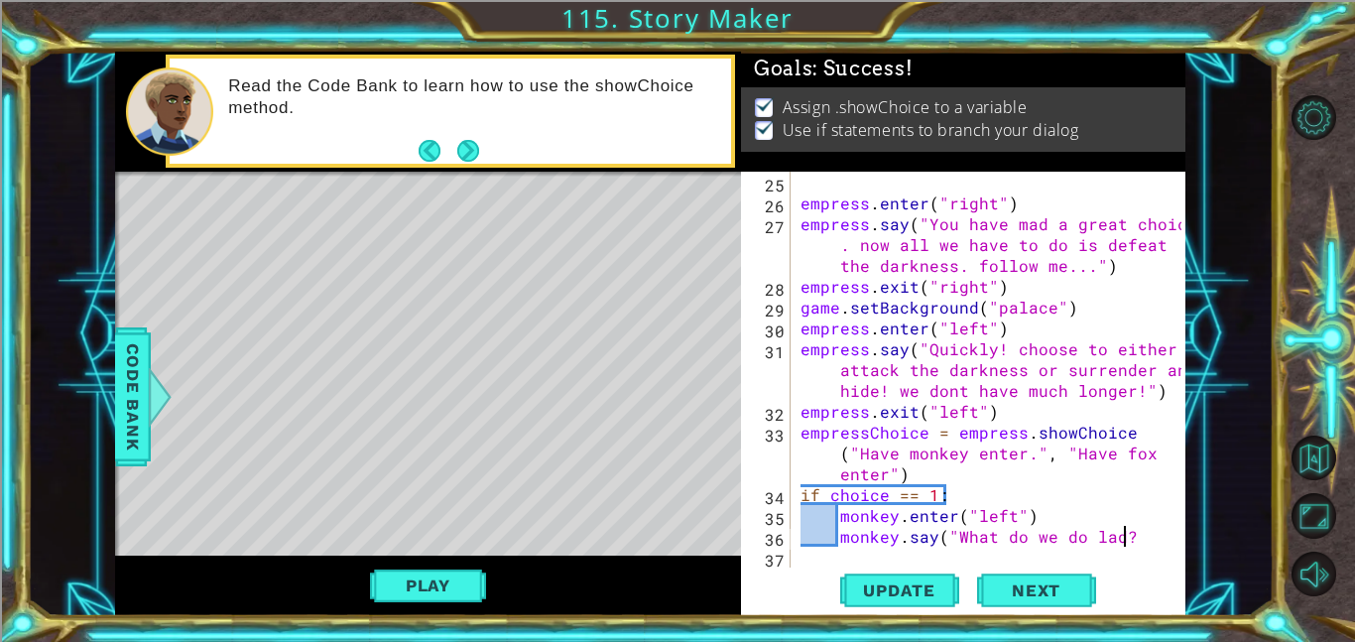
scroll to position [0, 20]
type textarea "monkey.say("What do we do lad?")"
click at [1186, 520] on div "monkey.say("What do we do lad?") 25 26 27 28 29 30 31 32 33 34 35 36 37 empress…" at bounding box center [963, 394] width 444 height 444
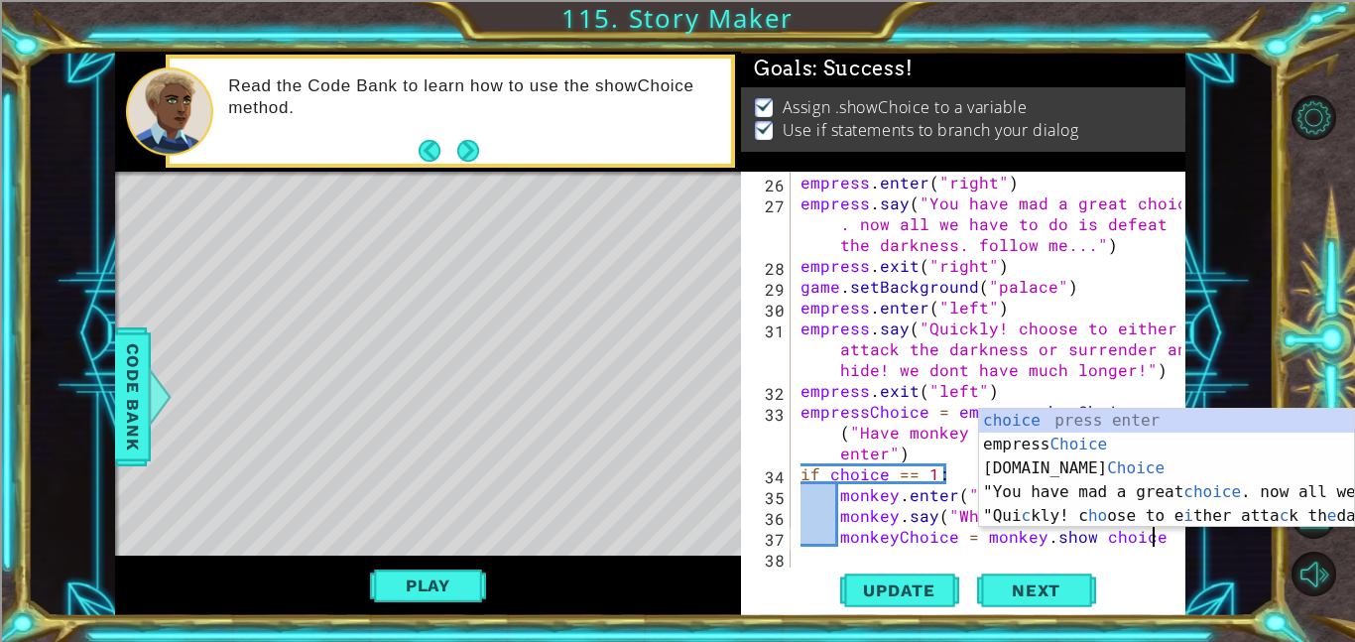
scroll to position [0, 21]
click at [1102, 439] on div "choice press enter empress Choice press enter [DOMAIN_NAME] Choice press enter …" at bounding box center [1166, 492] width 375 height 167
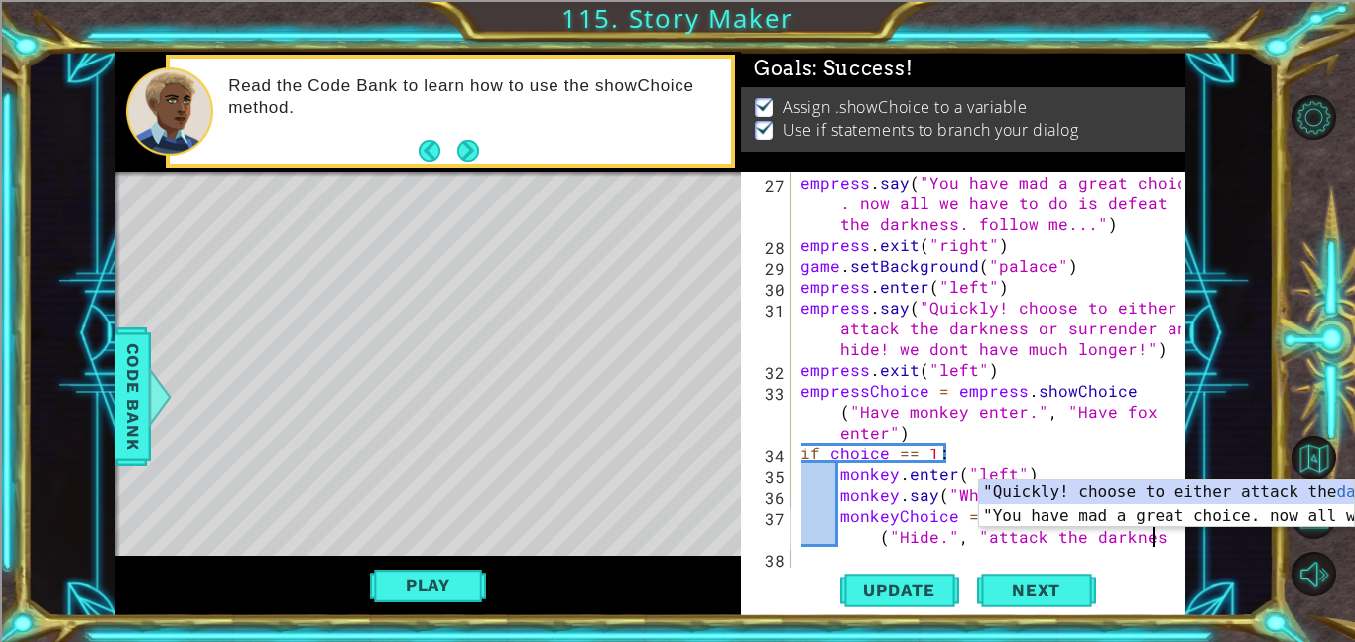
scroll to position [0, 39]
type textarea "monkeyChoice = monkey.showChoice ("Hide.", "attack the darkness")"
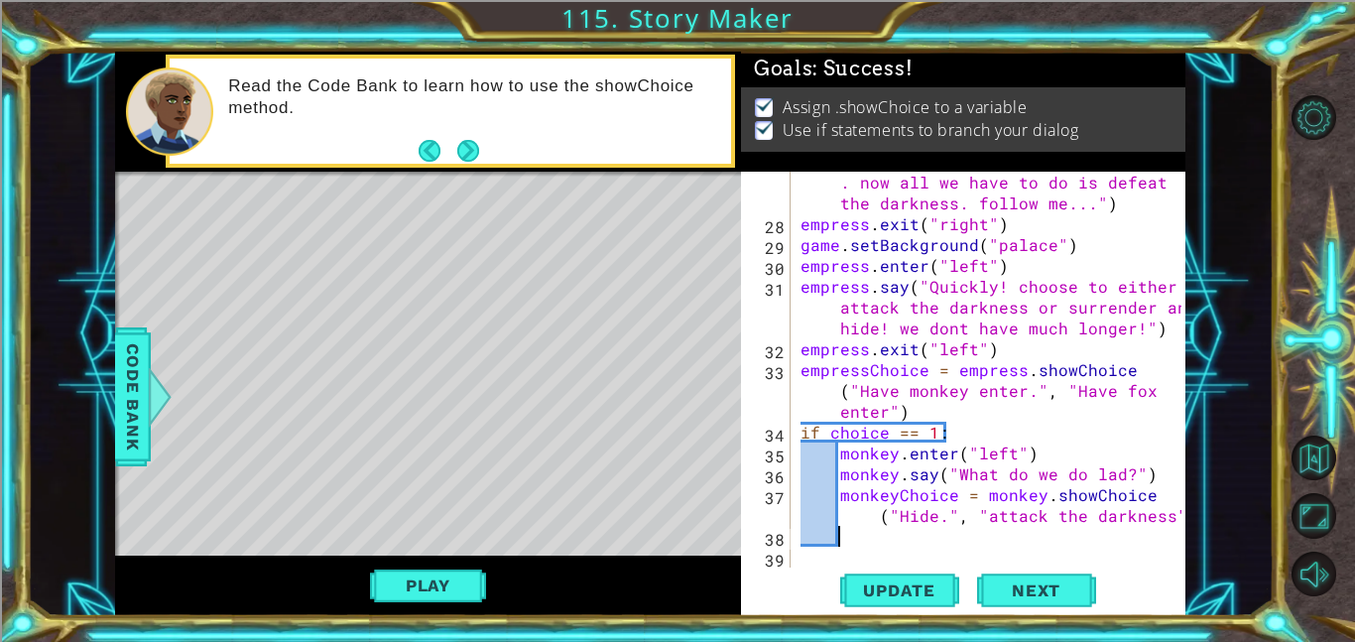
scroll to position [0, 0]
click at [1184, 525] on div "27 28 29 30 31 32 33 34 35 36 37 38 39 empress . say ( "You have mad a great ch…" at bounding box center [963, 394] width 444 height 444
type textarea "monkeyChoice = monkey.showChoice ("Hide.", "attack the darkness")"
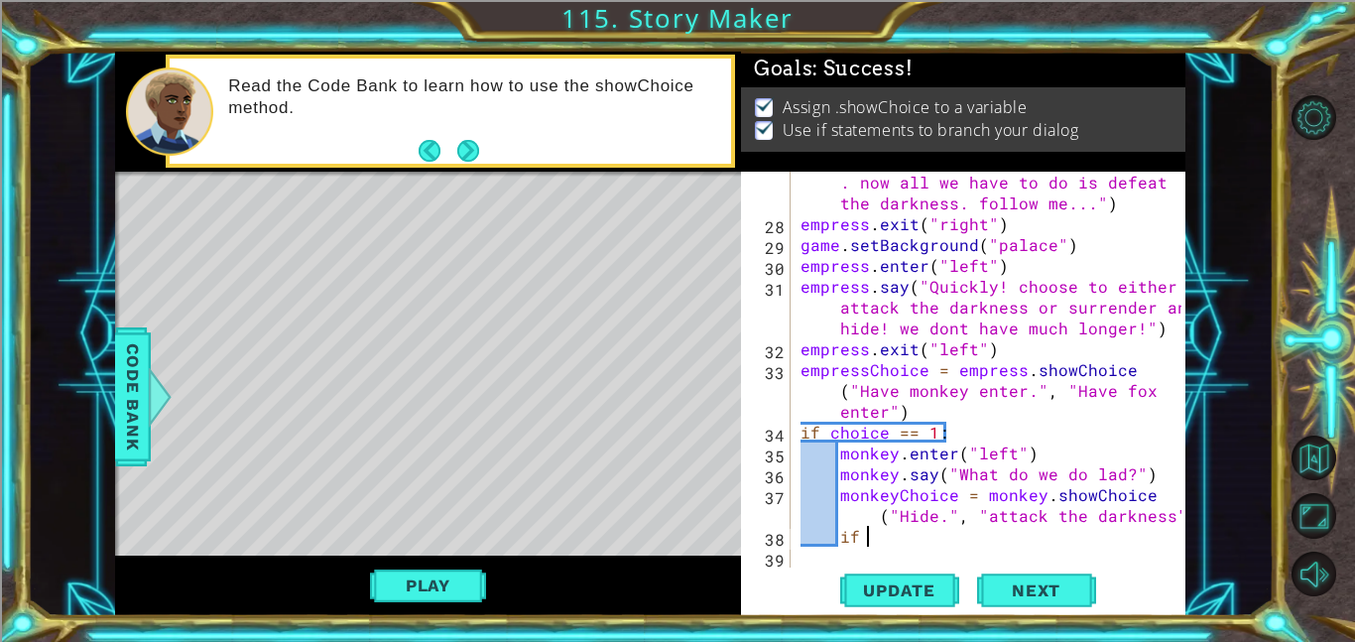
scroll to position [0, 4]
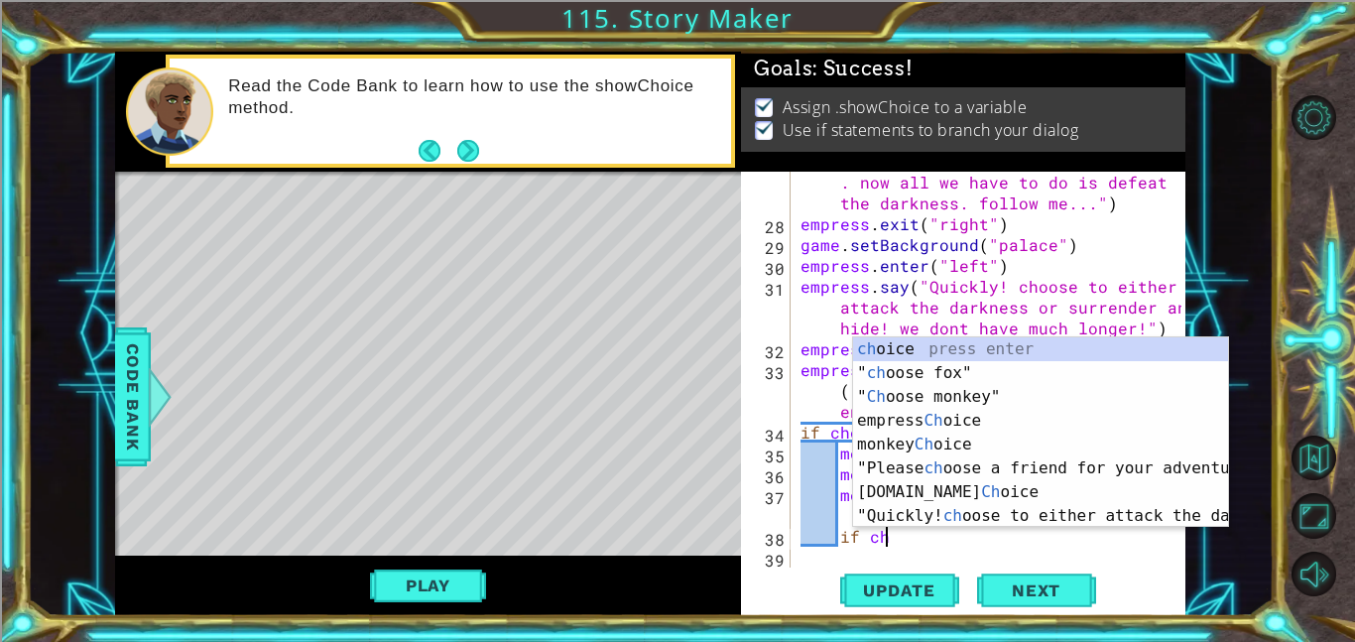
click at [1013, 353] on div "ch oice press enter " ch oose fox" press enter " Ch oose monkey" press enter em…" at bounding box center [1040, 456] width 375 height 238
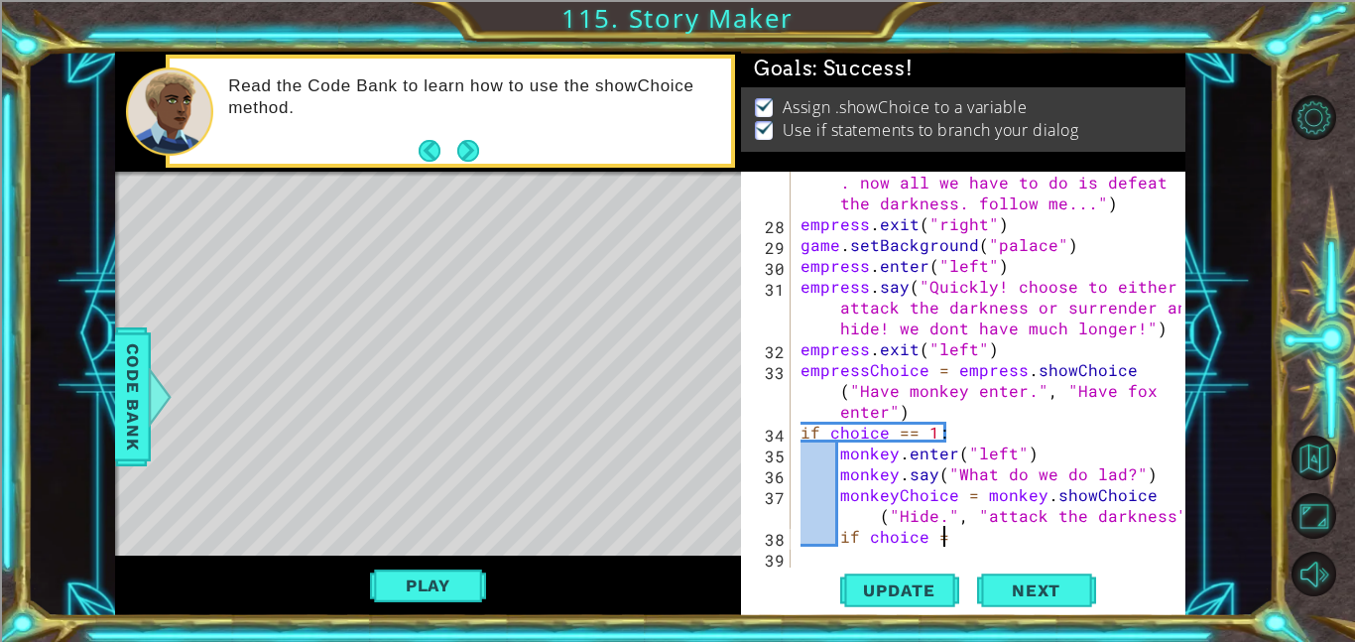
scroll to position [0, 8]
type textarea "if choice == 1:"
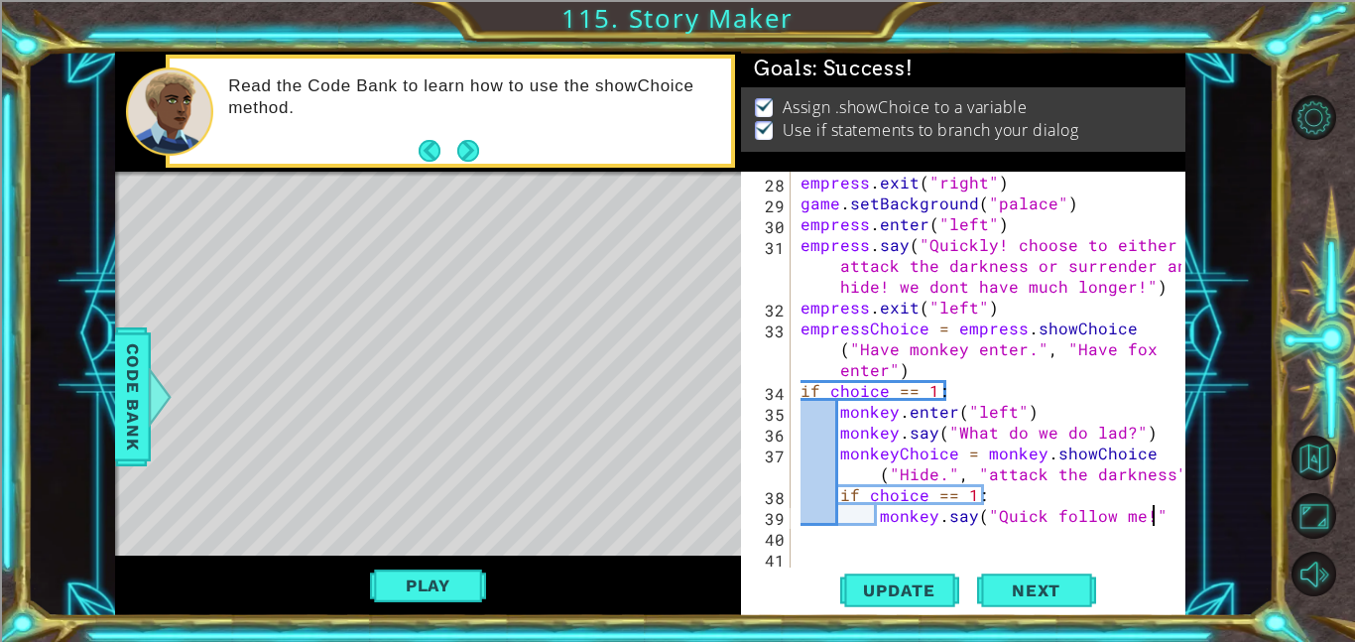
scroll to position [0, 21]
type textarea "monkey.say("Quick follow me!")"
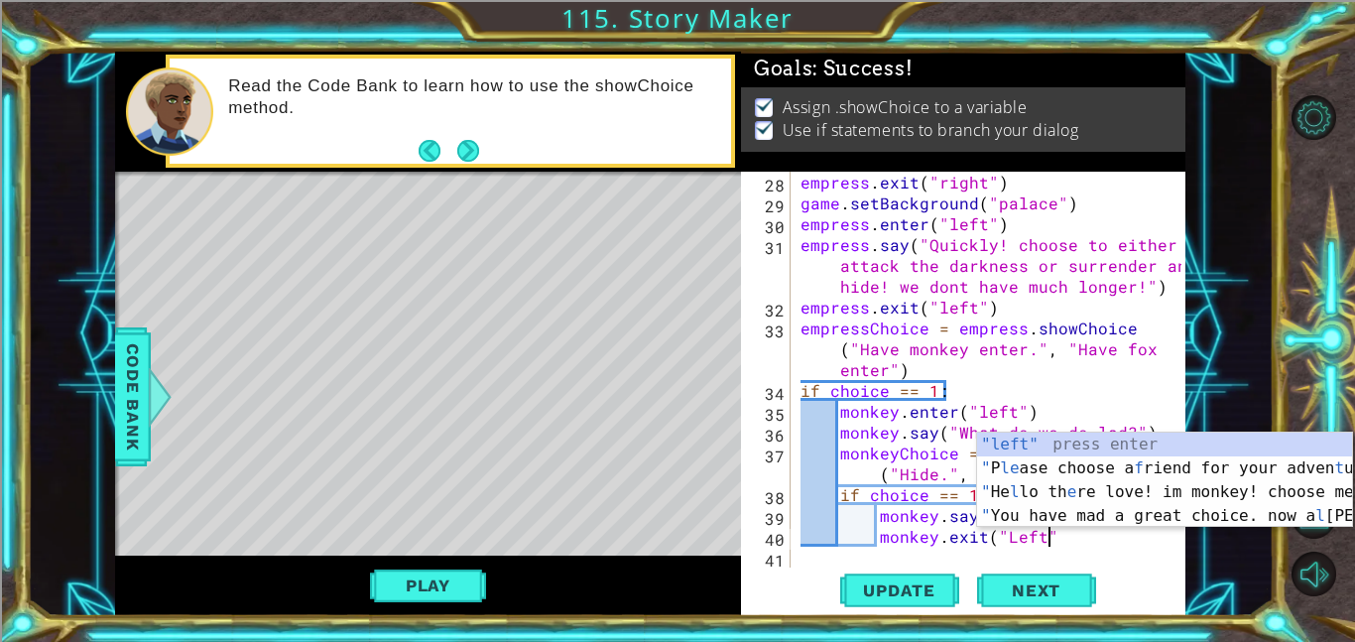
type textarea "monkey.exit("Left")"
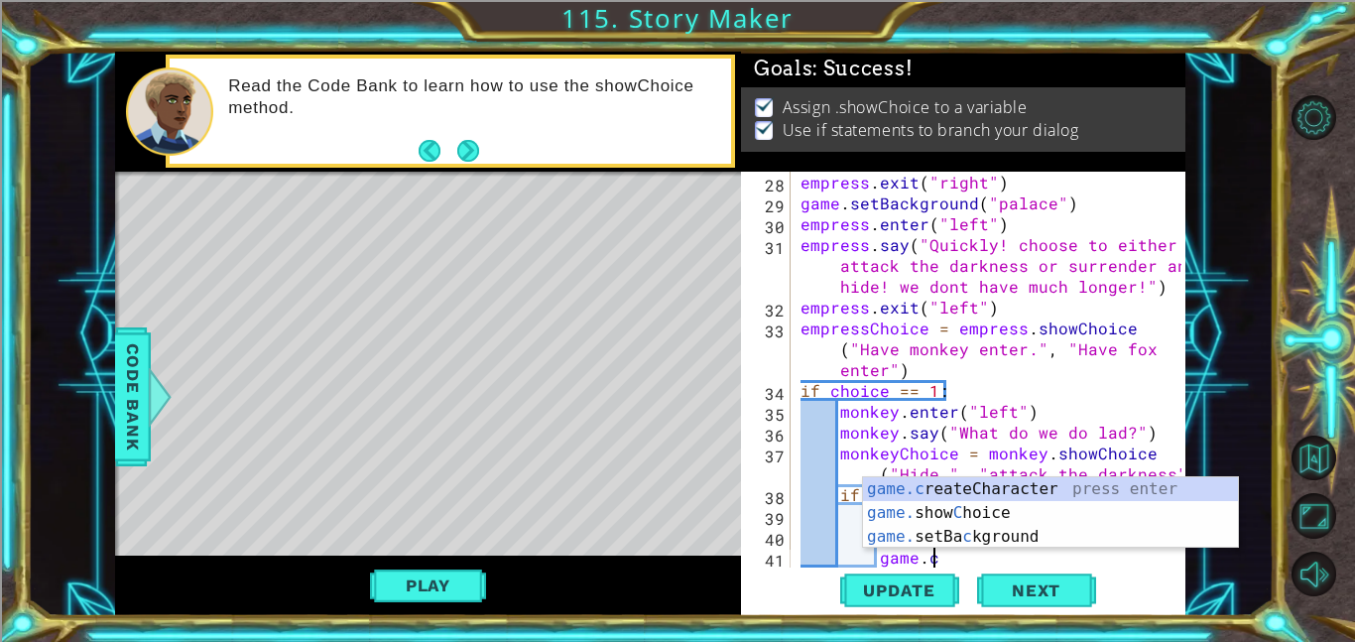
scroll to position [0, 7]
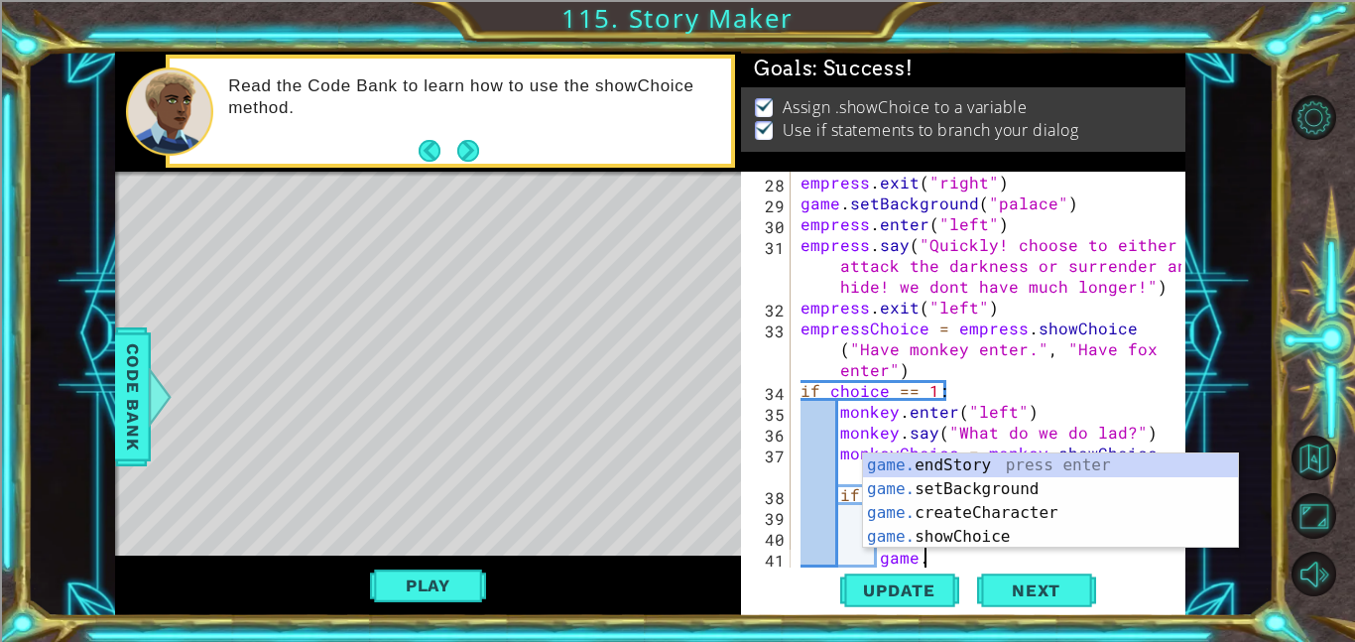
click at [1036, 484] on div "game. endStory press enter game. setBackground press enter game. createCharacte…" at bounding box center [1050, 524] width 375 height 143
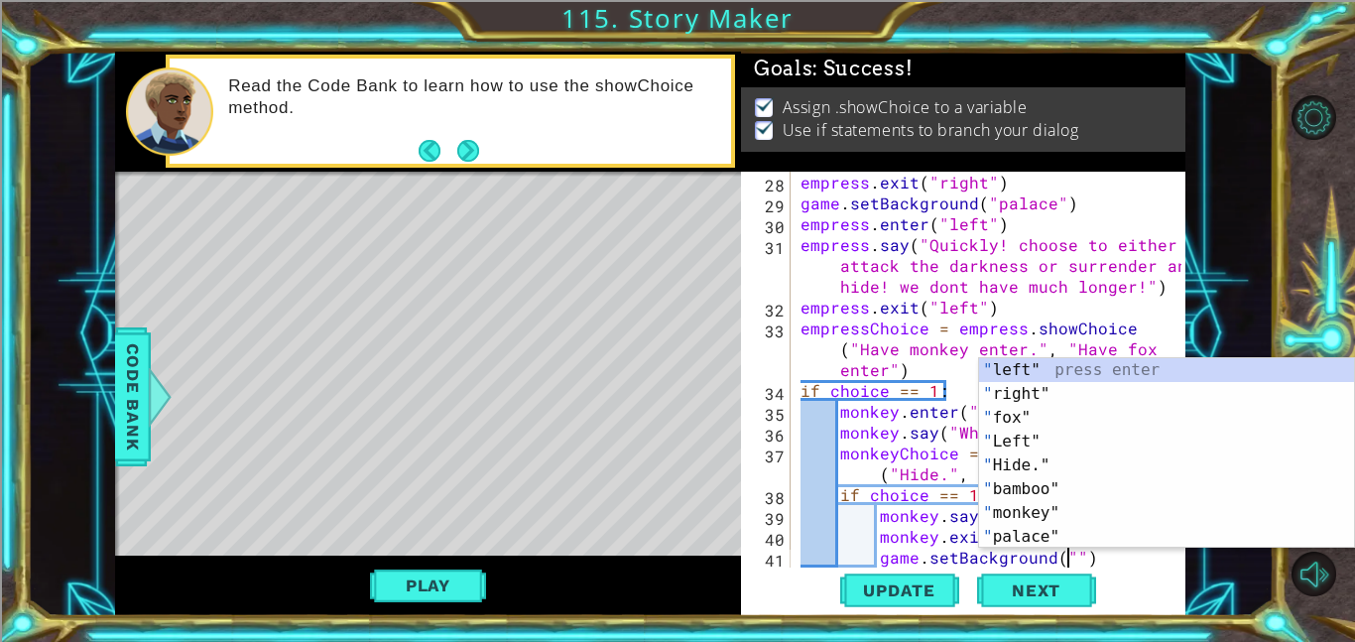
scroll to position [0, 17]
click at [131, 396] on span "Code Bank" at bounding box center [133, 396] width 32 height 121
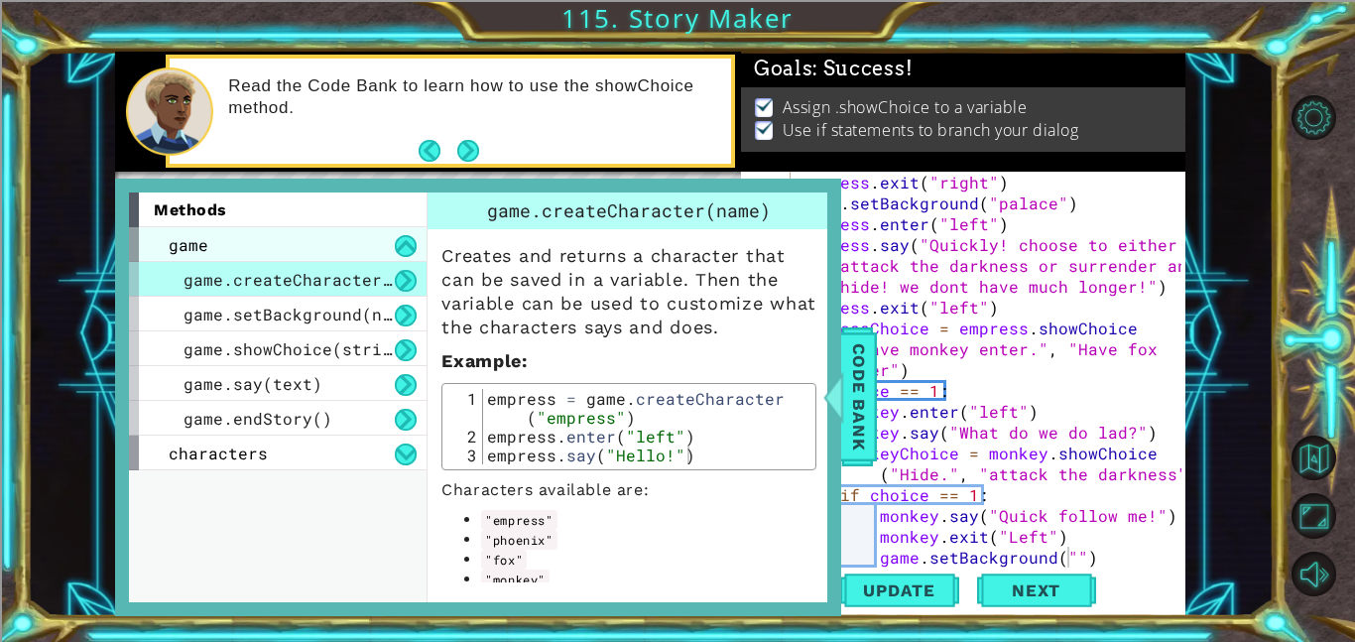
click at [175, 235] on span "game" at bounding box center [189, 244] width 40 height 21
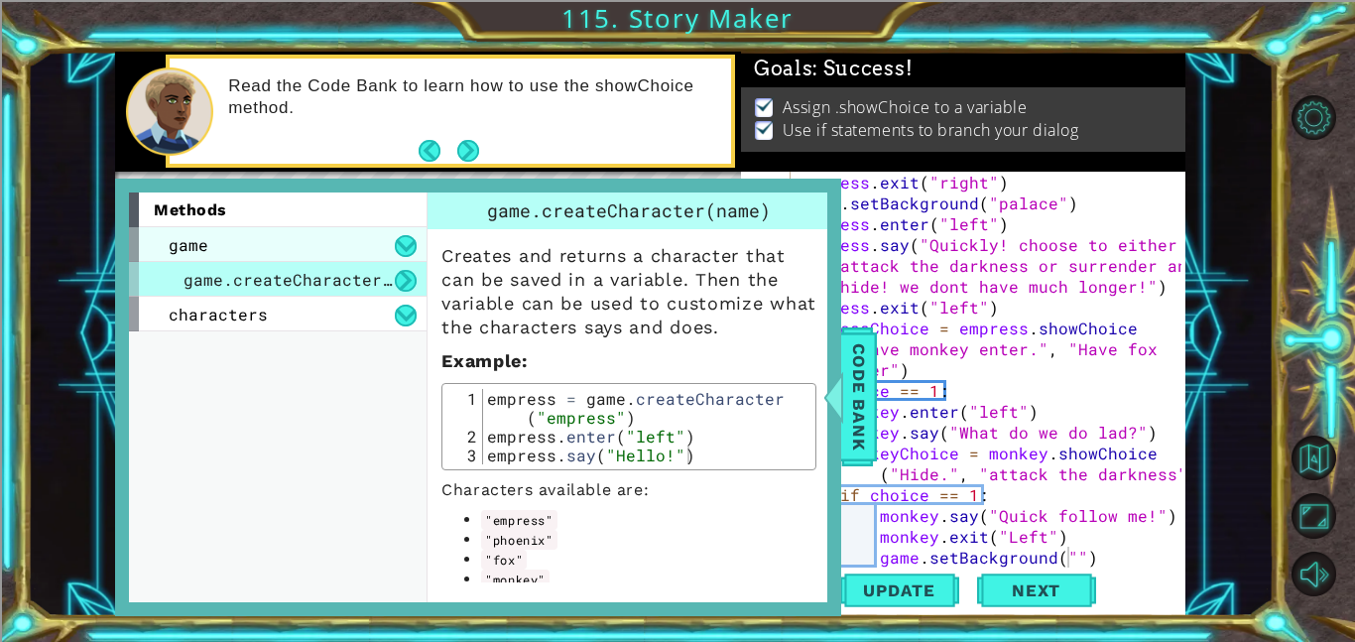
click at [183, 243] on span "game" at bounding box center [189, 244] width 40 height 21
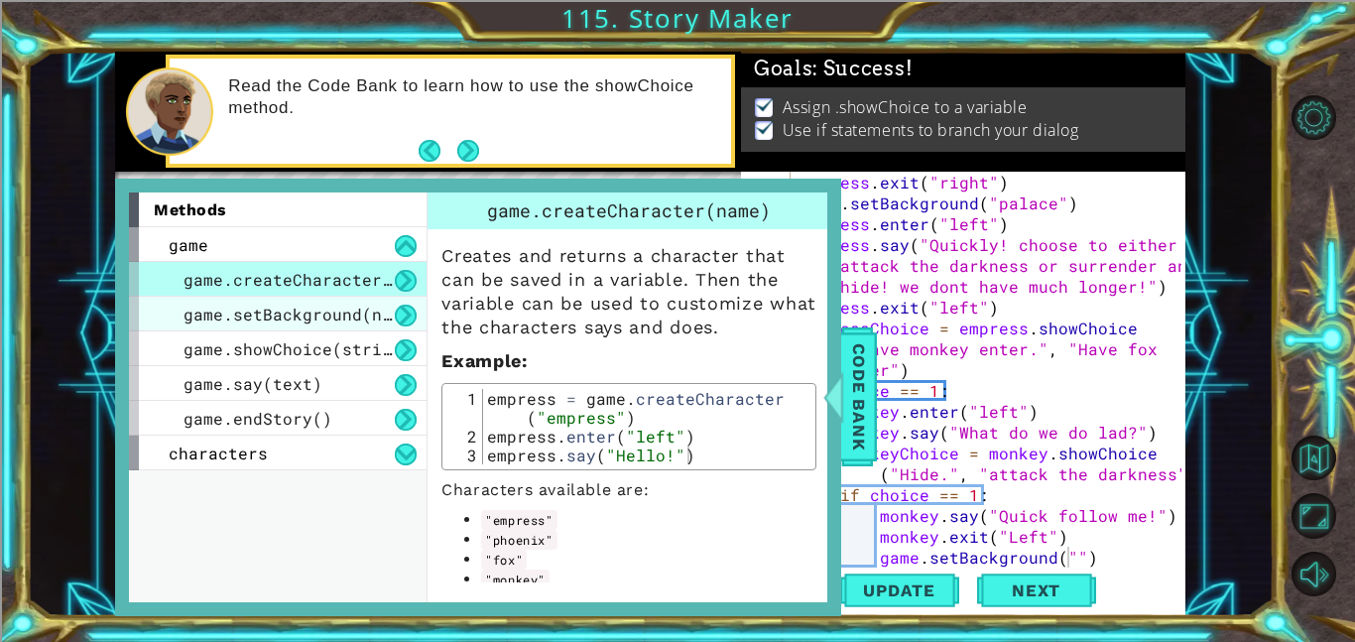
click at [192, 314] on span "game.setBackground(name)" at bounding box center [303, 314] width 238 height 21
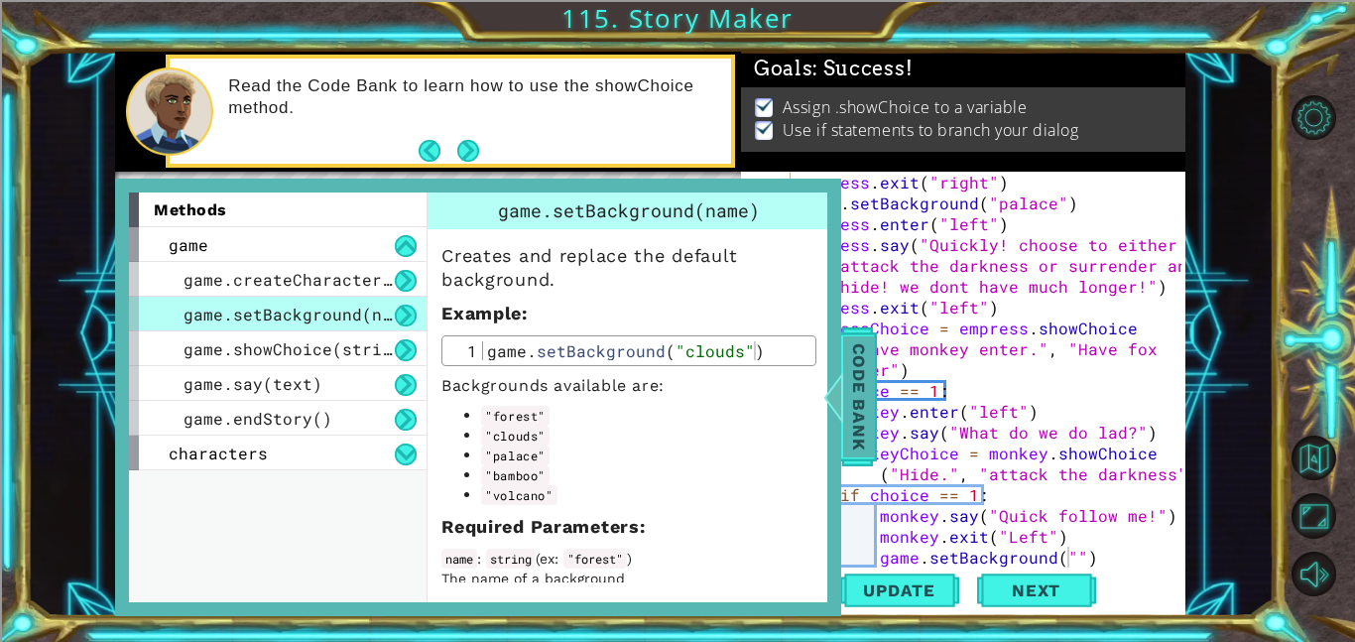
click at [856, 391] on span "Code Bank" at bounding box center [859, 396] width 32 height 121
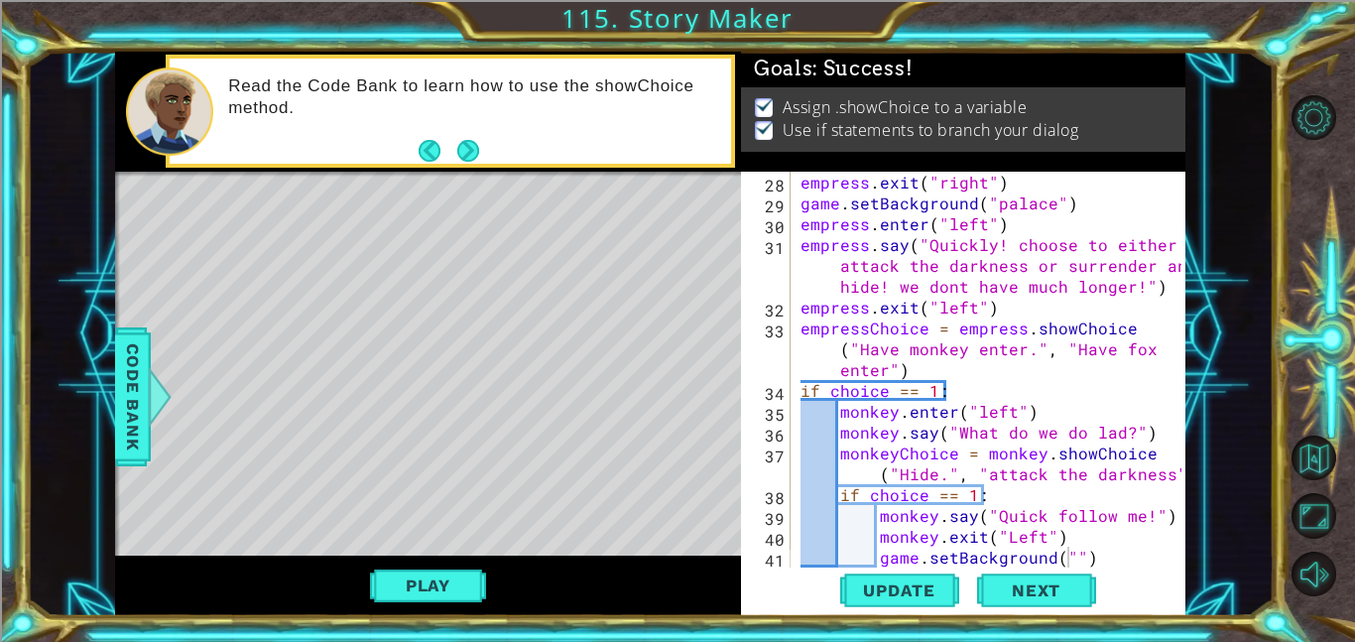
click at [1053, 554] on div "empress . exit ( "right" ) game . setBackground ( "palace" ) empress . enter ( …" at bounding box center [994, 391] width 395 height 438
click at [1065, 554] on div "empress . exit ( "right" ) game . setBackground ( "palace" ) empress . enter ( …" at bounding box center [994, 391] width 395 height 438
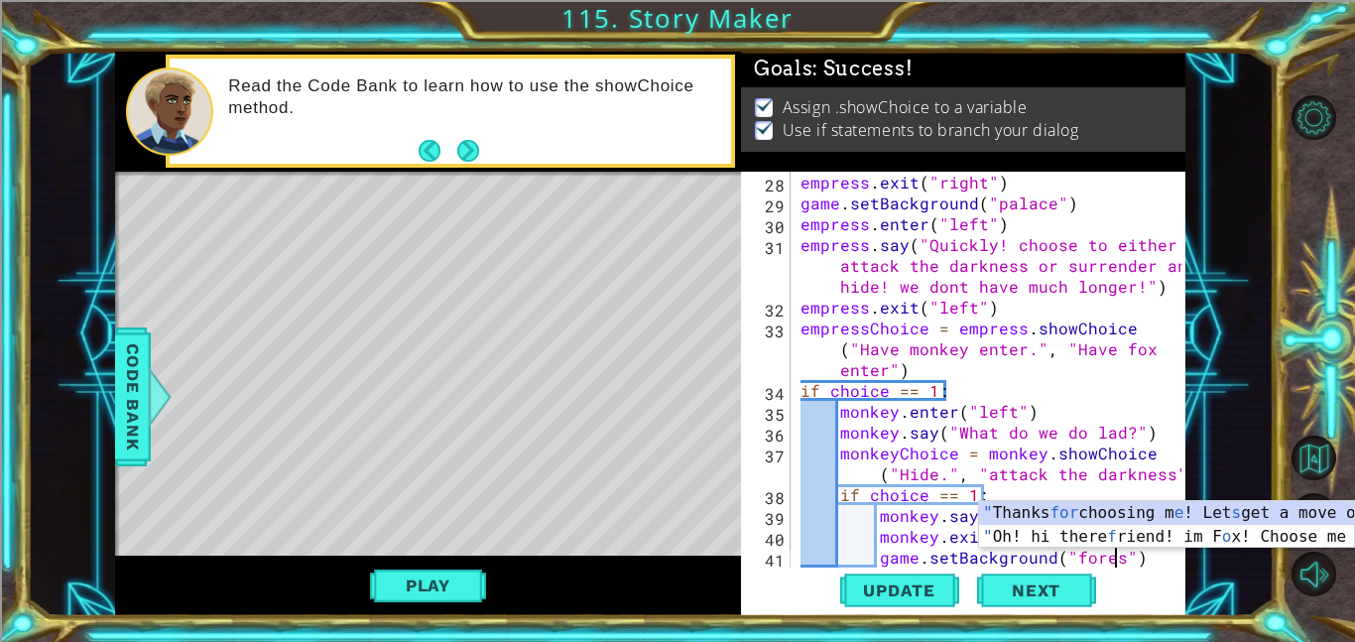
type textarea "game.setBackground("forest")"
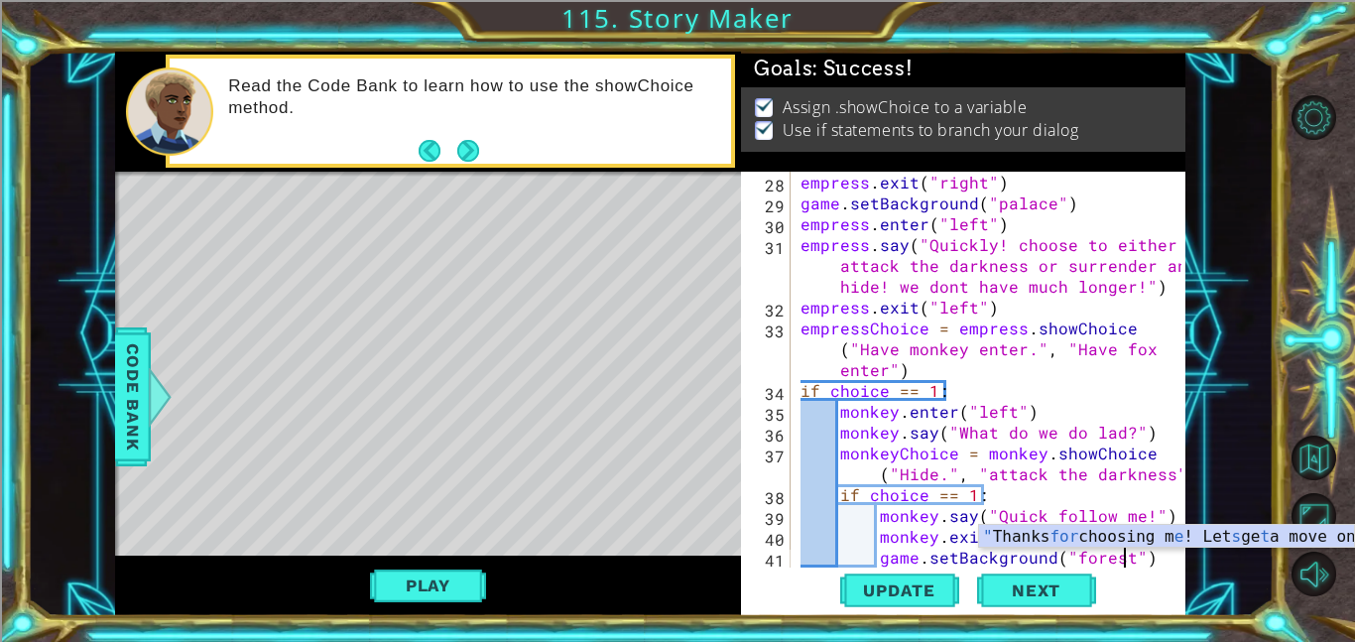
click at [1161, 558] on div "empress . exit ( "right" ) game . setBackground ( "palace" ) empress . enter ( …" at bounding box center [994, 391] width 395 height 438
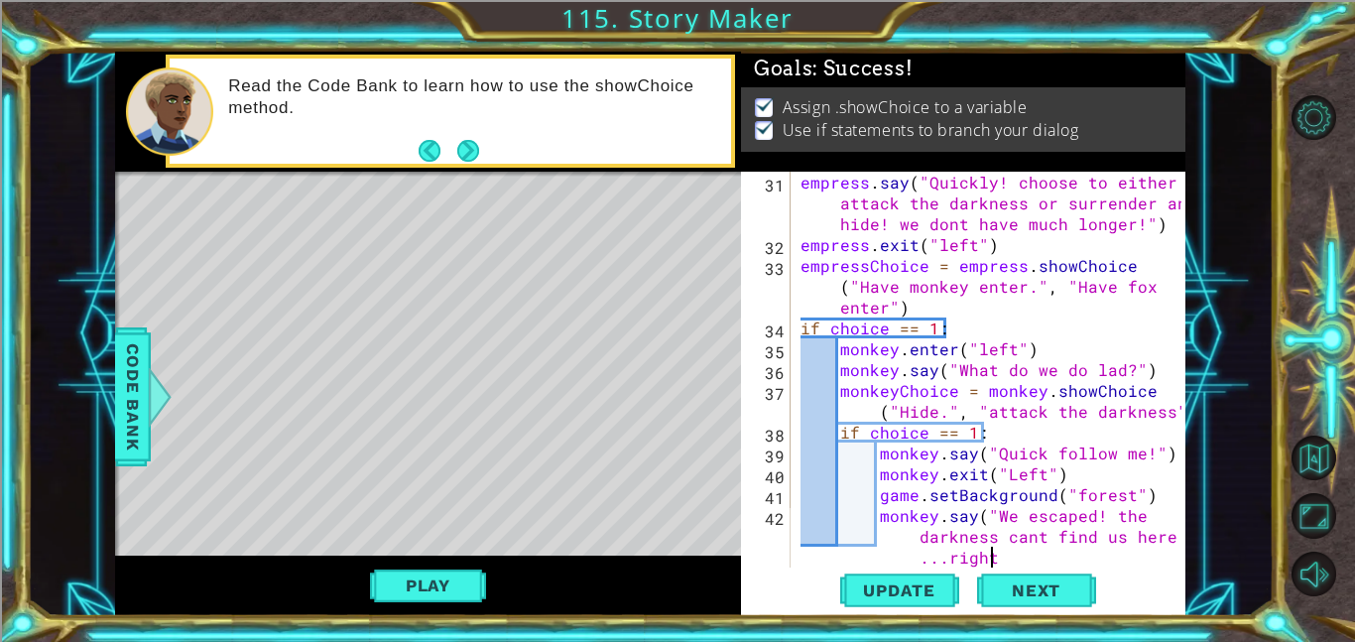
scroll to position [0, 41]
type textarea "monkey.say("We escaped! the darkness cant find us here...right?""
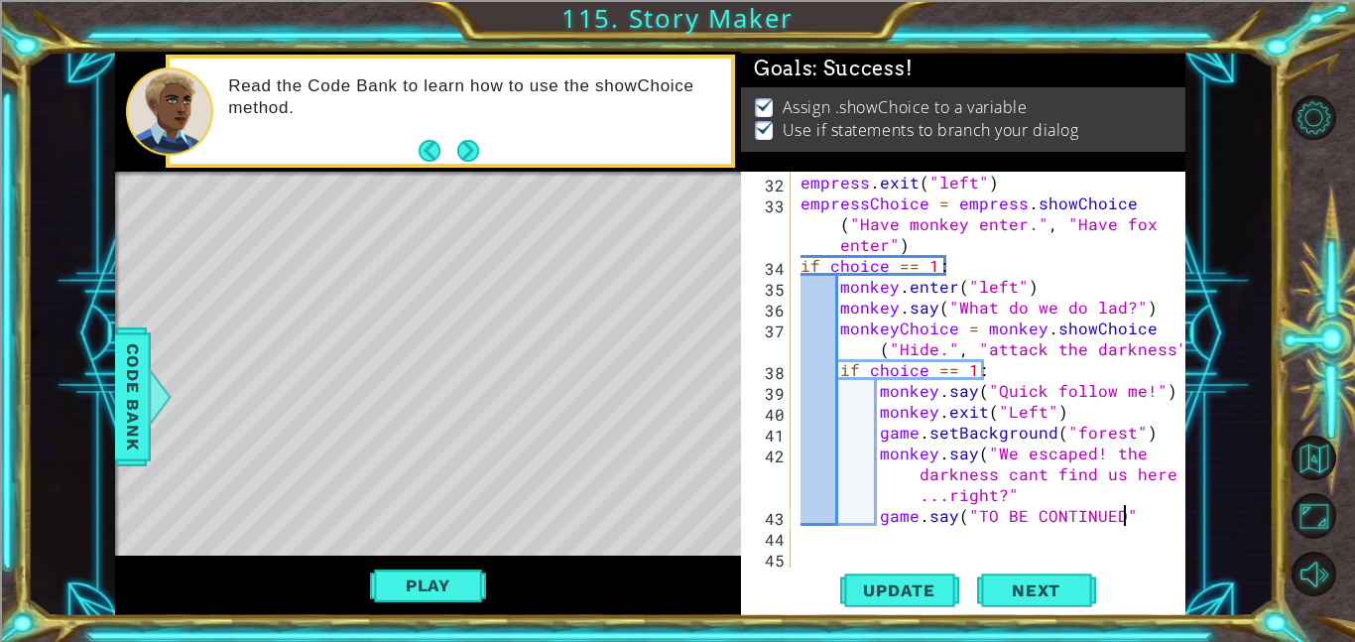
scroll to position [0, 20]
click at [901, 587] on span "Update" at bounding box center [899, 590] width 112 height 20
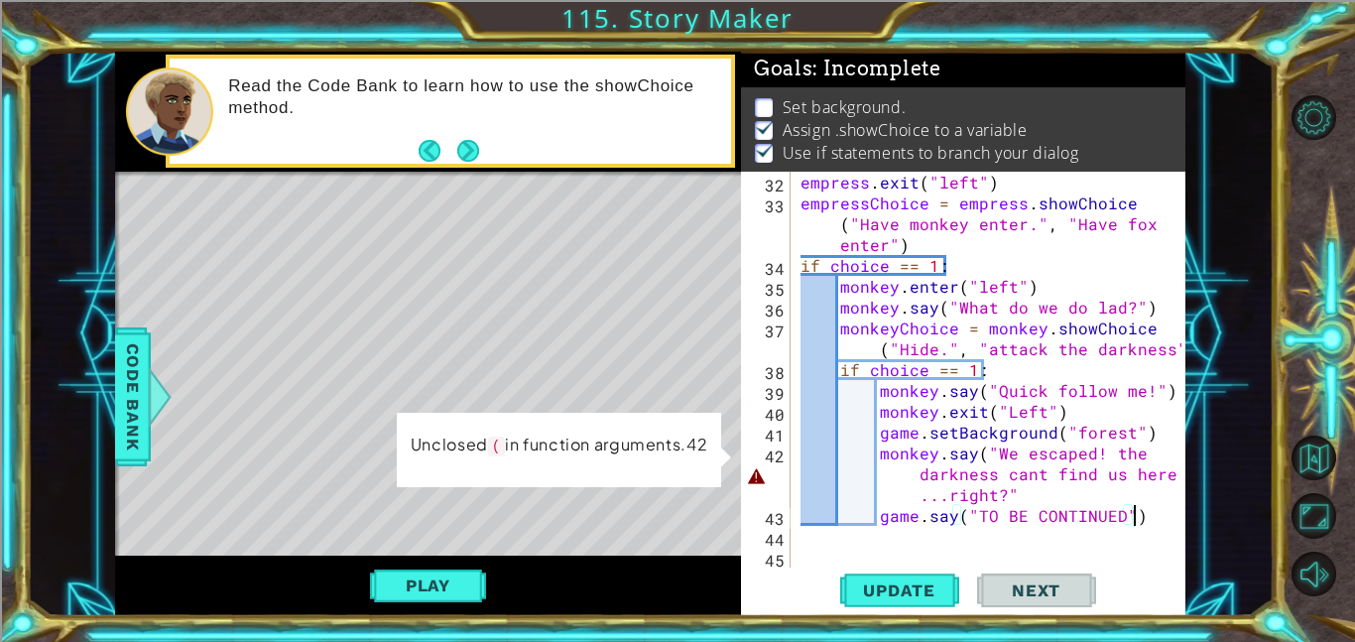
click at [1146, 449] on div "empress . exit ( "left" ) empressChoice = empress . showChoice ( "Have monkey e…" at bounding box center [994, 391] width 395 height 438
click at [1031, 498] on div "empress . exit ( "left" ) empressChoice = empress . showChoice ( "Have monkey e…" at bounding box center [994, 391] width 395 height 438
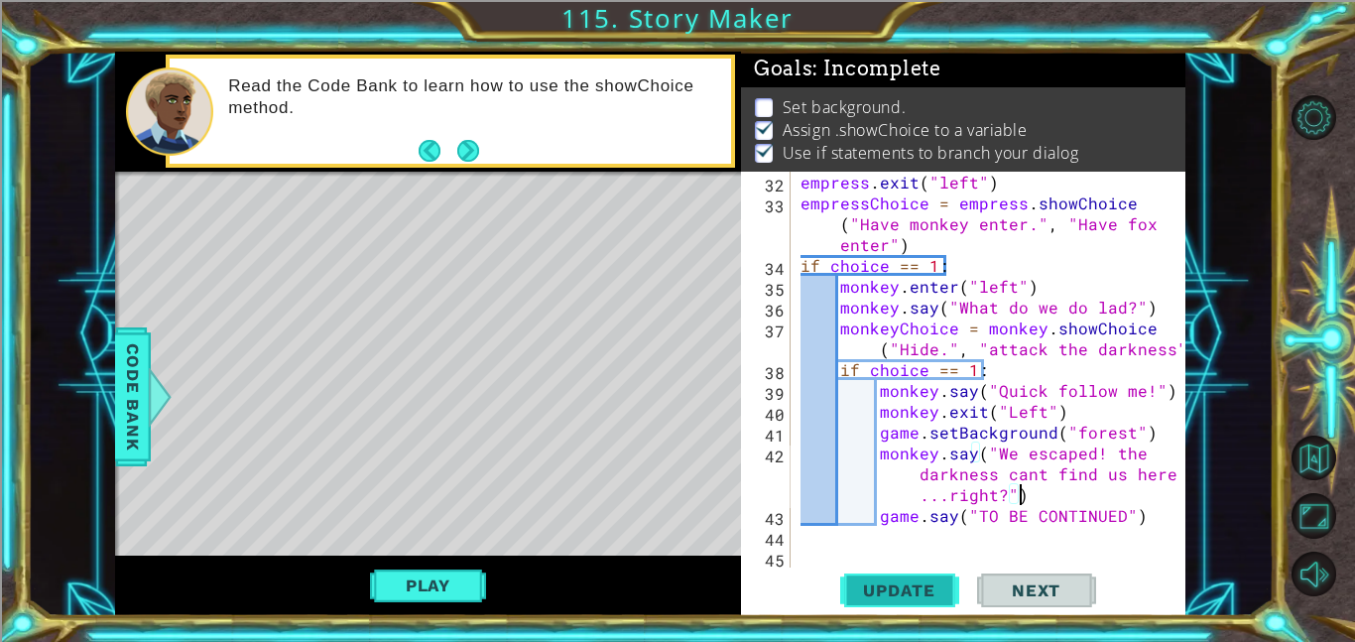
click at [928, 590] on span "Update" at bounding box center [899, 590] width 112 height 20
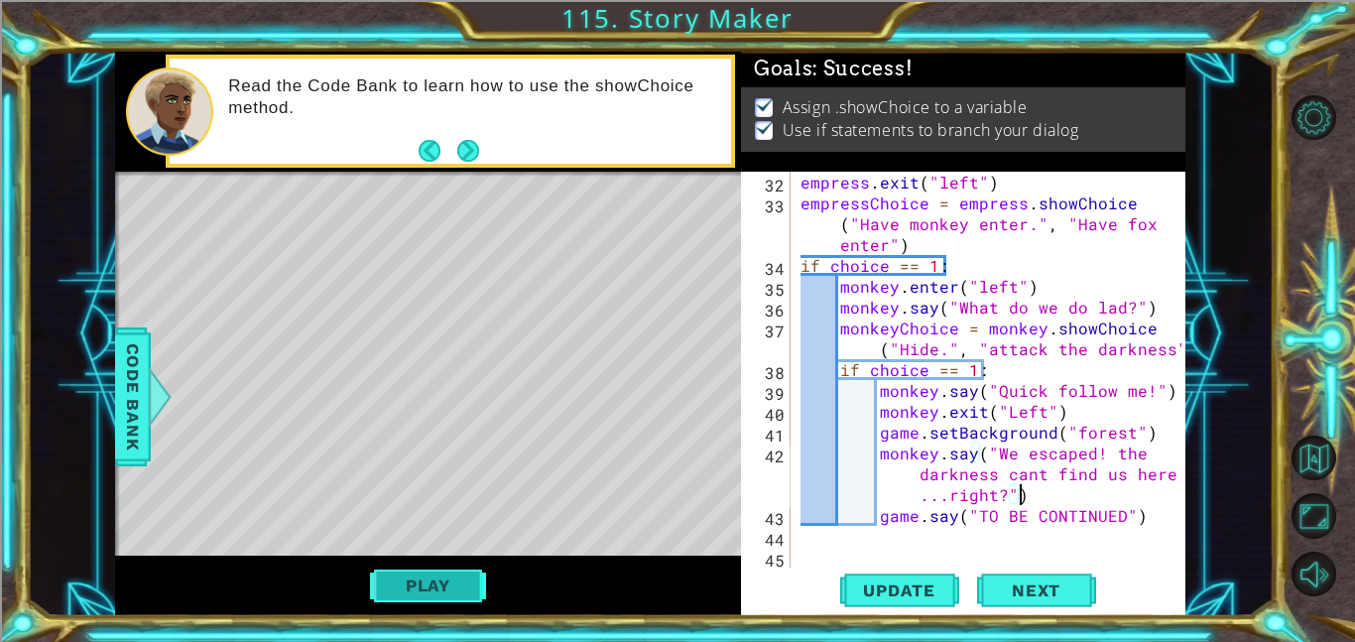
click at [415, 577] on button "Play" at bounding box center [428, 586] width 116 height 38
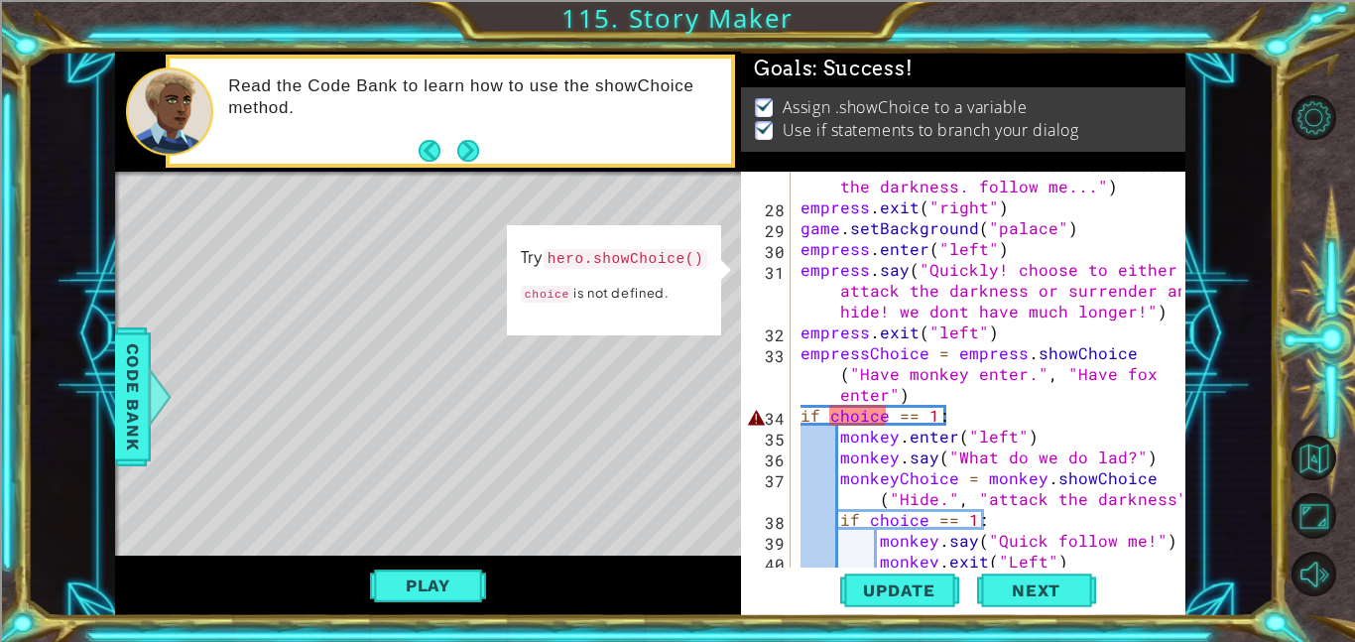
scroll to position [958, 0]
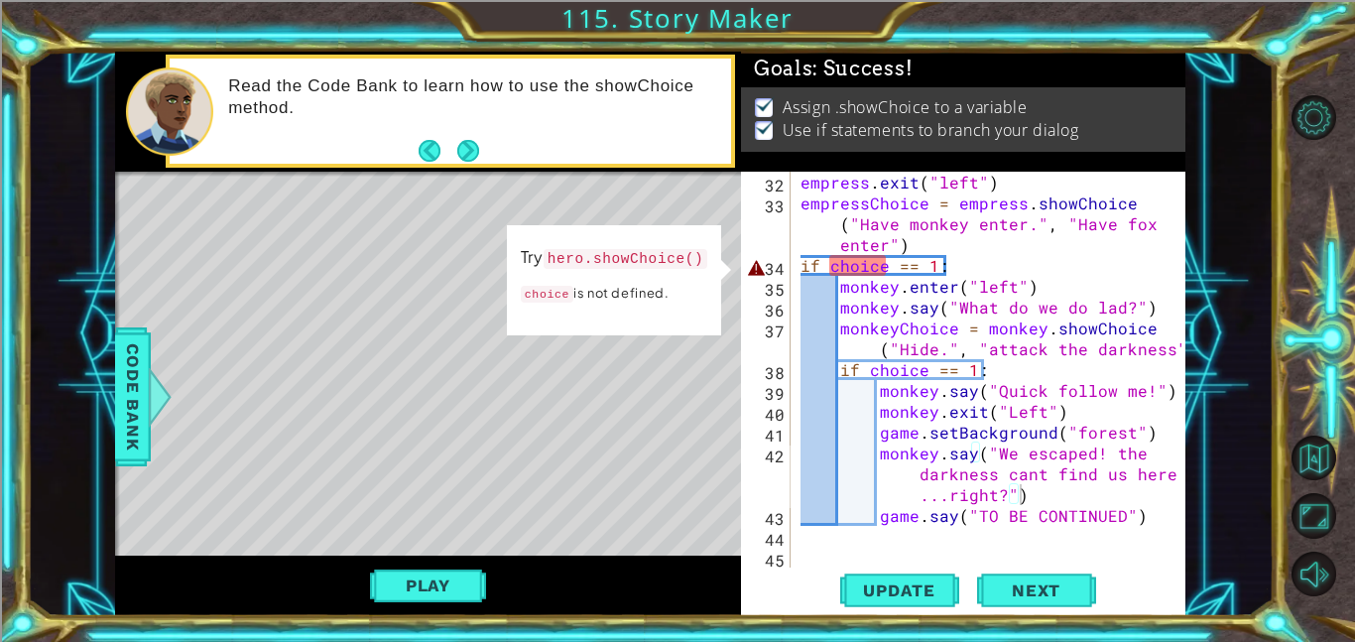
click at [826, 267] on div "empress . say ( "Quickly! choose to either attack the darkness or surrender and…" at bounding box center [994, 348] width 395 height 479
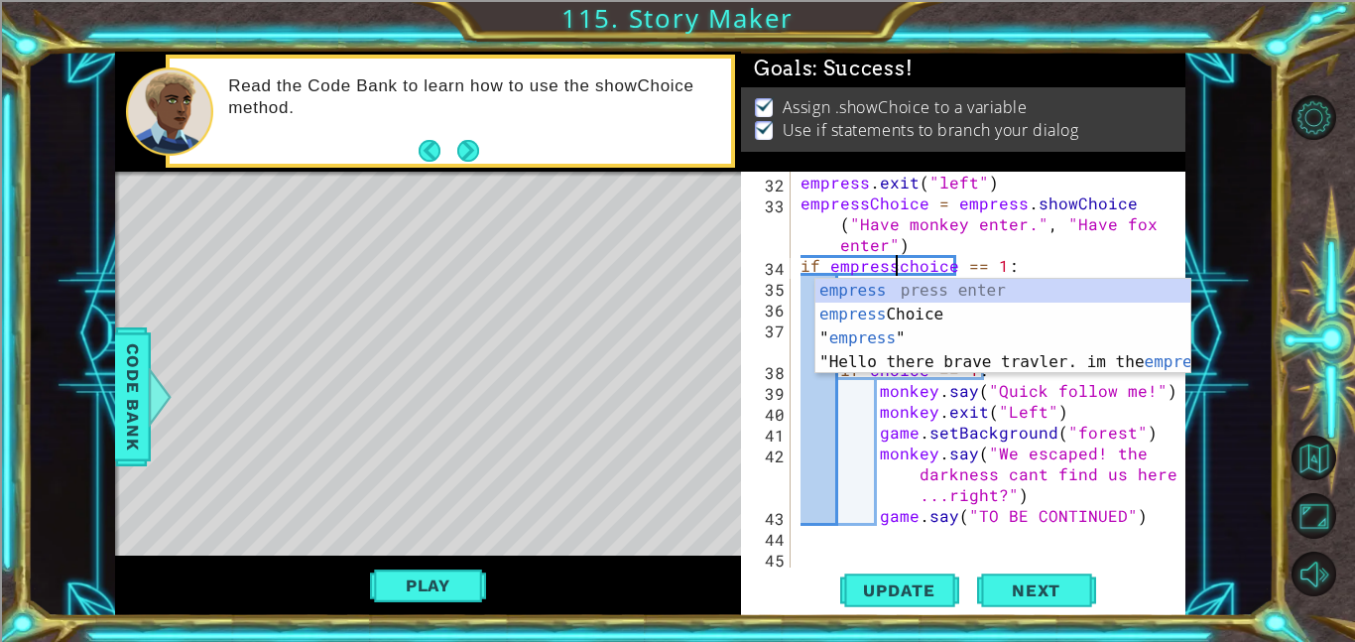
scroll to position [0, 6]
type textarea "if empresschoice == 1:"
click at [0, 0] on span "..." at bounding box center [0, 0] width 0 height 0
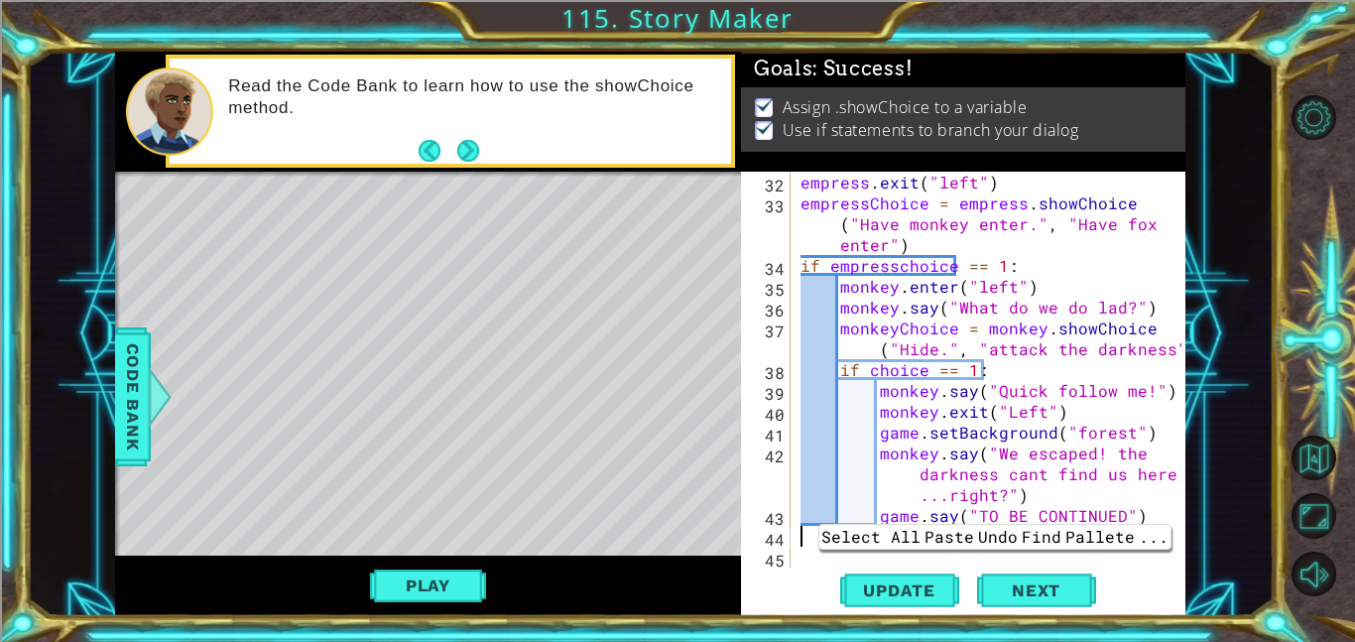
click at [887, 374] on div "empress . say ( "Quickly! choose to either attack the darkness or surrender and…" at bounding box center [994, 348] width 395 height 479
click at [872, 365] on div "empress . say ( "Quickly! choose to either attack the darkness or surrender and…" at bounding box center [994, 348] width 395 height 479
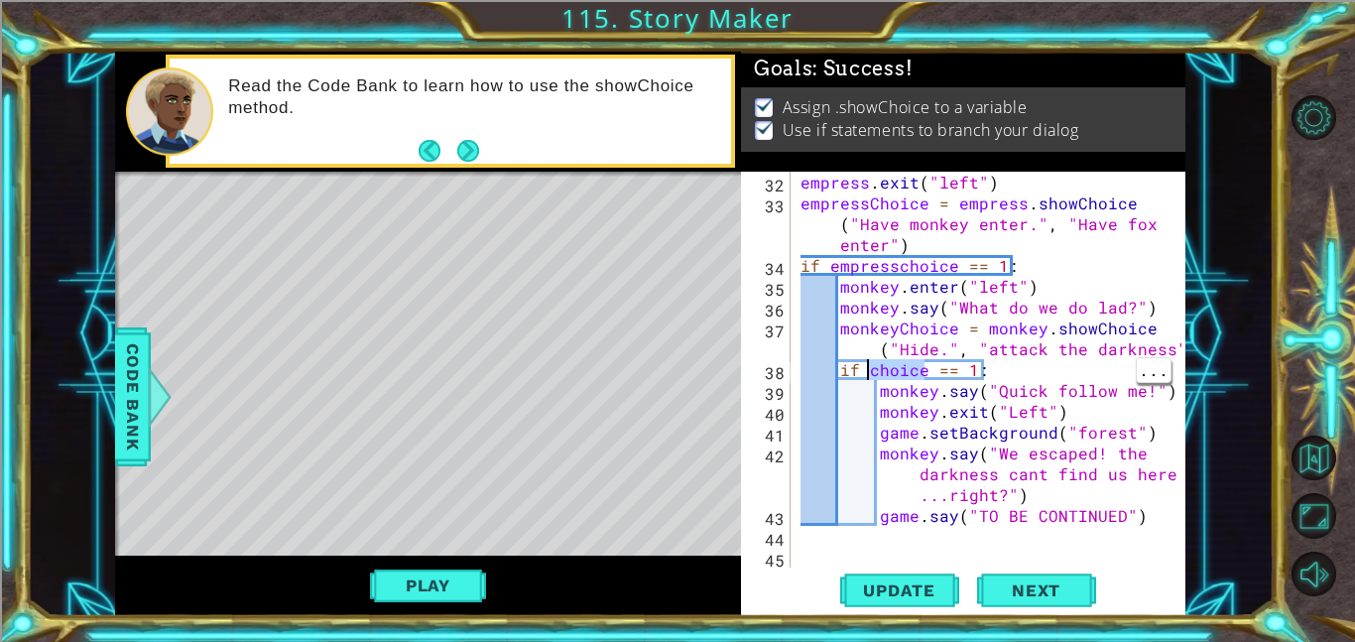
click at [862, 370] on div "empress . say ( "Quickly! choose to either attack the darkness or surrender and…" at bounding box center [994, 348] width 395 height 479
click at [817, 577] on div "Update Next" at bounding box center [967, 590] width 444 height 45
click at [872, 374] on div "empress . say ( "Quickly! choose to either attack the darkness or surrender and…" at bounding box center [994, 348] width 395 height 479
click at [866, 377] on div "empress . say ( "Quickly! choose to either attack the darkness or surrender and…" at bounding box center [994, 348] width 395 height 479
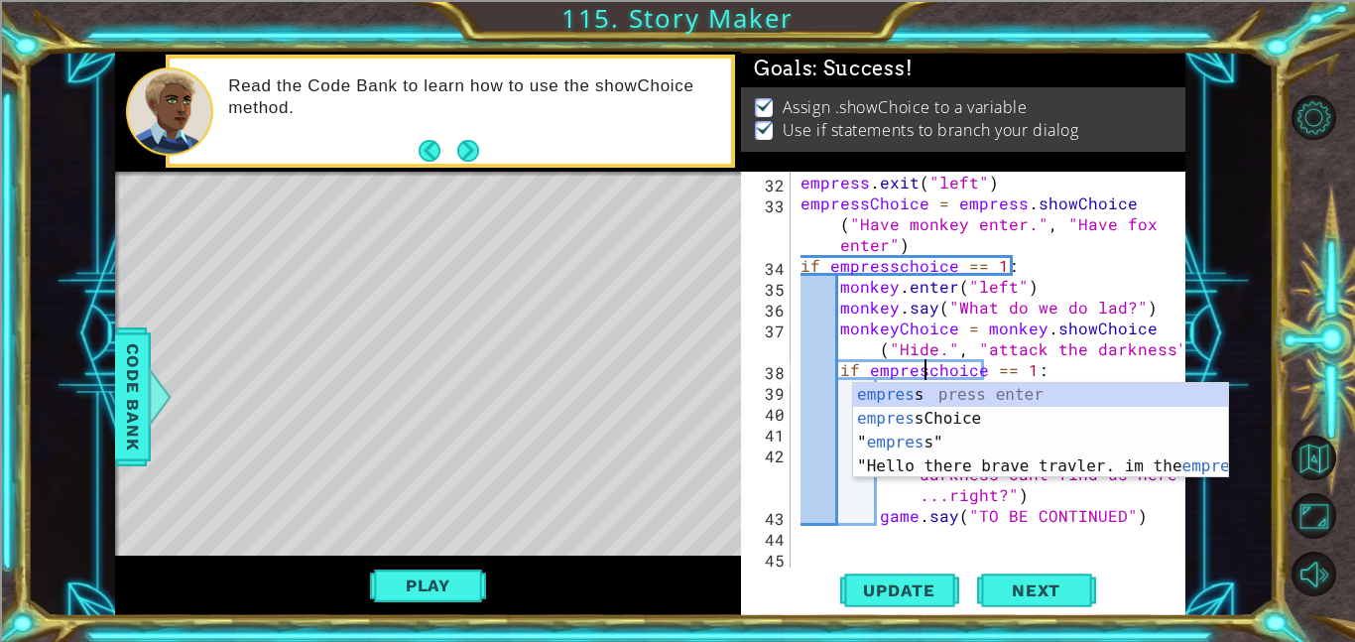
scroll to position [0, 8]
click at [949, 363] on div "empress . say ( "Quickly! choose to either attack the darkness or surrender and…" at bounding box center [994, 348] width 395 height 479
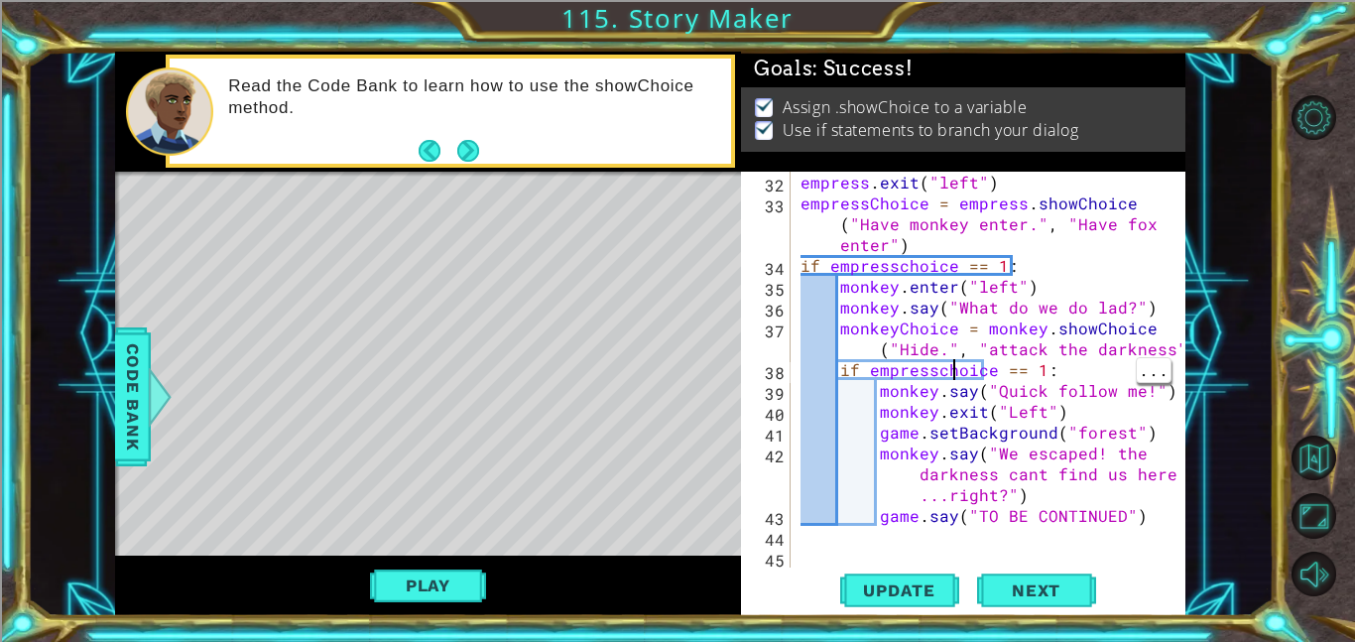
click at [939, 363] on div "empress . say ( "Quickly! choose to either attack the darkness or surrender and…" at bounding box center [994, 348] width 395 height 479
click at [943, 361] on div "empress . say ( "Quickly! choose to either attack the darkness or surrender and…" at bounding box center [994, 348] width 395 height 479
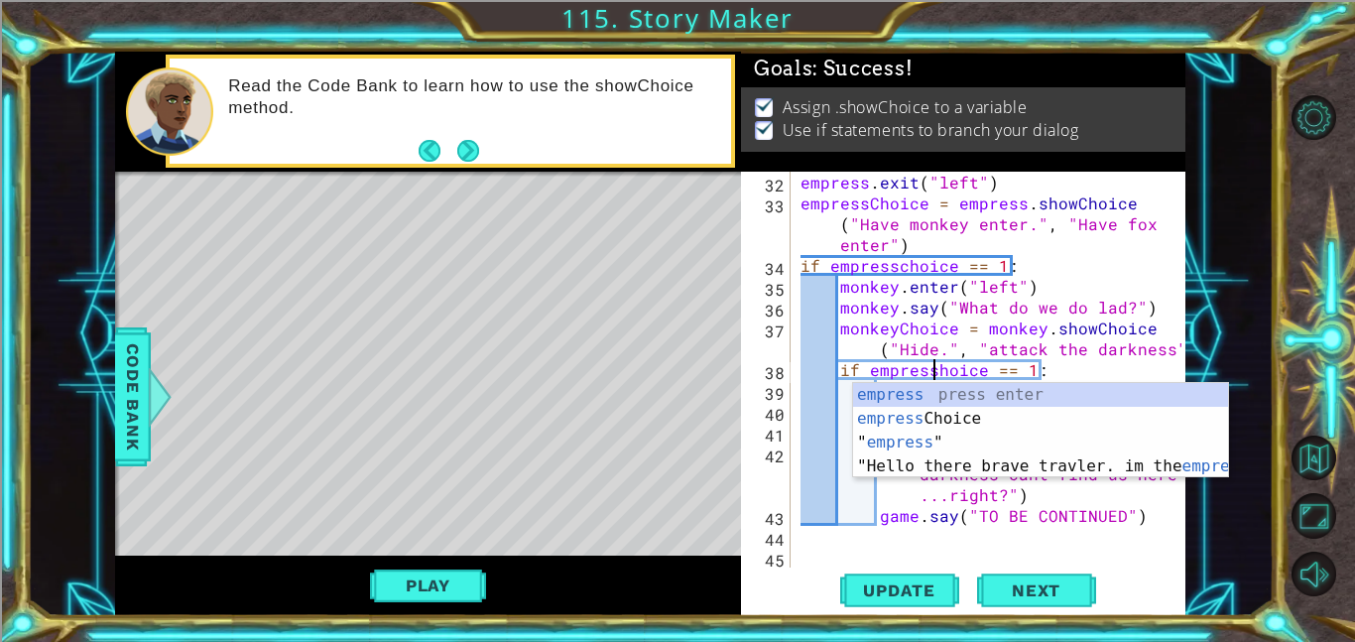
scroll to position [0, 9]
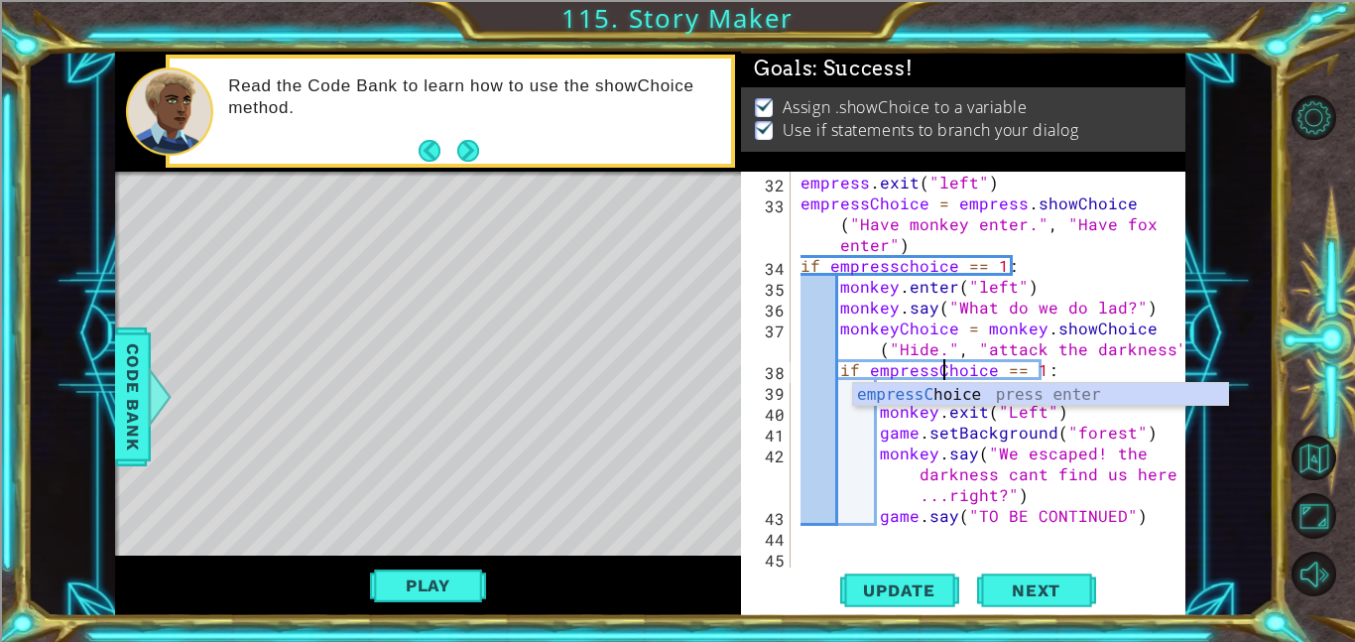
click at [907, 259] on div "empress . say ( "Quickly! choose to either attack the darkness or surrender and…" at bounding box center [994, 348] width 395 height 479
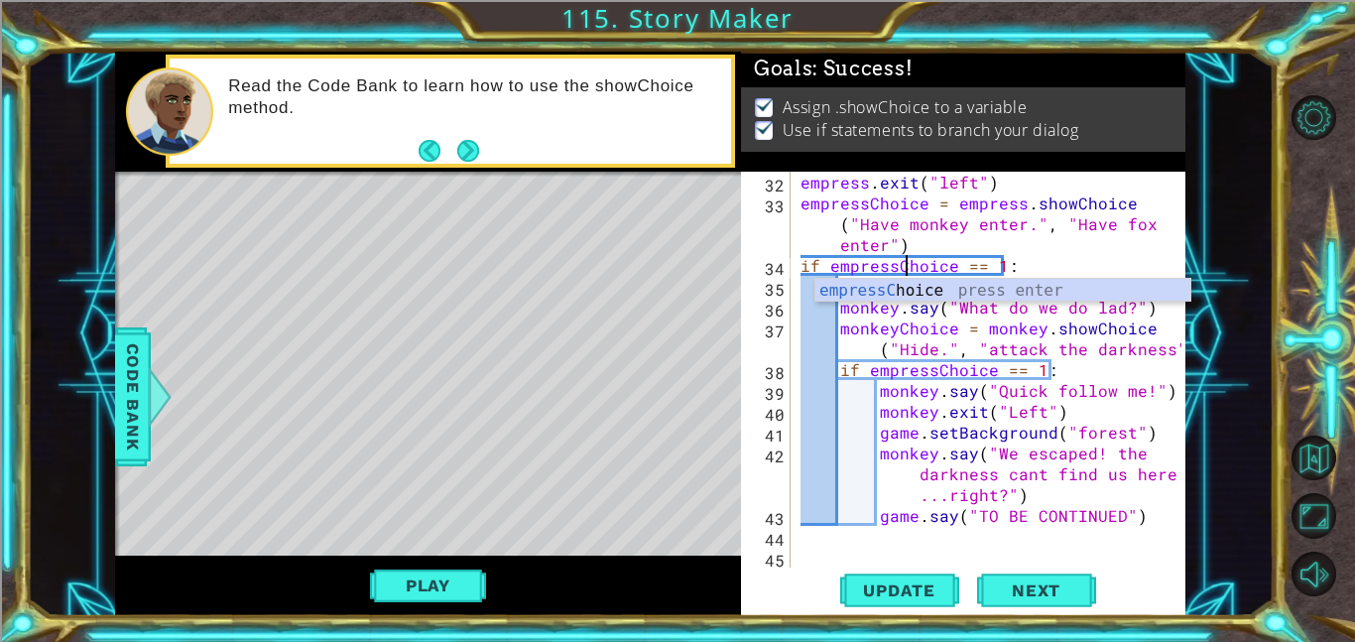
scroll to position [0, 6]
type textarea "if empressChoice == 1:"
click at [0, 0] on span "..." at bounding box center [0, 0] width 0 height 0
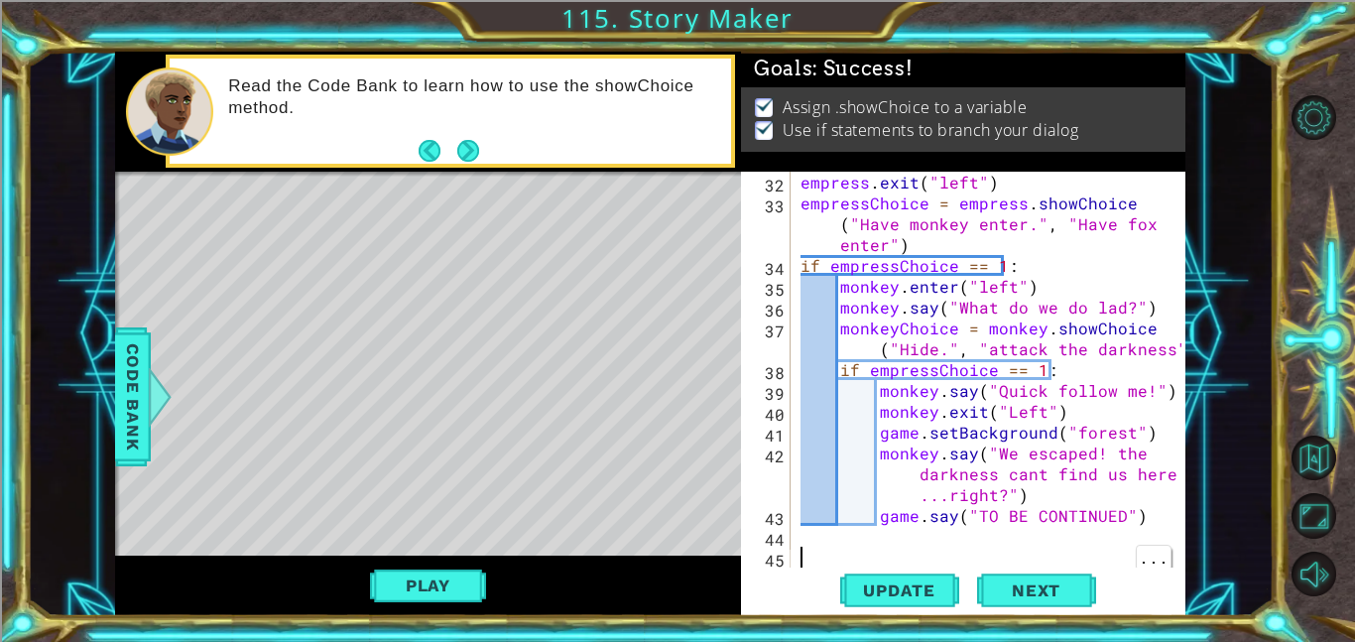
click at [1140, 521] on div "empress . say ( "Quickly! choose to either attack the darkness or surrender and…" at bounding box center [994, 348] width 395 height 479
type textarea "game.say("TO BE CONTINUED")"
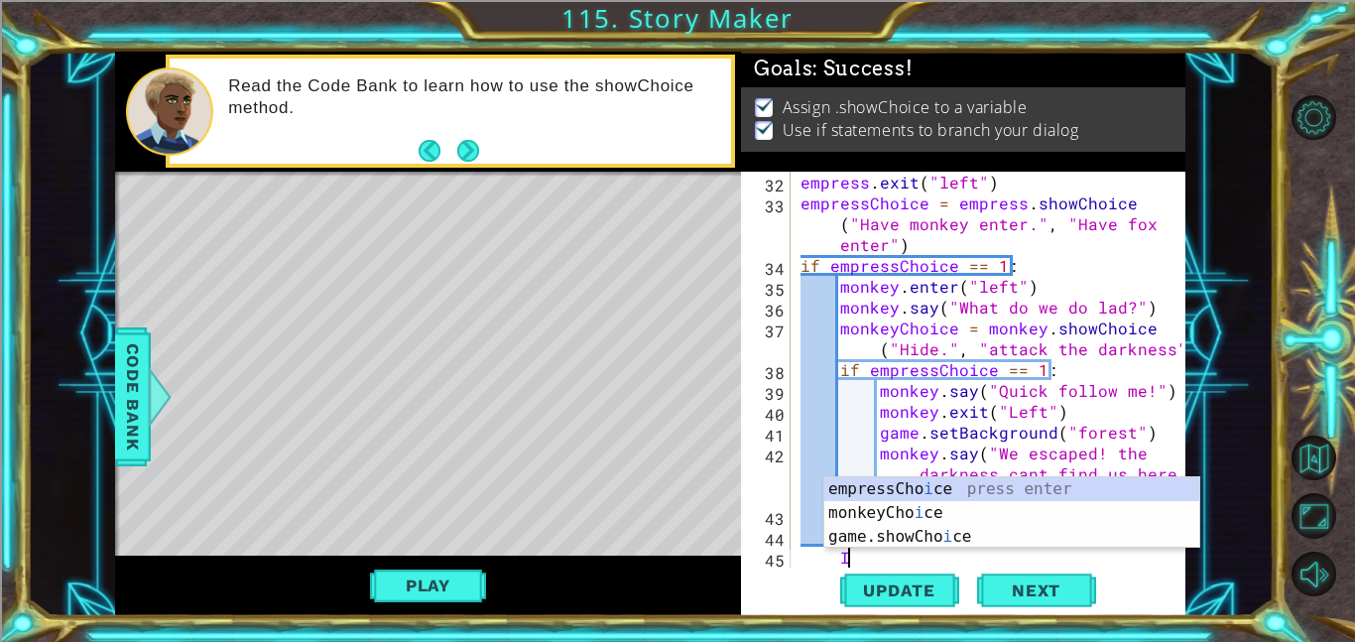
scroll to position [0, 2]
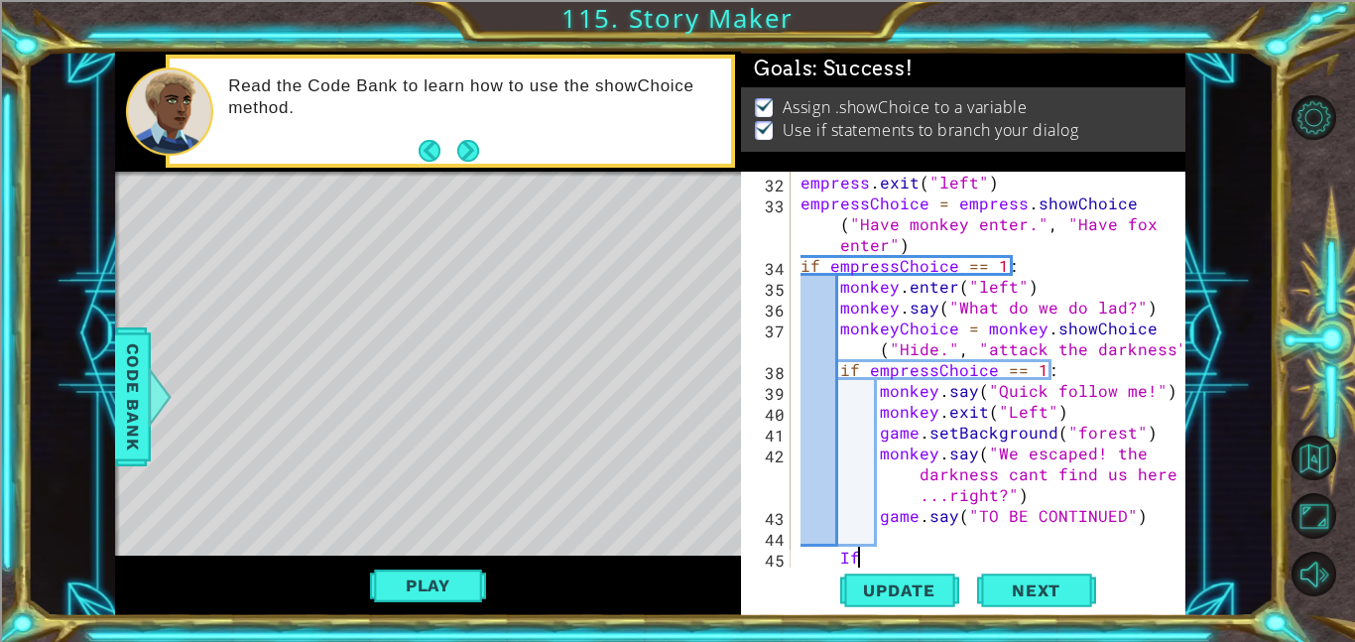
type textarea "I"
type textarea "if empressChoice == 2:"
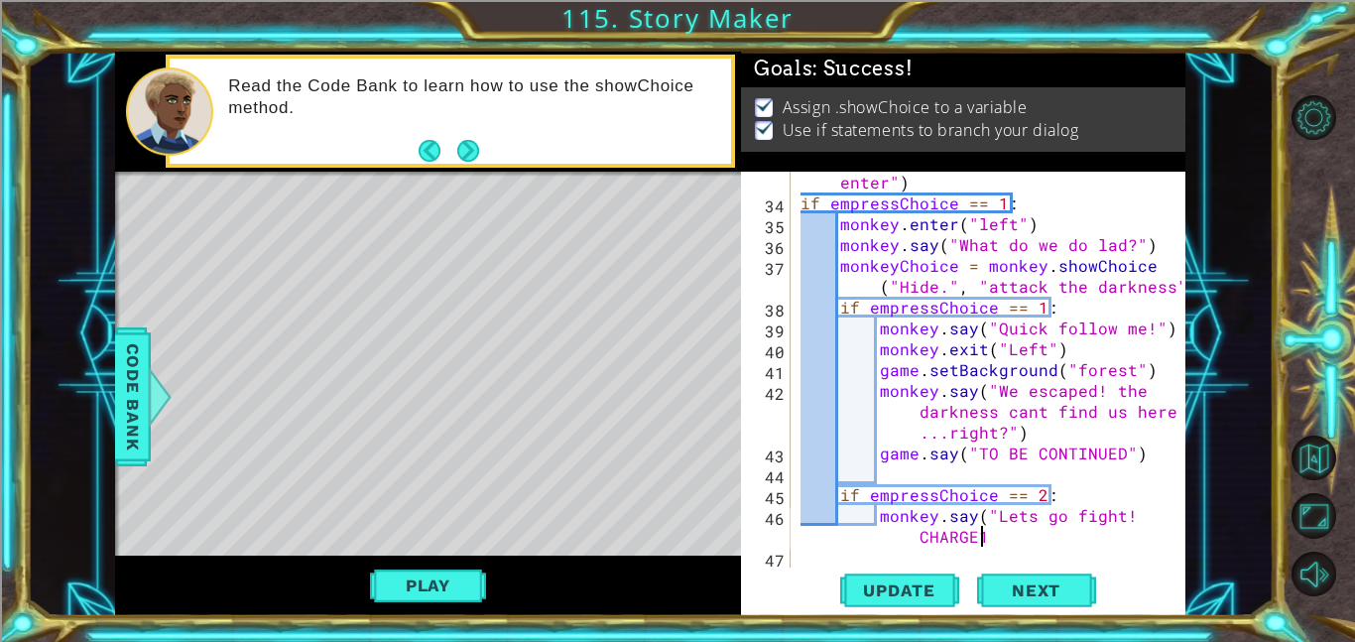
scroll to position [0, 24]
type textarea "monkey.say("Lets go fight! CHARGE!")"
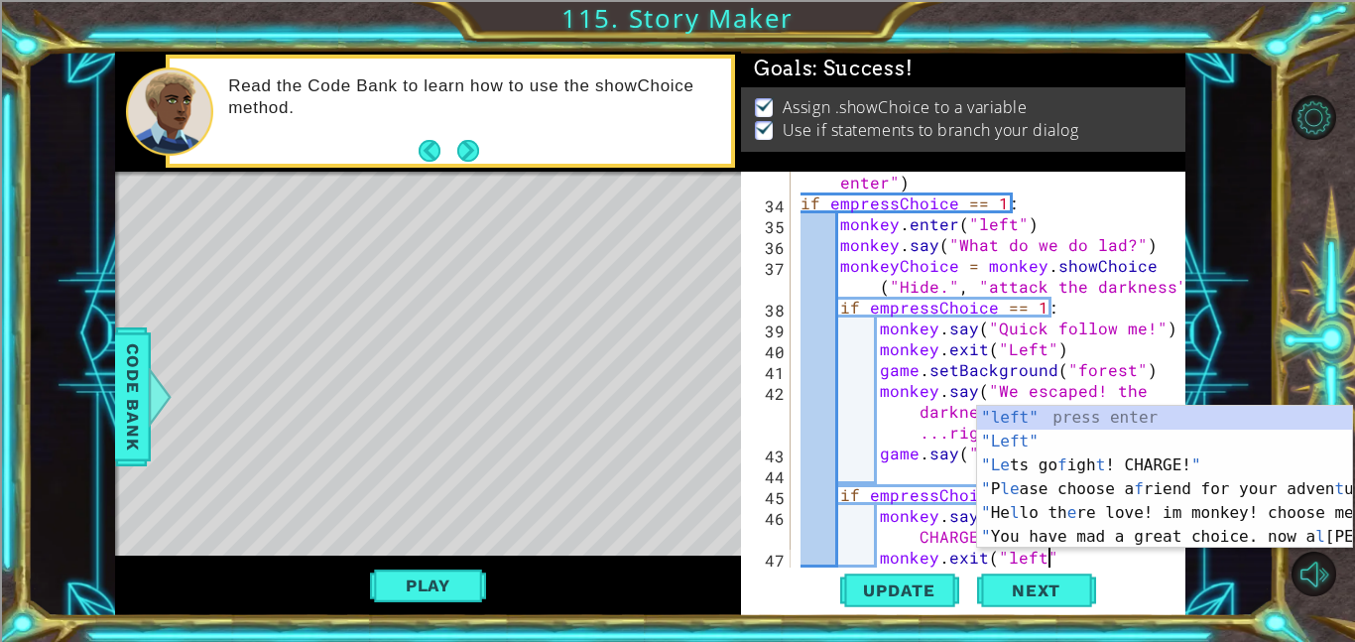
scroll to position [0, 15]
type textarea "monkey.exit("left")"
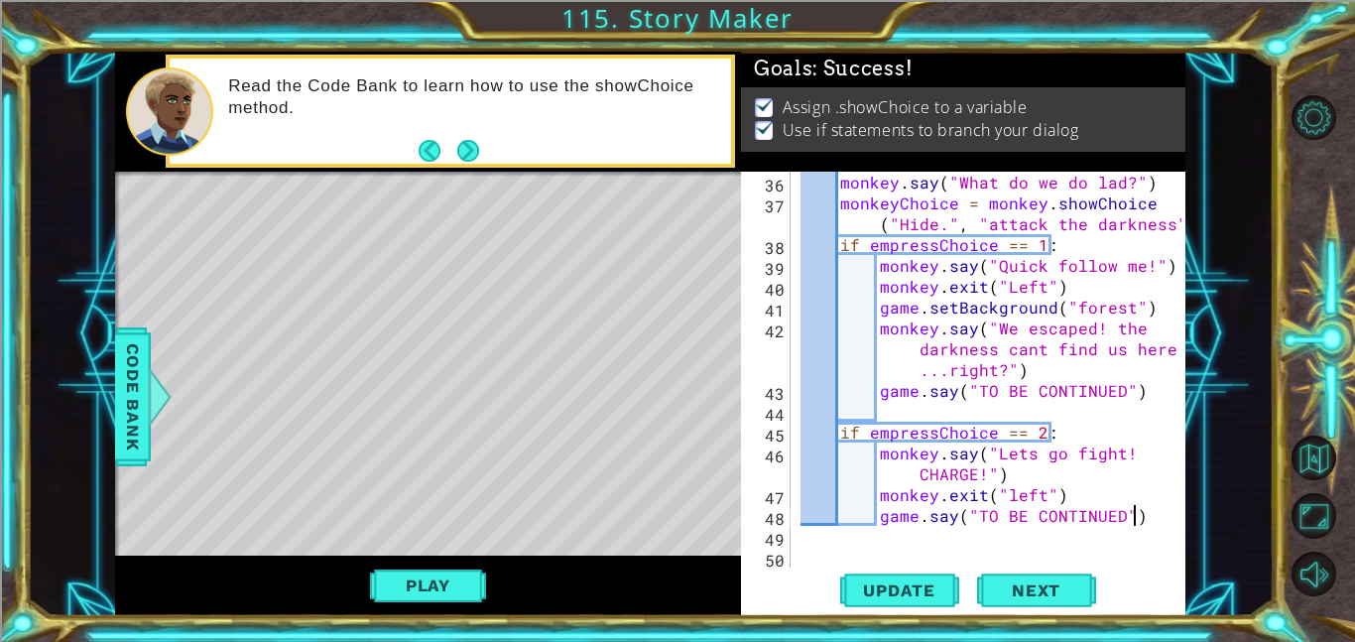
scroll to position [0, 20]
click at [908, 589] on span "Update" at bounding box center [899, 590] width 112 height 20
click at [408, 580] on button "Play" at bounding box center [428, 586] width 116 height 38
click at [1142, 393] on div "monkey . enter ( "left" ) monkey . say ( "What do we do lad?" ) monkeyChoice = …" at bounding box center [994, 373] width 395 height 438
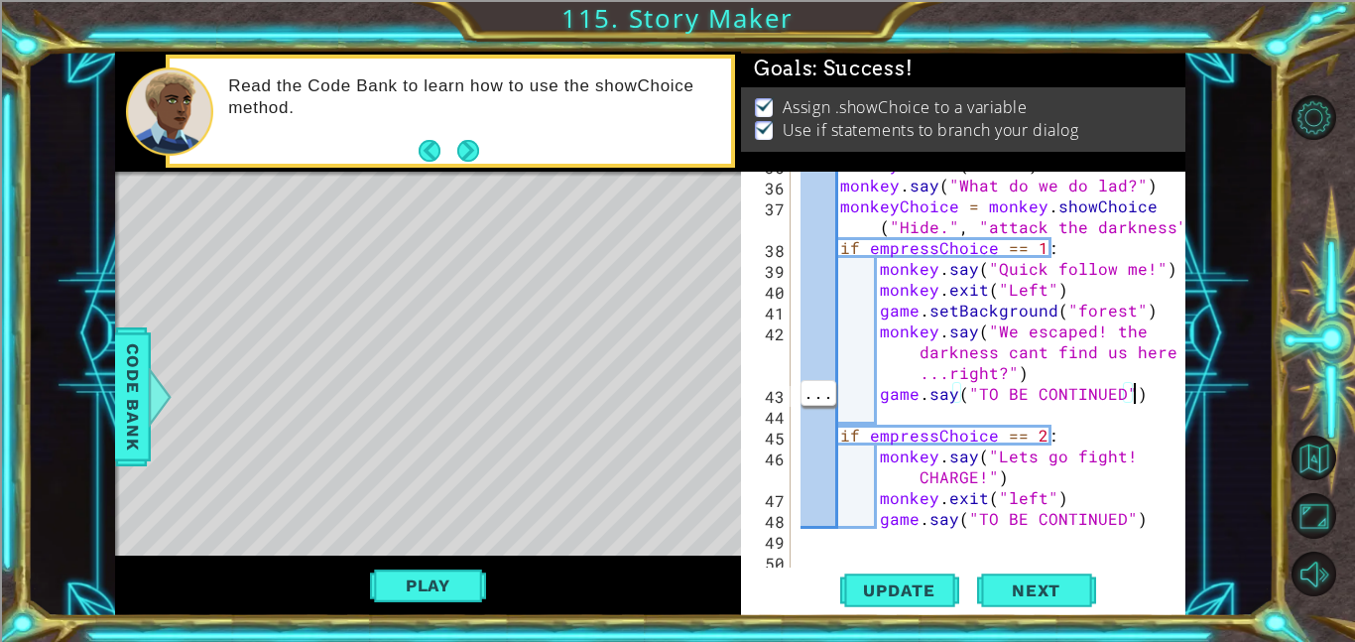
click at [1060, 376] on div "monkey . enter ( "left" ) monkey . say ( "What do we do lad?" ) monkeyChoice = …" at bounding box center [994, 373] width 395 height 438
click at [1142, 403] on div "monkey . enter ( "left" ) monkey . say ( "What do we do lad?" ) monkeyChoice = …" at bounding box center [994, 373] width 395 height 438
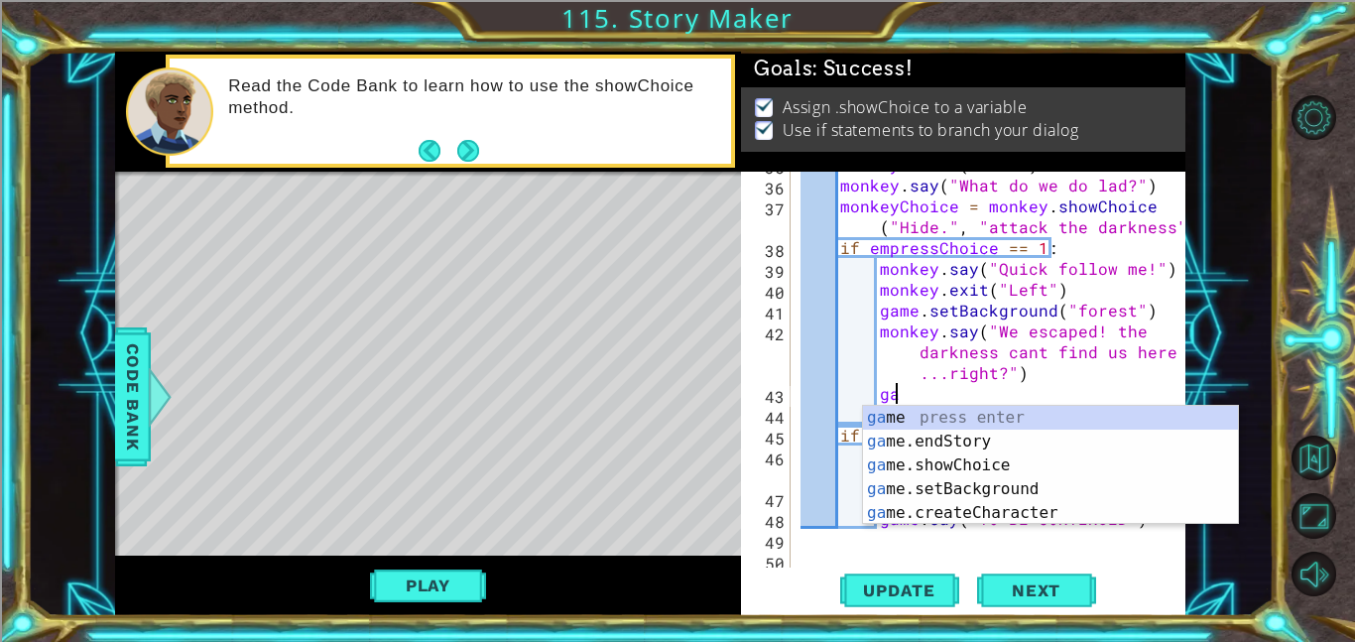
type textarea "g"
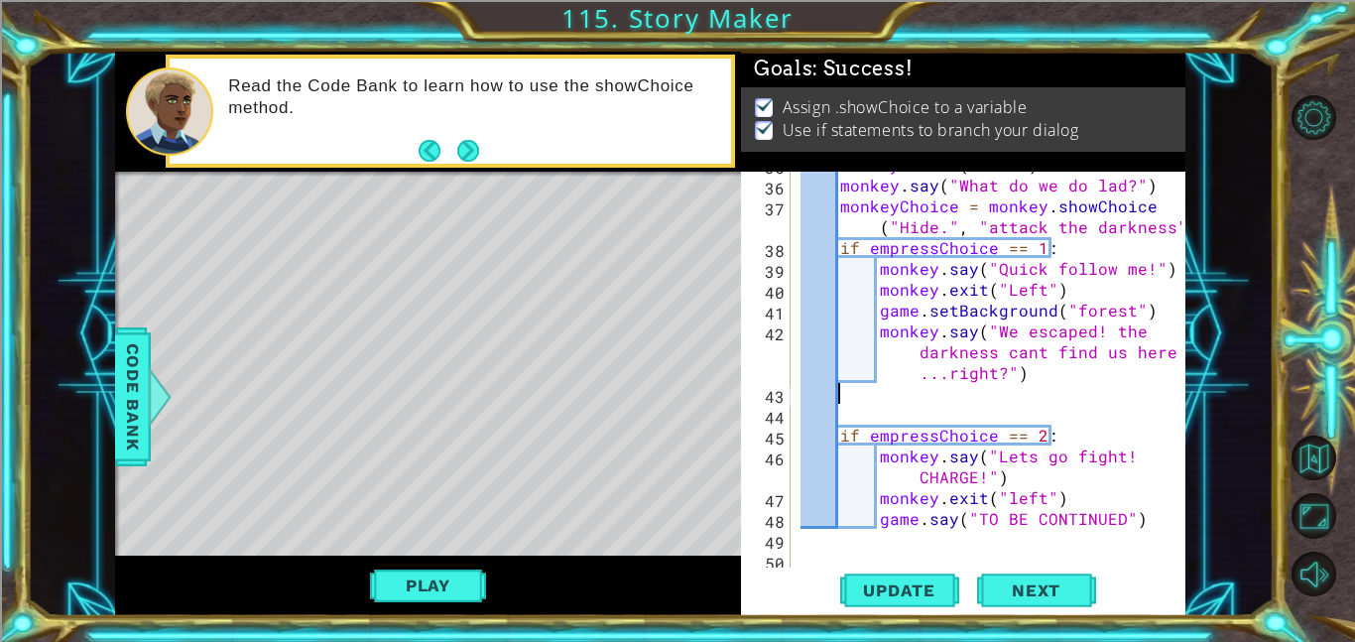
scroll to position [0, 1]
click at [1050, 384] on div "monkey . enter ( "left" ) monkey . say ( "What do we do lad?" ) monkeyChoice = …" at bounding box center [994, 373] width 395 height 438
click at [1040, 381] on div "monkey . enter ( "left" ) monkey . say ( "What do we do lad?" ) monkeyChoice = …" at bounding box center [994, 373] width 395 height 438
click at [1144, 517] on div "monkey . enter ( "left" ) monkey . say ( "What do we do lad?" ) monkeyChoice = …" at bounding box center [994, 373] width 395 height 438
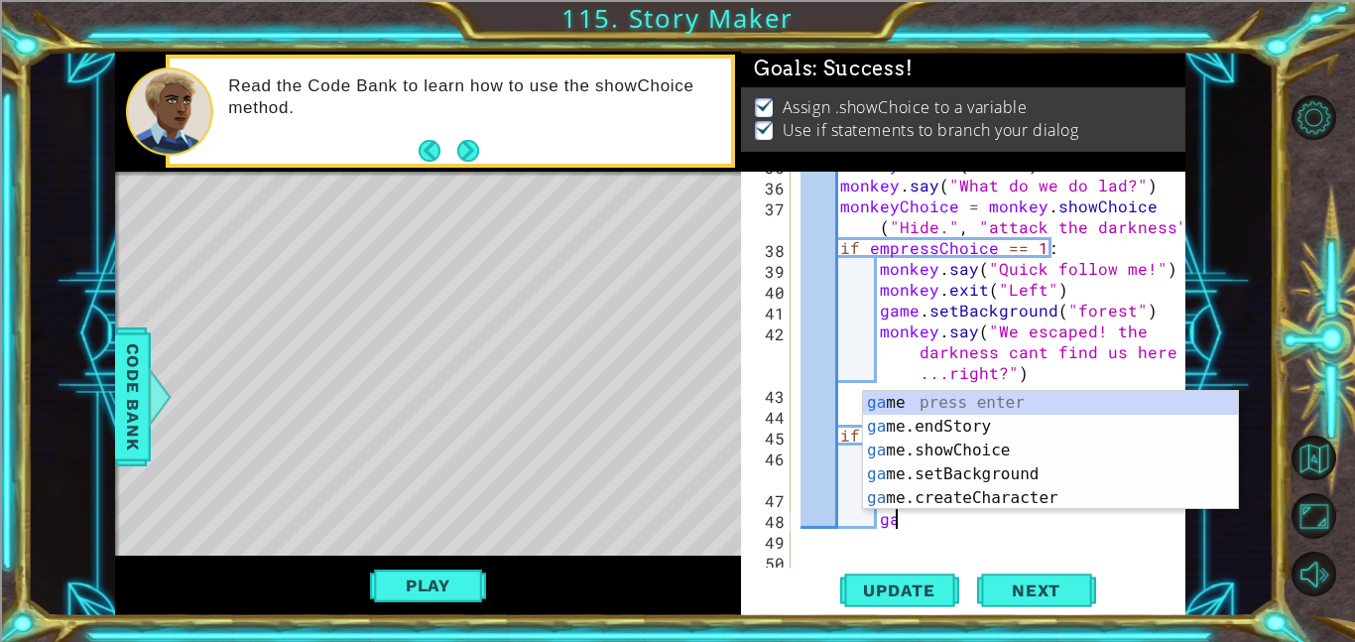
type textarea "g"
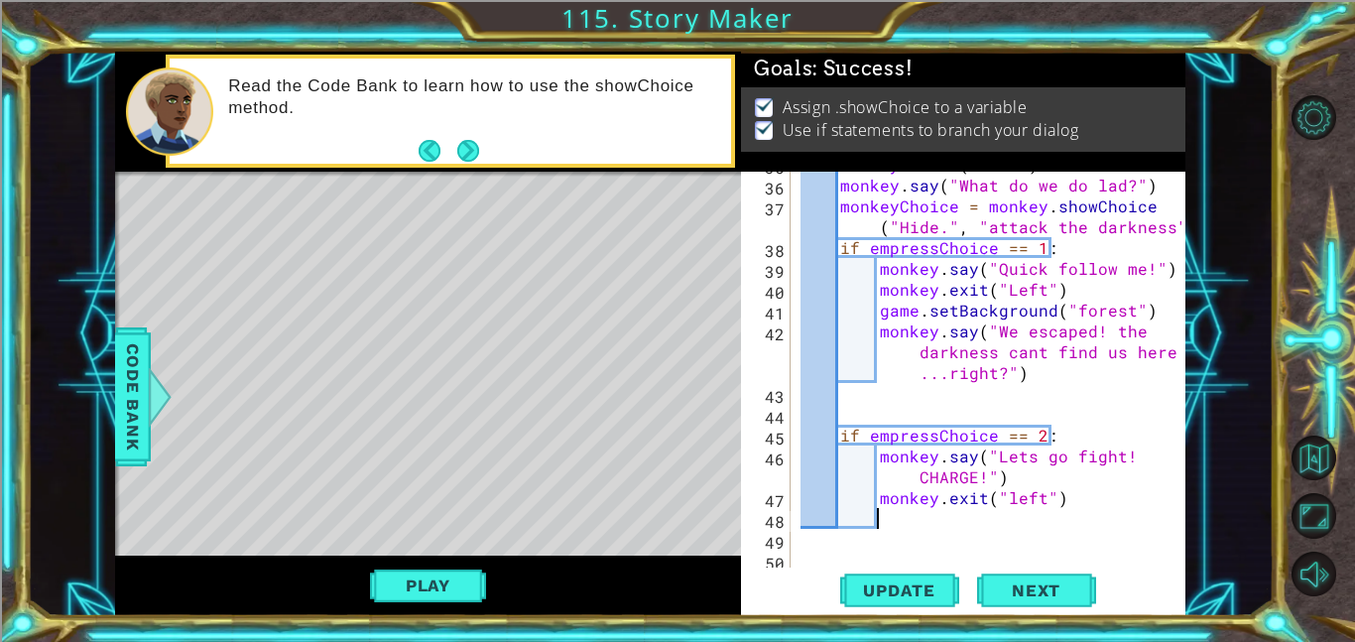
type textarea "E"
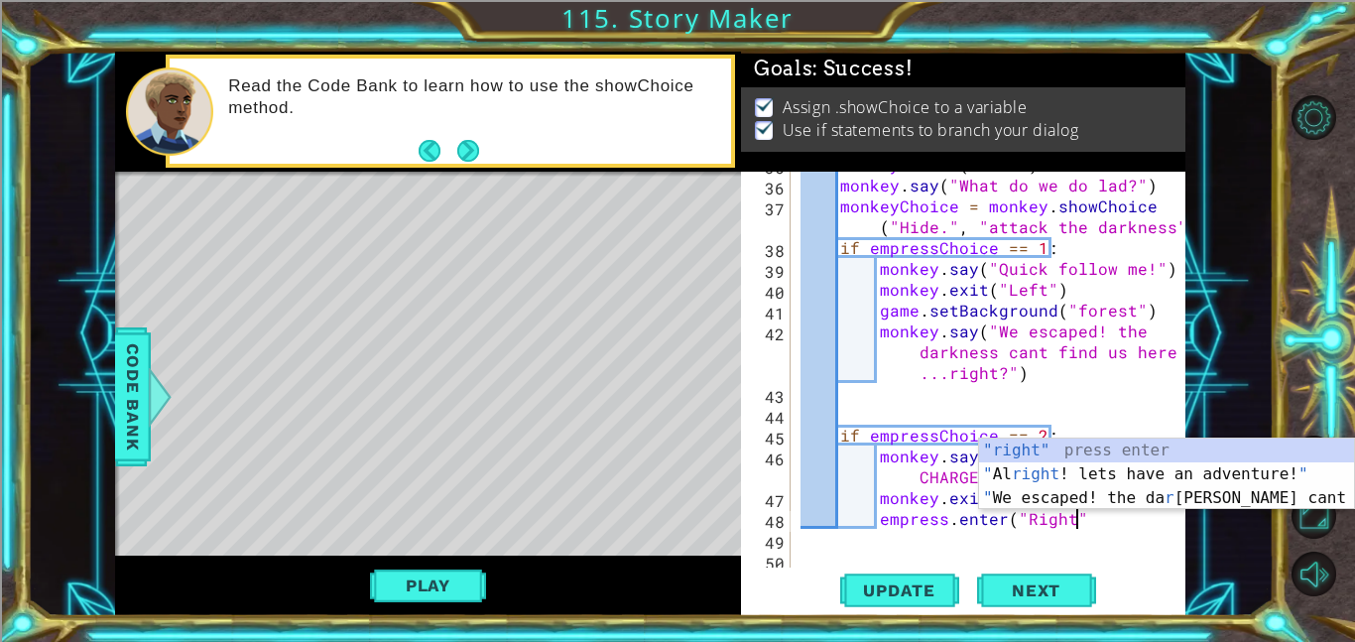
type textarea "empress.enter("Right")"
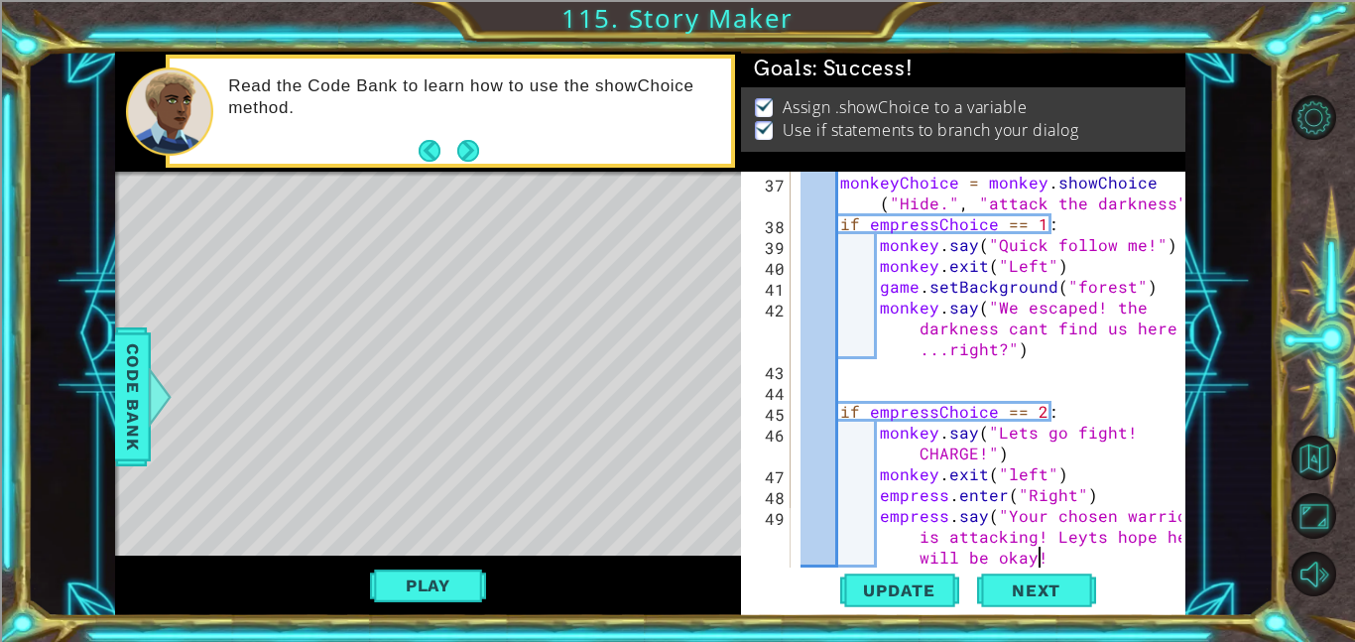
scroll to position [0, 48]
click at [1089, 542] on div "monkeyChoice = monkey . showChoice ( "Hide." , "attack the darkness" ) if empre…" at bounding box center [994, 401] width 395 height 458
click at [1075, 530] on div "monkeyChoice = monkey . showChoice ( "Hide." , "attack the darkness" ) if empre…" at bounding box center [994, 401] width 395 height 458
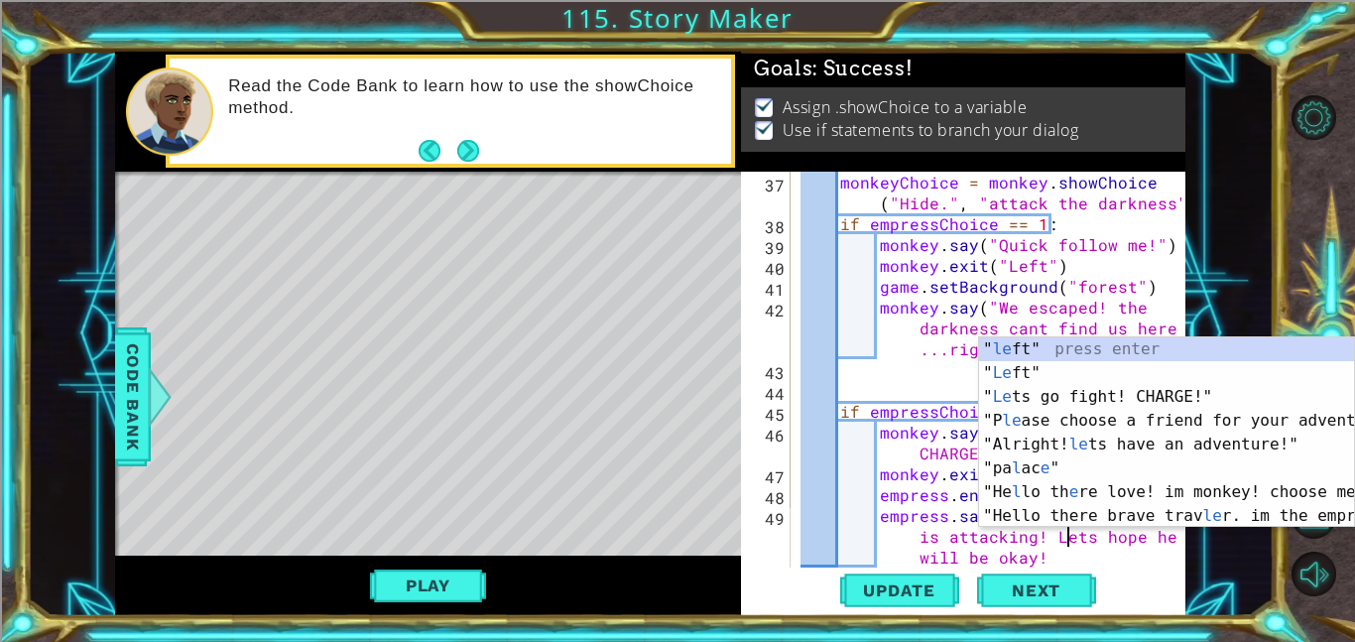
click at [1049, 541] on div "monkeyChoice = monkey . showChoice ( "Hide." , "attack the darkness" ) if empre…" at bounding box center [994, 401] width 395 height 458
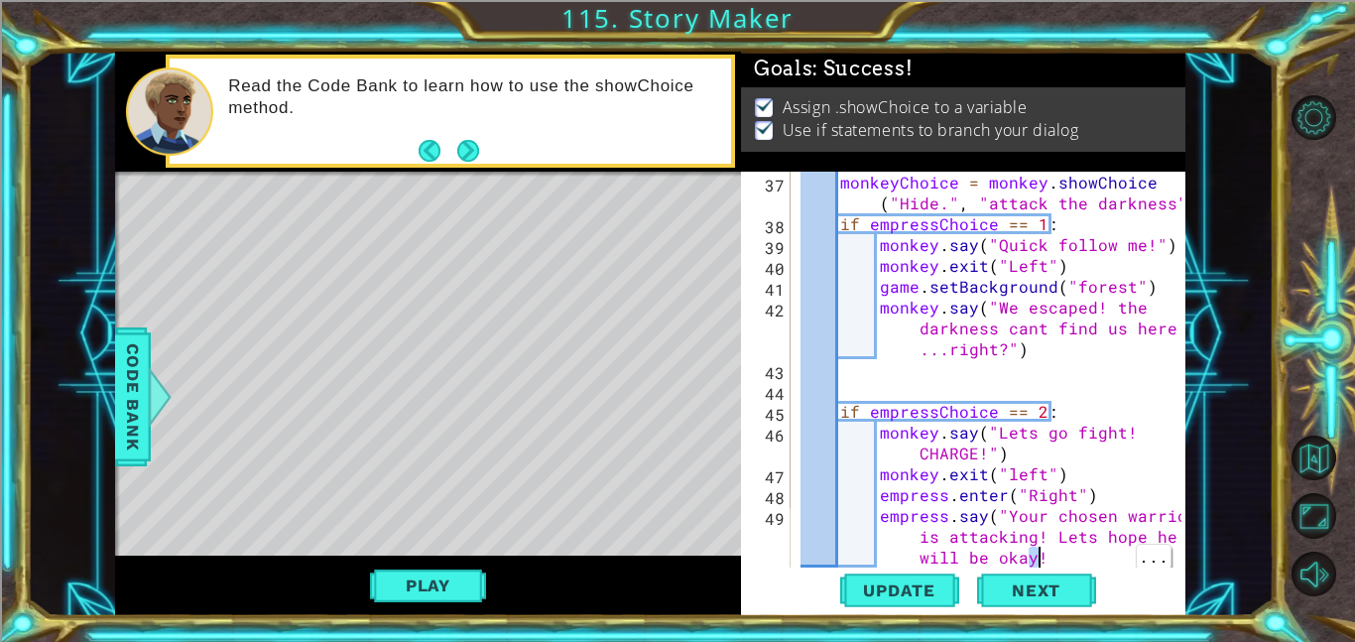
click at [1094, 562] on div "monkeyChoice = monkey . showChoice ( "Hide." , "attack the darkness" ) if empre…" at bounding box center [994, 401] width 395 height 458
type textarea "empress.say("Your chosen warrior is attacking! Lets hope he will be okay!")"
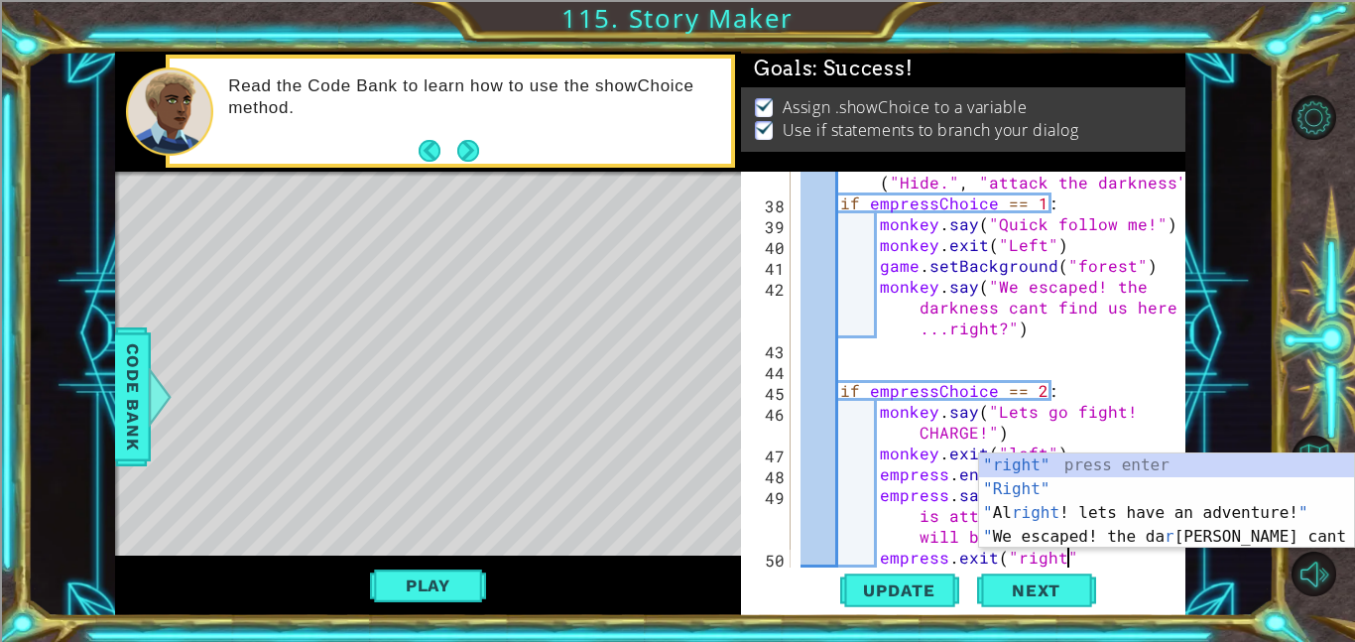
scroll to position [0, 16]
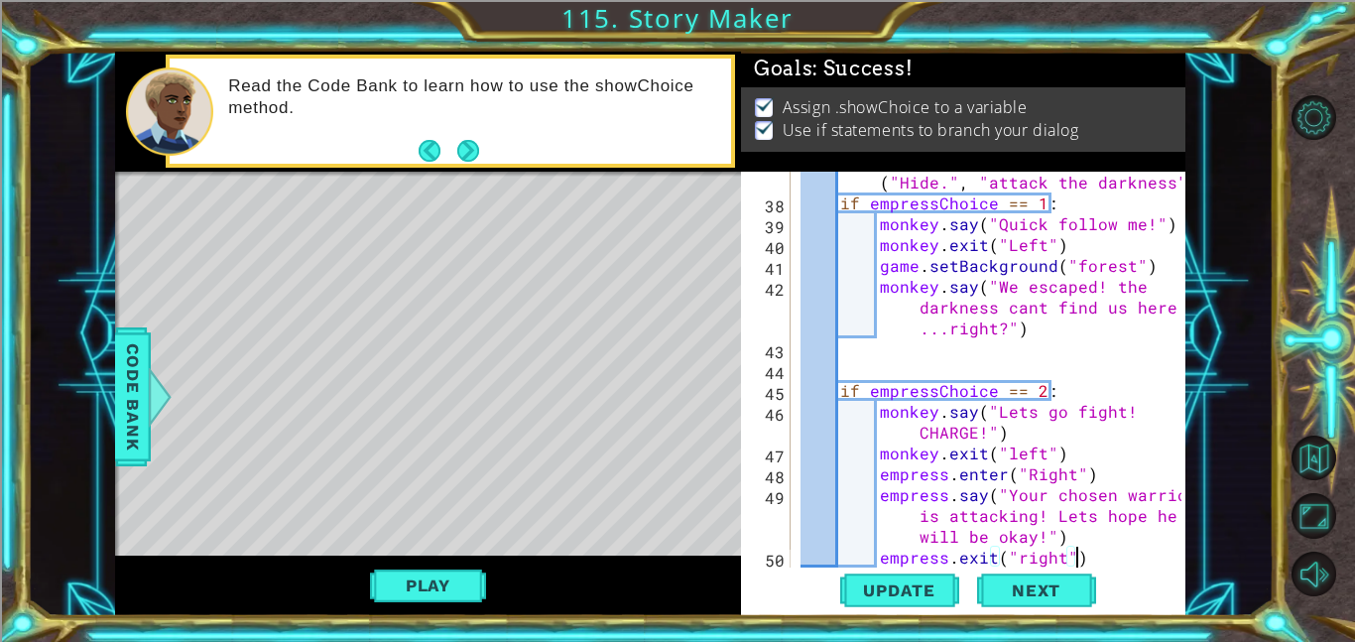
click at [1019, 470] on div "monkeyChoice = monkey . showChoice ( "Hide." , "attack the darkness" ) if empre…" at bounding box center [994, 380] width 395 height 458
click at [1026, 469] on div "monkeyChoice = monkey . showChoice ( "Hide." , "attack the darkness" ) if empre…" at bounding box center [994, 380] width 395 height 458
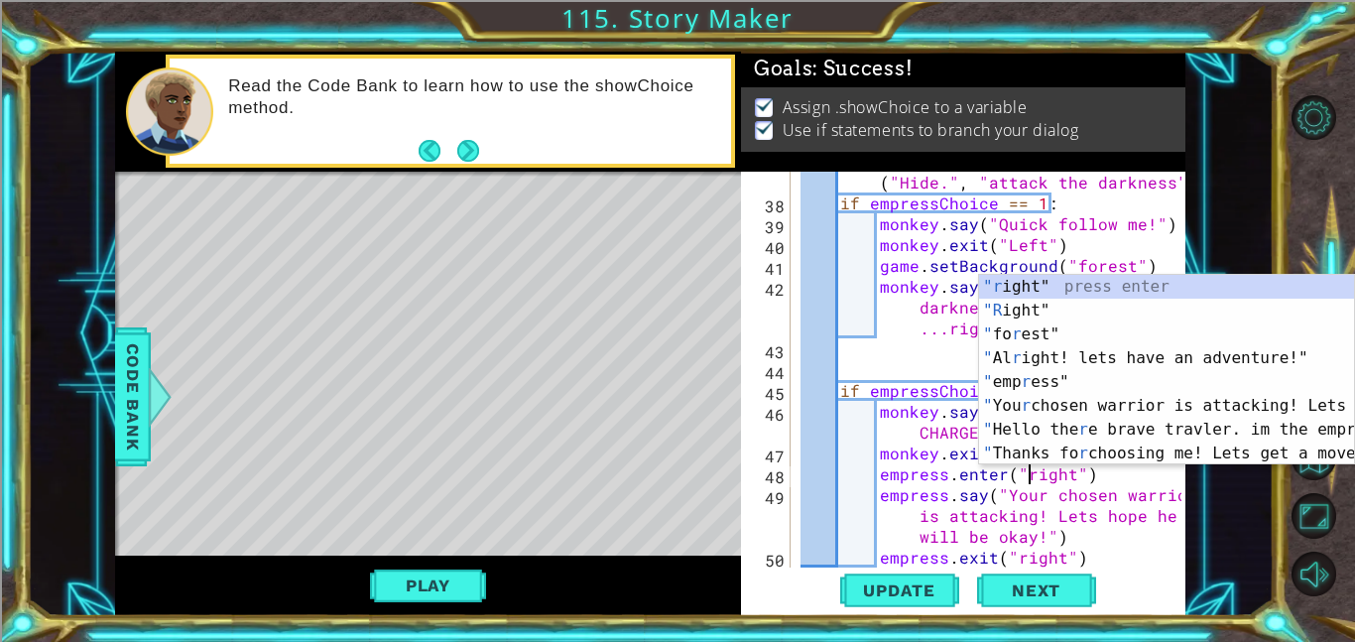
scroll to position [0, 14]
click at [1101, 558] on div "monkeyChoice = monkey . showChoice ( "Hide." , "attack the darkness" ) if empre…" at bounding box center [994, 380] width 395 height 458
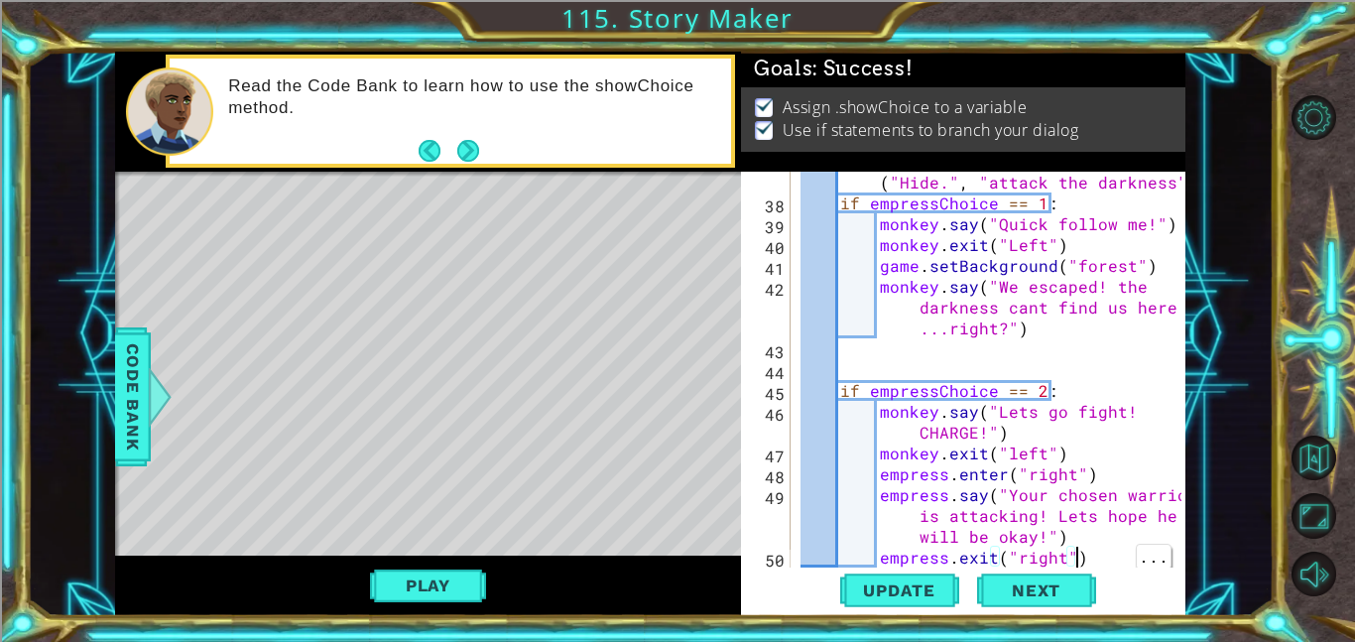
scroll to position [1167, 0]
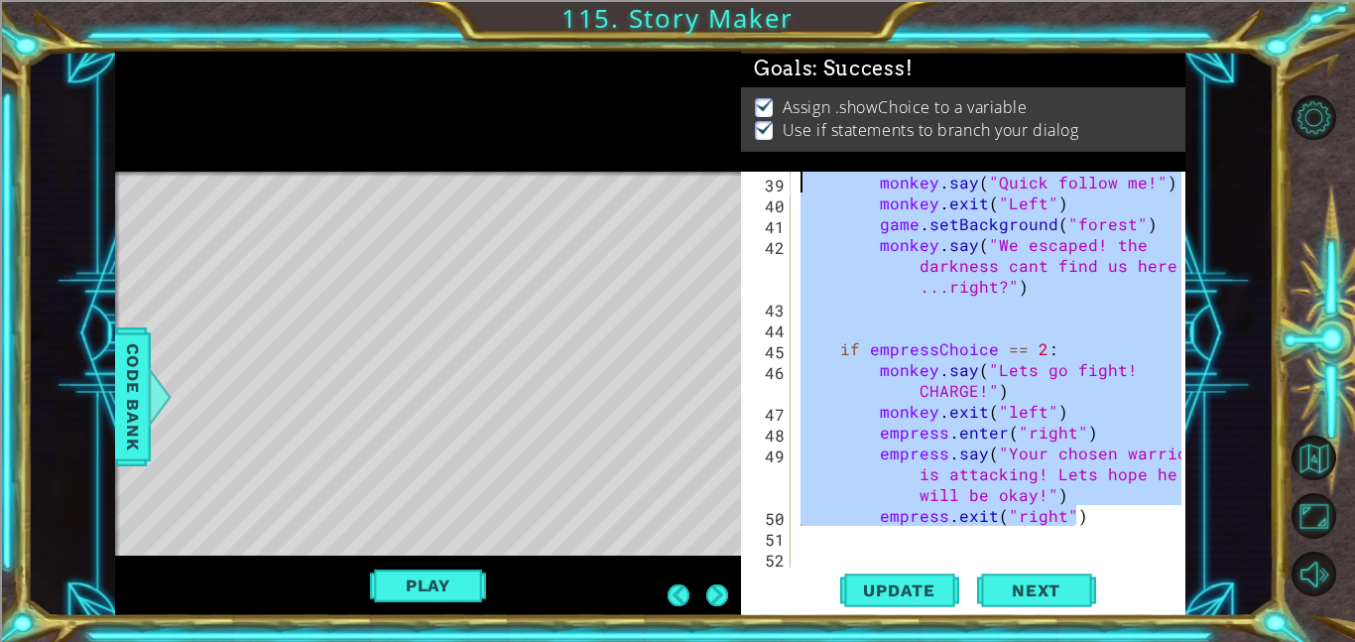
drag, startPoint x: 1086, startPoint y: 516, endPoint x: 796, endPoint y: 176, distance: 447.6
click at [797, 176] on div "monkey . say ( "Quick follow me!" ) monkey . exit ( "Left" ) game . setBackgrou…" at bounding box center [994, 391] width 395 height 438
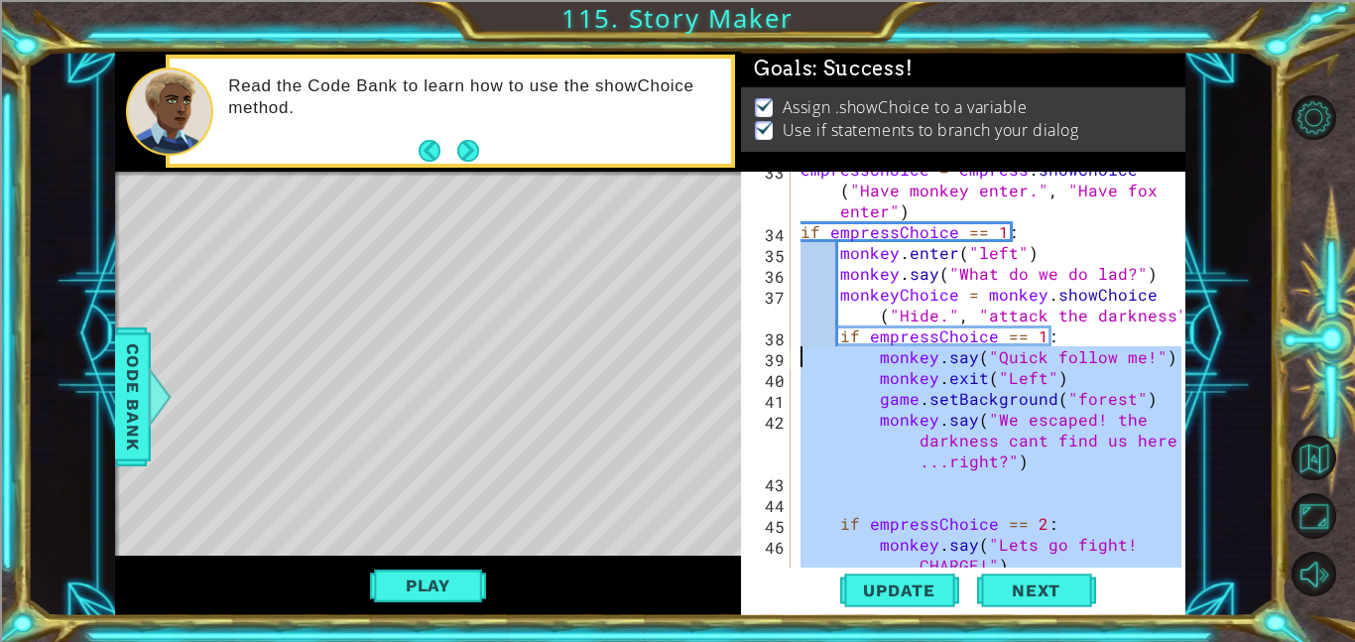
scroll to position [992, 0]
click at [1127, 208] on div "empressChoice = empress . showChoice ( "Have monkey enter." , "Have fox enter" …" at bounding box center [994, 409] width 395 height 500
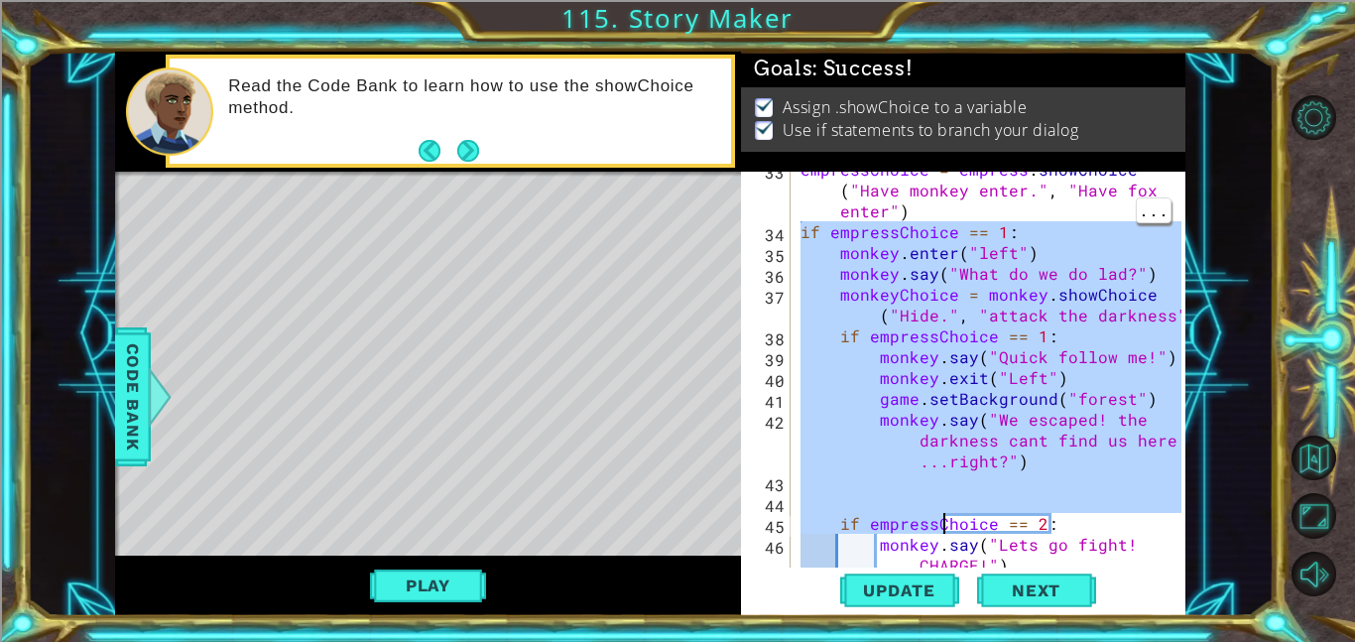
scroll to position [1167, 0]
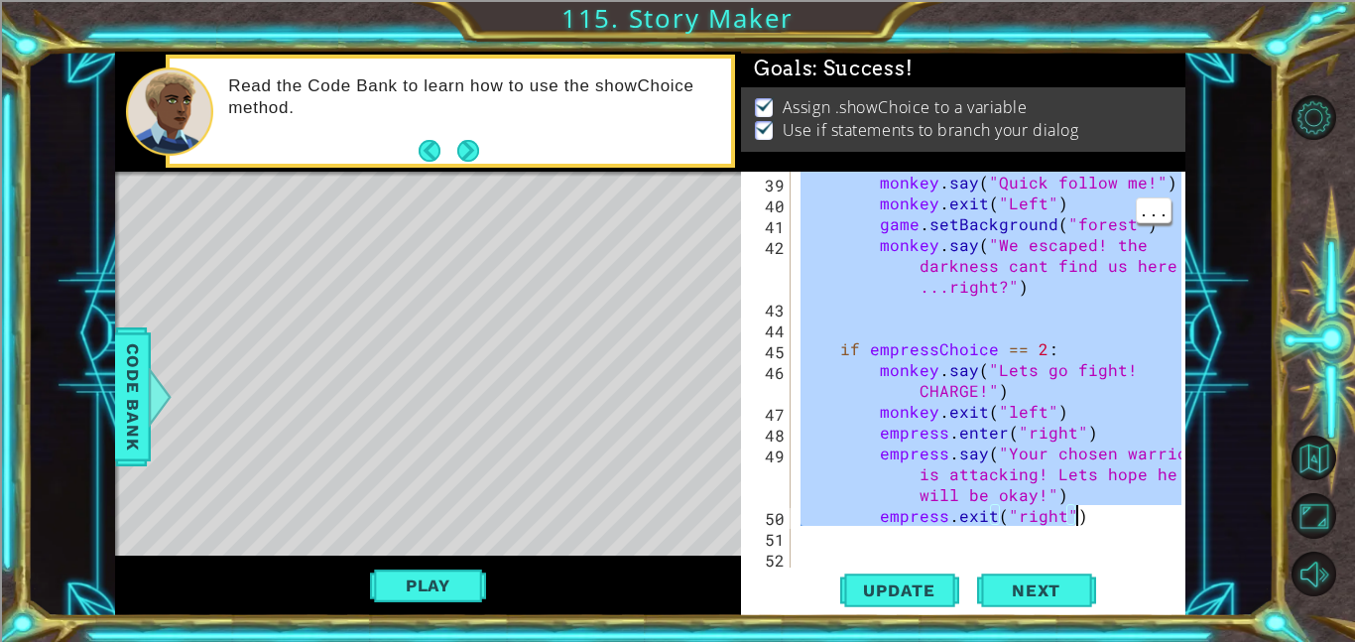
drag, startPoint x: 797, startPoint y: 230, endPoint x: 1134, endPoint y: 524, distance: 447.3
click at [1134, 524] on div "monkey . say ( "Quick follow me!" ) monkey . exit ( "Left" ) game . setBackgrou…" at bounding box center [994, 391] width 395 height 438
type textarea "empress.say("Your chosen warrior is attacking! Lets hope he will be okay!") emp…"
click at [821, 545] on div "monkey . say ( "Quick follow me!" ) monkey . exit ( "Left" ) game . setBackgrou…" at bounding box center [994, 391] width 395 height 438
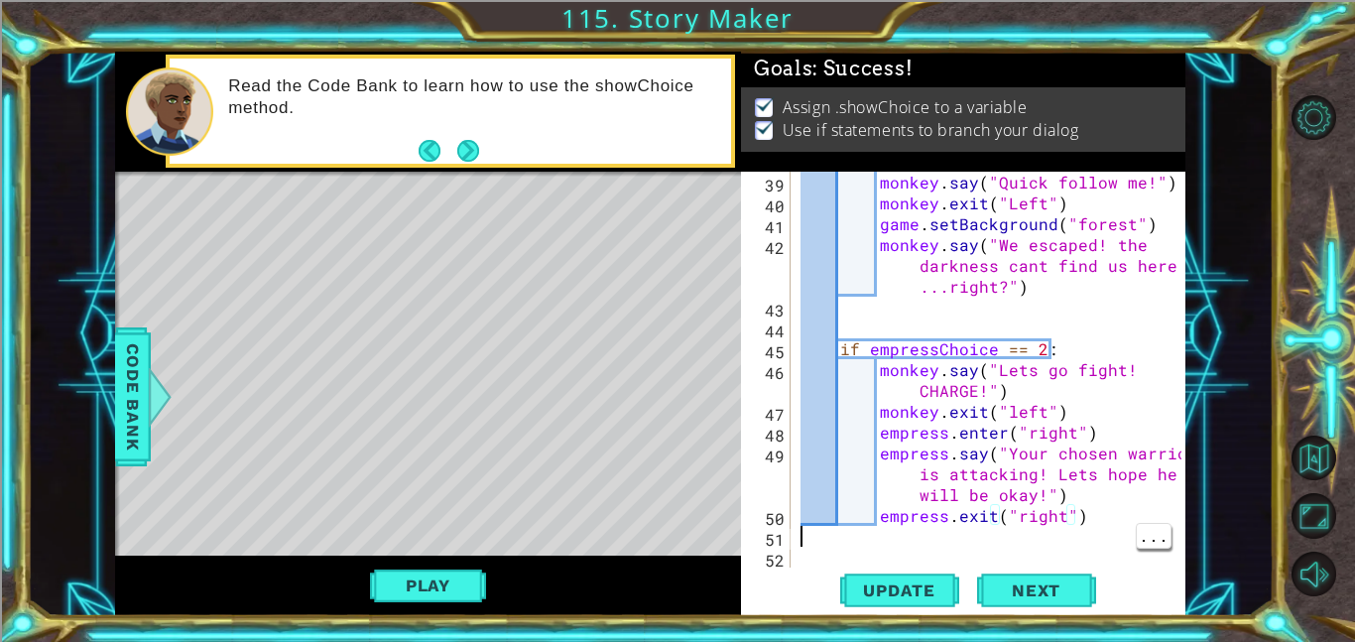
scroll to position [0, 0]
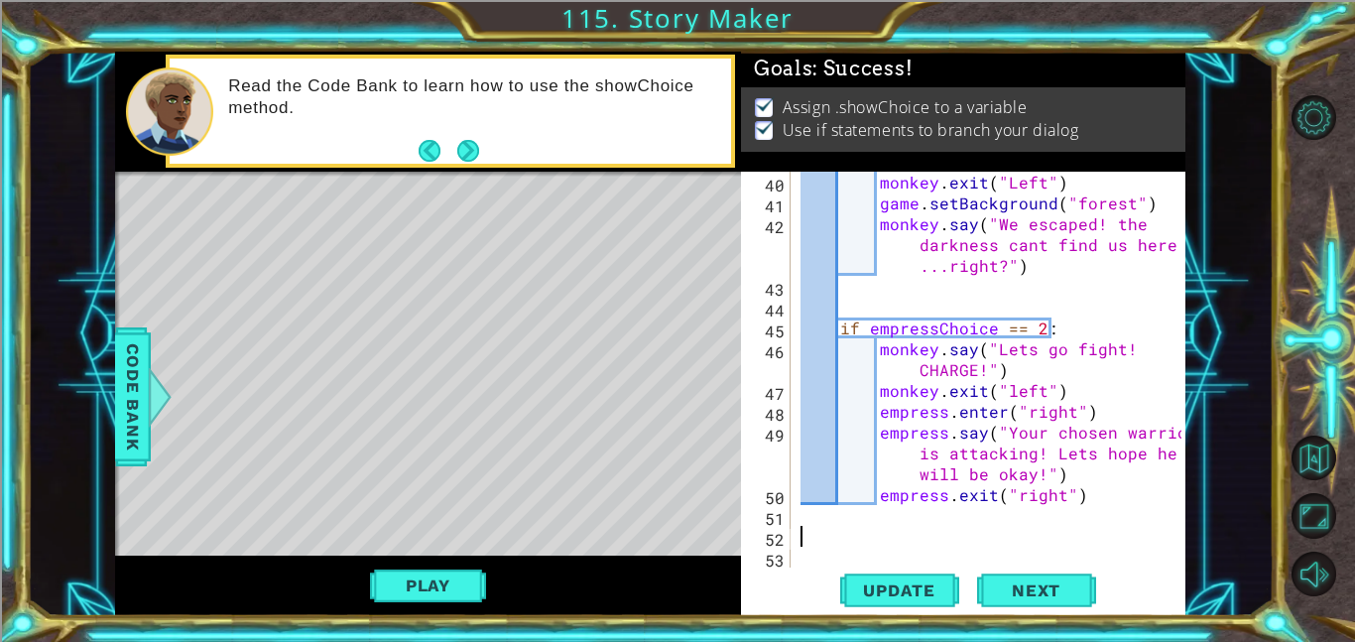
paste textarea "empress.exit("right")"
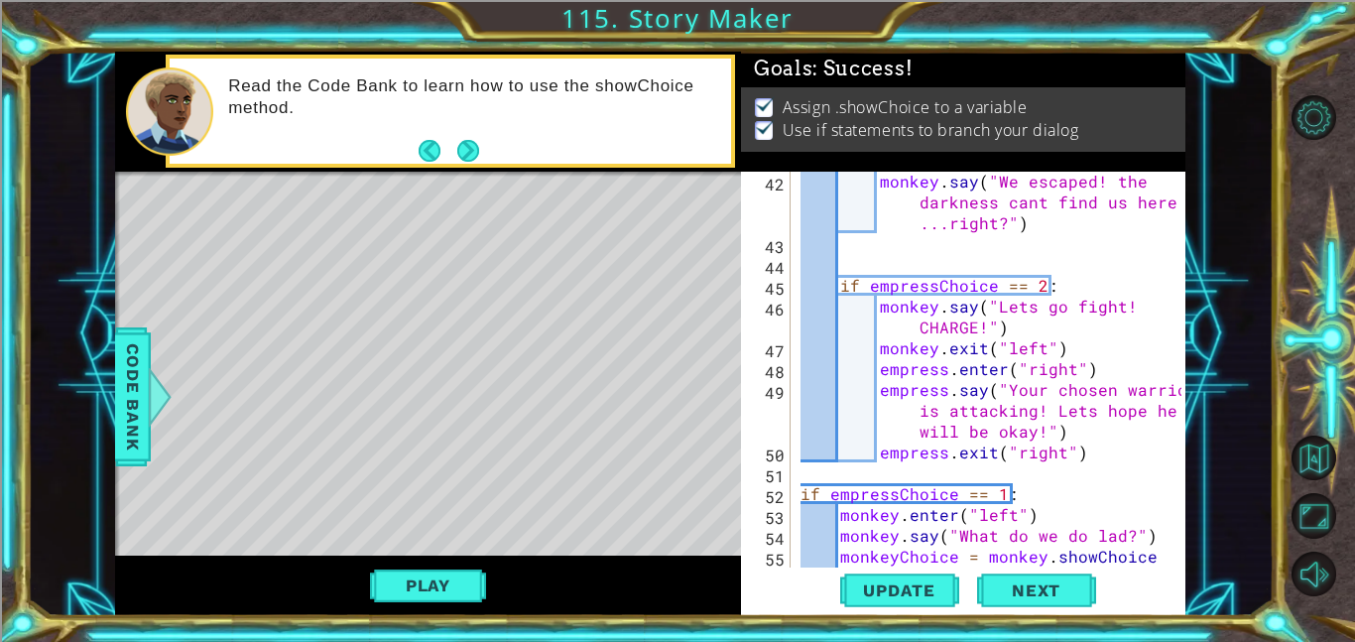
scroll to position [1230, 0]
click at [997, 489] on div "monkey . say ( "We escaped! the darkness cant find us here ...right?" ) if empr…" at bounding box center [994, 421] width 395 height 500
click at [911, 514] on div "monkey . say ( "We escaped! the darkness cant find us here ...right?" ) if empr…" at bounding box center [994, 421] width 395 height 500
click at [895, 512] on div "monkey . say ( "We escaped! the darkness cant find us here ...right?" ) if empr…" at bounding box center [994, 421] width 395 height 500
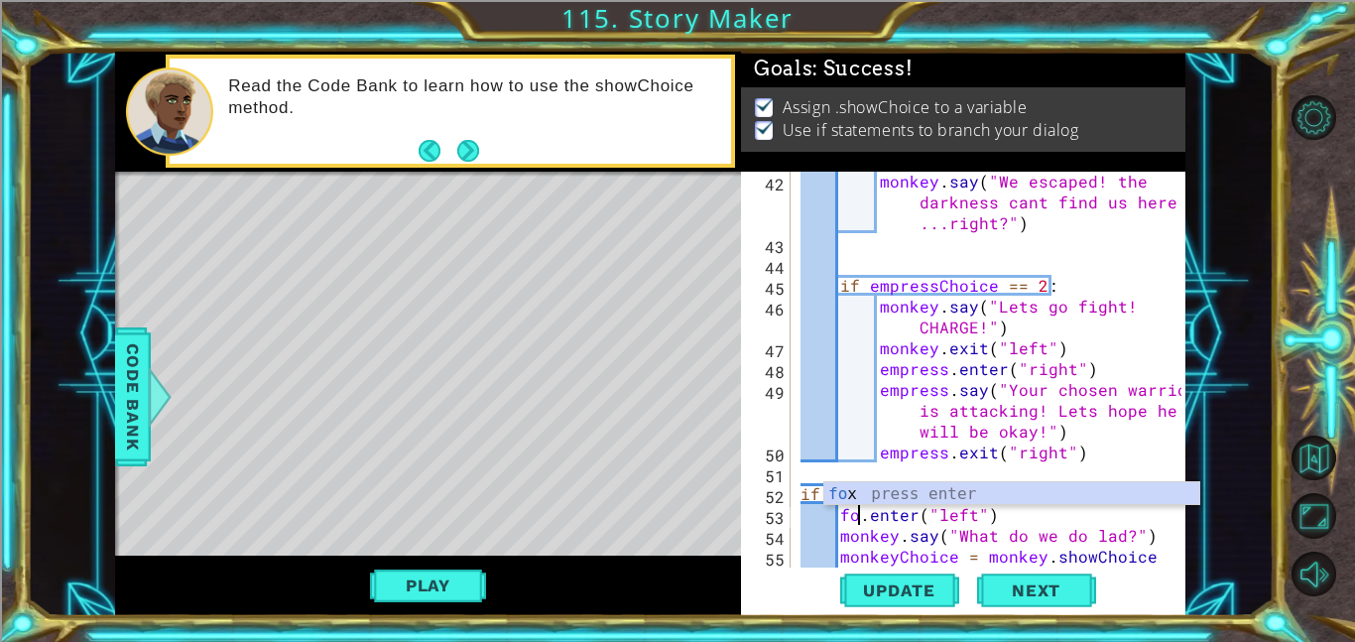
scroll to position [0, 4]
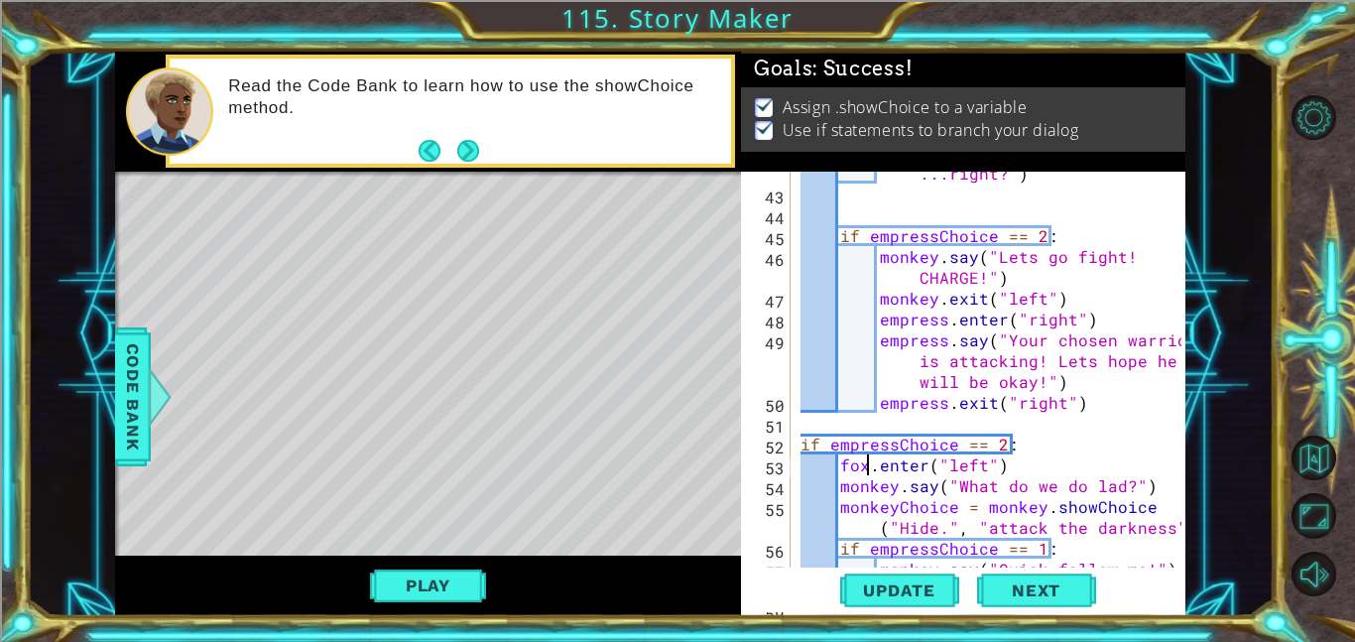
click at [891, 484] on div "monkey . say ( "We escaped! the darkness cant find us here ...right?" ) if empr…" at bounding box center [994, 360] width 395 height 479
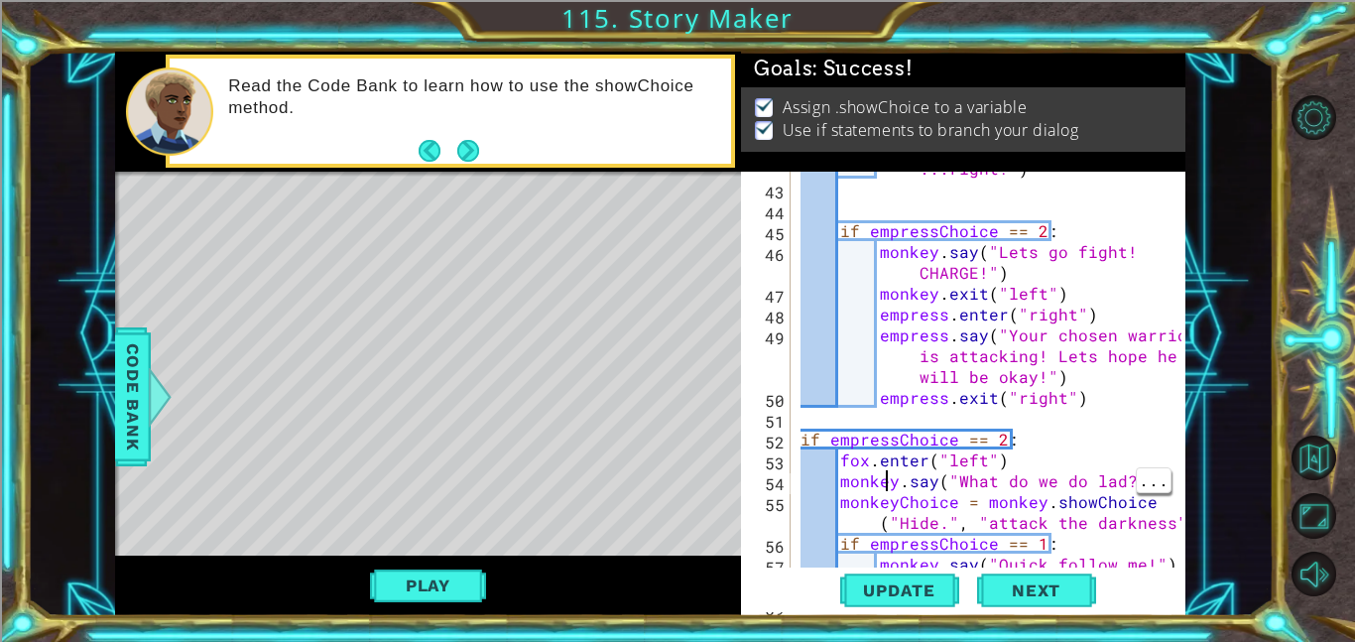
scroll to position [1285, 0]
click at [889, 483] on div "monkey . say ( "We escaped! the darkness cant find us here ...right?" ) if empr…" at bounding box center [994, 355] width 395 height 479
click at [900, 483] on div "monkey . say ( "We escaped! the darkness cant find us here ...right?" ) if empr…" at bounding box center [994, 355] width 395 height 479
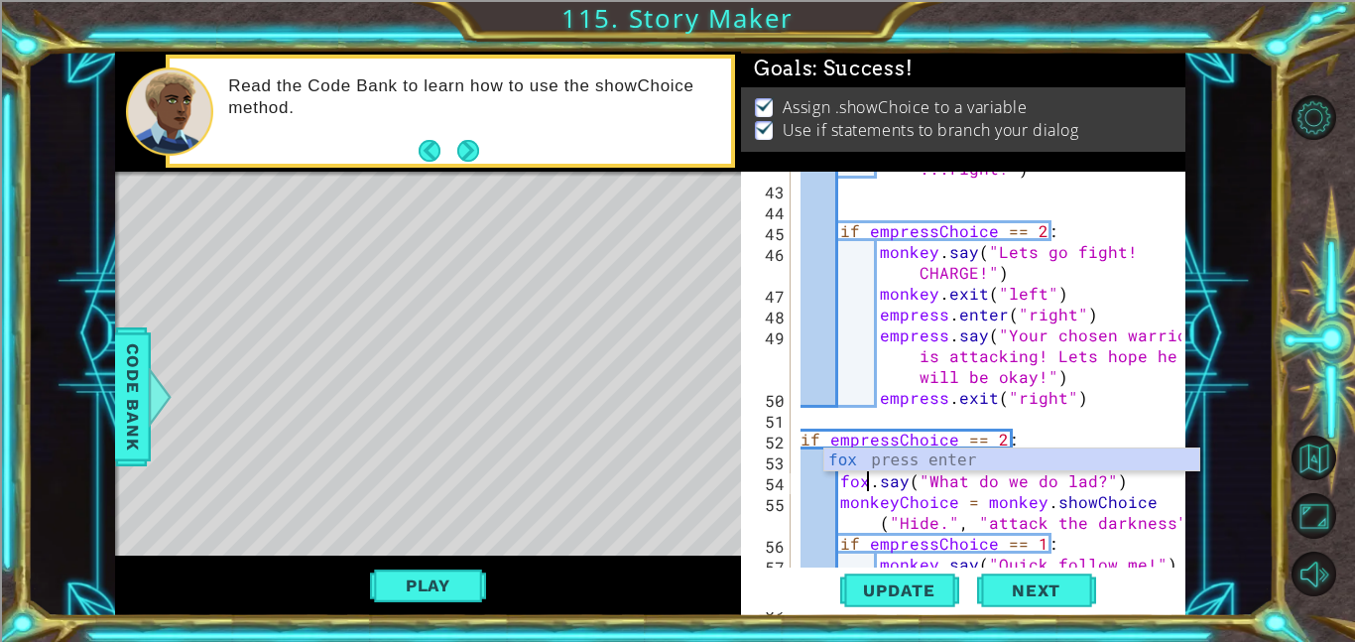
scroll to position [0, 4]
click at [1101, 477] on div "monkey . say ( "We escaped! the darkness cant find us here ...right?" ) if empr…" at bounding box center [994, 355] width 395 height 479
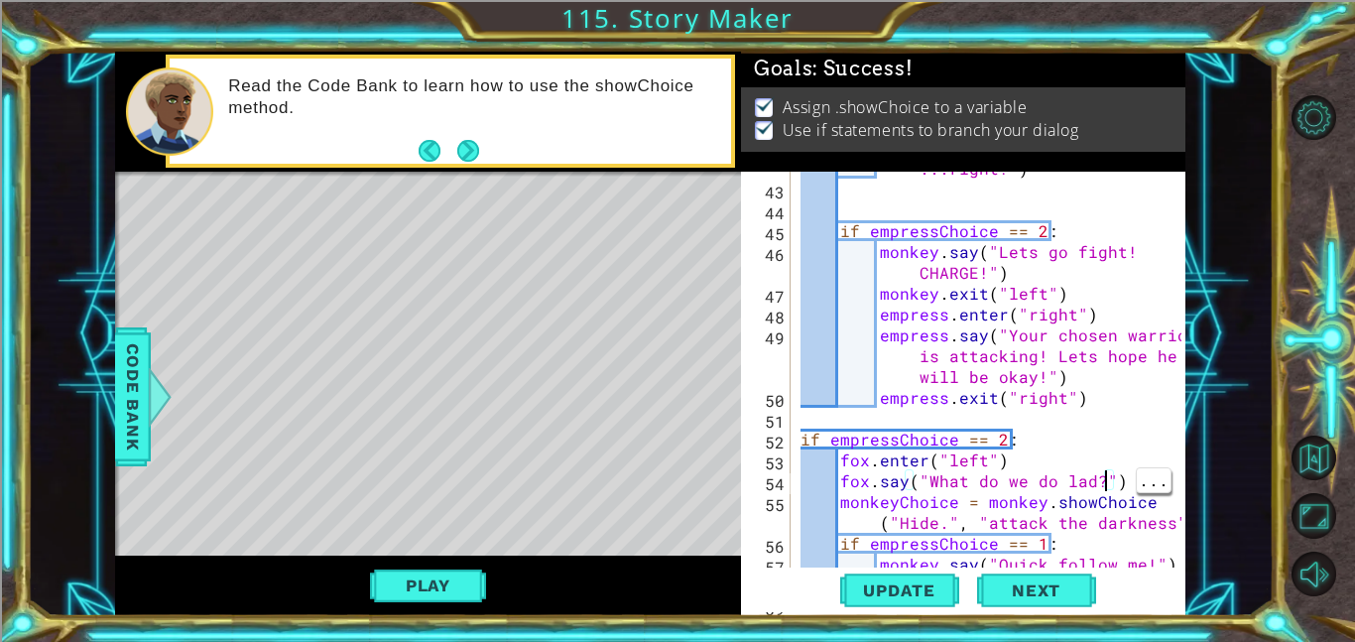
click at [1097, 470] on div "monkey . say ( "We escaped! the darkness cant find us here ...right?" ) if empr…" at bounding box center [994, 355] width 395 height 479
click at [1091, 480] on div "monkey . say ( "We escaped! the darkness cant find us here ...right?" ) if empr…" at bounding box center [994, 355] width 395 height 479
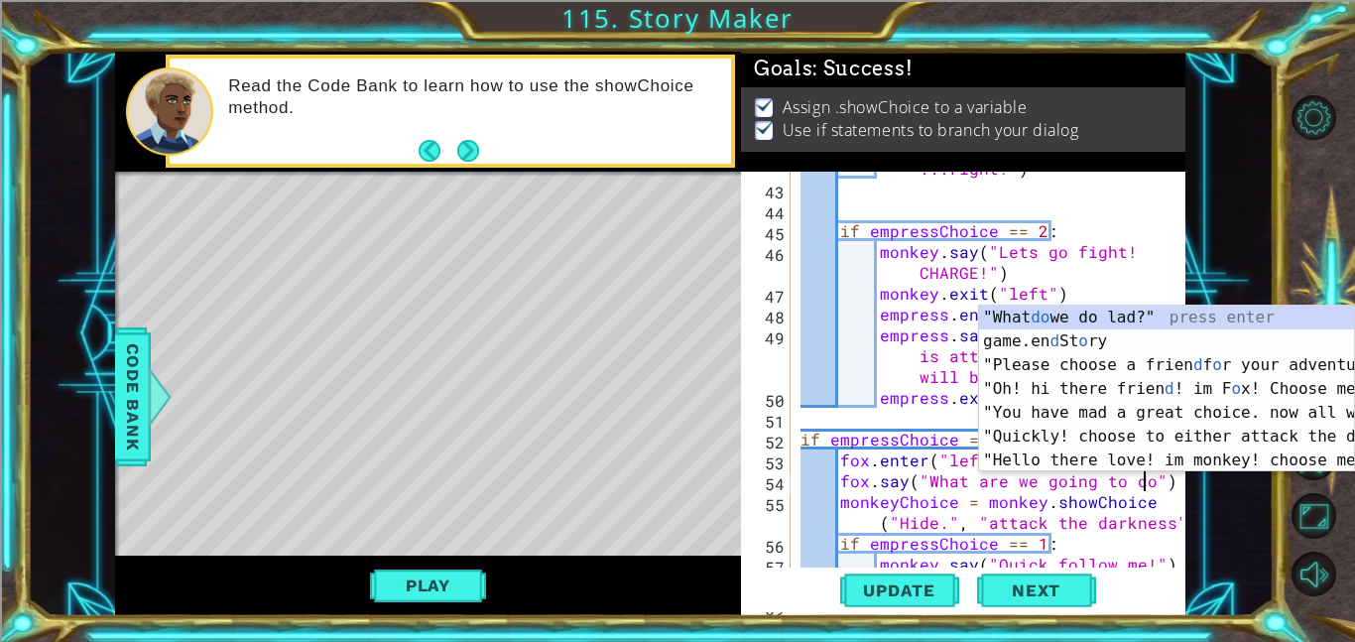
scroll to position [0, 22]
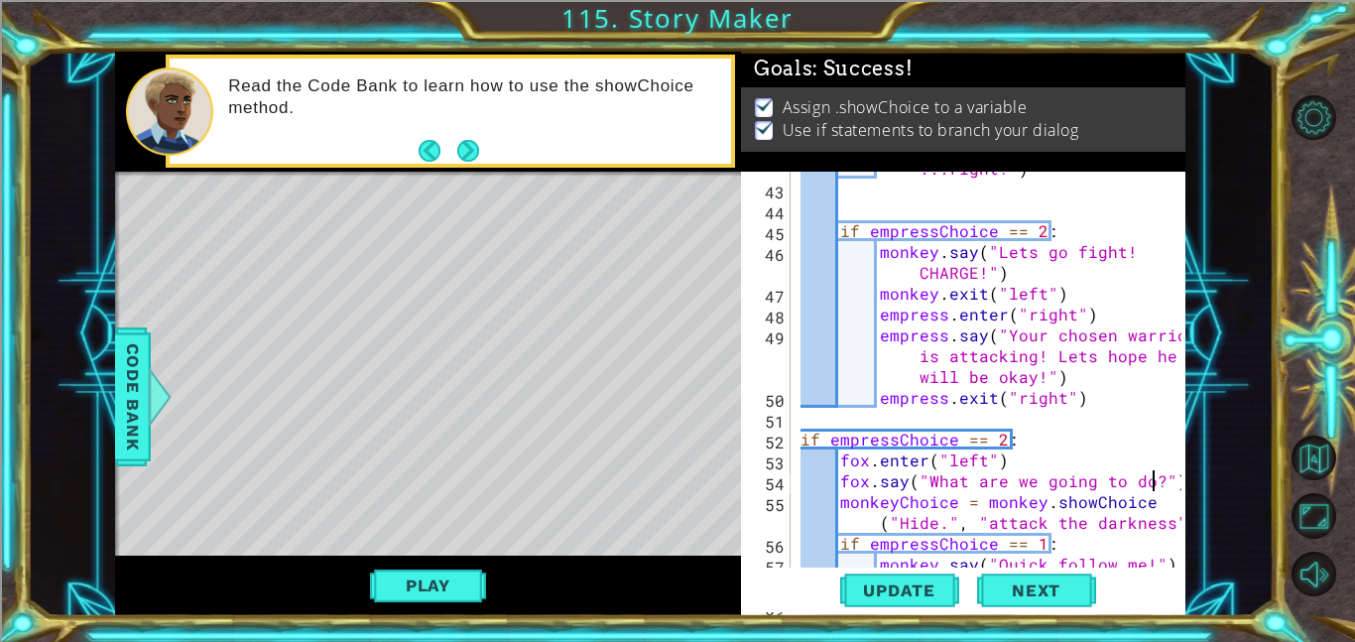
click at [893, 499] on div "monkey . say ( "We escaped! the darkness cant find us here ...right?" ) if empr…" at bounding box center [994, 355] width 395 height 479
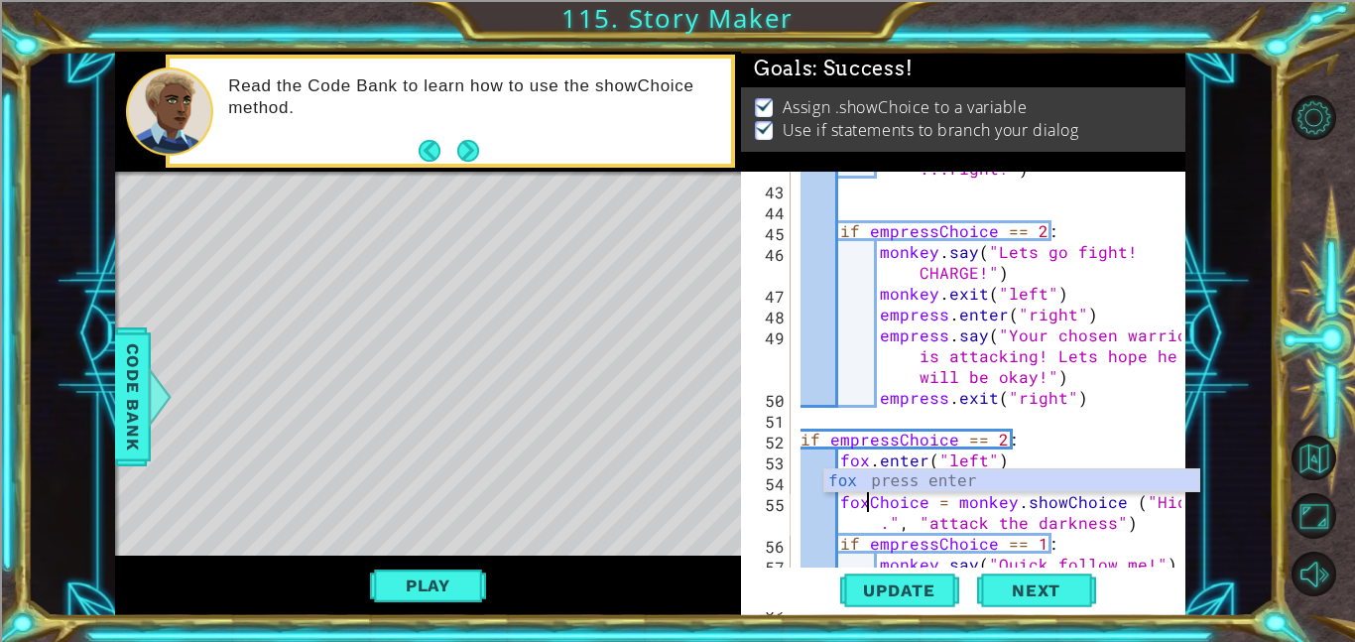
scroll to position [0, 4]
click at [1003, 499] on div "monkey . say ( "We escaped! the darkness cant find us here ...right?" ) if empr…" at bounding box center [994, 355] width 395 height 479
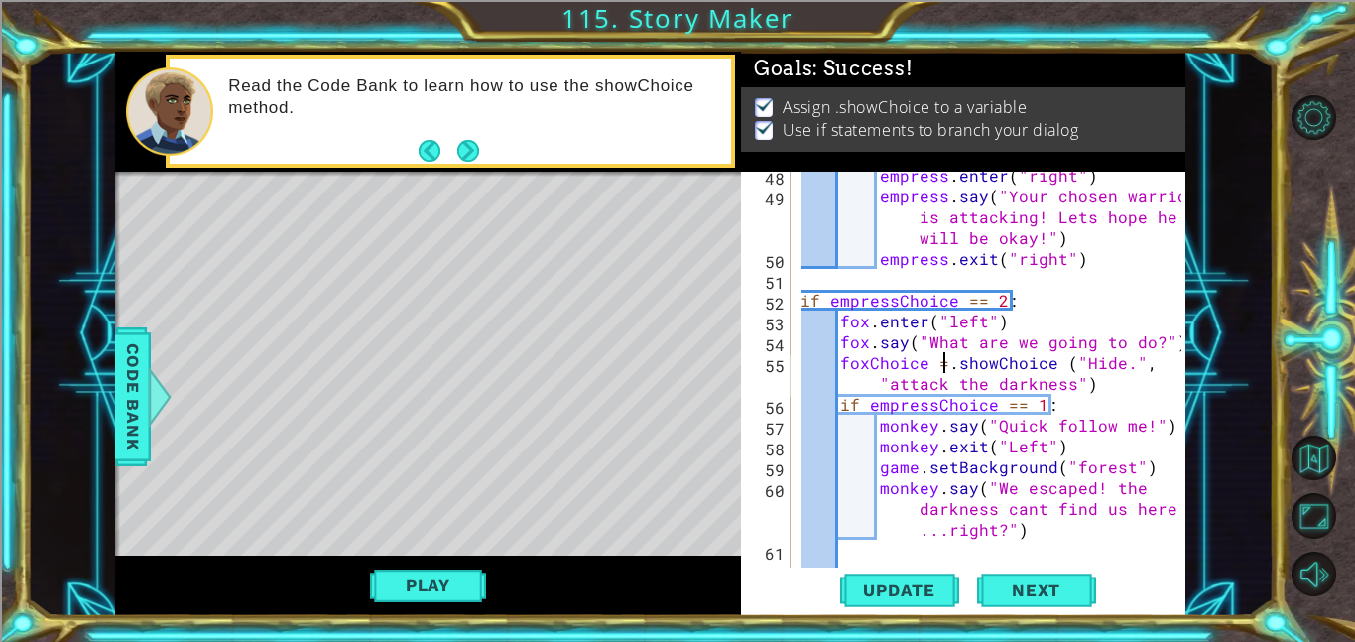
scroll to position [1429, 0]
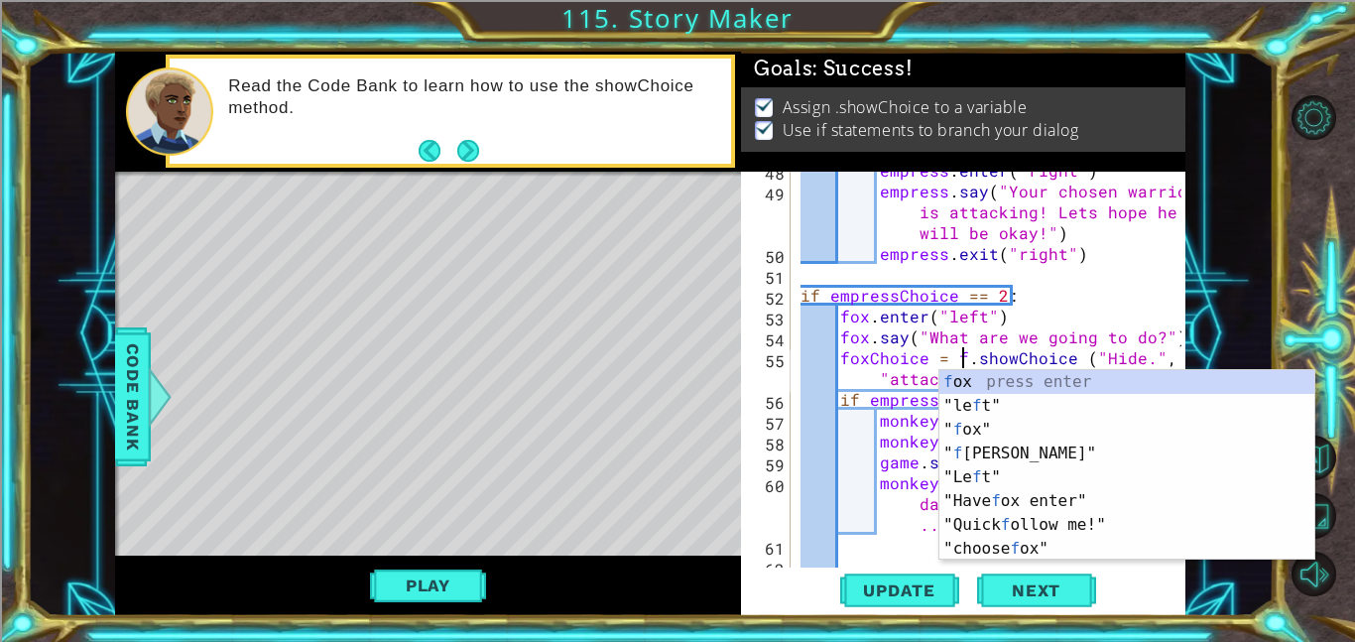
type textarea "foxChoice = fox.showChoice ("Hide.", "attack the darkness")"
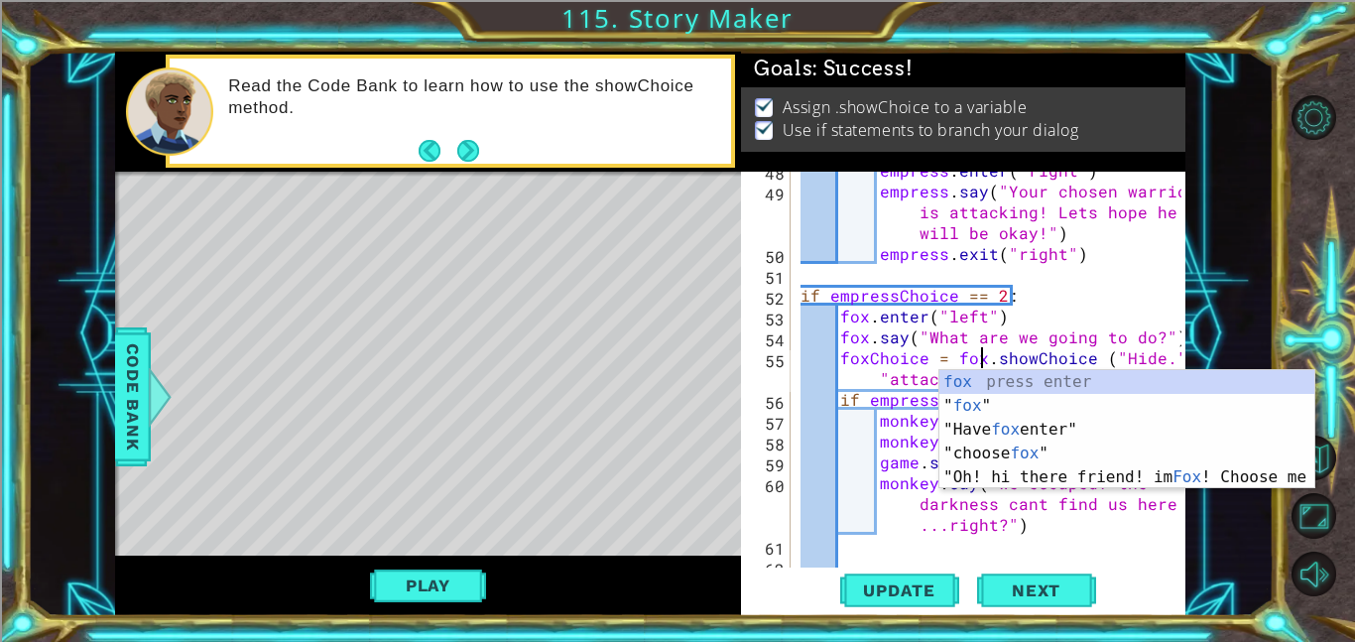
scroll to position [0, 11]
click at [1133, 548] on div "empress . enter ( "right" ) empress . say ( "Your chosen warrior is attacking! …" at bounding box center [994, 379] width 395 height 438
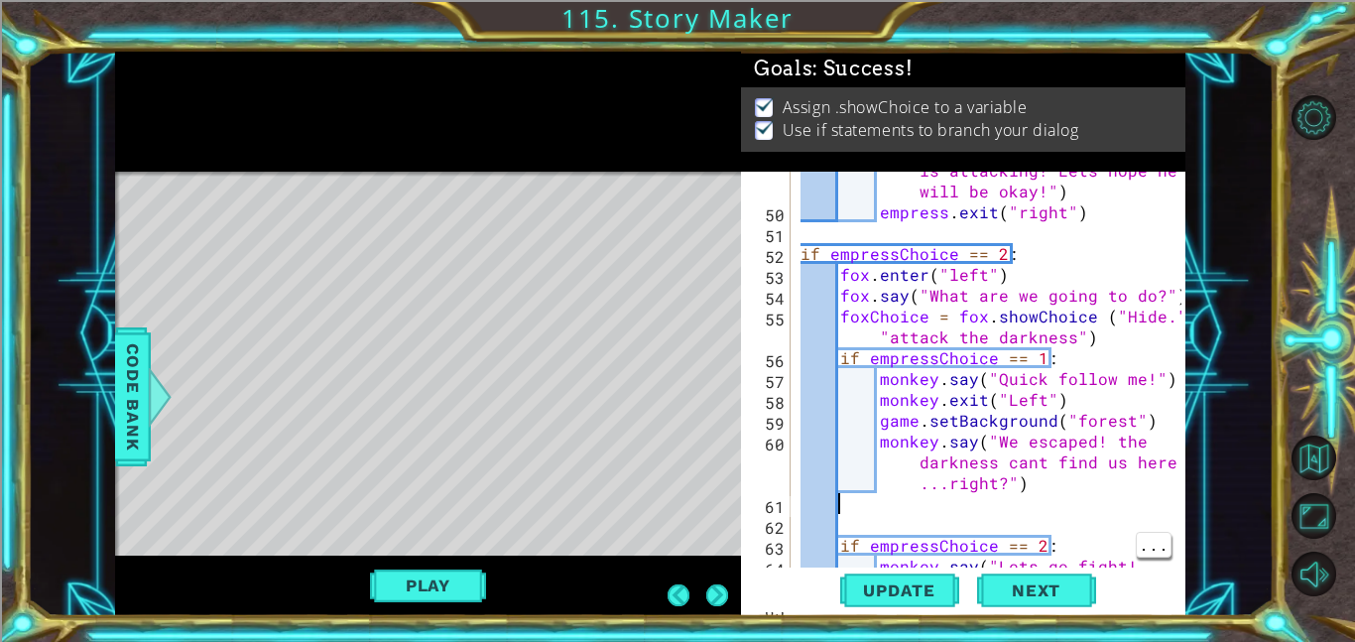
scroll to position [1471, 0]
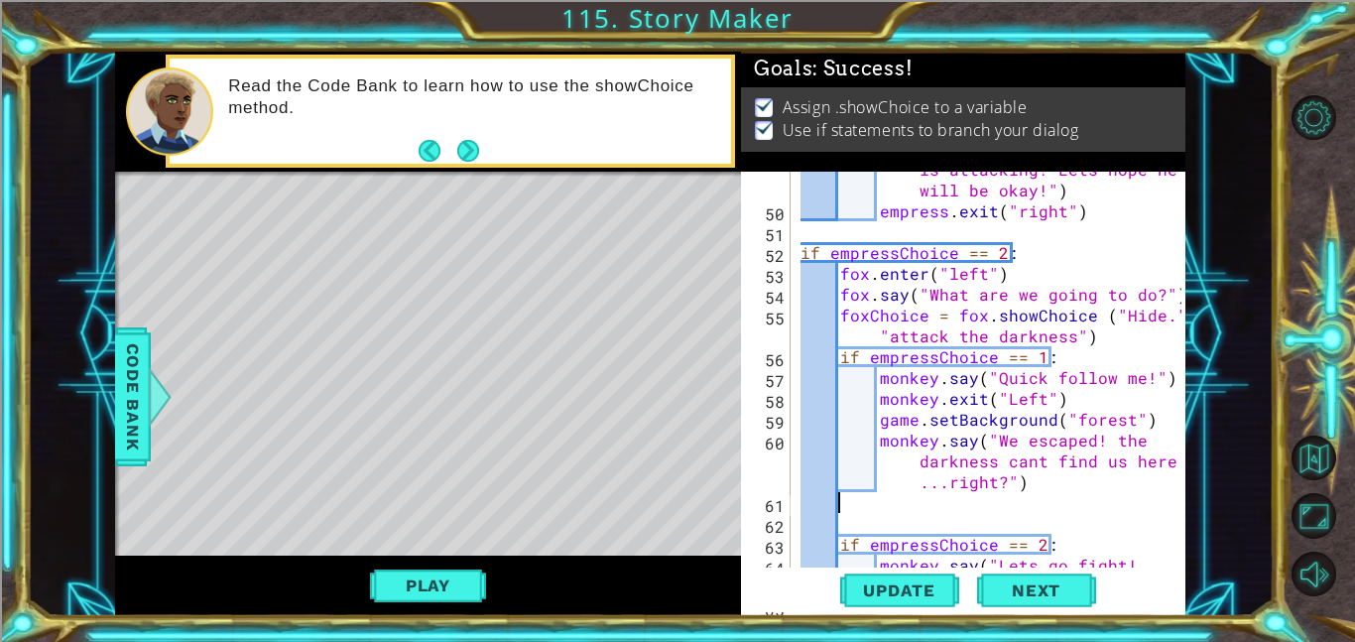
click at [929, 373] on div "empress . say ( "Your chosen warrior is attacking! Lets hope he will be okay!" …" at bounding box center [994, 388] width 395 height 500
click at [936, 374] on div "empress . say ( "Your chosen warrior is attacking! Lets hope he will be okay!" …" at bounding box center [994, 388] width 395 height 500
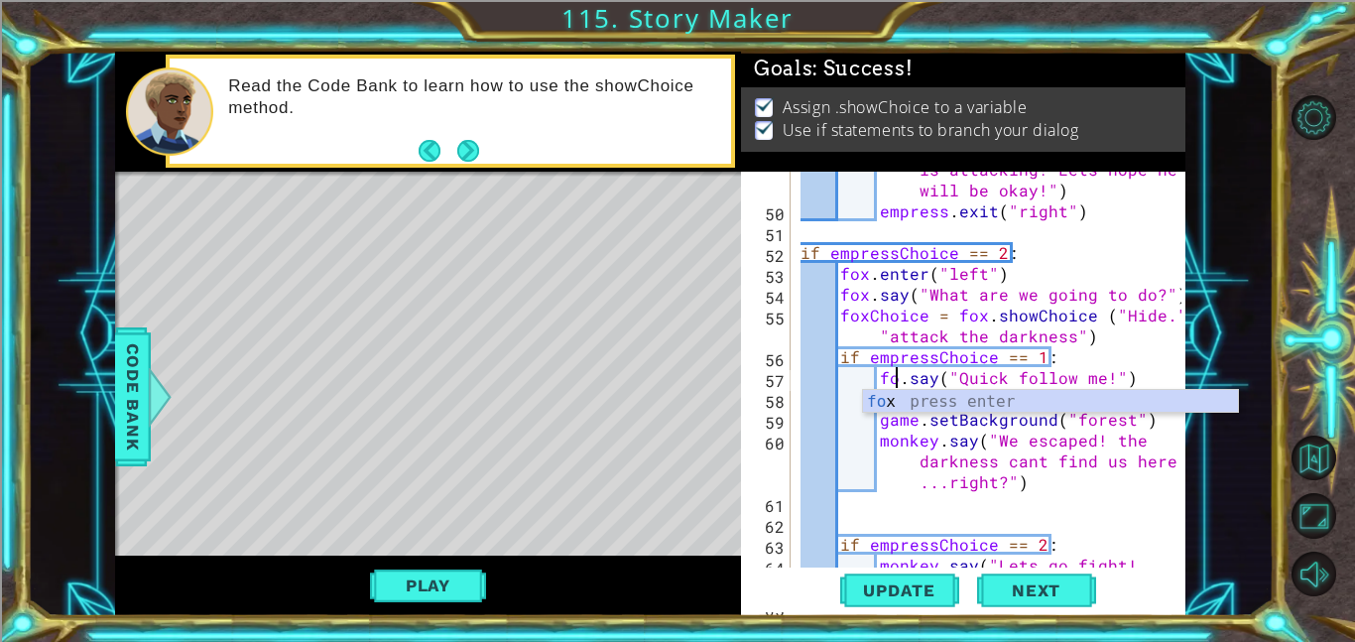
type textarea "fox.say("Quick follow me!")"
click at [1105, 522] on div "empress . say ( "Your chosen warrior is attacking! Lets hope he will be okay!" …" at bounding box center [994, 388] width 395 height 500
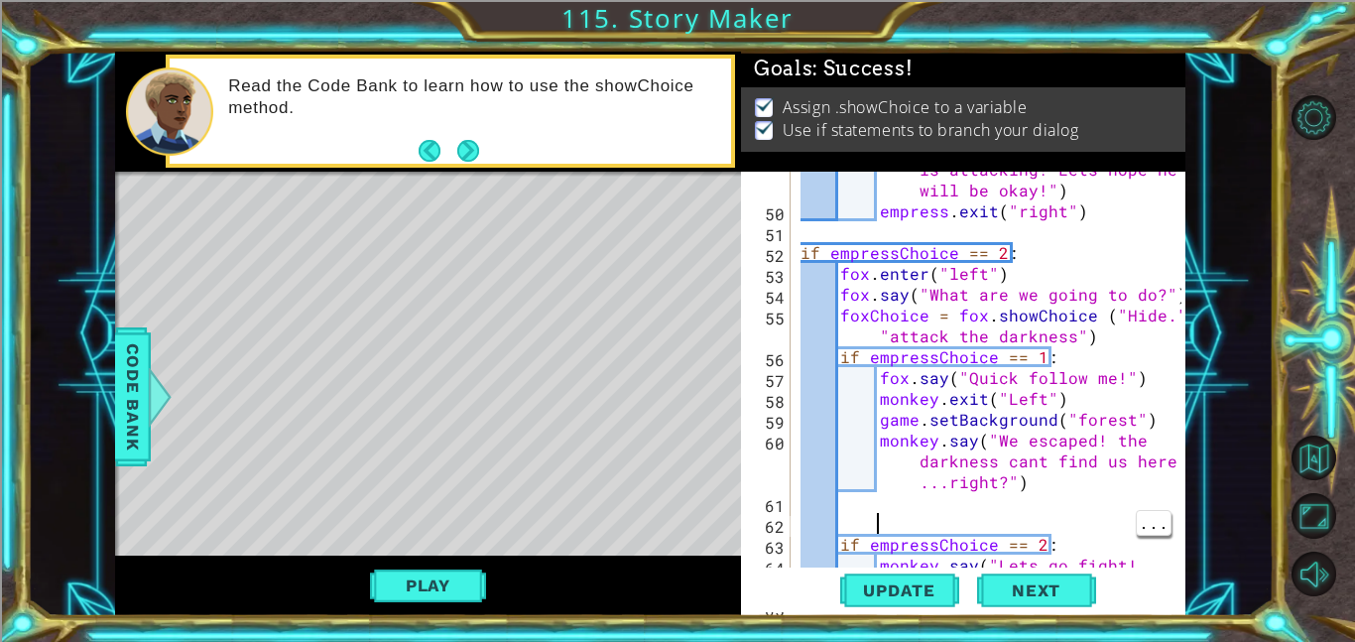
click at [1111, 375] on div "empress . say ( "Your chosen warrior is attacking! Lets hope he will be okay!" …" at bounding box center [994, 388] width 395 height 500
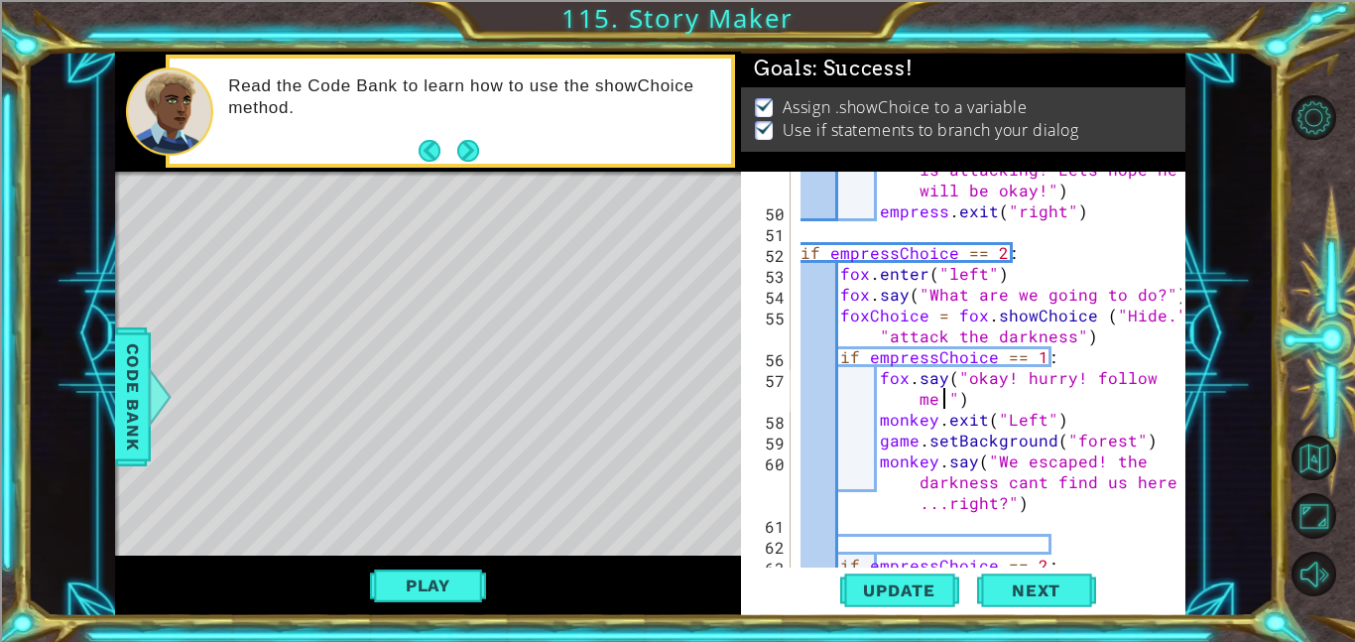
scroll to position [0, 24]
click at [933, 416] on div "empress . say ( "Your chosen warrior is attacking! Lets hope he will be okay!" …" at bounding box center [994, 377] width 395 height 479
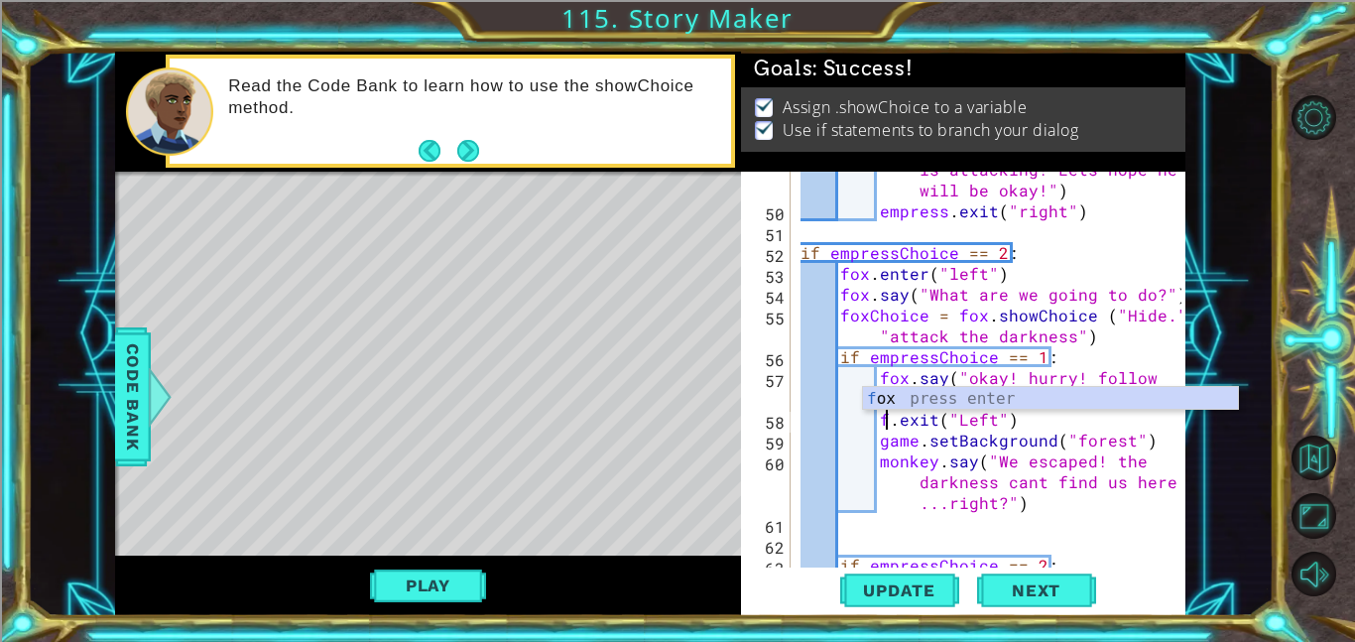
scroll to position [0, 6]
click at [1153, 446] on div "empress . say ( "Your chosen warrior is attacking! Lets hope he will be okay!" …" at bounding box center [994, 377] width 395 height 479
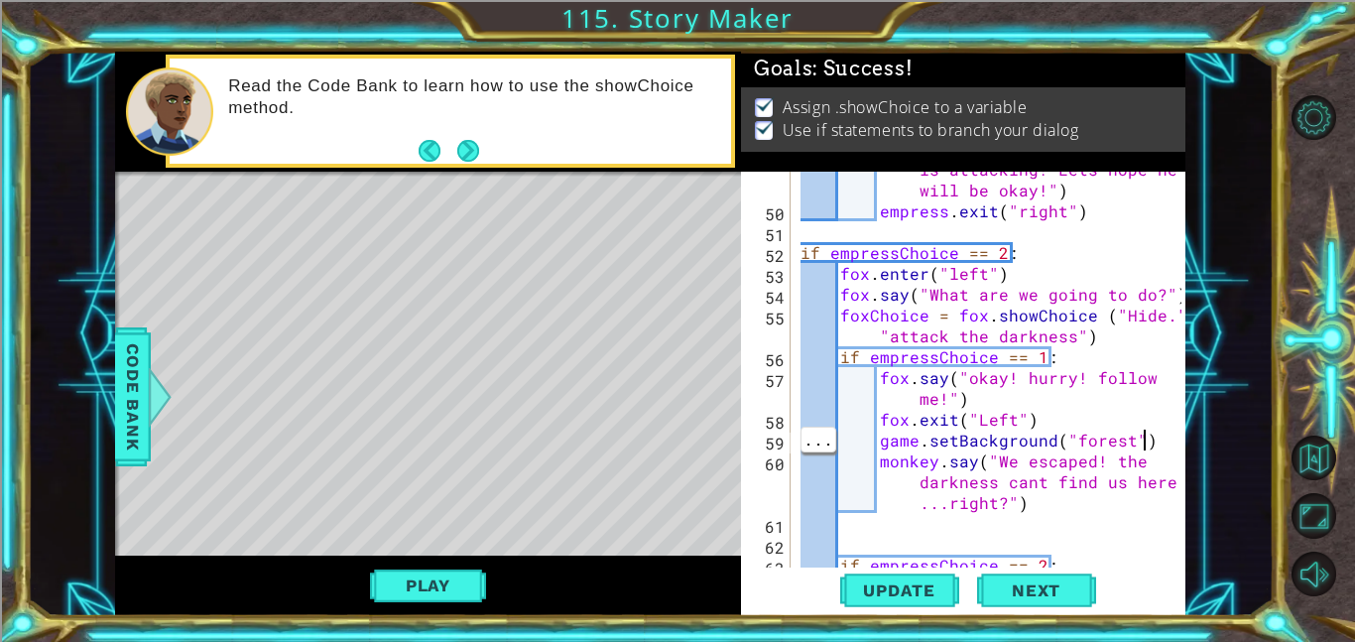
type textarea "game.setBackground("forest")"
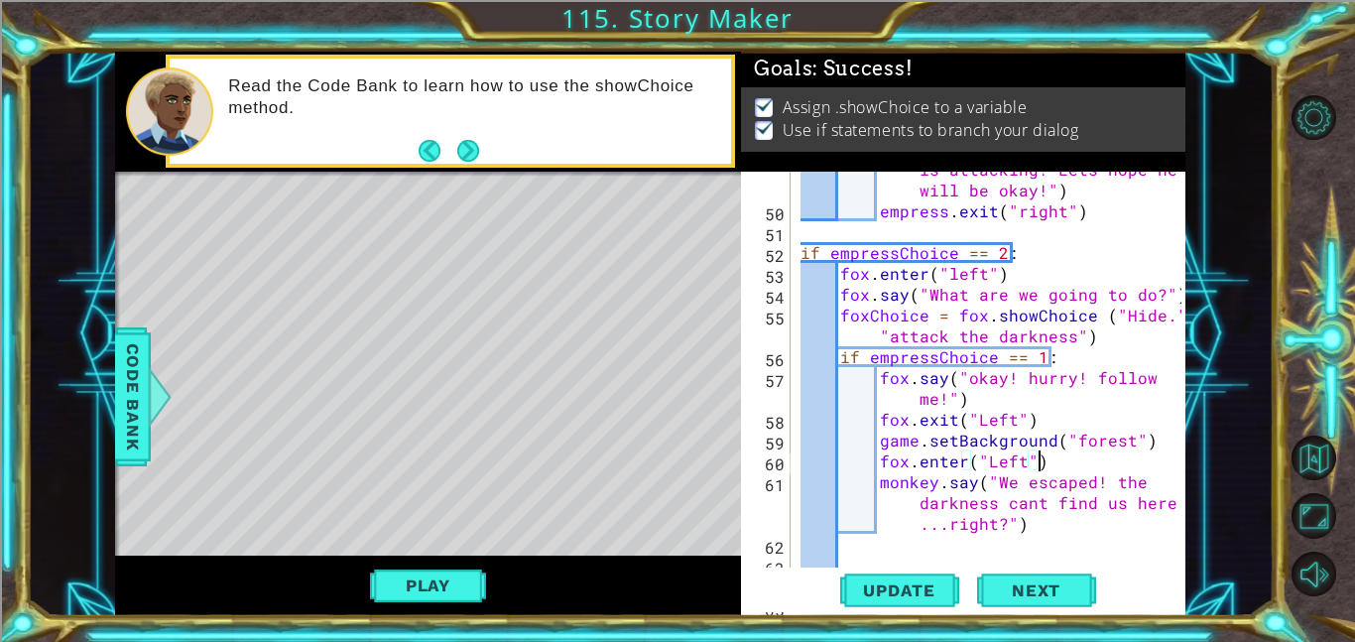
scroll to position [0, 14]
click at [989, 456] on div "empress . say ( "Your chosen warrior is attacking! Lets hope he will be okay!" …" at bounding box center [994, 377] width 395 height 479
type textarea "fox.enter("Left")"
